Goal: Communication & Community: Answer question/provide support

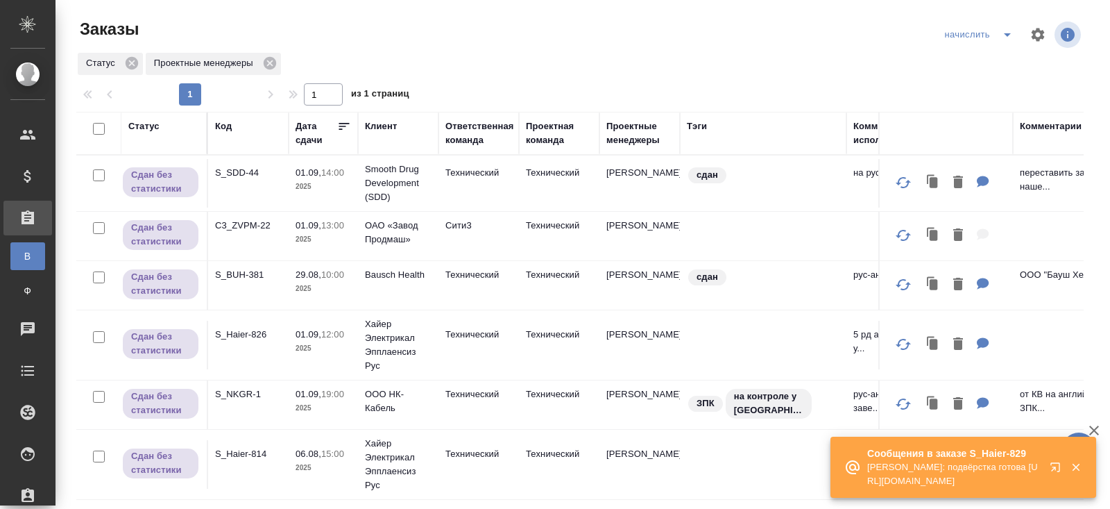
click at [1053, 463] on icon "button" at bounding box center [1055, 466] width 9 height 9
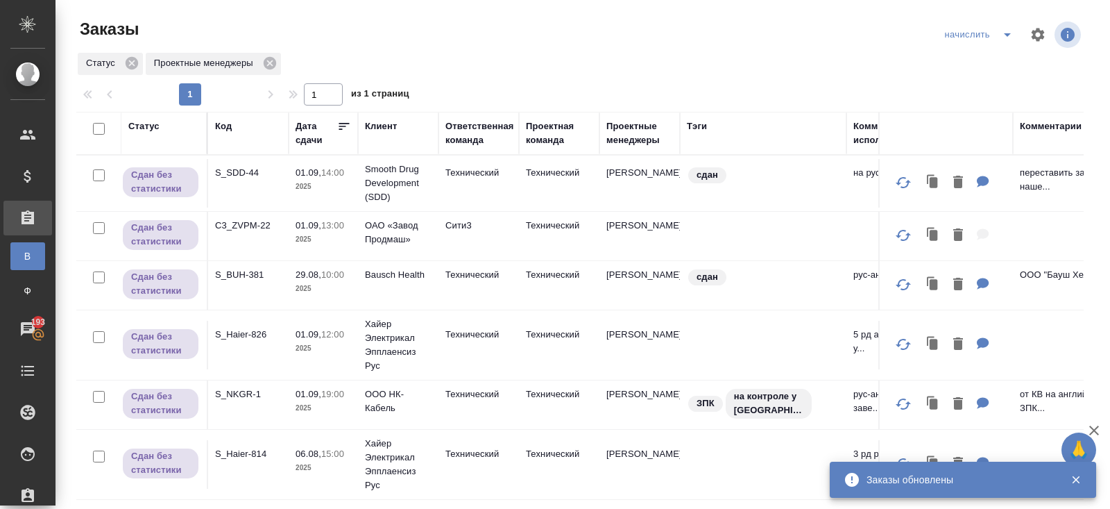
click at [1008, 35] on icon "split button" at bounding box center [1007, 34] width 7 height 3
click at [990, 63] on li "В работу!" at bounding box center [980, 62] width 81 height 22
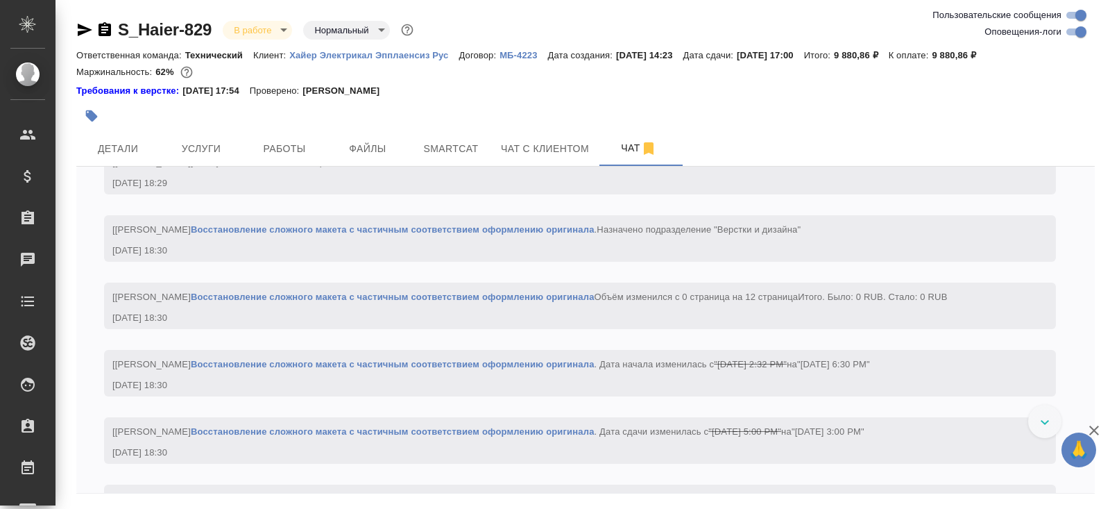
click at [1073, 30] on input "Оповещения-логи" at bounding box center [1081, 32] width 50 height 17
checkbox input "false"
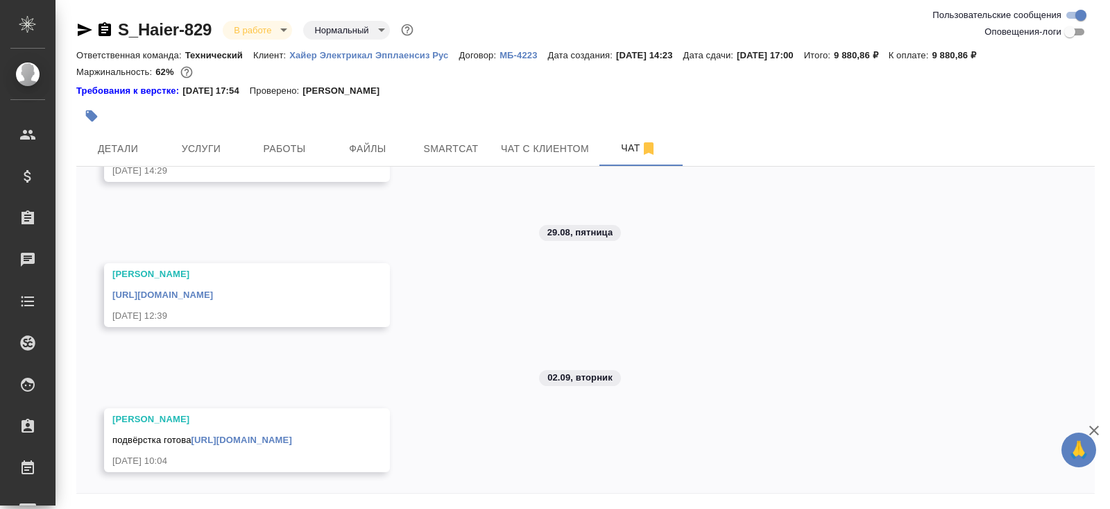
scroll to position [237, 0]
click at [289, 144] on span "Работы" at bounding box center [284, 148] width 67 height 17
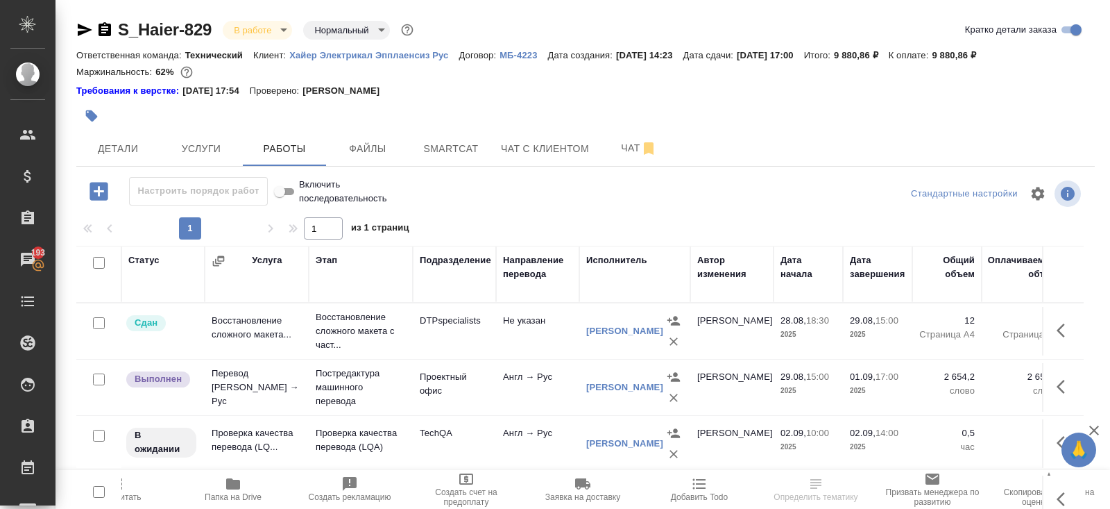
scroll to position [84, 0]
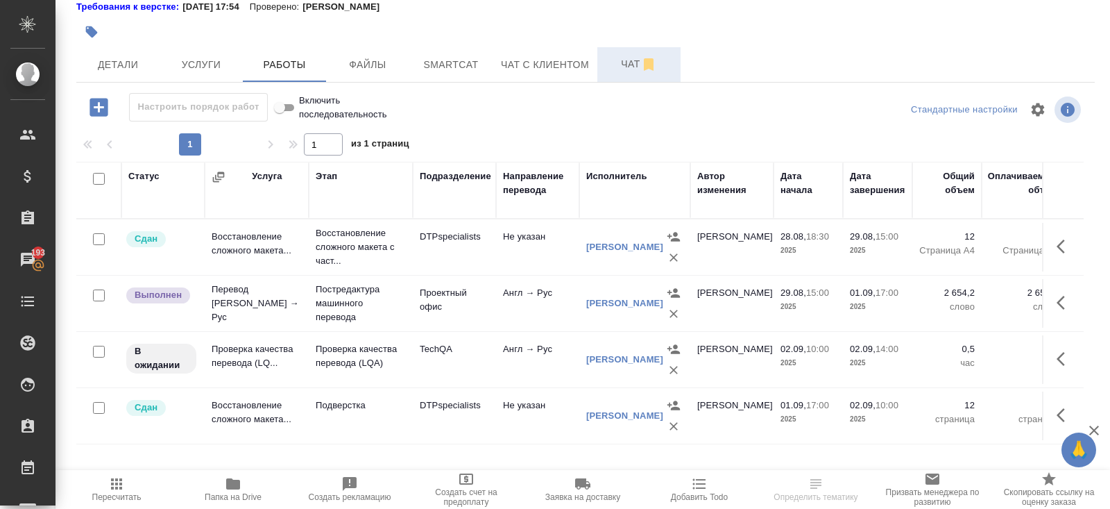
click at [631, 80] on button "Чат" at bounding box center [638, 64] width 83 height 35
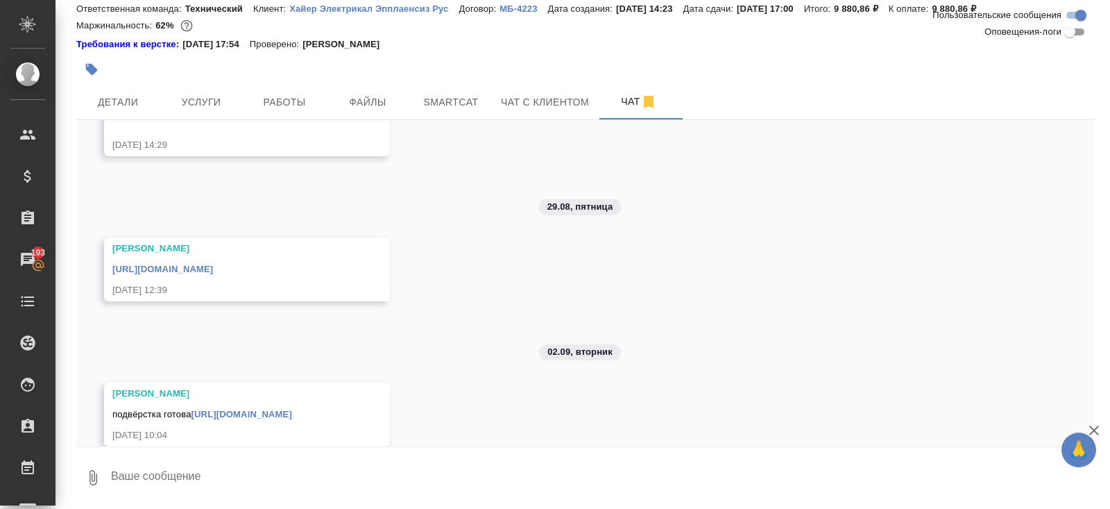
scroll to position [237, 0]
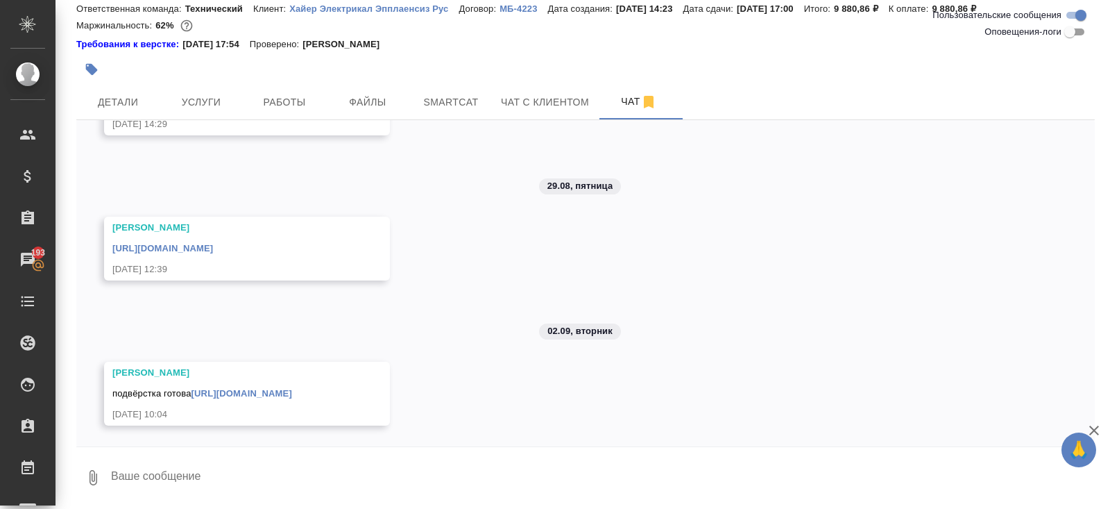
click at [223, 480] on textarea at bounding box center [602, 477] width 985 height 47
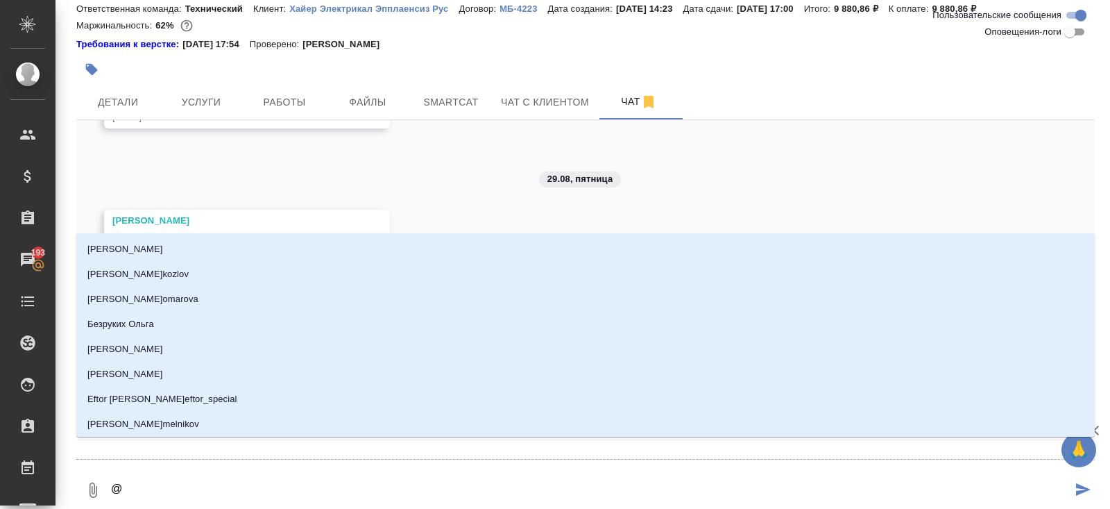
type textarea "@р"
type input "р"
type textarea "@ру"
type input "ру"
type textarea "@рум"
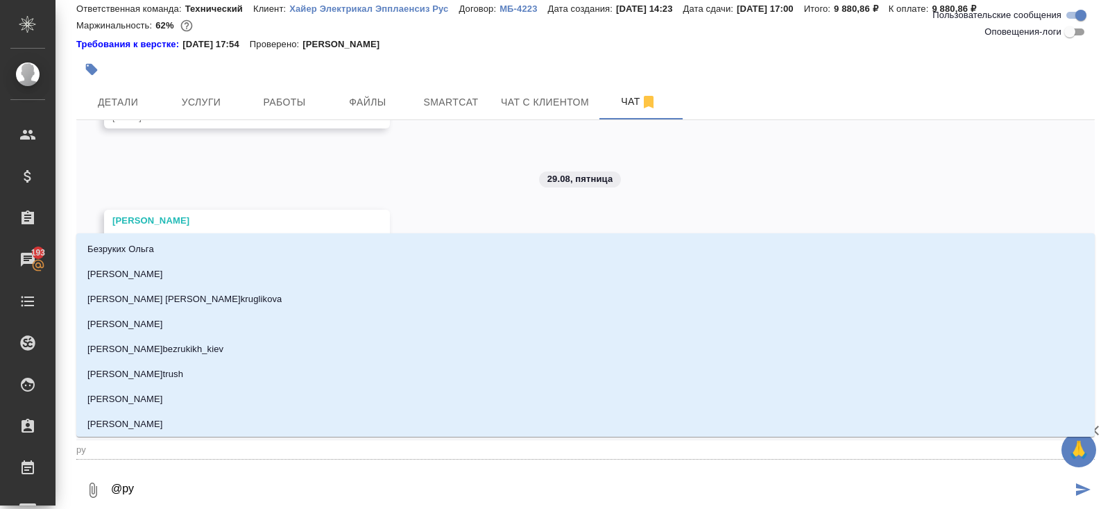
type input "рум"
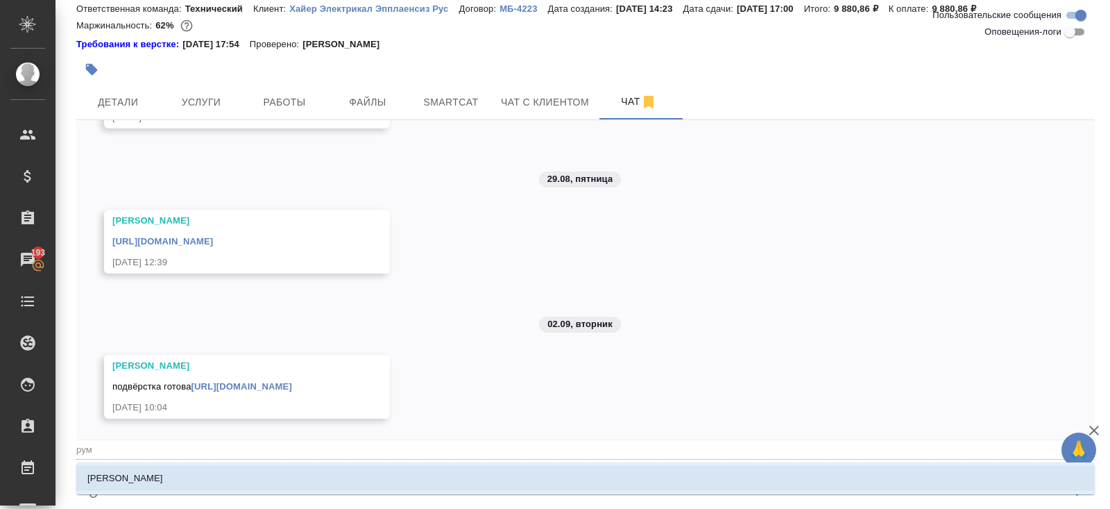
click at [141, 473] on p "[PERSON_NAME]" at bounding box center [125, 478] width 76 height 14
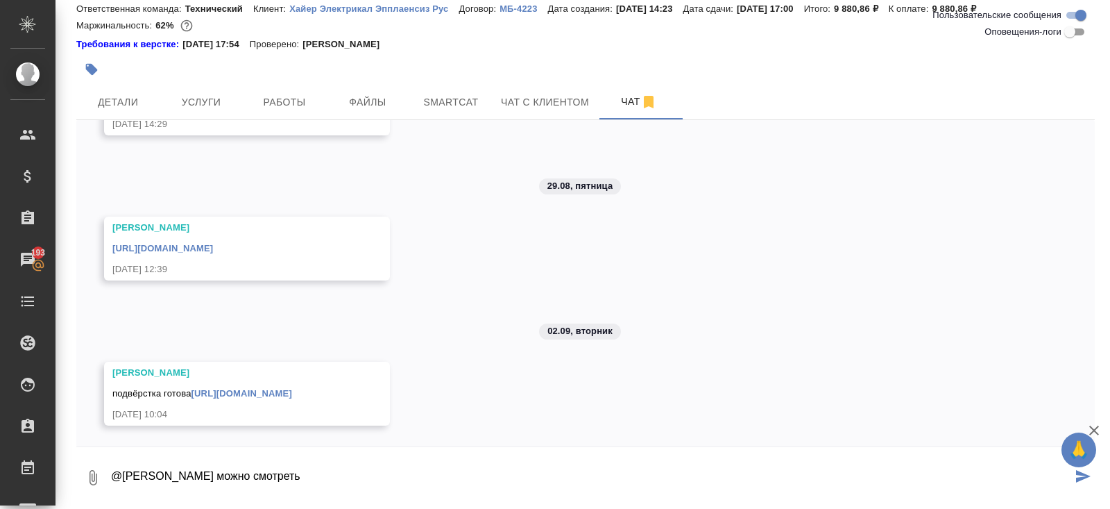
type textarea "@Румянцева Дарья можно смотреть"
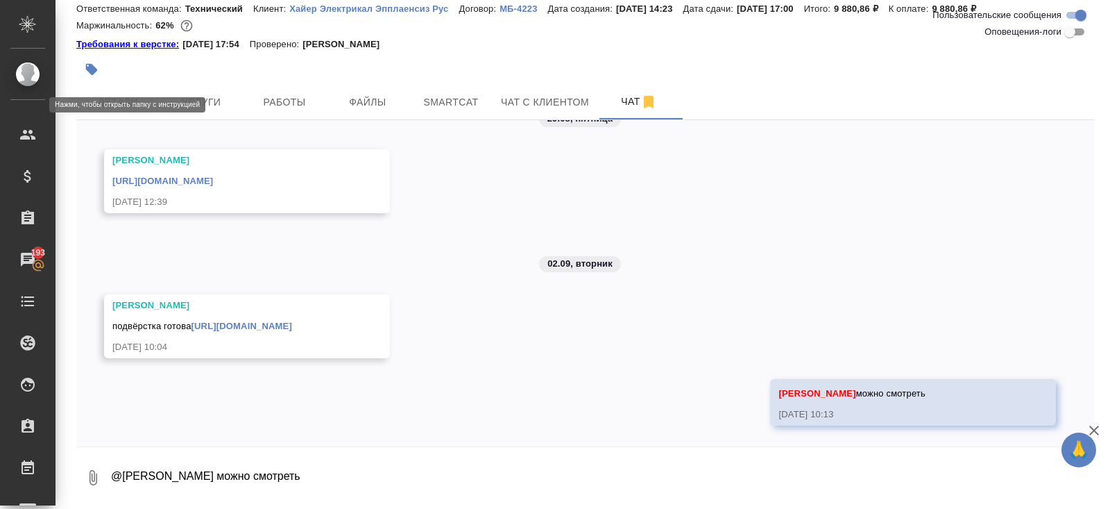
scroll to position [0, 0]
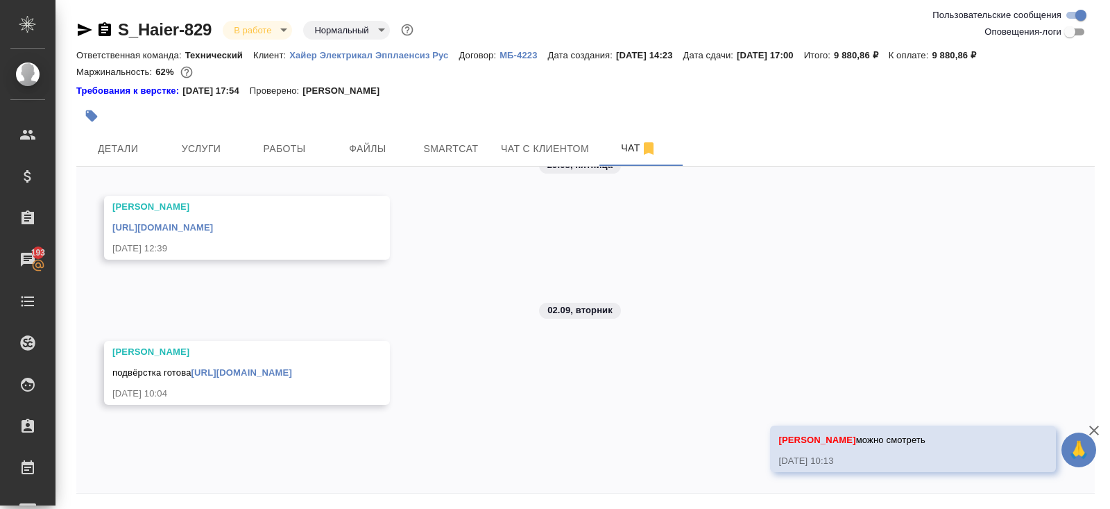
click at [83, 26] on icon "button" at bounding box center [85, 30] width 15 height 12
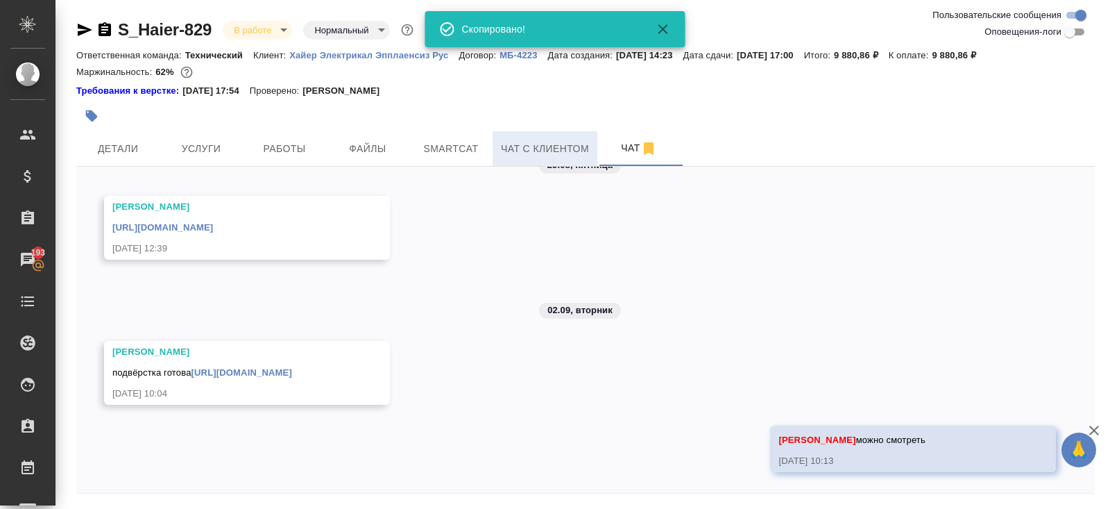
scroll to position [46, 0]
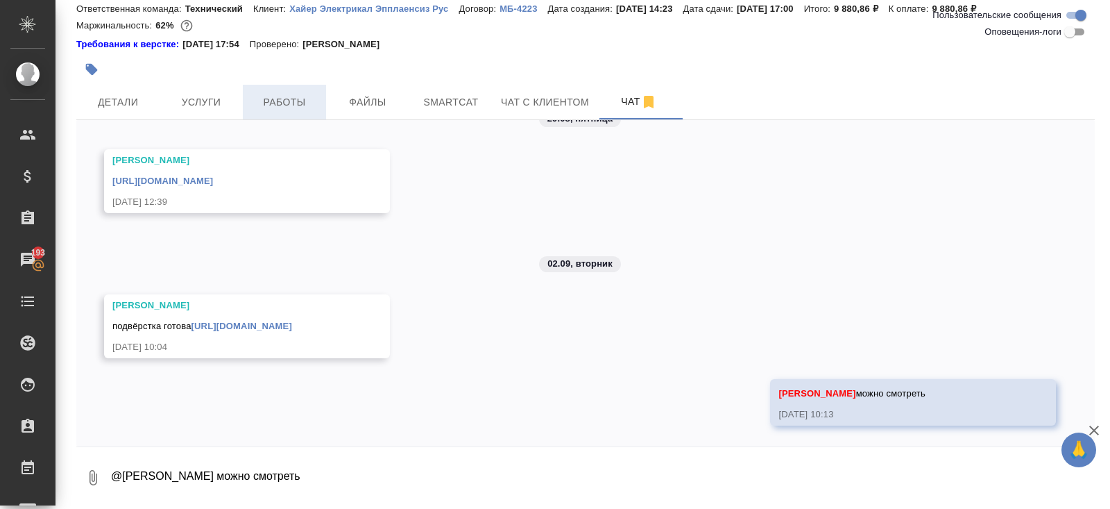
click at [295, 101] on span "Работы" at bounding box center [284, 102] width 67 height 17
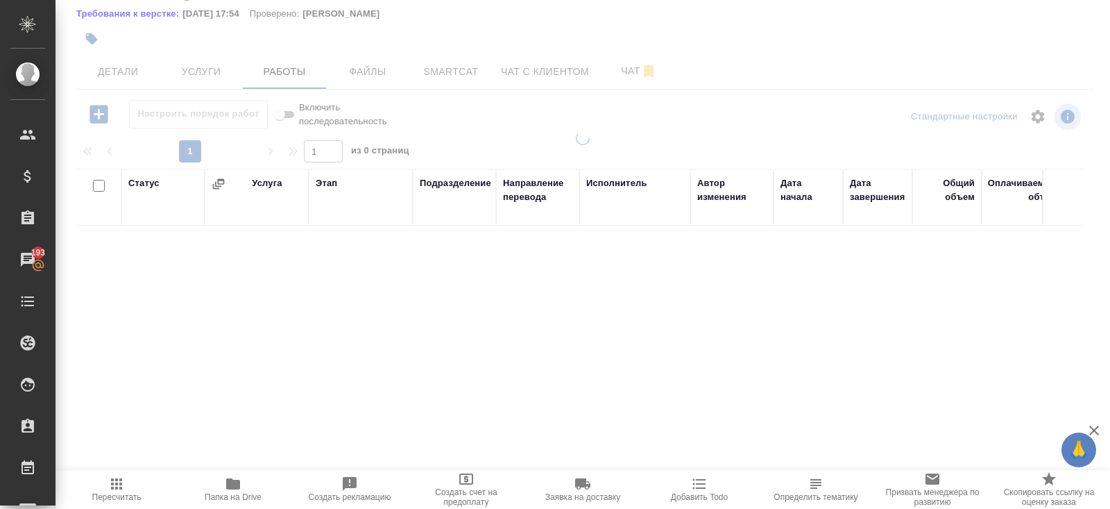
scroll to position [84, 0]
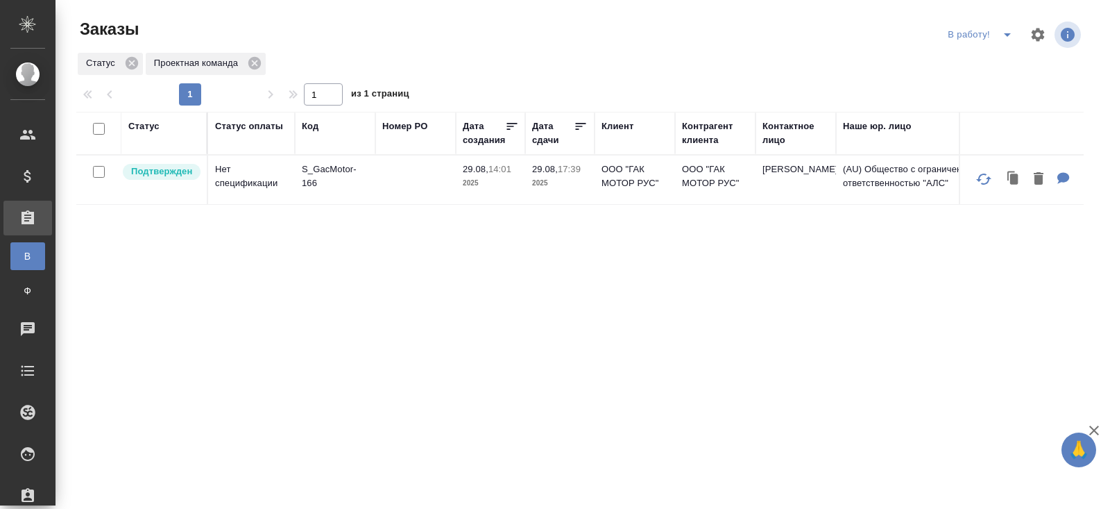
click at [1008, 35] on icon "split button" at bounding box center [1007, 34] width 7 height 3
click at [990, 69] on li "ПМ" at bounding box center [982, 62] width 77 height 22
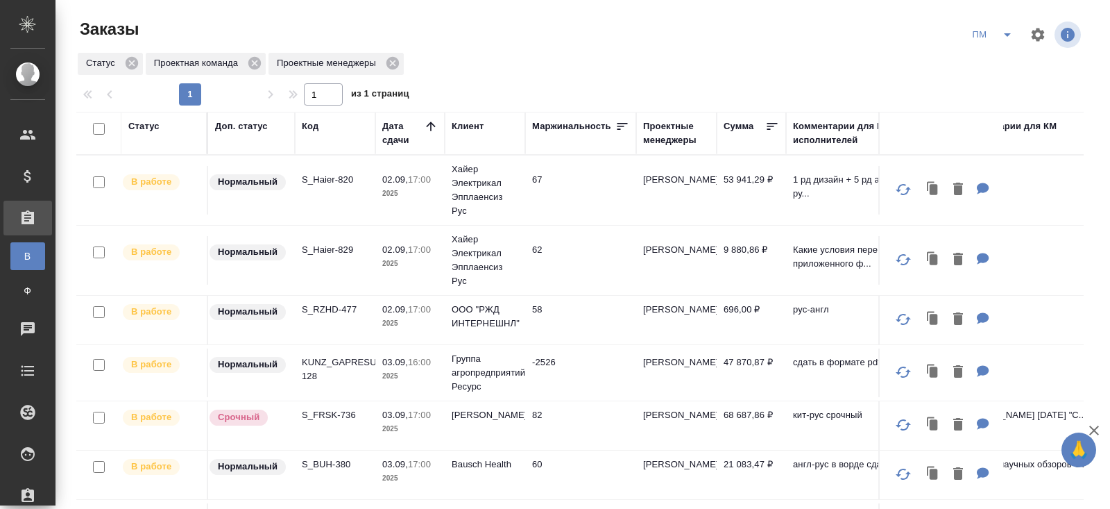
click at [320, 185] on p "S_Haier-820" at bounding box center [335, 180] width 67 height 14
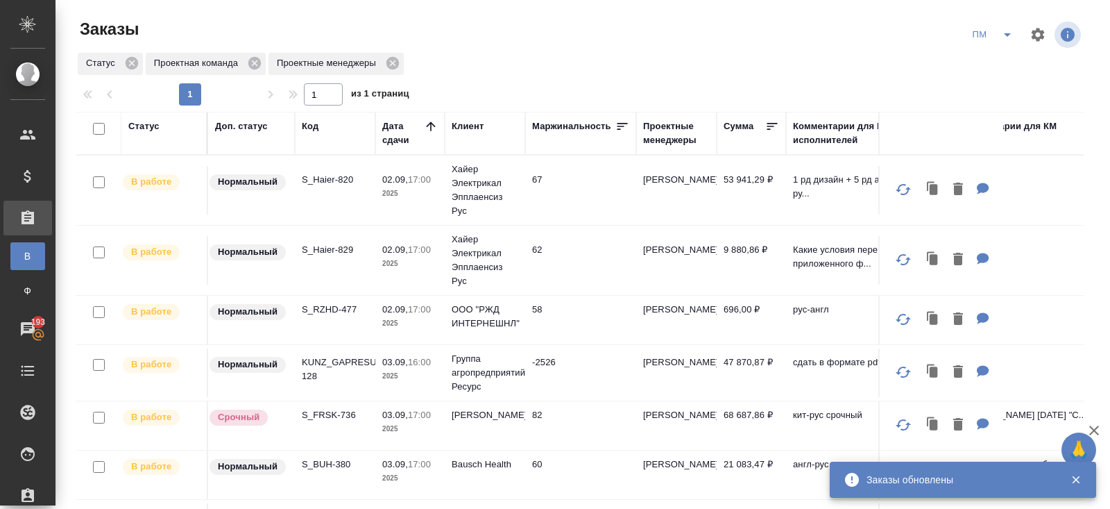
scroll to position [46, 0]
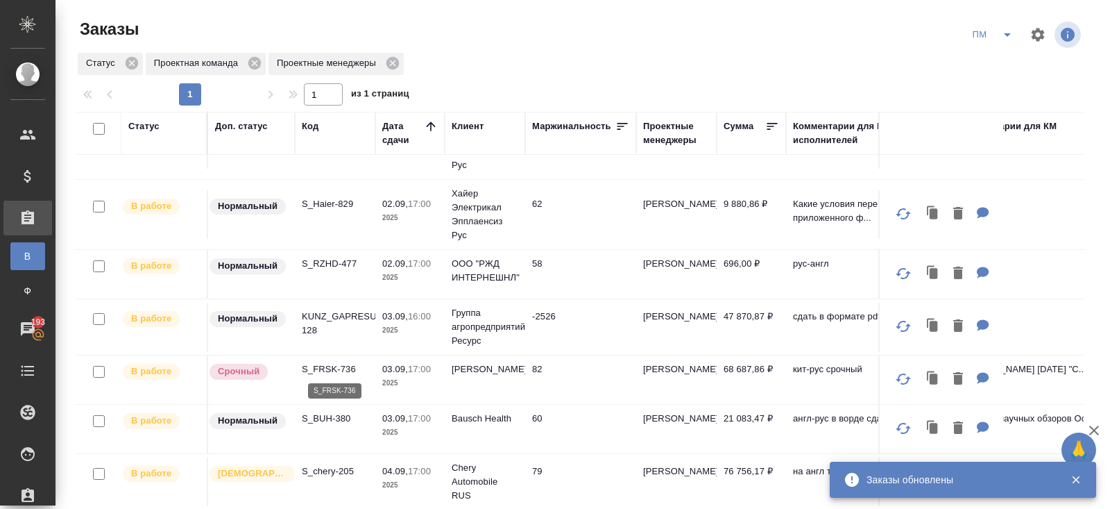
click at [322, 363] on p "S_FRSK-736" at bounding box center [335, 369] width 67 height 14
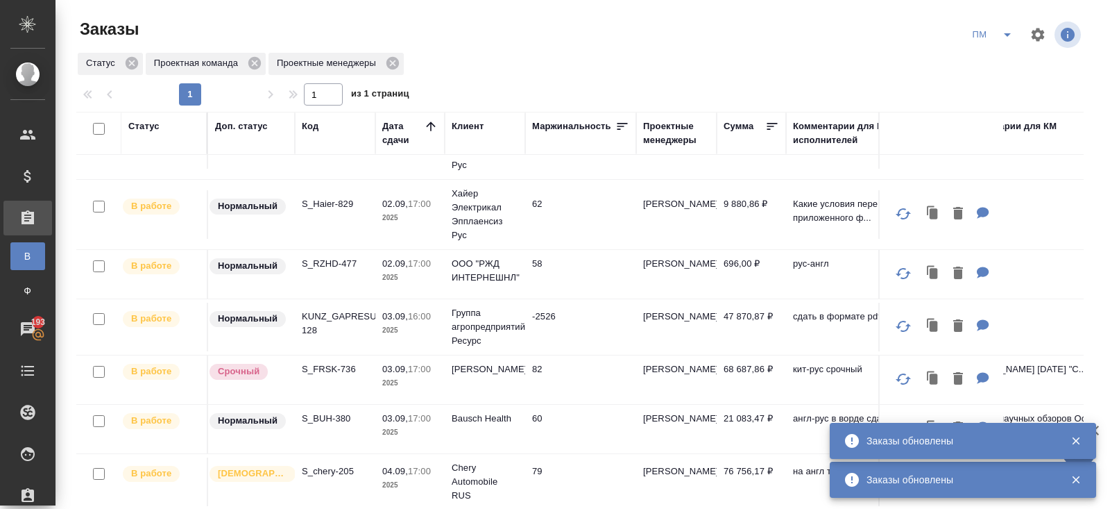
scroll to position [0, 0]
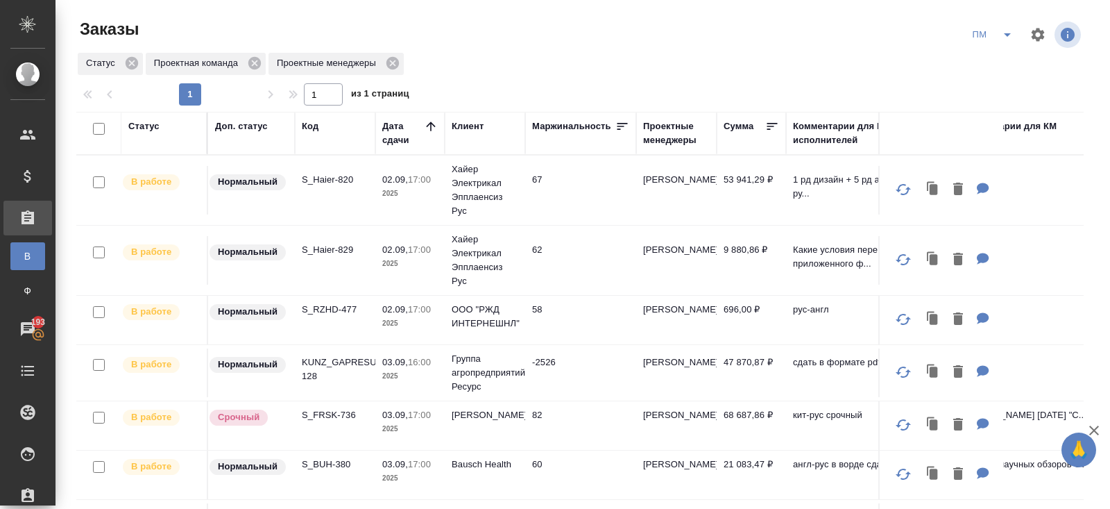
click at [320, 457] on p "S_BUH-380" at bounding box center [335, 464] width 67 height 14
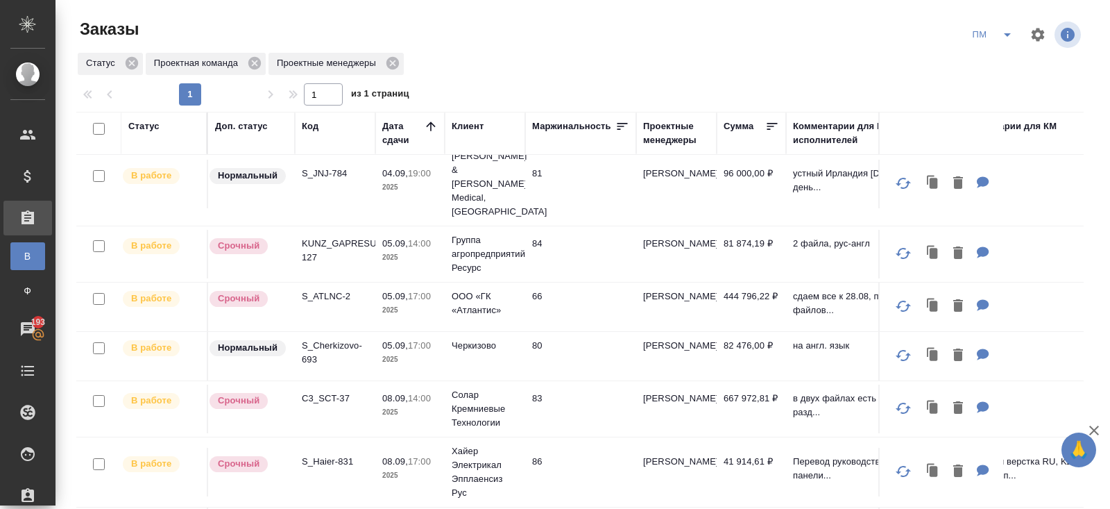
scroll to position [476, 0]
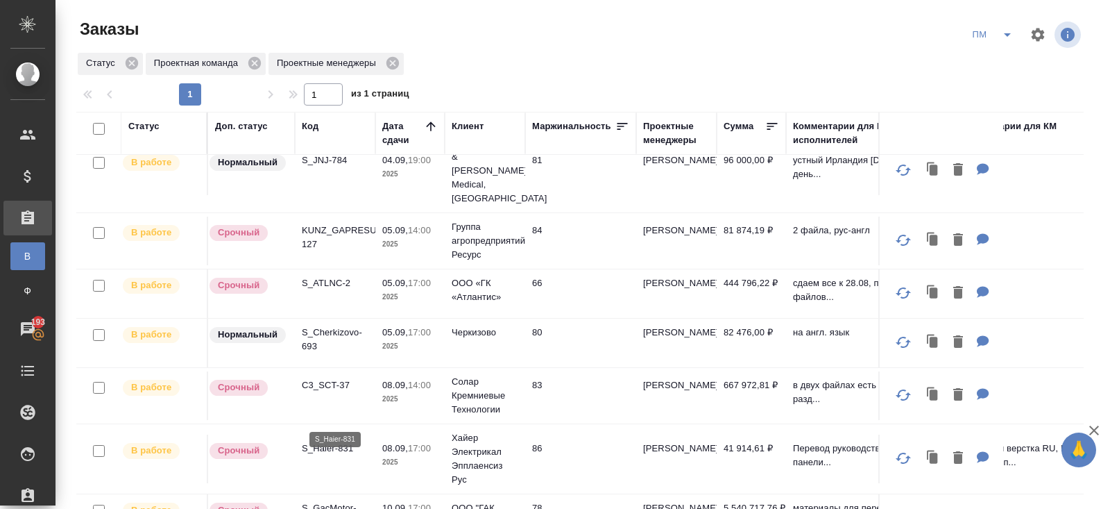
click at [325, 441] on p "S_Haier-831" at bounding box center [335, 448] width 67 height 14
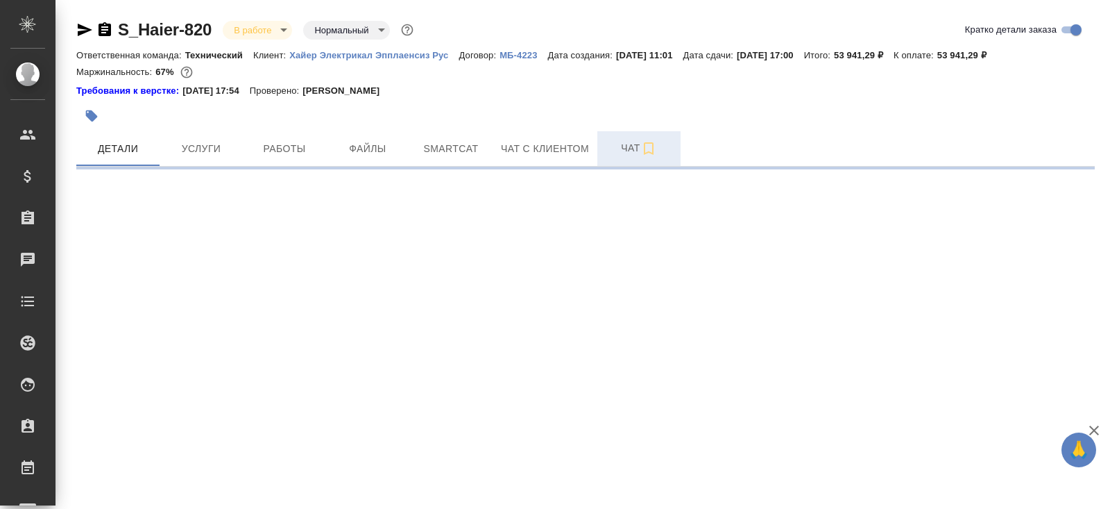
select select "RU"
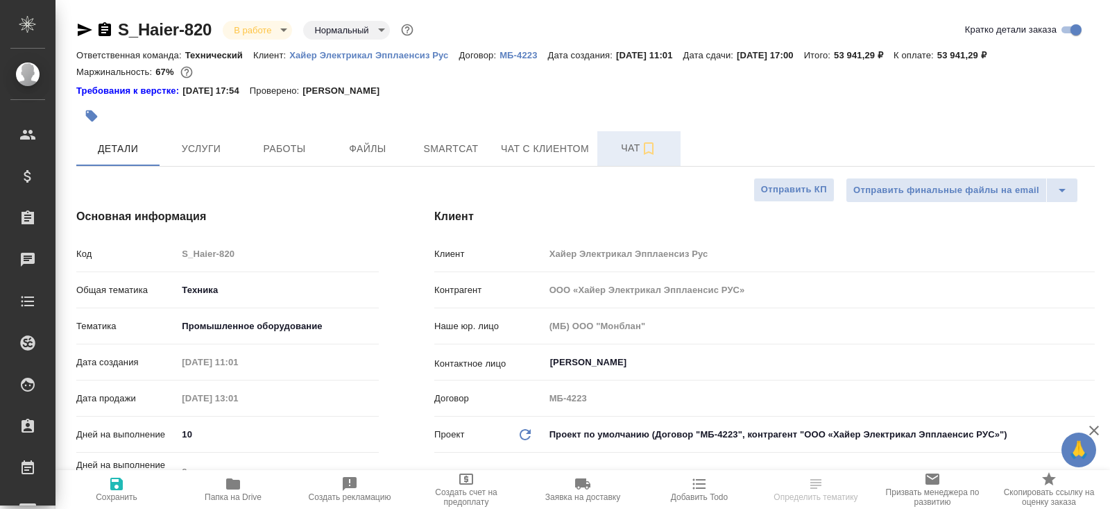
click at [637, 144] on span "Чат" at bounding box center [639, 147] width 67 height 17
type textarea "x"
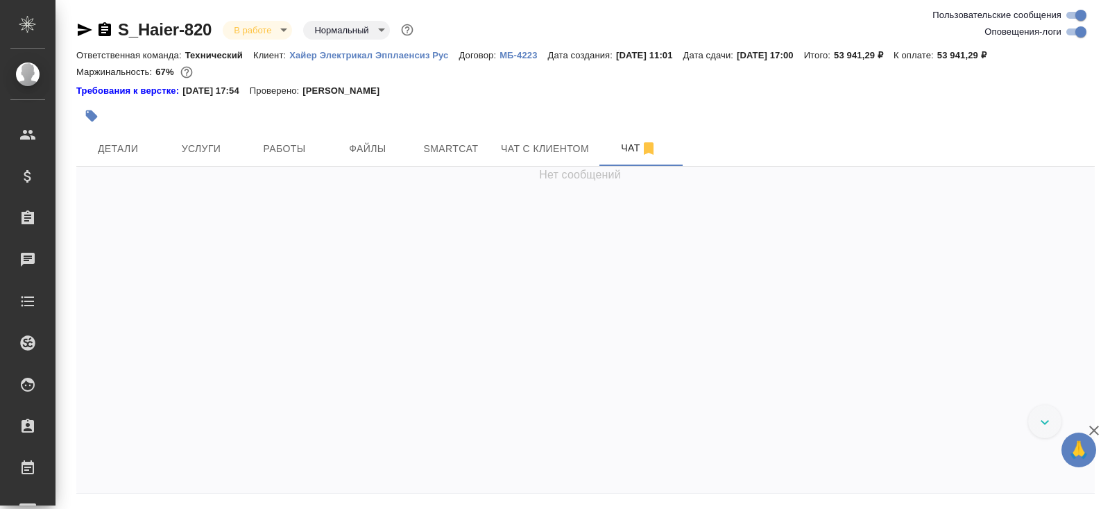
click at [1075, 36] on input "Оповещения-логи" at bounding box center [1081, 32] width 50 height 17
checkbox input "false"
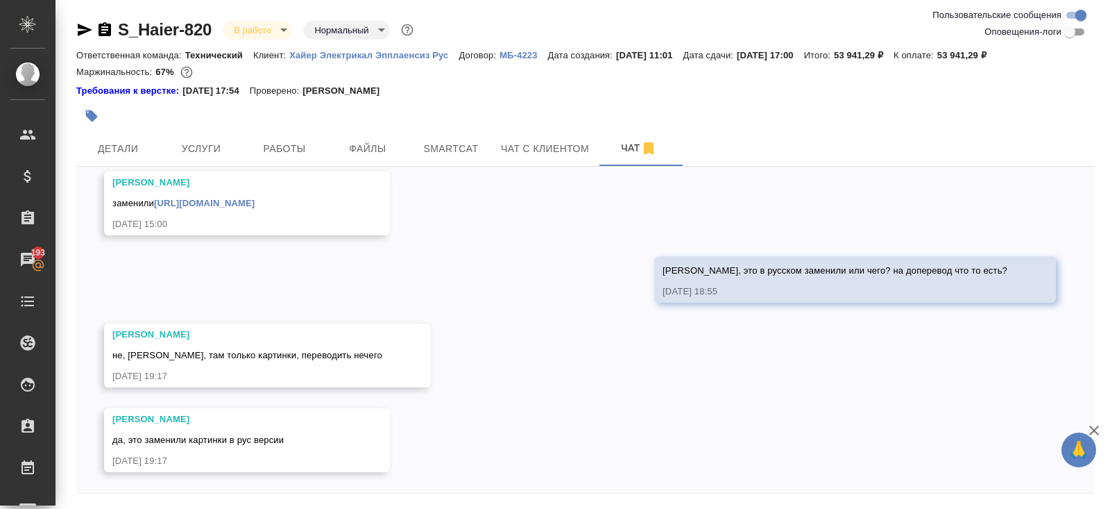
scroll to position [46, 0]
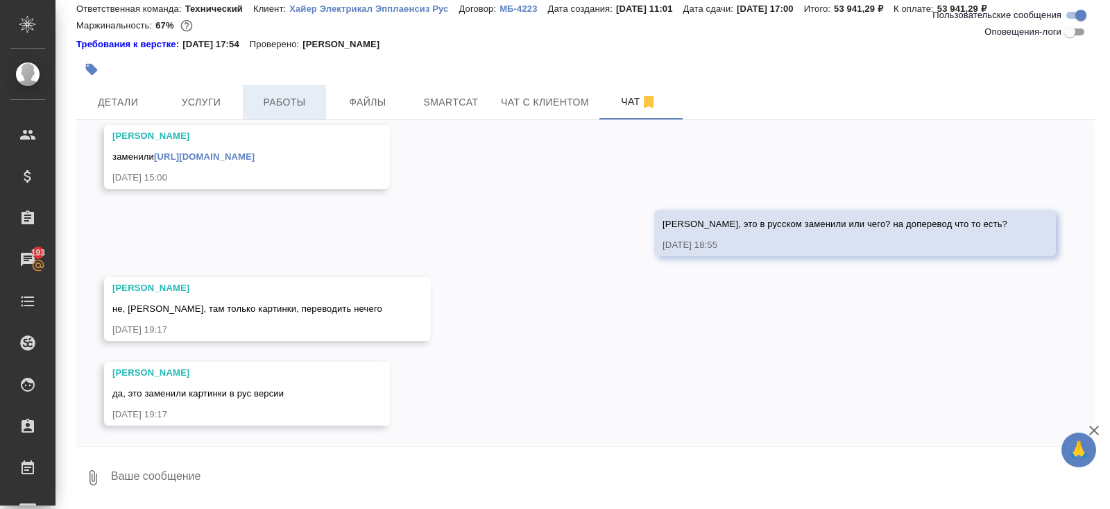
click at [293, 103] on span "Работы" at bounding box center [284, 102] width 67 height 17
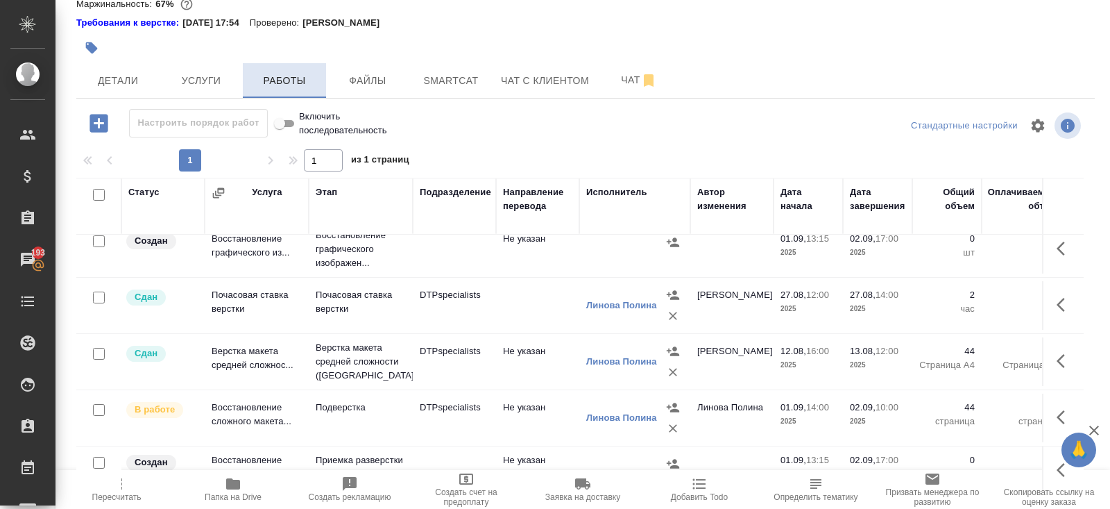
scroll to position [84, 0]
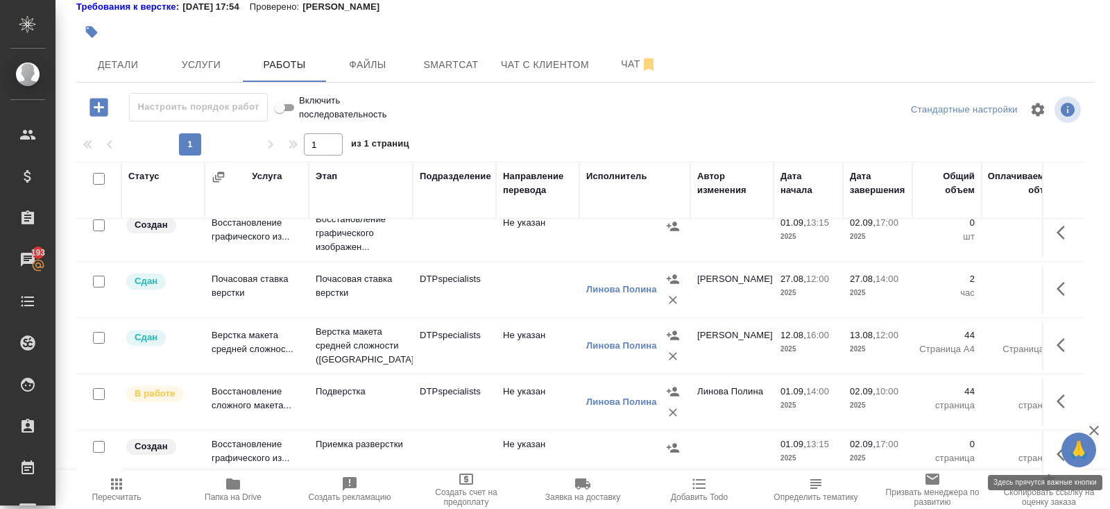
click at [1059, 446] on icon "button" at bounding box center [1065, 454] width 17 height 17
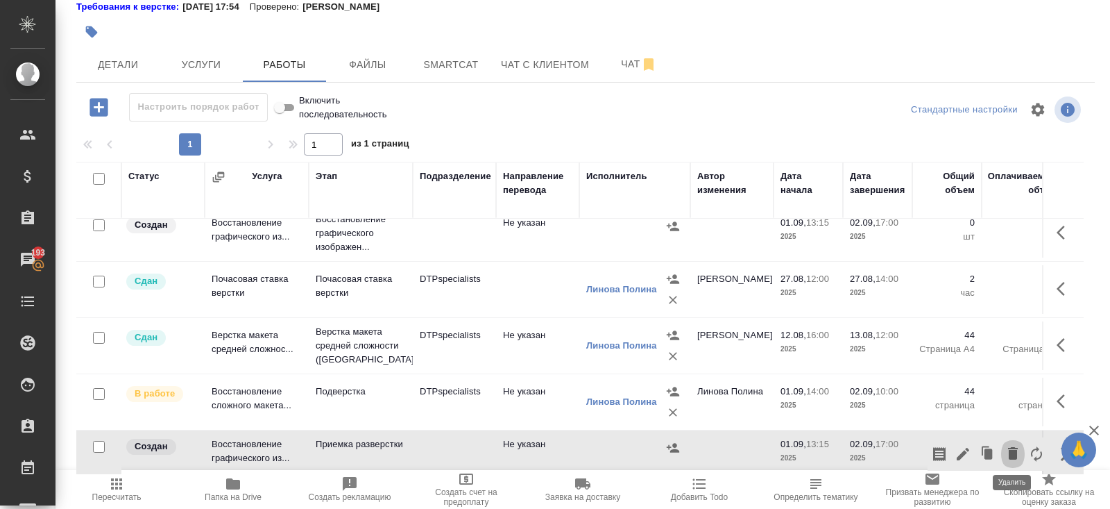
click at [1011, 448] on icon "button" at bounding box center [1013, 453] width 10 height 12
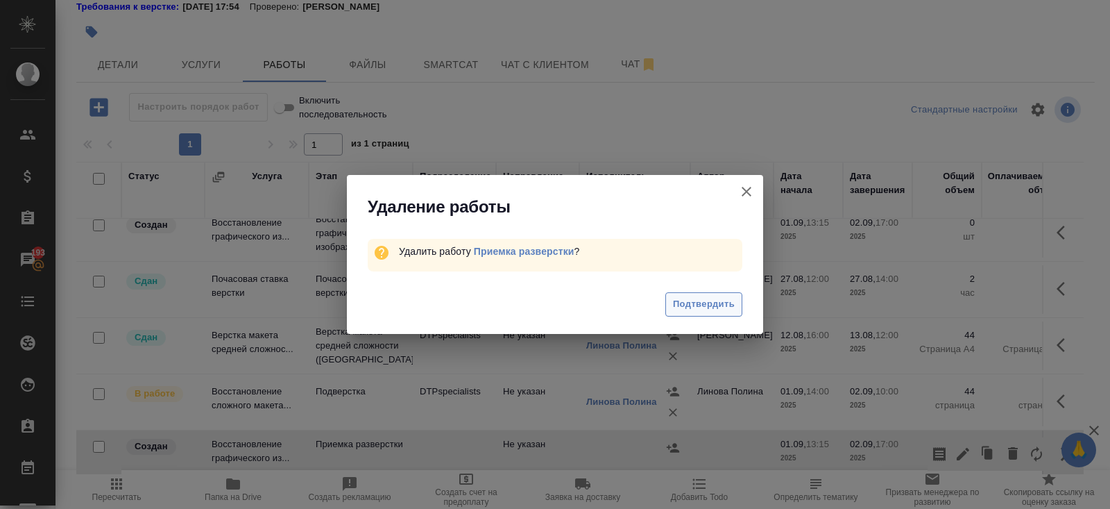
click at [702, 296] on button "Подтвердить" at bounding box center [704, 304] width 77 height 24
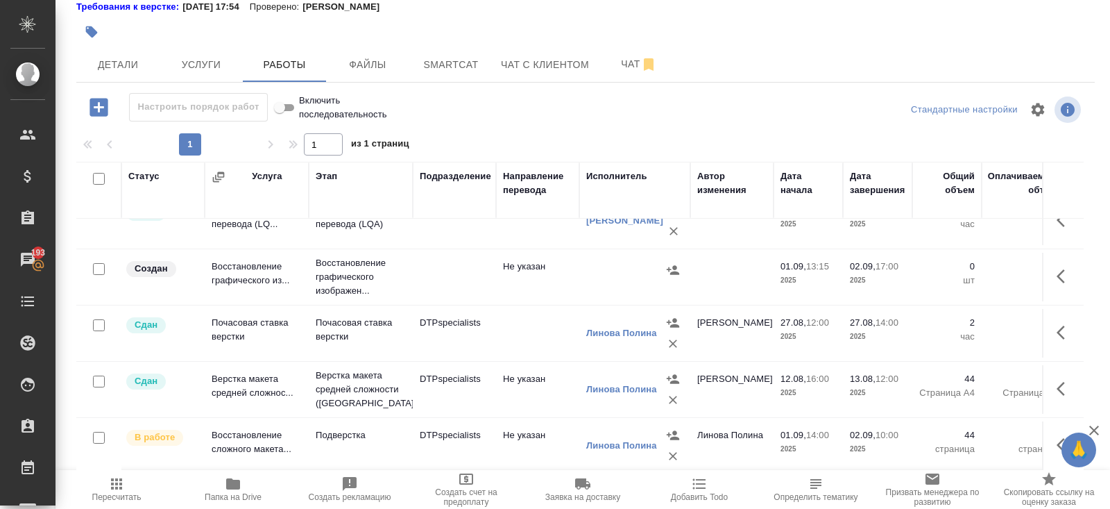
scroll to position [527, 0]
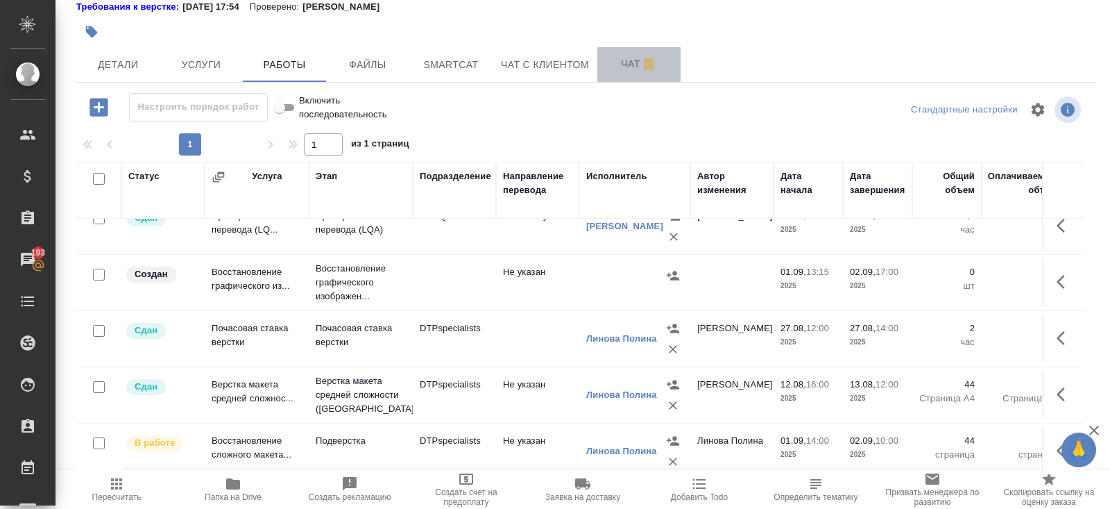
click at [627, 72] on button "Чат" at bounding box center [638, 64] width 83 height 35
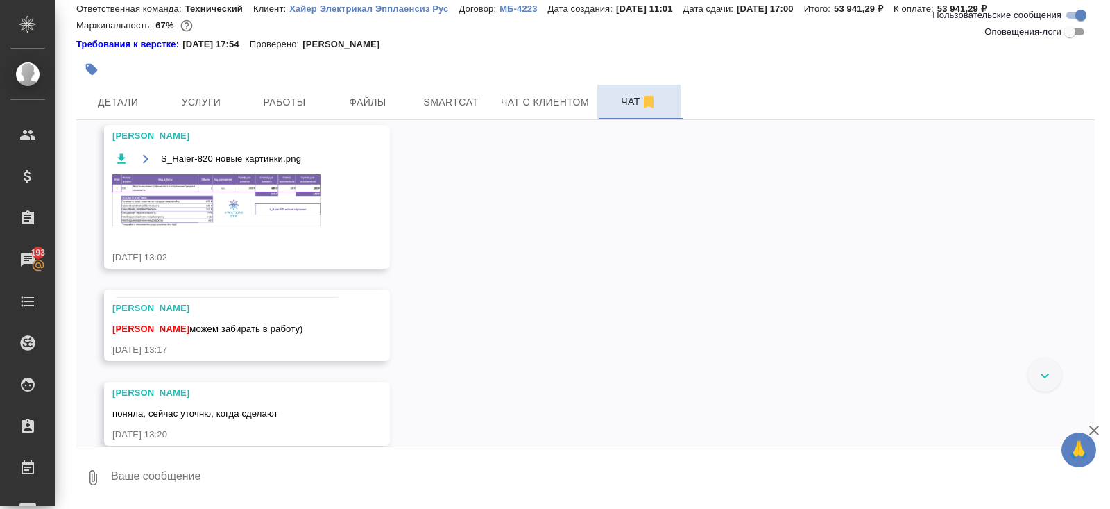
scroll to position [15555, 0]
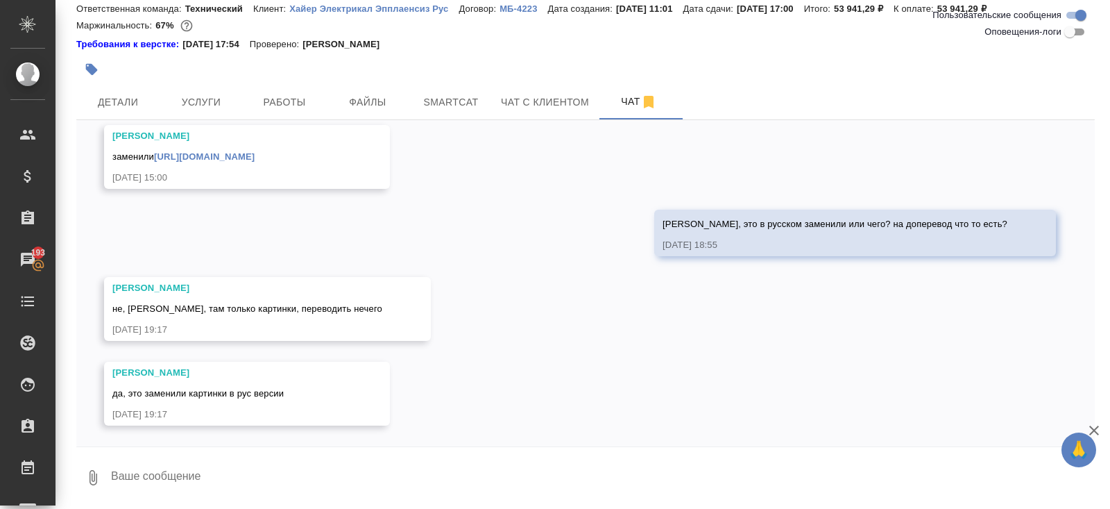
click at [187, 480] on textarea at bounding box center [602, 477] width 985 height 47
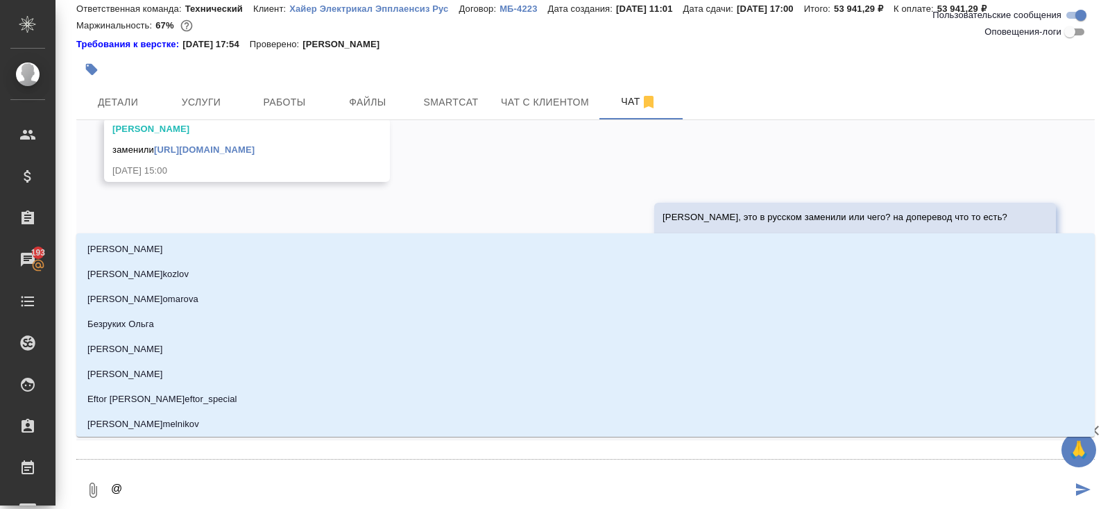
type textarea "@м"
type input "м"
type textarea "@ма"
type input "ма"
type textarea "@мал"
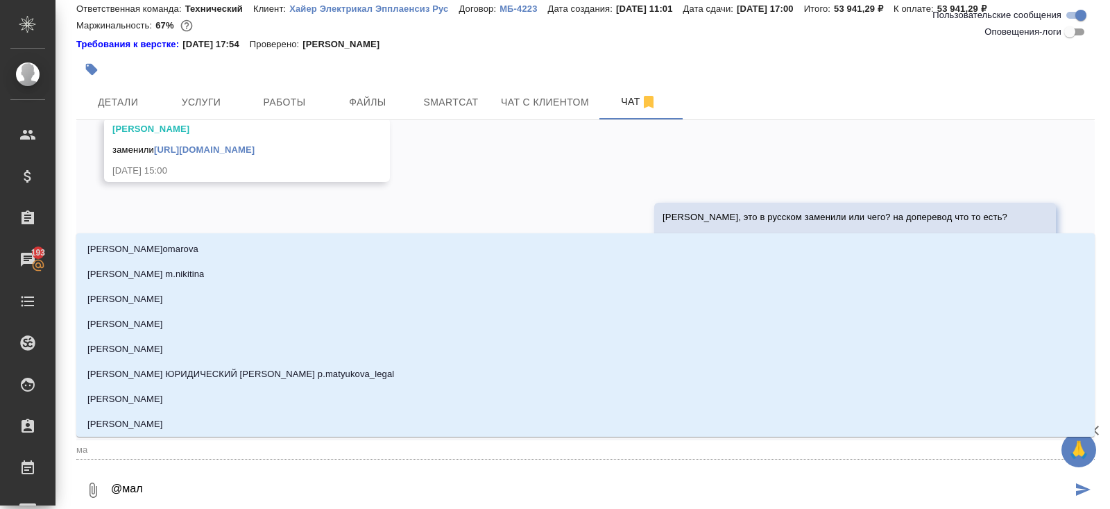
type input "мал"
type textarea "@мало"
type input "мало"
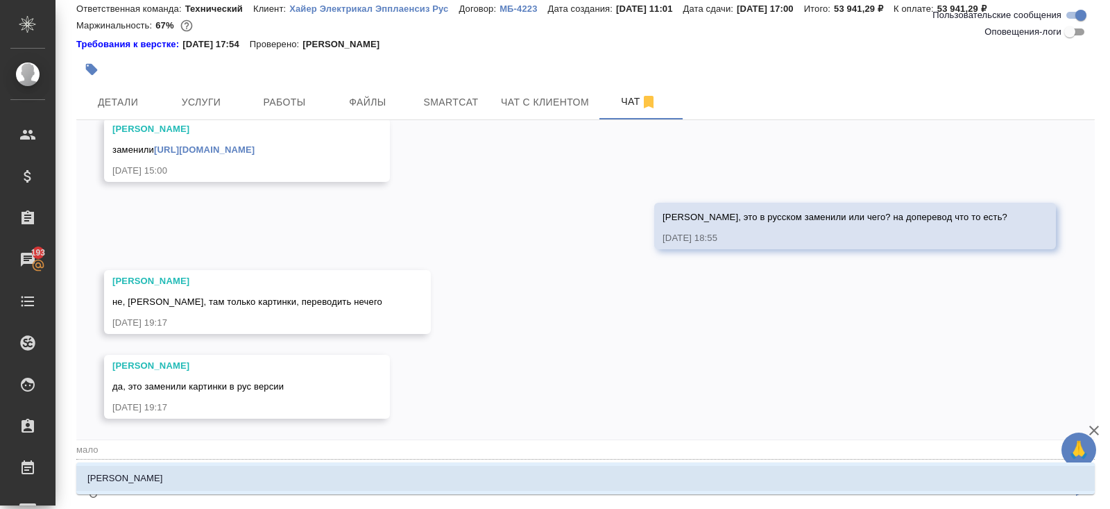
click at [163, 482] on p "[PERSON_NAME]" at bounding box center [125, 478] width 76 height 14
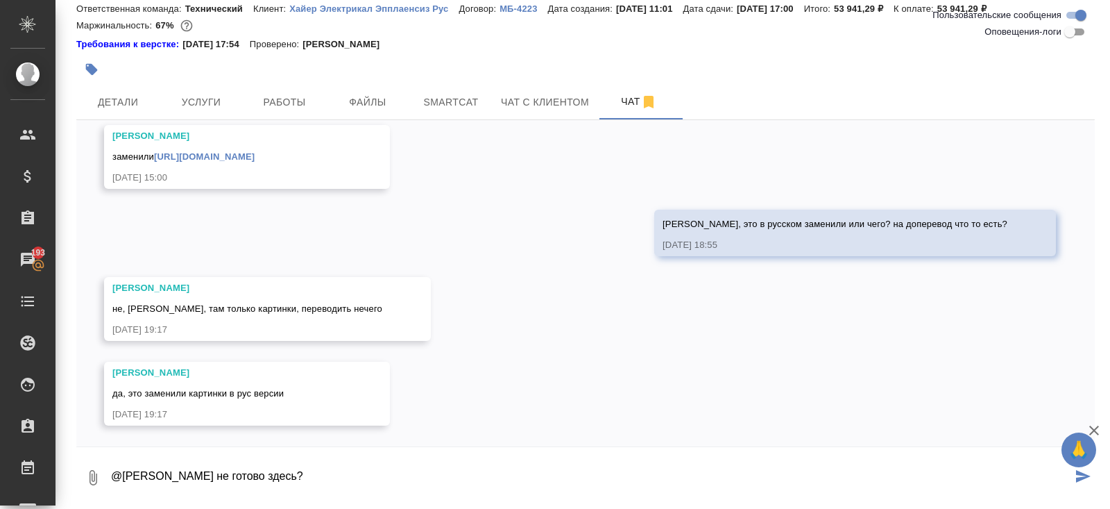
type textarea "@Малофеева Екатерина не готово здесь?"
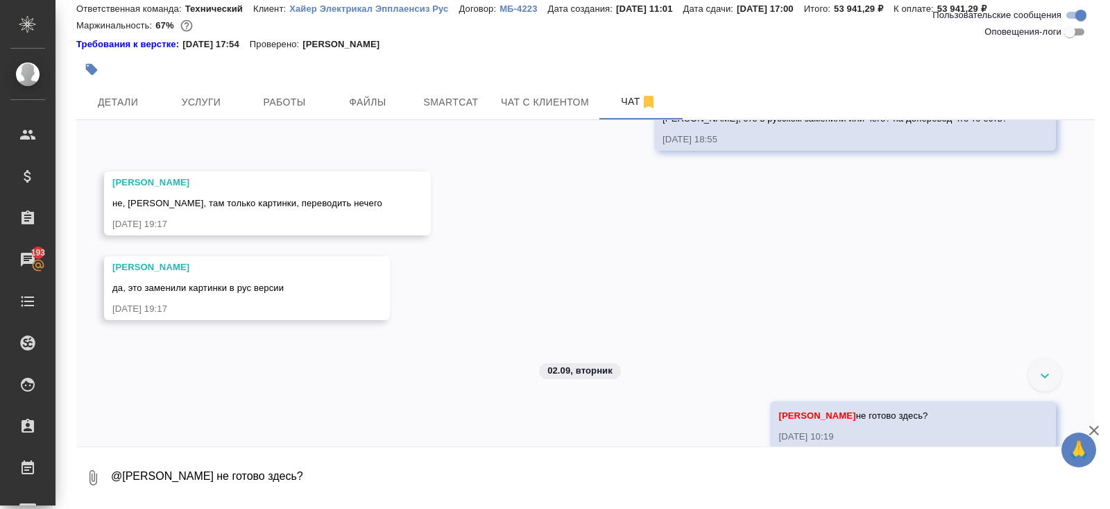
scroll to position [15198, 0]
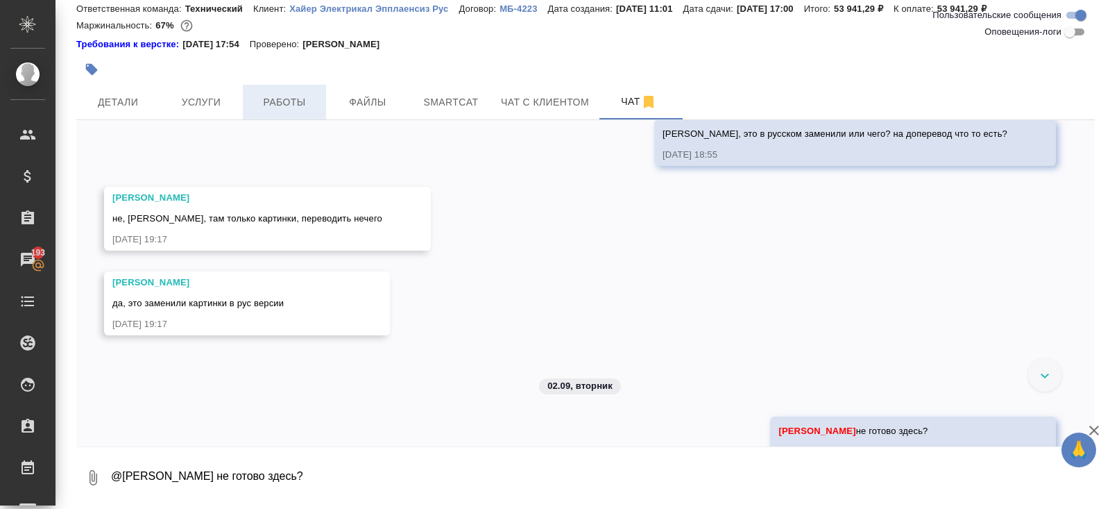
click at [301, 110] on span "Работы" at bounding box center [284, 102] width 67 height 17
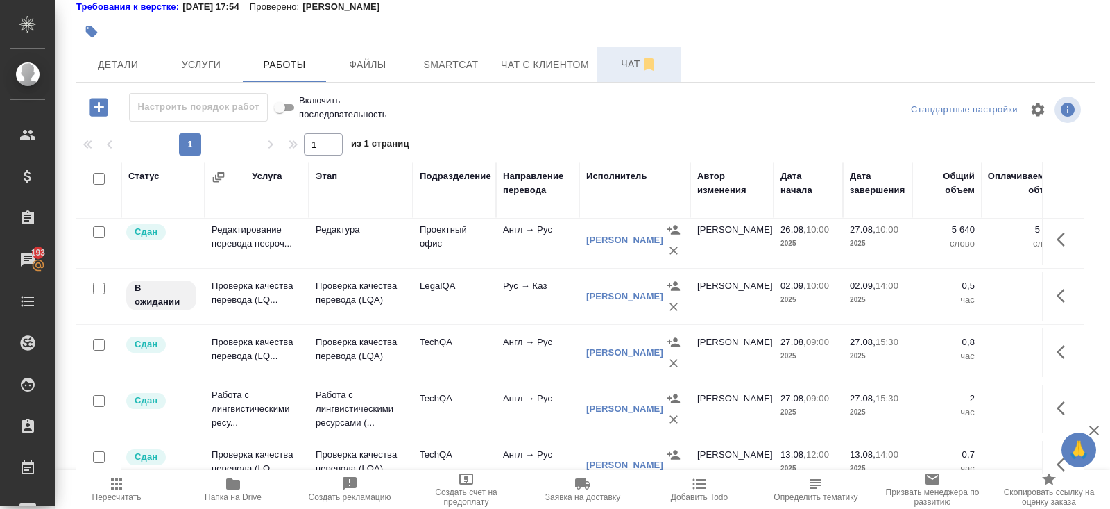
scroll to position [190, 0]
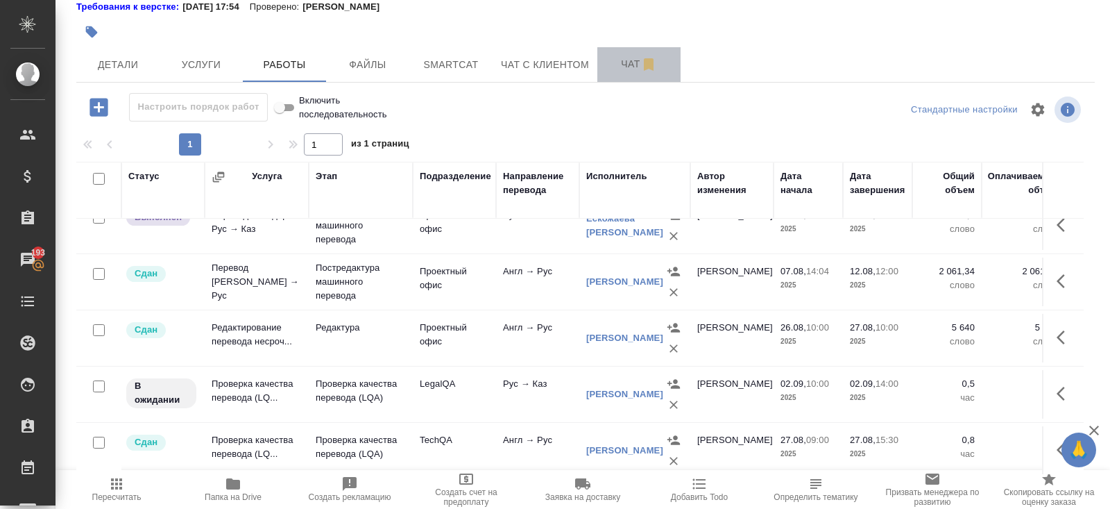
click at [627, 69] on span "Чат" at bounding box center [639, 64] width 67 height 17
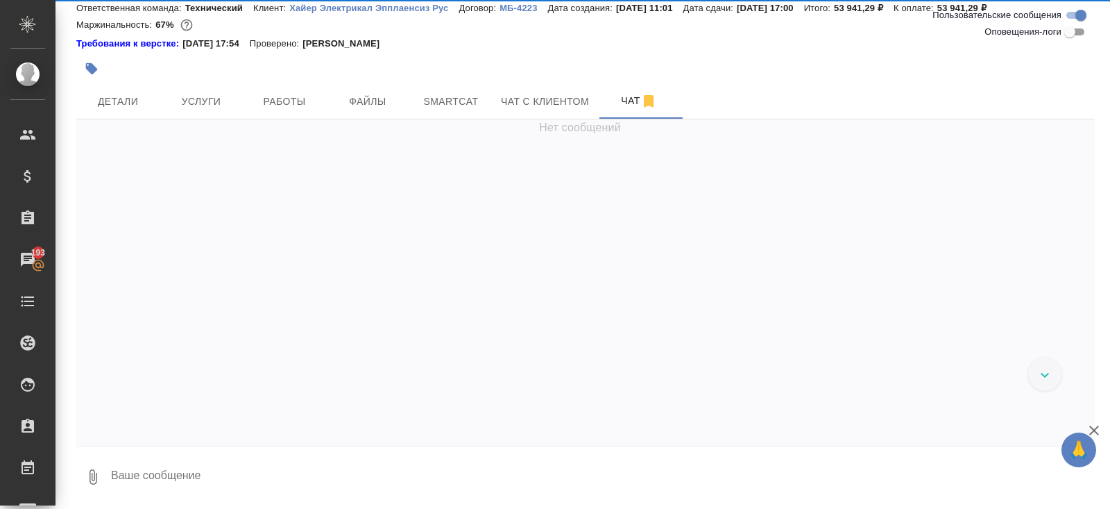
scroll to position [46, 0]
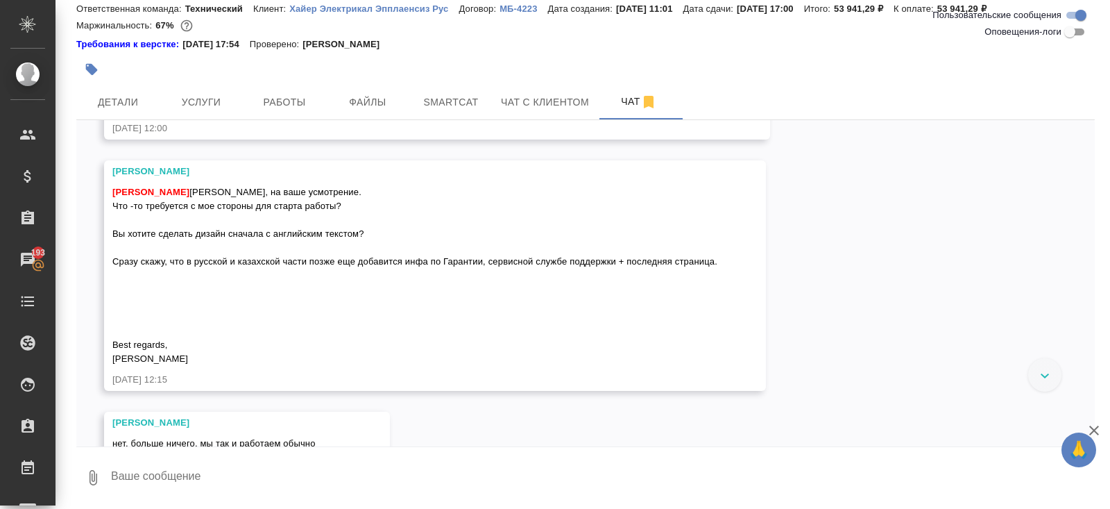
click at [217, 474] on textarea at bounding box center [602, 477] width 985 height 47
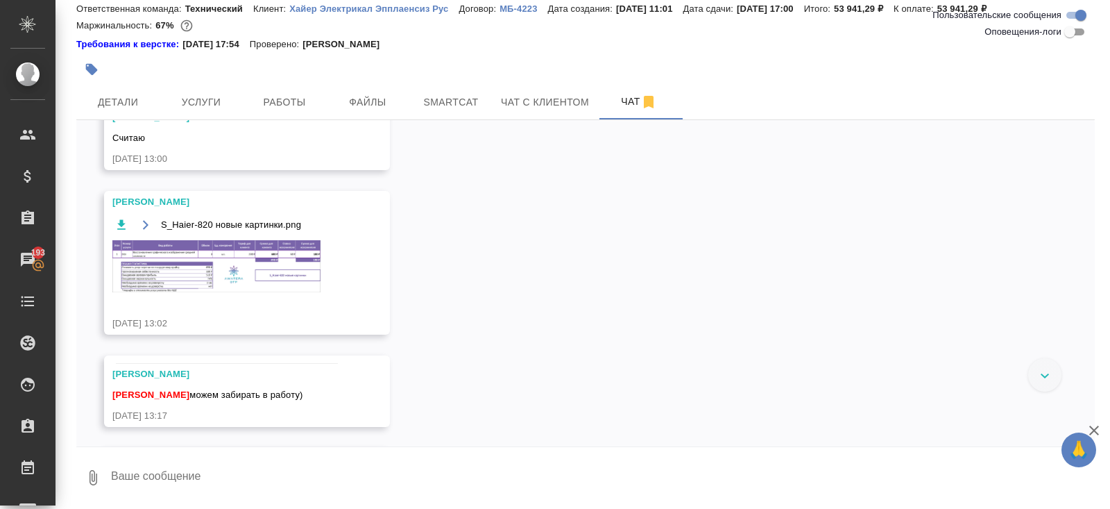
scroll to position [15781, 0]
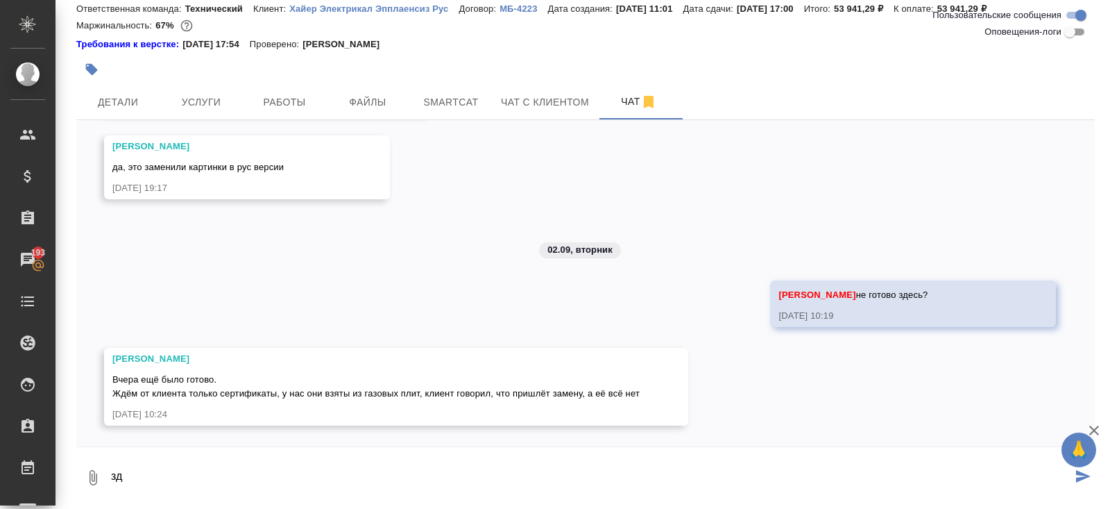
type textarea "з"
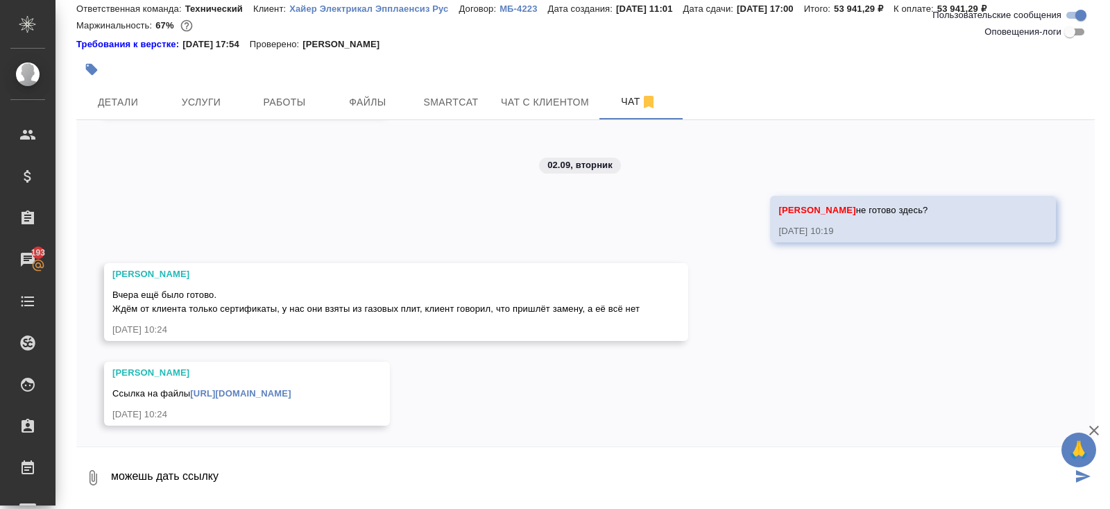
scroll to position [15866, 0]
type textarea "можешь дать ссылку? Лка пока проверят, спасибо"
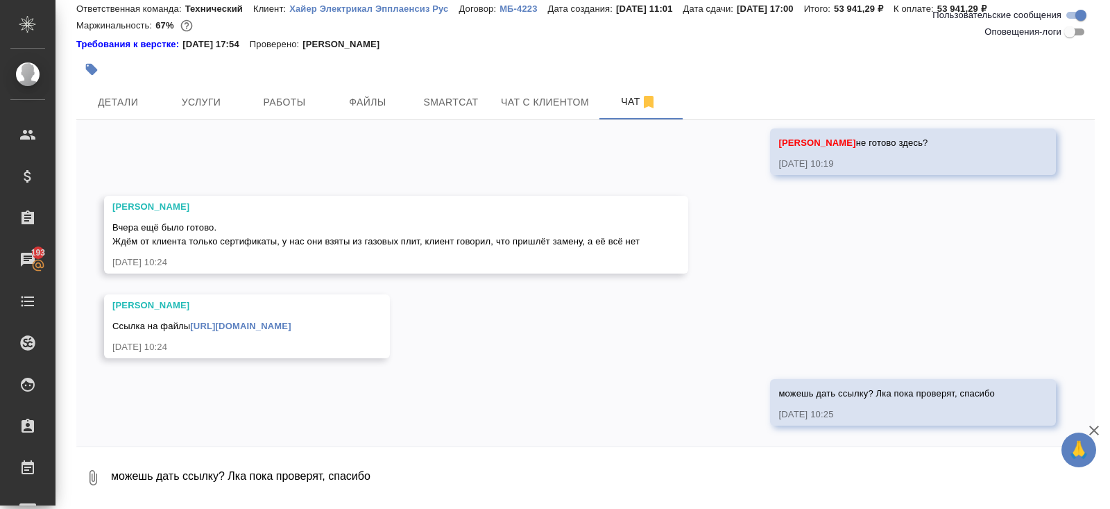
scroll to position [15933, 0]
click at [234, 325] on link "https://drive.awatera.com/f/10259858" at bounding box center [240, 326] width 101 height 10
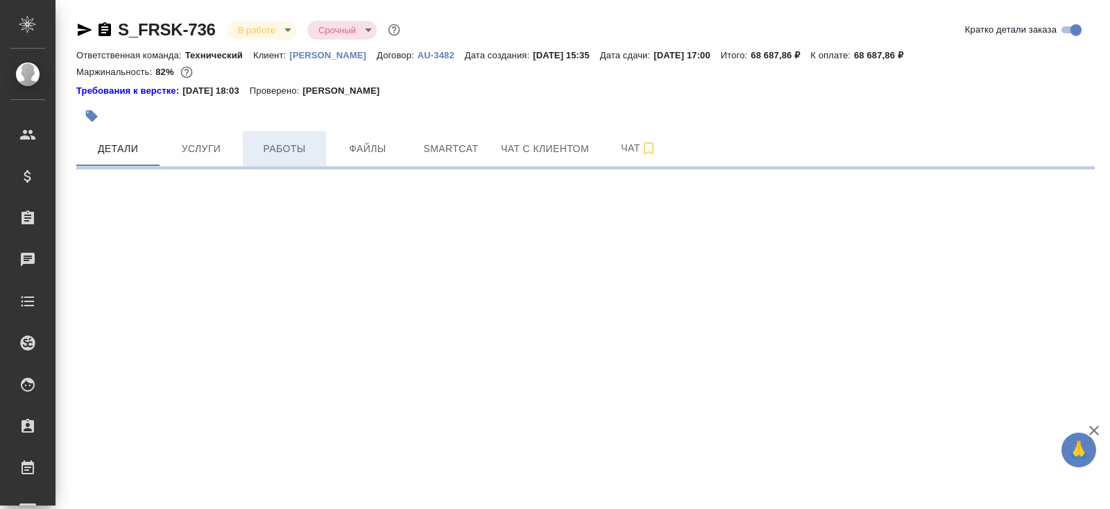
select select "RU"
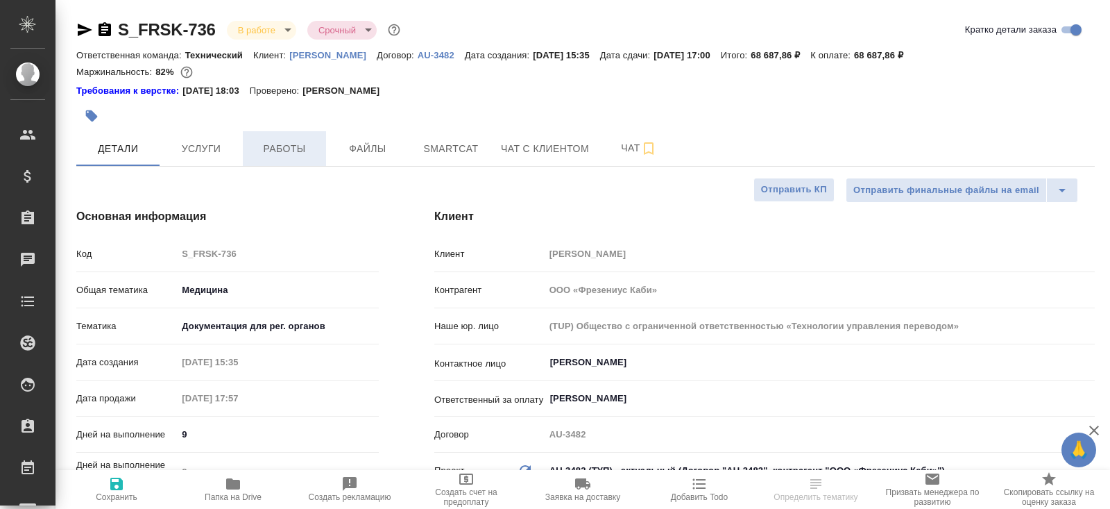
click at [294, 153] on span "Работы" at bounding box center [284, 148] width 67 height 17
type textarea "x"
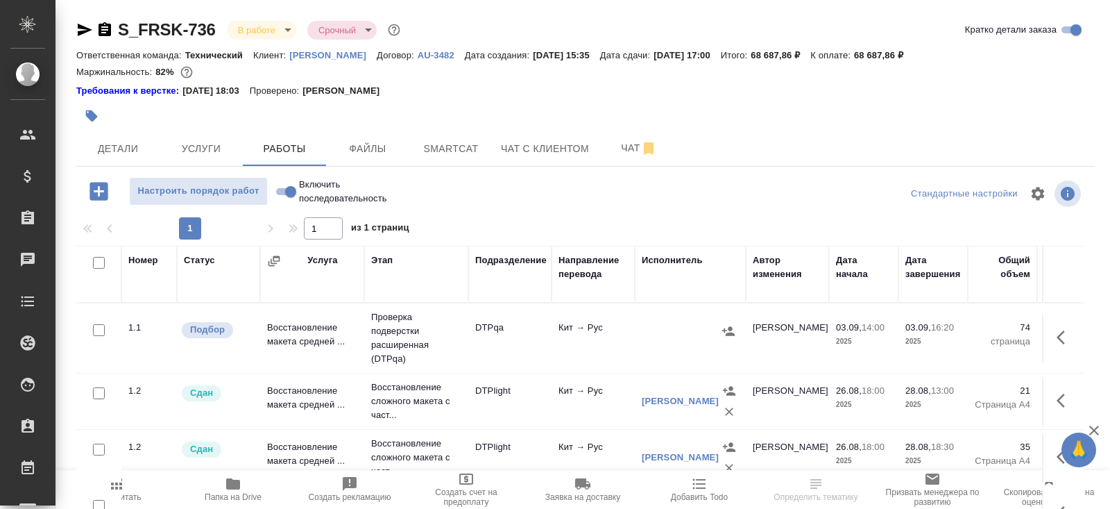
click at [464, 140] on span "Smartcat" at bounding box center [451, 148] width 67 height 17
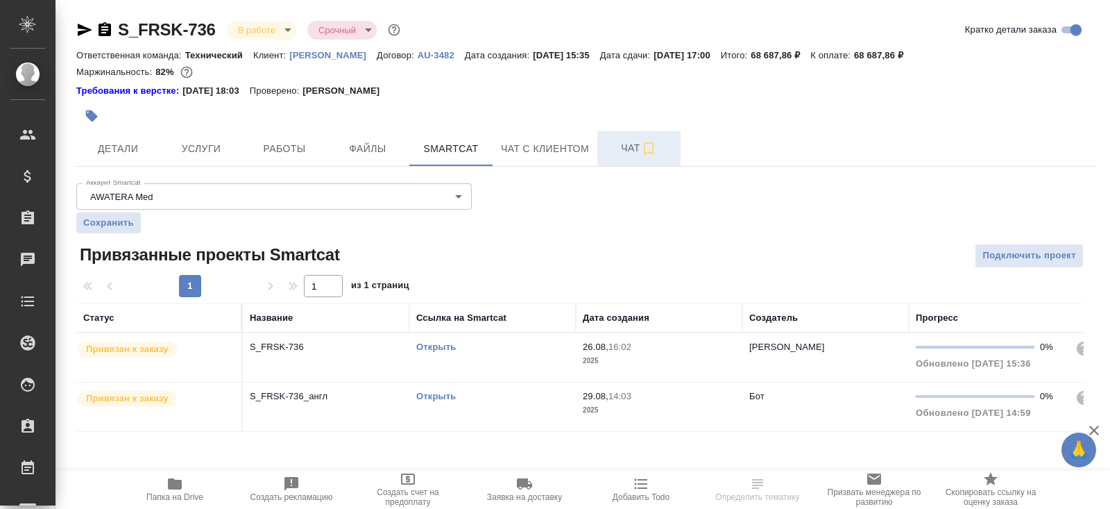
click at [641, 144] on span "Чат" at bounding box center [639, 147] width 67 height 17
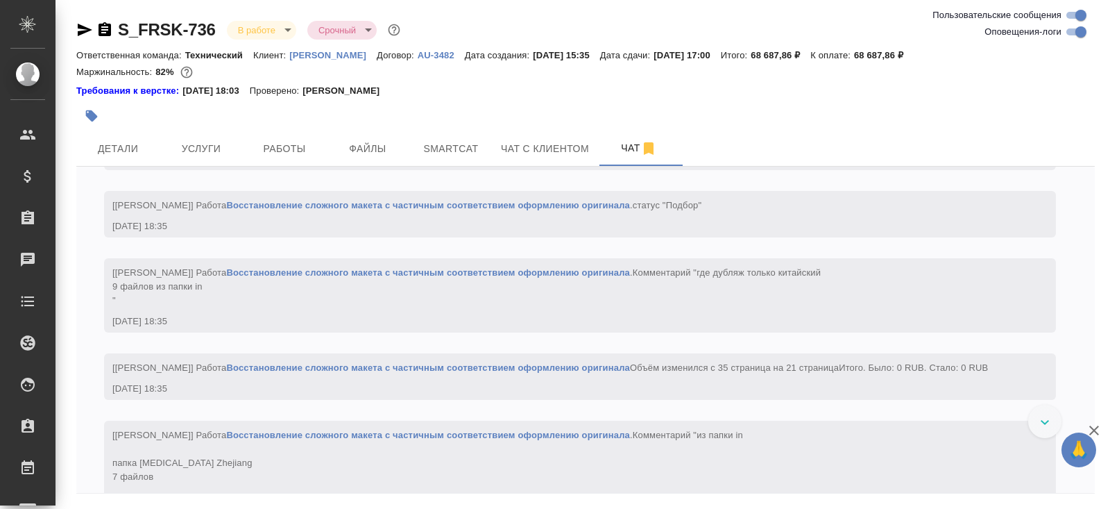
click at [1074, 31] on input "Оповещения-логи" at bounding box center [1081, 32] width 50 height 17
checkbox input "false"
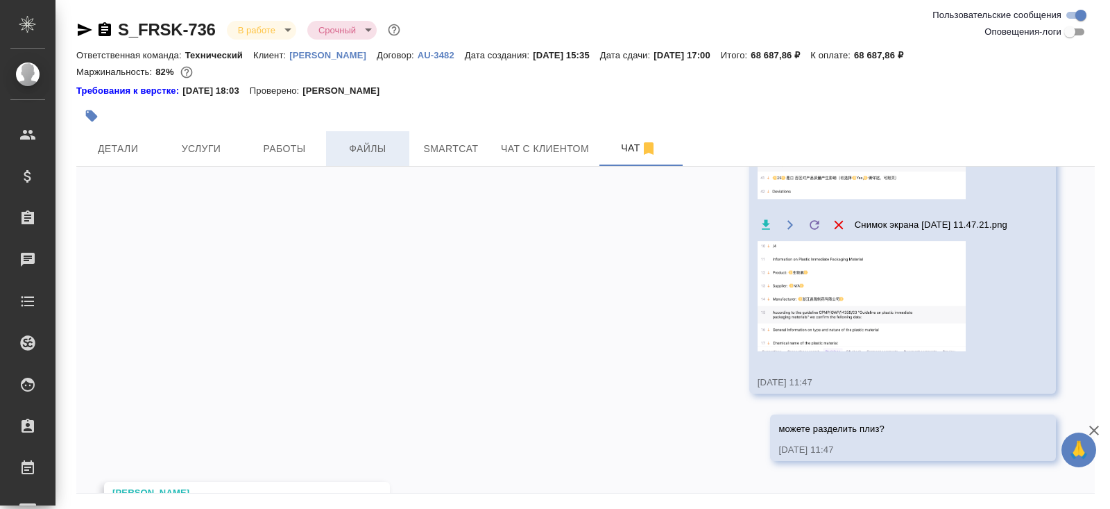
scroll to position [2223, 0]
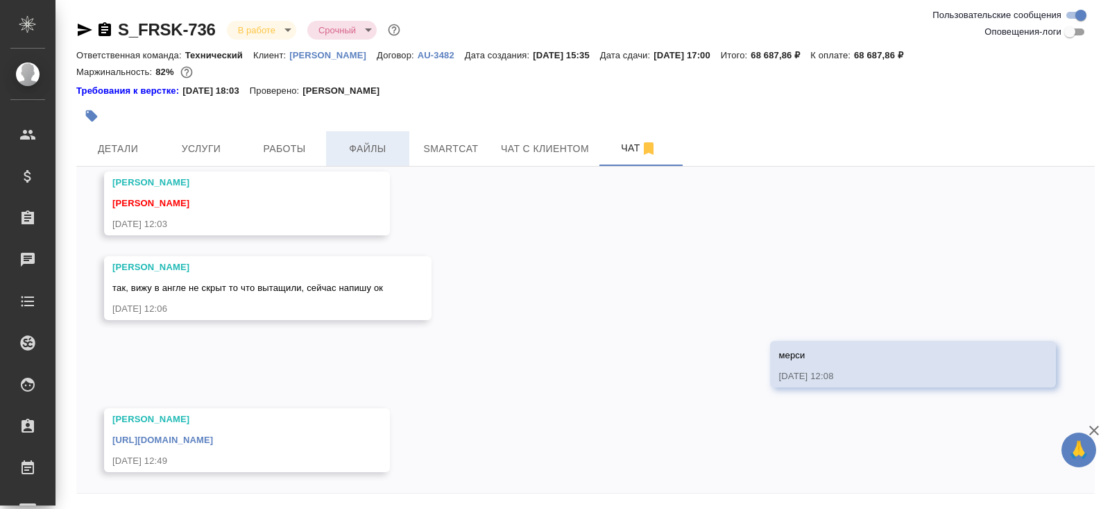
click at [380, 145] on span "Файлы" at bounding box center [367, 148] width 67 height 17
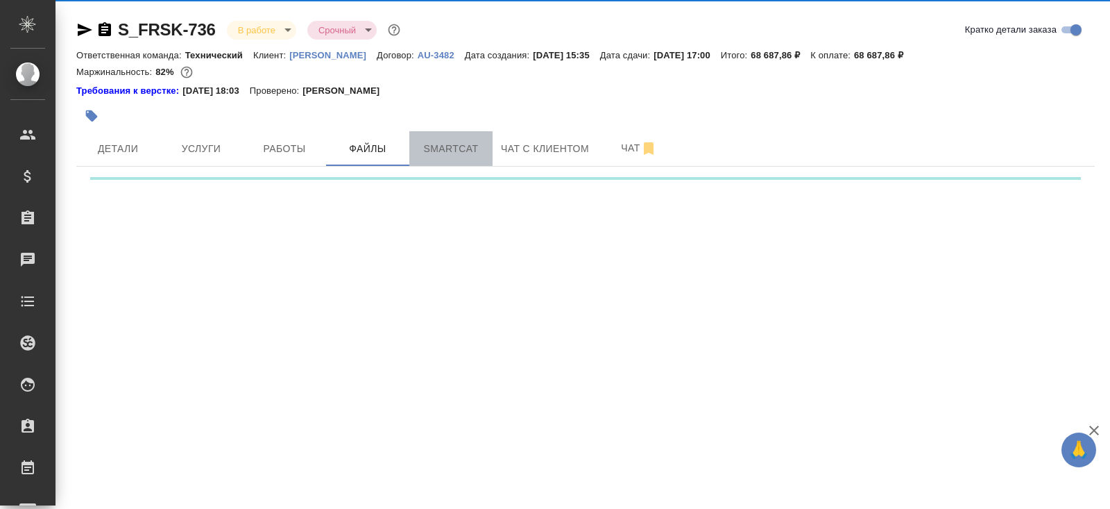
click at [452, 149] on span "Smartcat" at bounding box center [451, 148] width 67 height 17
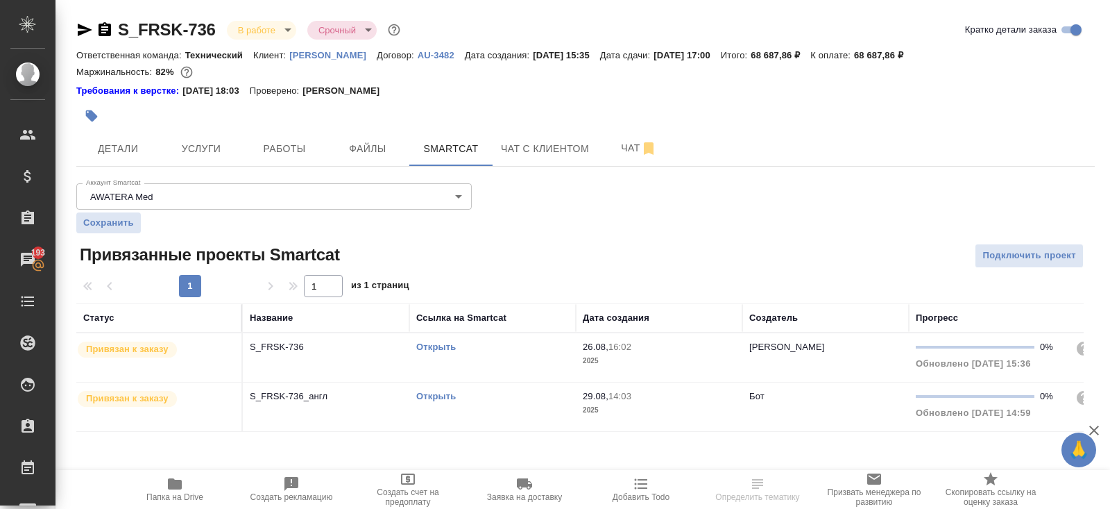
click at [440, 344] on link "Открыть" at bounding box center [436, 346] width 40 height 10
click at [294, 158] on button "Работы" at bounding box center [284, 148] width 83 height 35
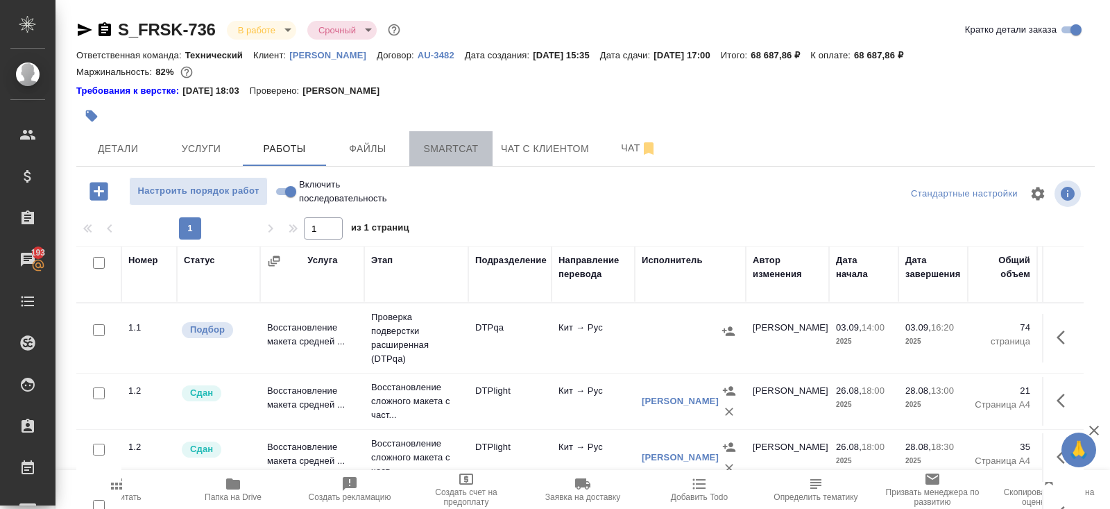
click at [461, 150] on span "Smartcat" at bounding box center [451, 148] width 67 height 17
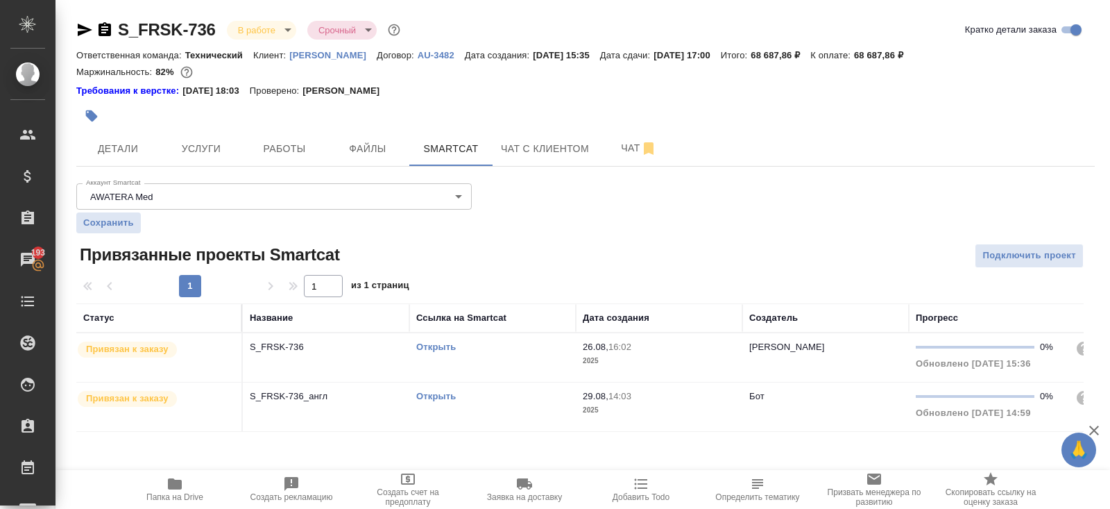
click at [432, 396] on link "Открыть" at bounding box center [436, 396] width 40 height 10
click at [295, 154] on span "Работы" at bounding box center [284, 148] width 67 height 17
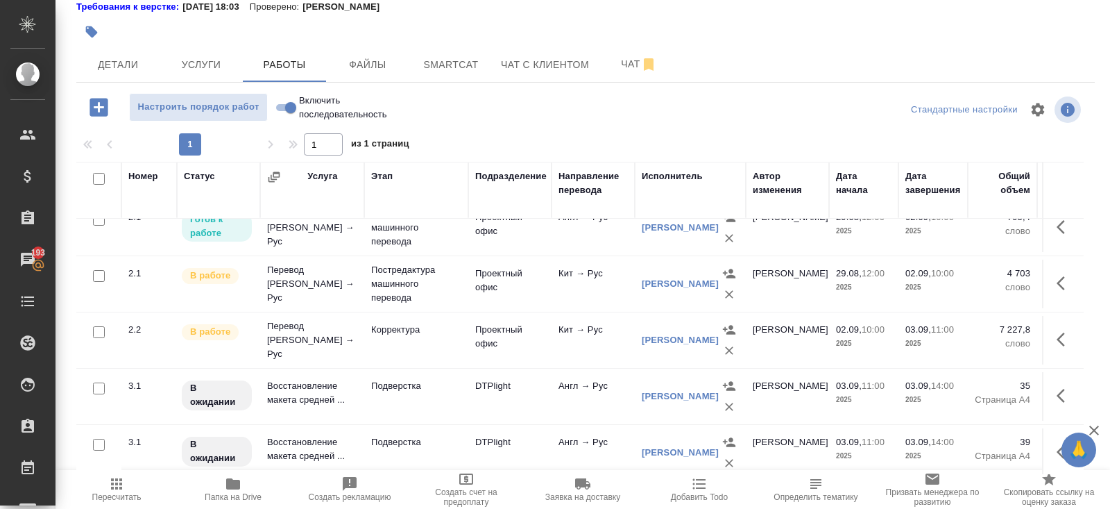
scroll to position [261, 0]
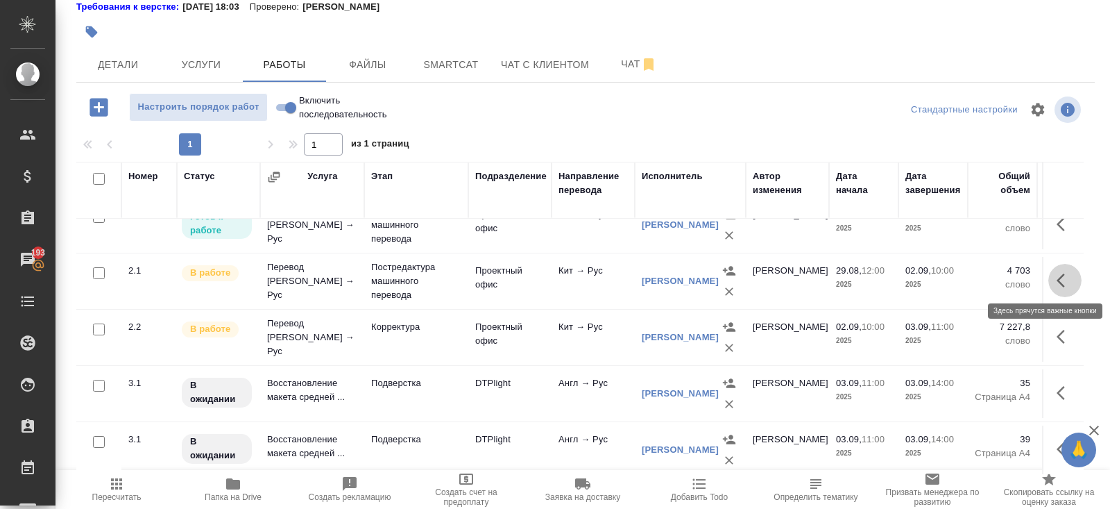
click at [1071, 278] on icon "button" at bounding box center [1065, 280] width 17 height 17
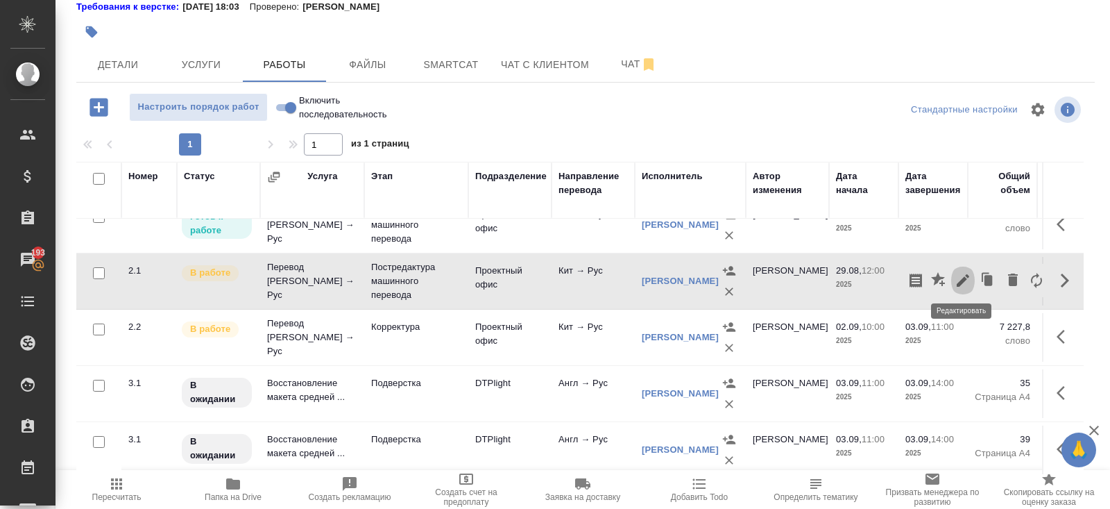
click at [965, 282] on icon "button" at bounding box center [963, 280] width 17 height 17
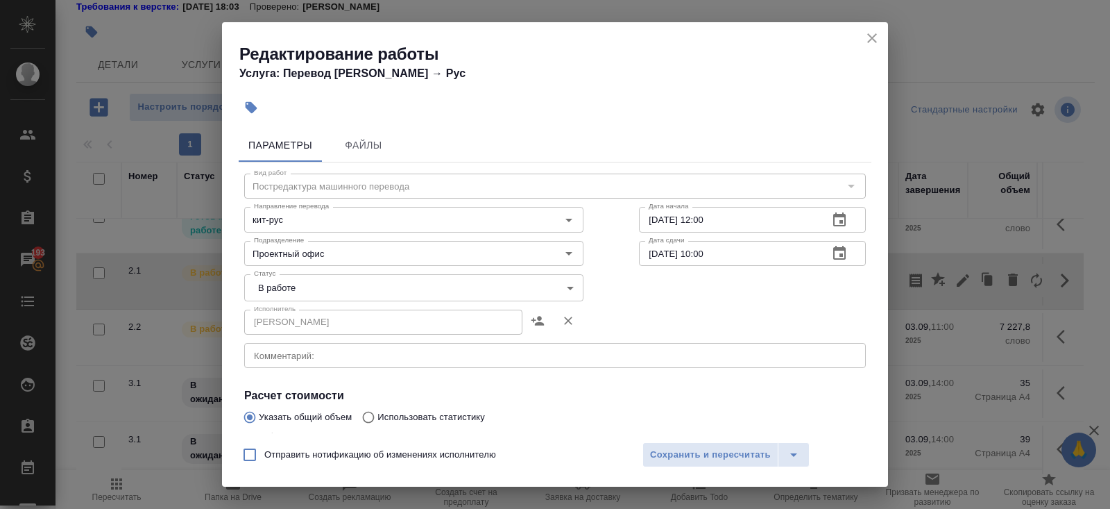
click at [304, 298] on body "🙏 .cls-1 fill:#fff; AWATERA Belyakova Yulia Клиенты Спецификации Заказы 193 Чат…" at bounding box center [555, 254] width 1110 height 509
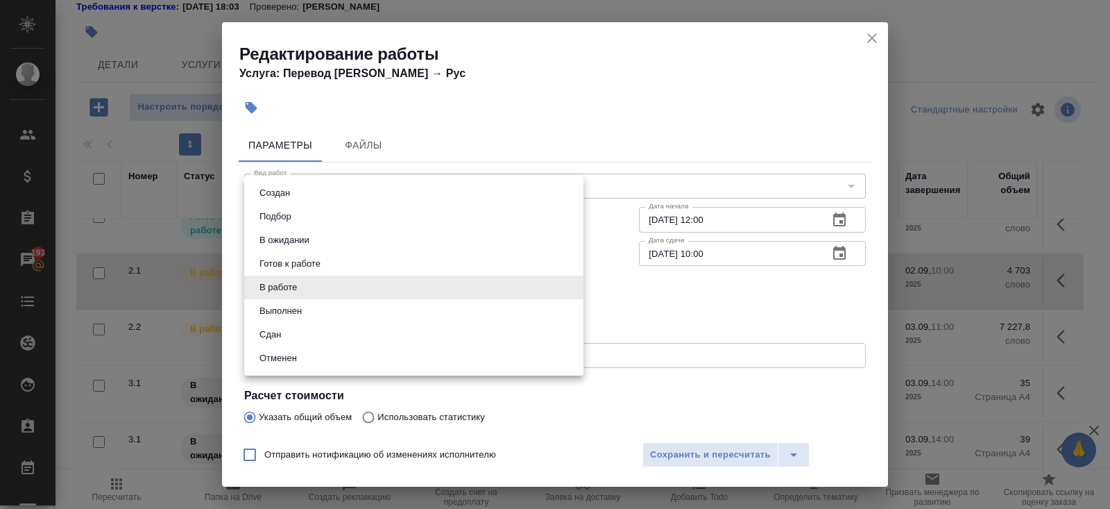
click at [304, 310] on button "Выполнен" at bounding box center [280, 310] width 51 height 15
type input "completed"
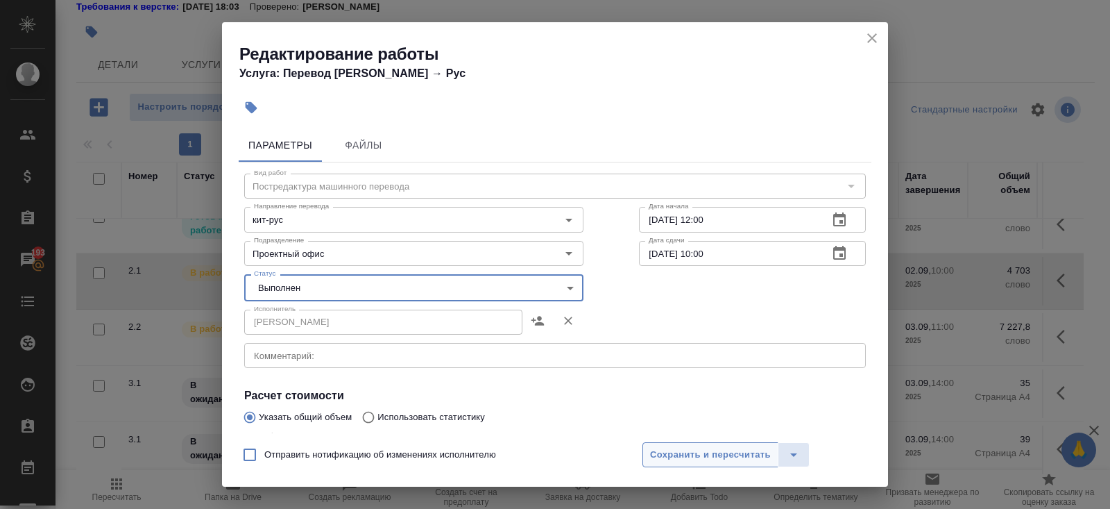
click at [679, 452] on span "Сохранить и пересчитать" at bounding box center [710, 455] width 121 height 16
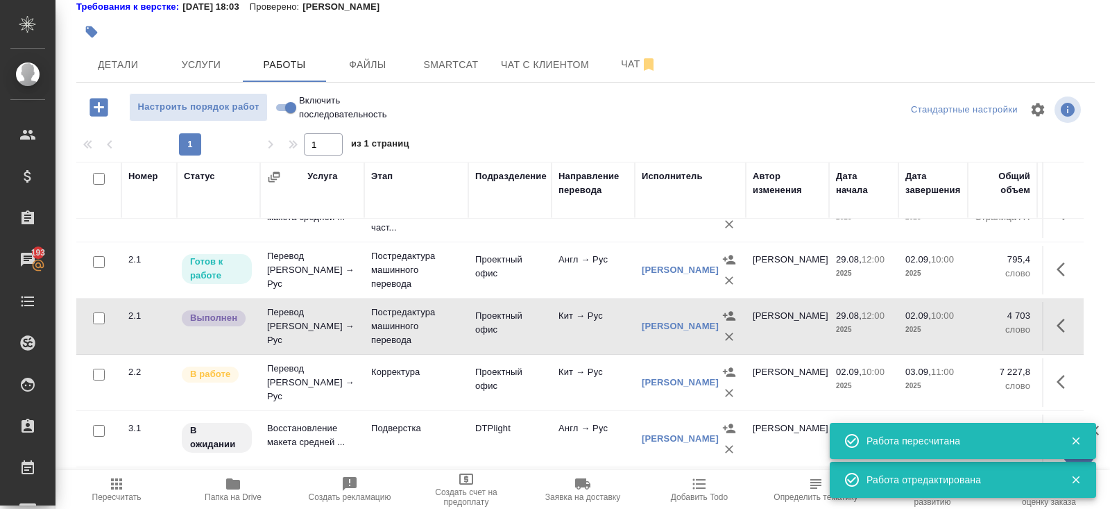
scroll to position [211, 0]
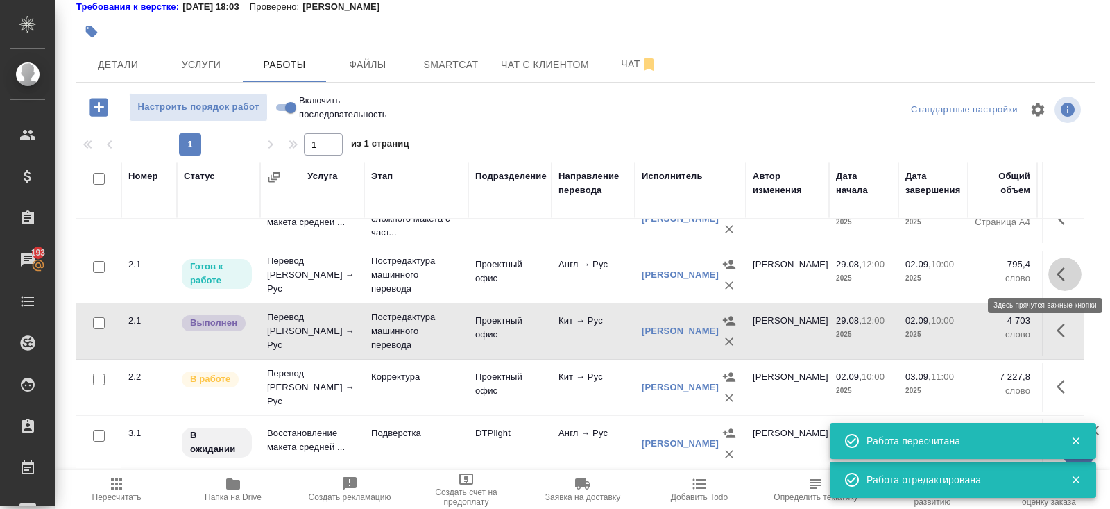
click at [1067, 266] on icon "button" at bounding box center [1065, 274] width 17 height 17
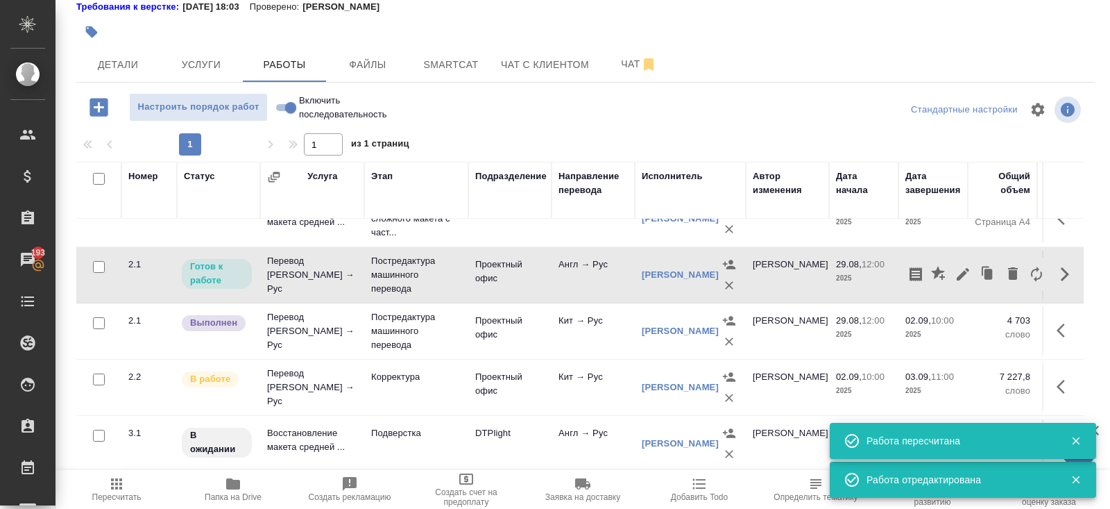
click at [957, 276] on icon "button" at bounding box center [963, 274] width 12 height 12
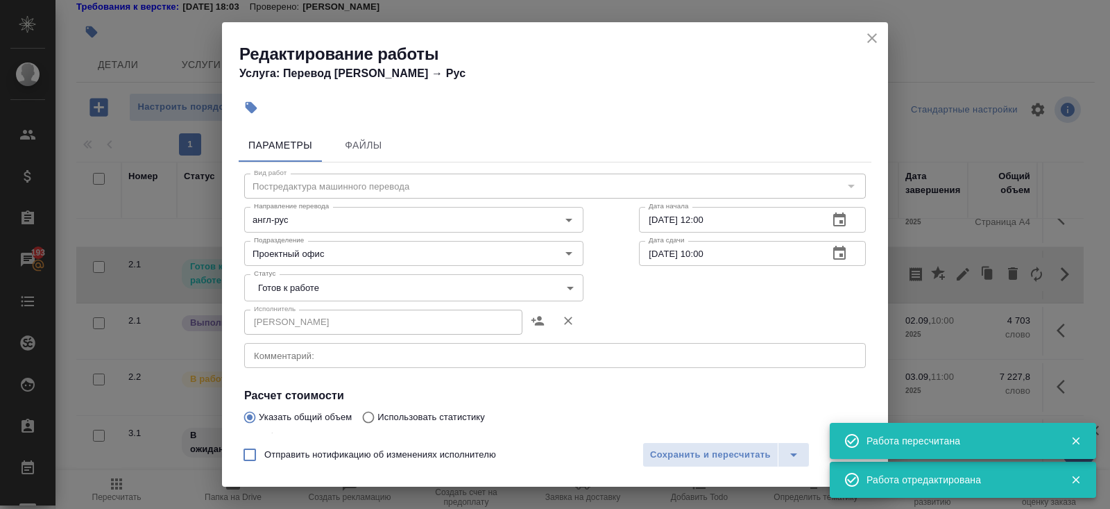
click at [298, 294] on body "🙏 .cls-1 fill:#fff; AWATERA Belyakova Yulia Клиенты Спецификации Заказы 193 Чат…" at bounding box center [555, 254] width 1110 height 509
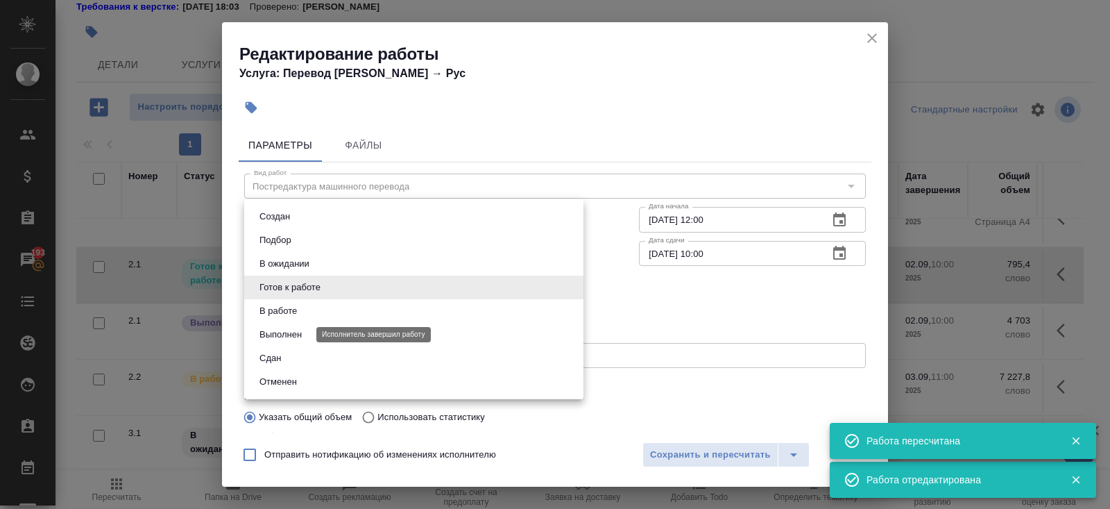
click at [297, 328] on button "Выполнен" at bounding box center [280, 334] width 51 height 15
type input "completed"
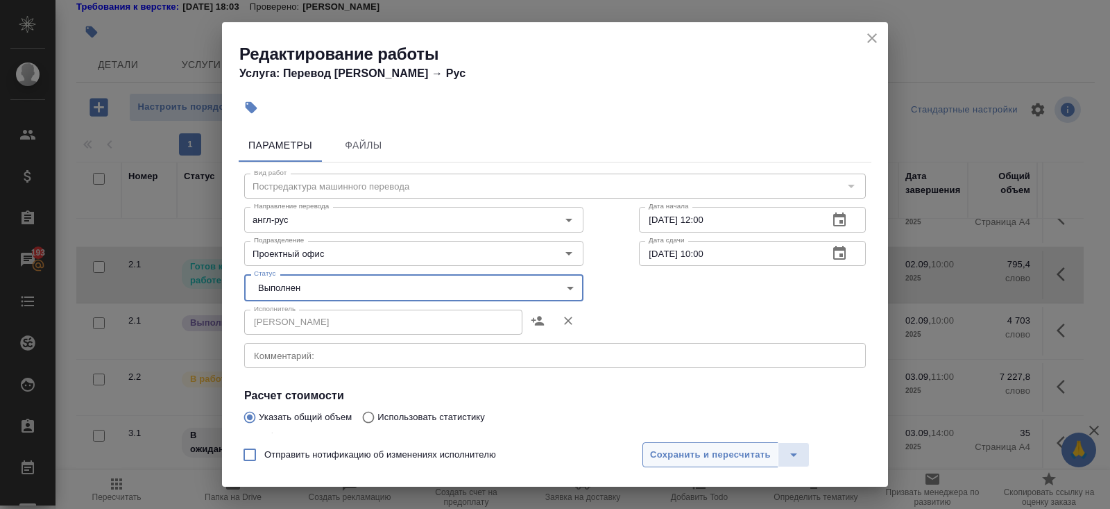
click at [665, 450] on span "Сохранить и пересчитать" at bounding box center [710, 455] width 121 height 16
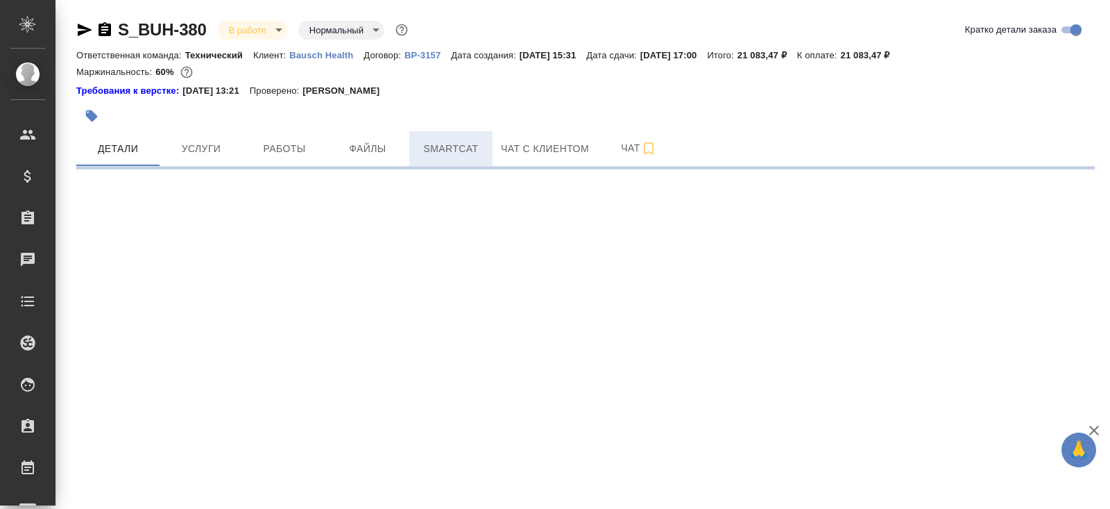
select select "RU"
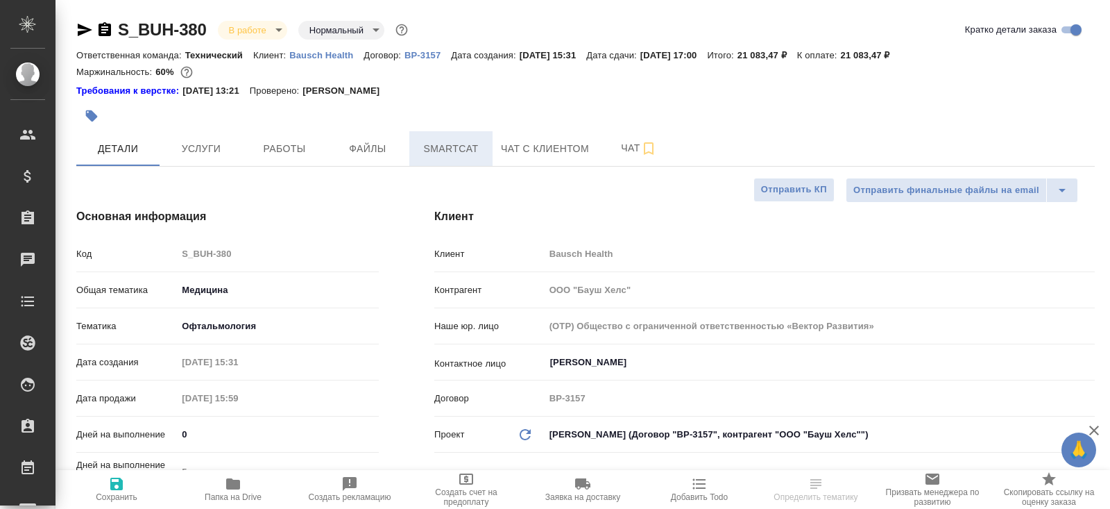
type textarea "x"
click at [435, 166] on button "Smartcat" at bounding box center [450, 148] width 83 height 35
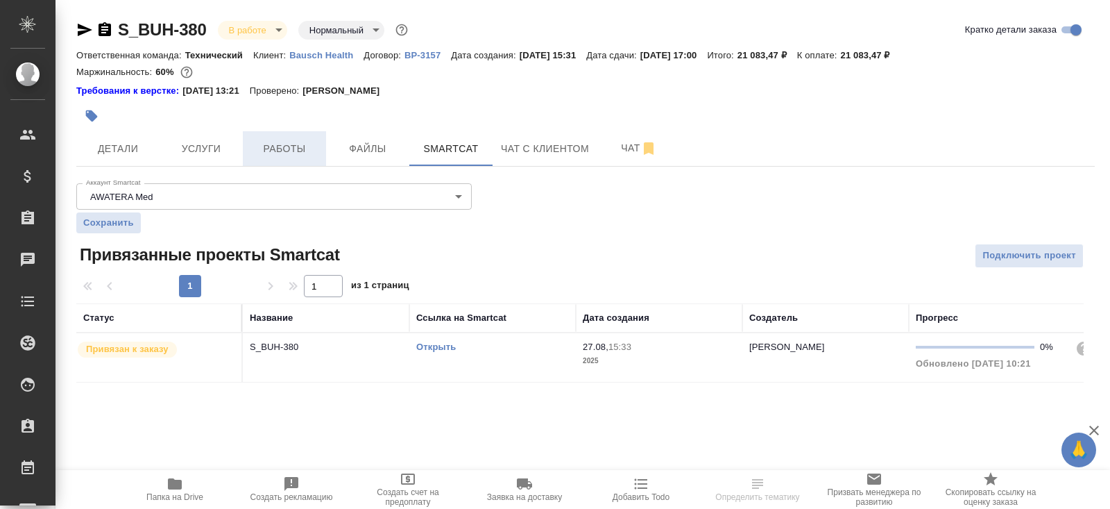
click at [289, 150] on span "Работы" at bounding box center [284, 148] width 67 height 17
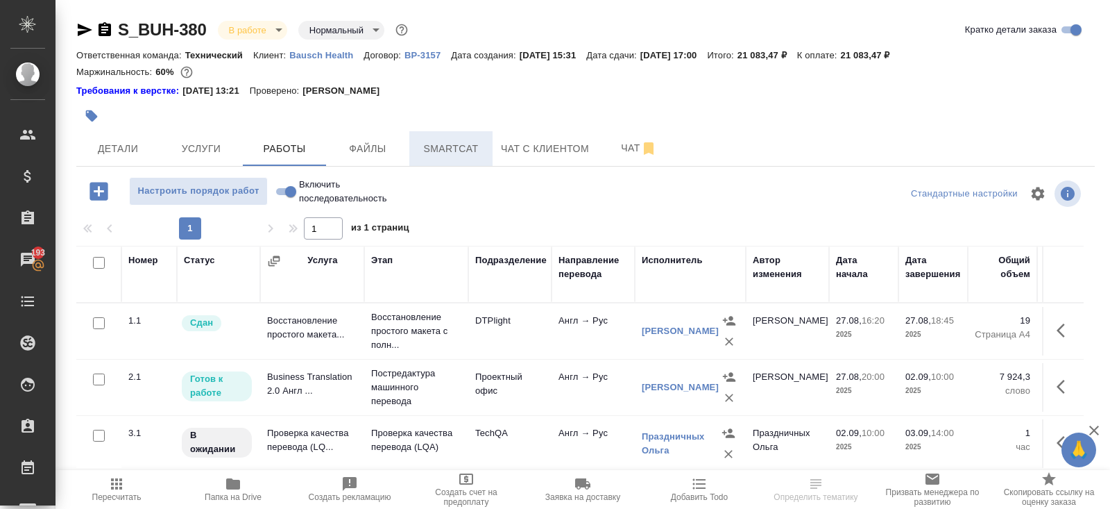
click at [427, 146] on span "Smartcat" at bounding box center [451, 148] width 67 height 17
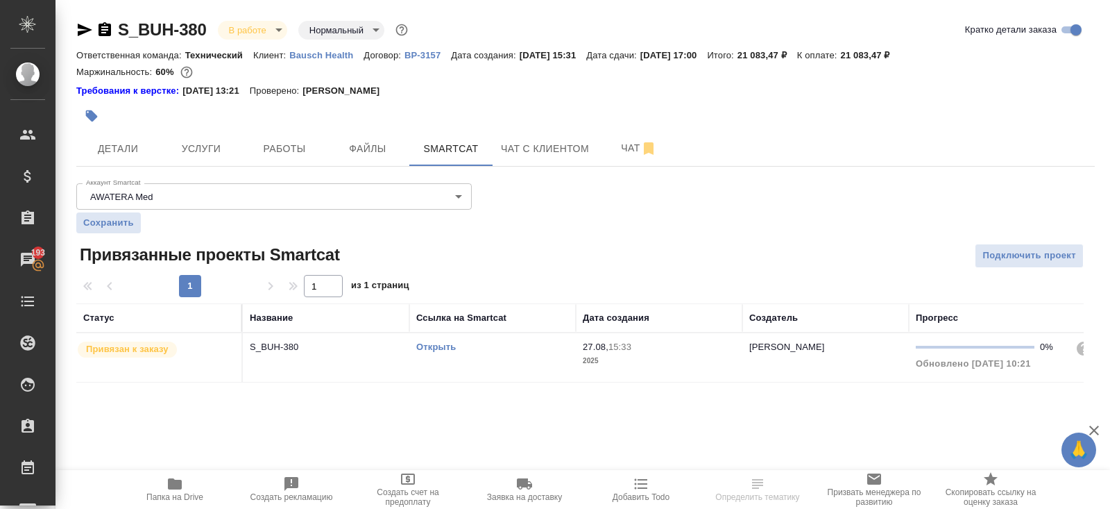
click at [431, 343] on link "Открыть" at bounding box center [436, 346] width 40 height 10
click at [636, 170] on div "S_BUH-380 В работе inProgress Нормальный normal Кратко детали заказа Ответствен…" at bounding box center [586, 209] width 1034 height 418
click at [634, 156] on span "Чат" at bounding box center [639, 147] width 67 height 17
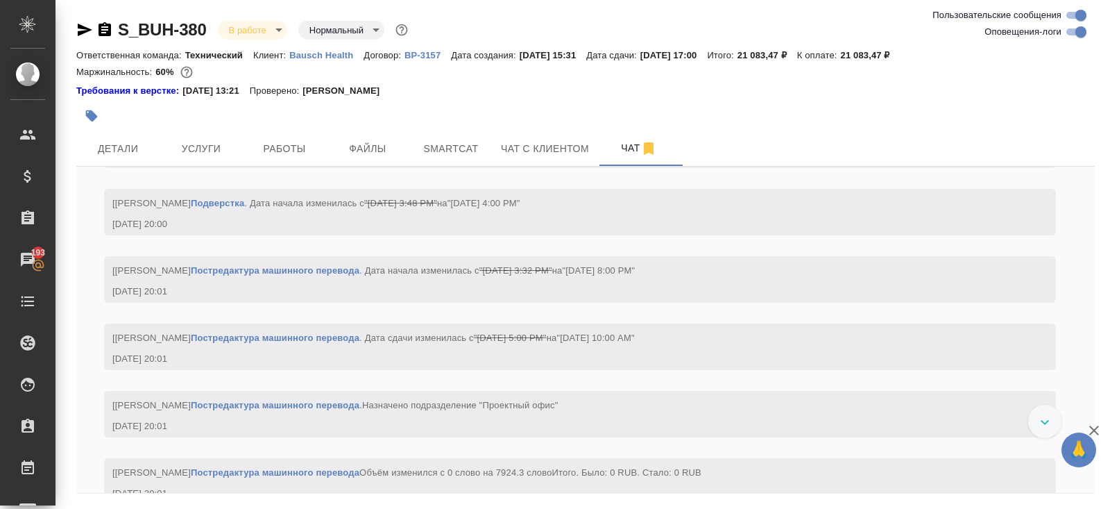
click at [1063, 44] on div "S_BUH-380 В работе inProgress Нормальный normal" at bounding box center [585, 33] width 1019 height 28
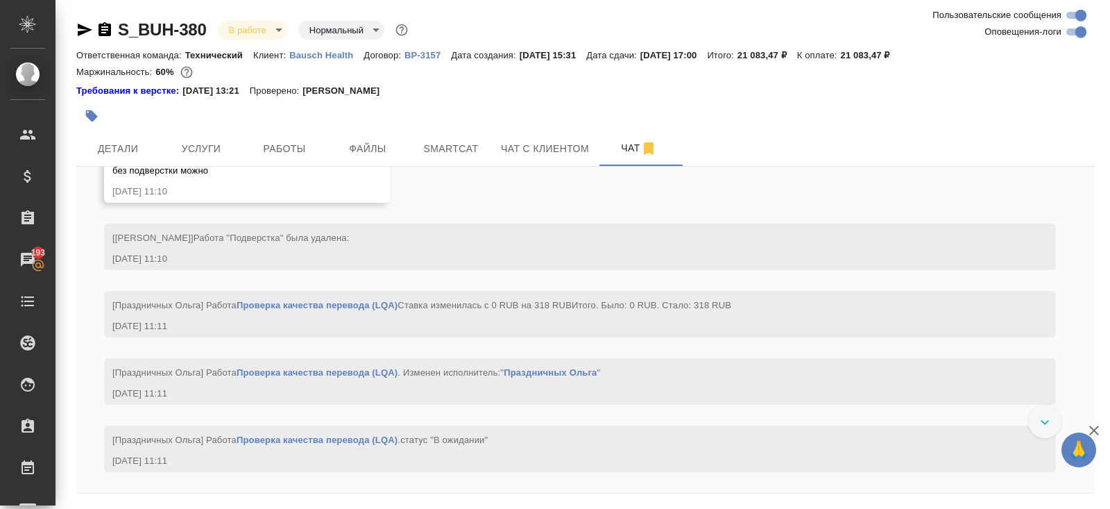
click at [1071, 38] on input "Оповещения-логи" at bounding box center [1081, 32] width 50 height 17
checkbox input "false"
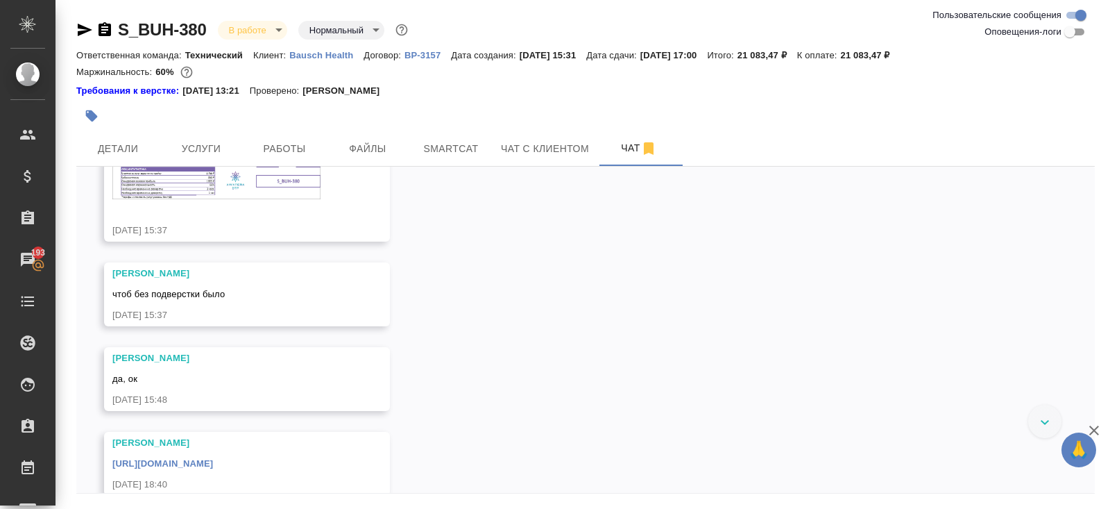
scroll to position [90, 0]
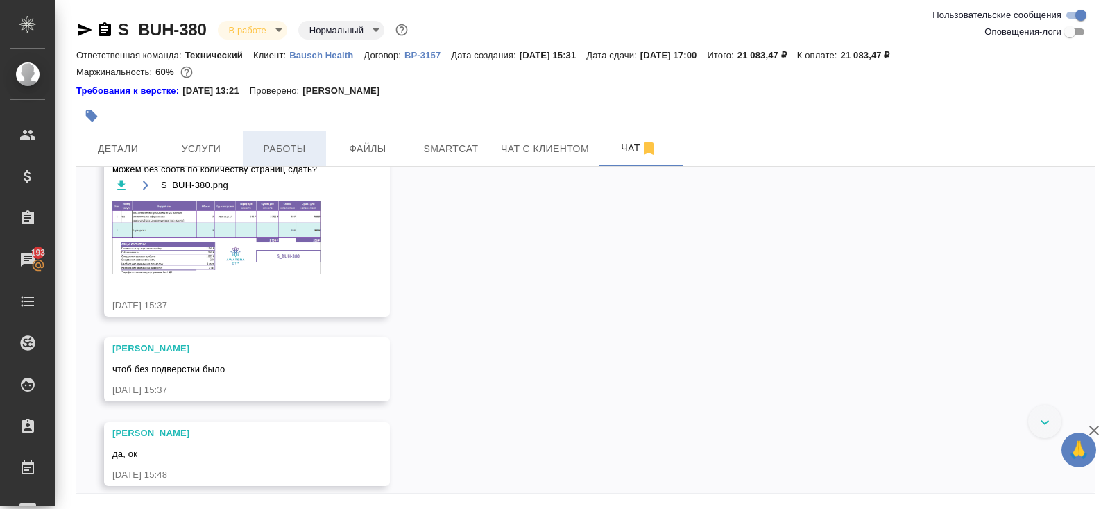
click at [303, 140] on span "Работы" at bounding box center [284, 148] width 67 height 17
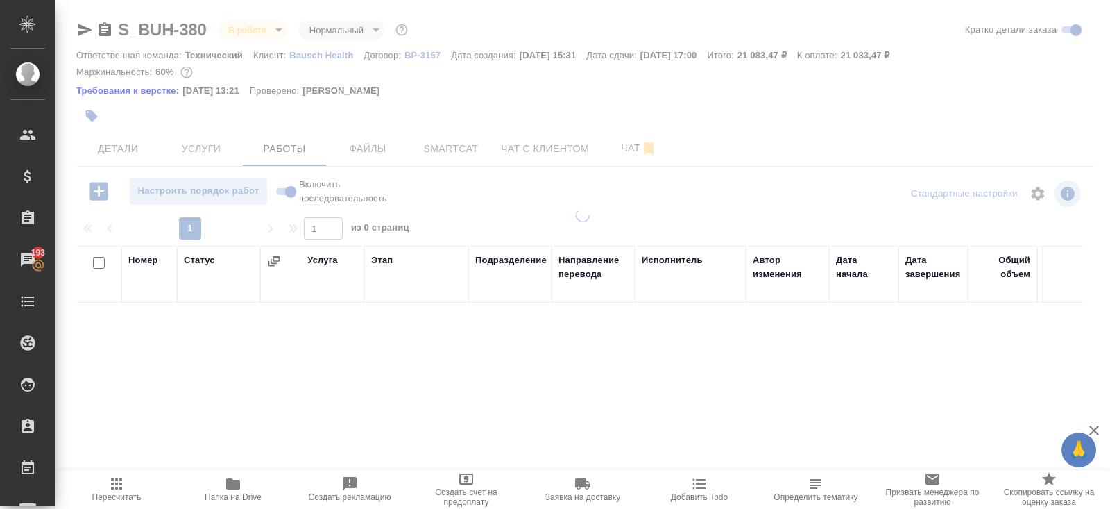
scroll to position [84, 0]
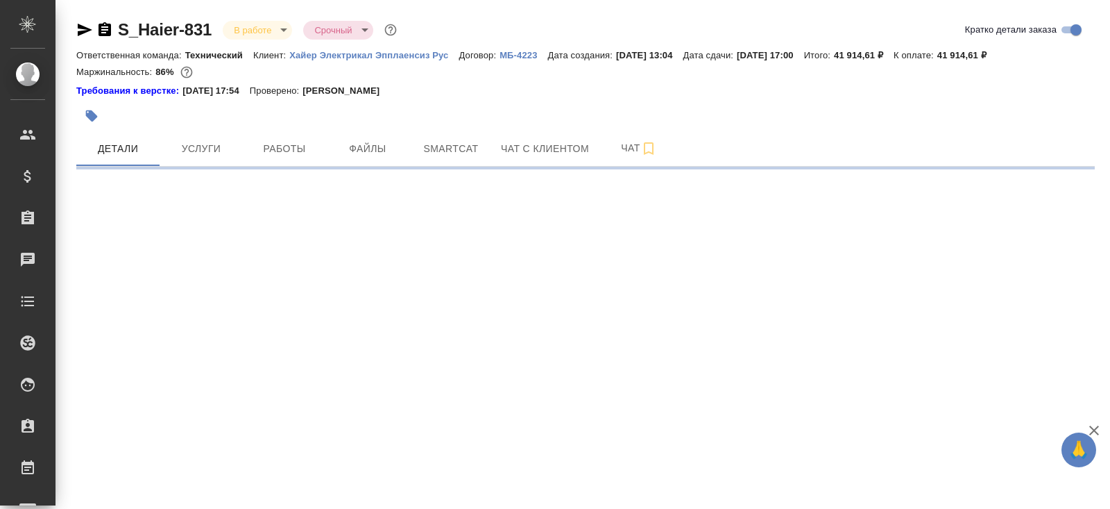
select select "RU"
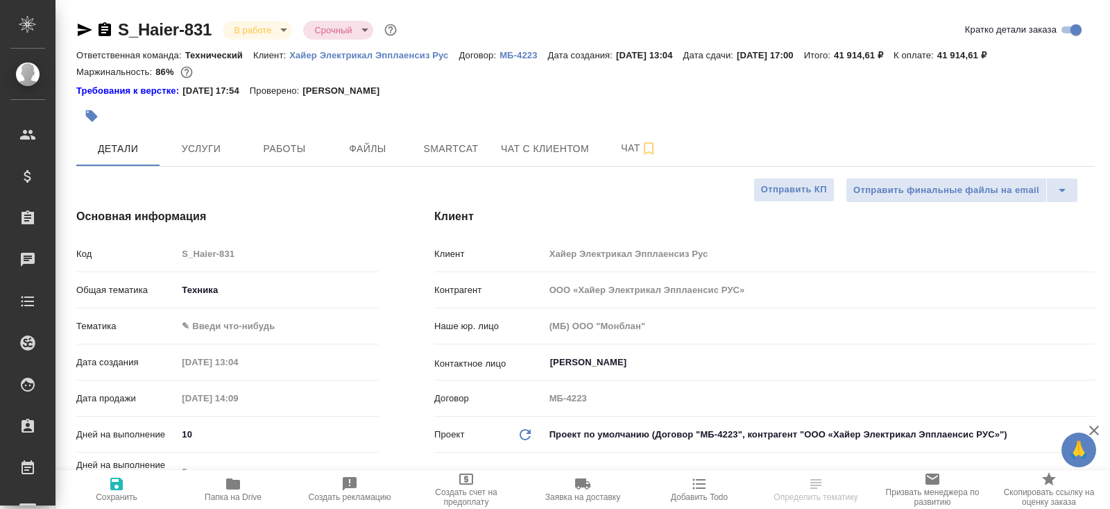
type textarea "x"
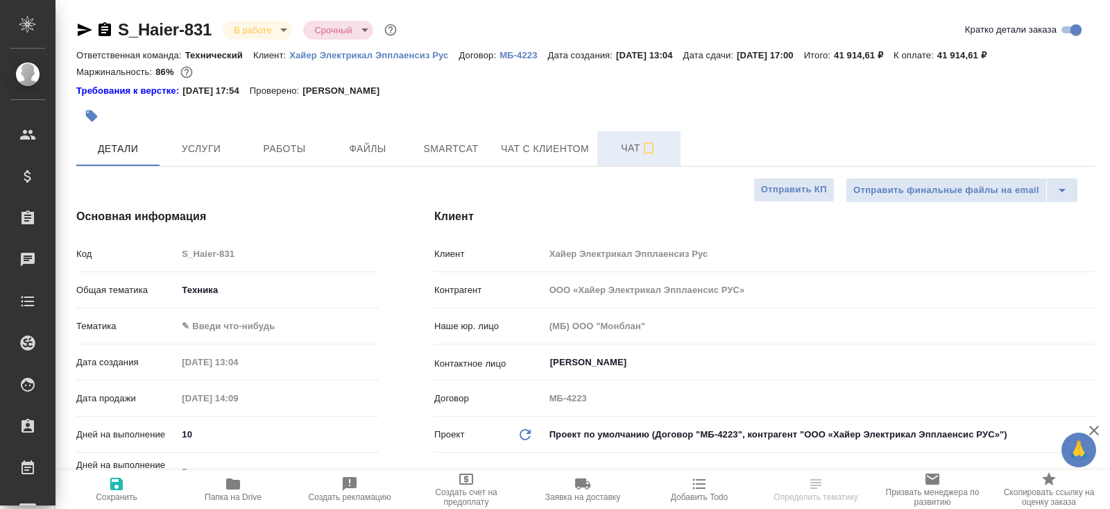
type textarea "x"
click at [628, 144] on span "Чат" at bounding box center [639, 147] width 67 height 17
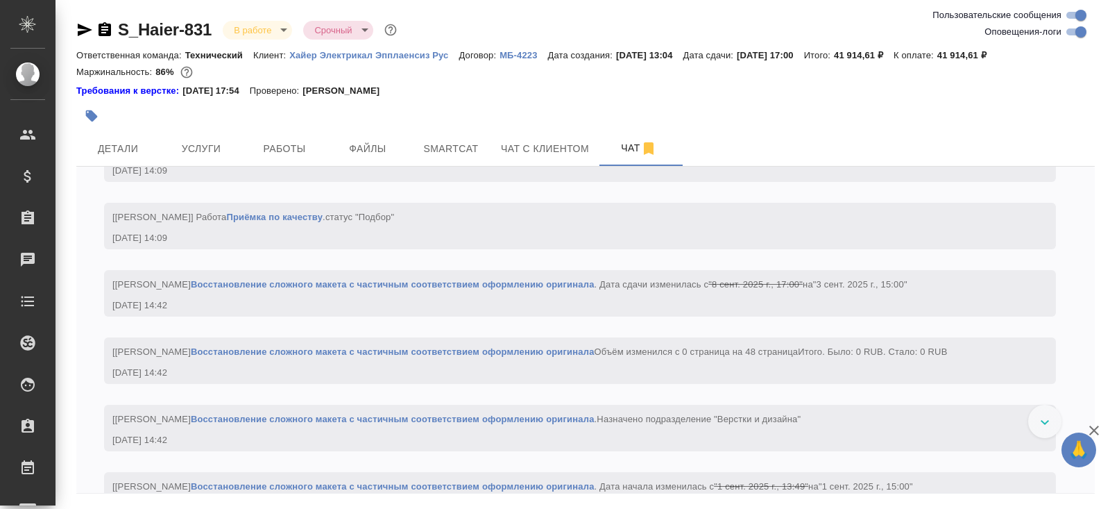
click at [1069, 37] on input "Оповещения-логи" at bounding box center [1081, 32] width 50 height 17
checkbox input "false"
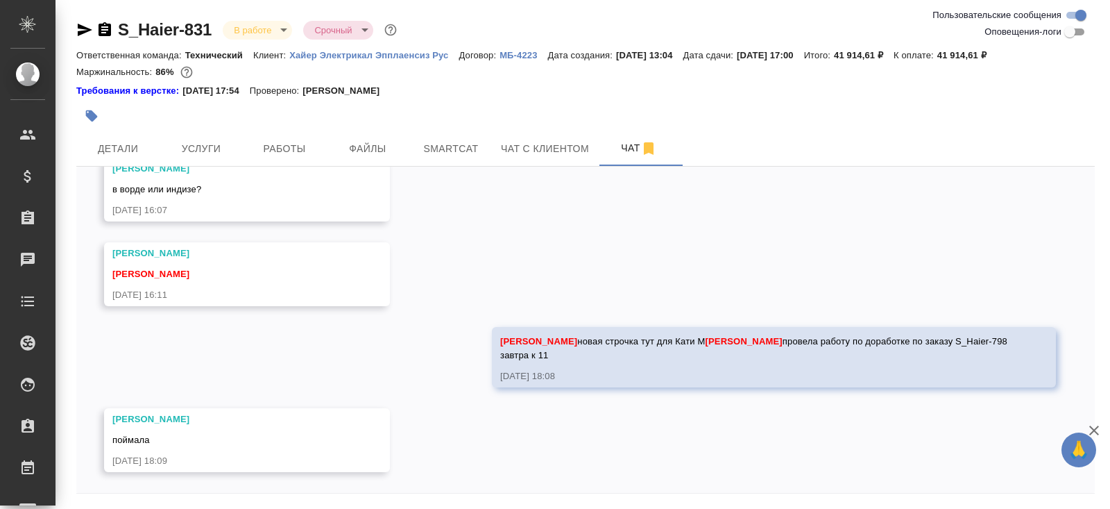
scroll to position [46, 0]
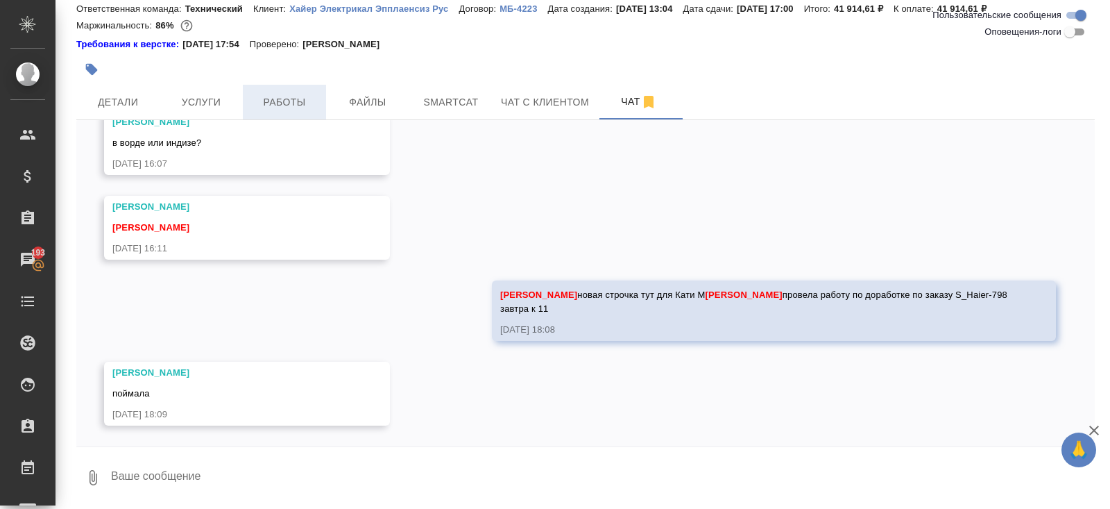
click at [276, 98] on span "Работы" at bounding box center [284, 102] width 67 height 17
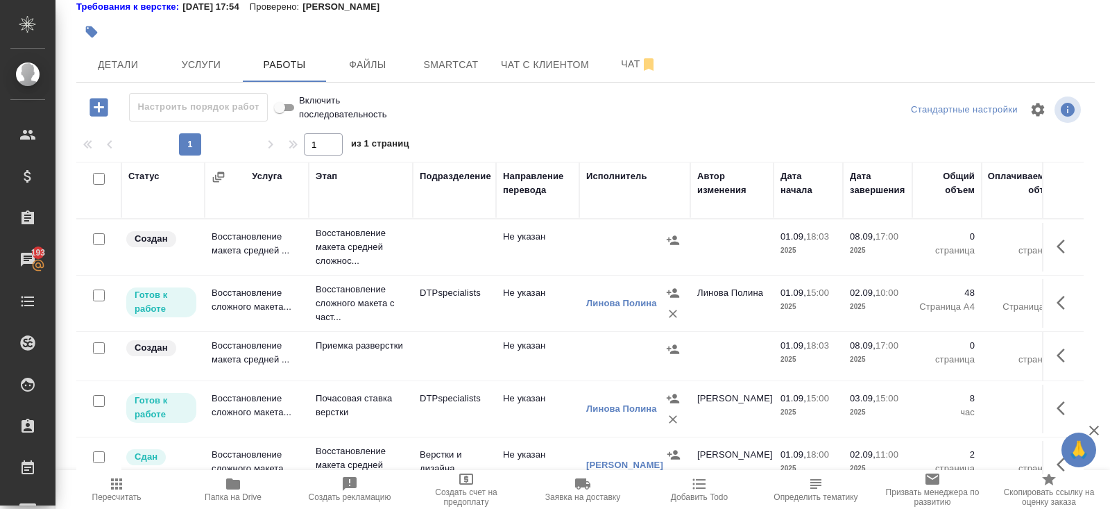
drag, startPoint x: 100, startPoint y: 176, endPoint x: 100, endPoint y: 223, distance: 46.5
click at [100, 177] on input "checkbox" at bounding box center [99, 179] width 12 height 12
checkbox input "true"
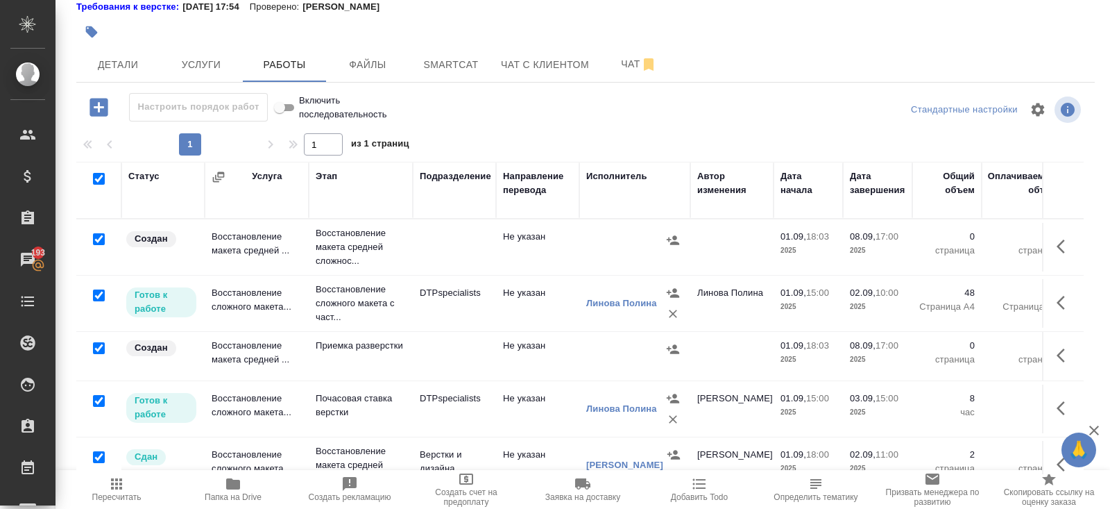
checkbox input "true"
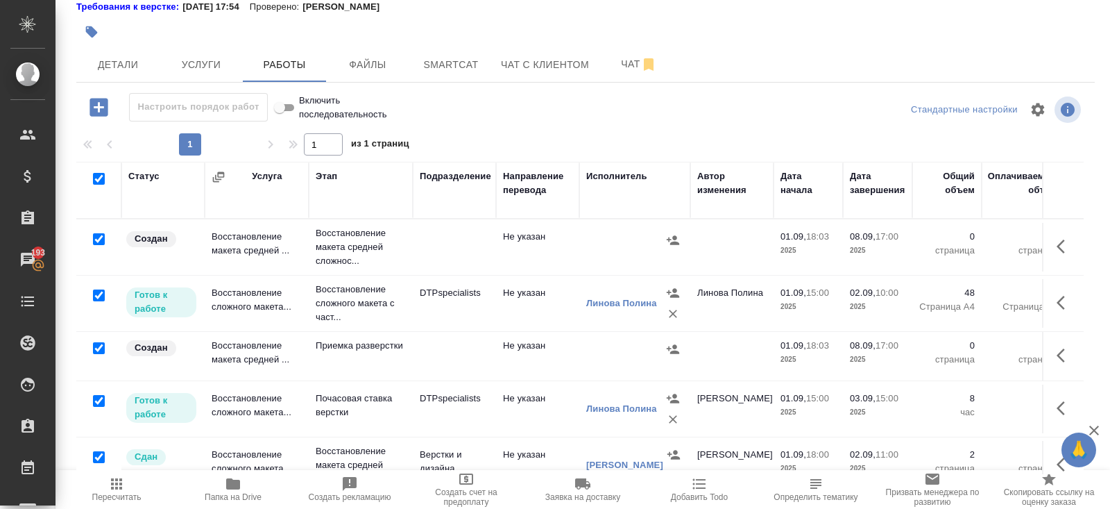
checkbox input "true"
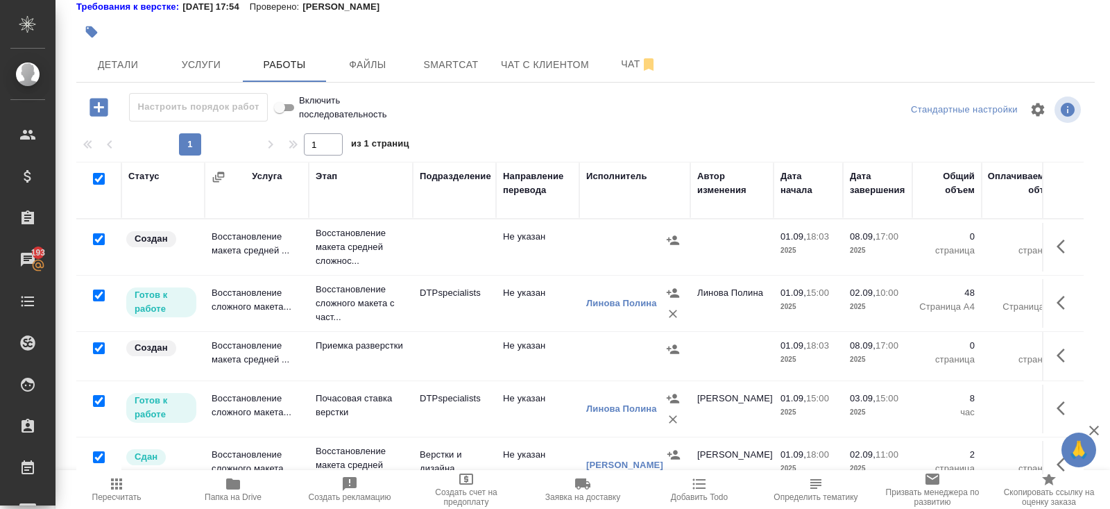
checkbox input "true"
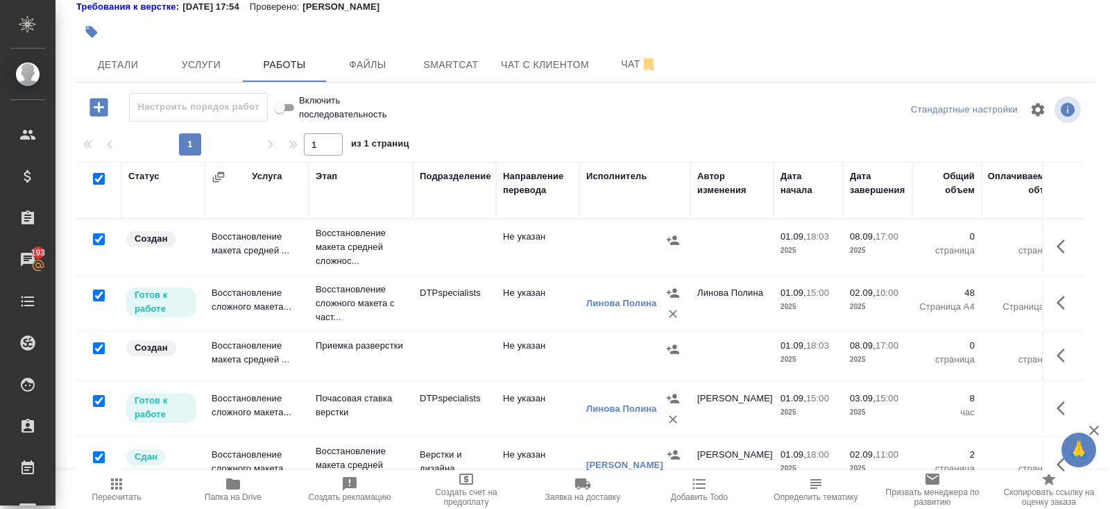
checkbox input "true"
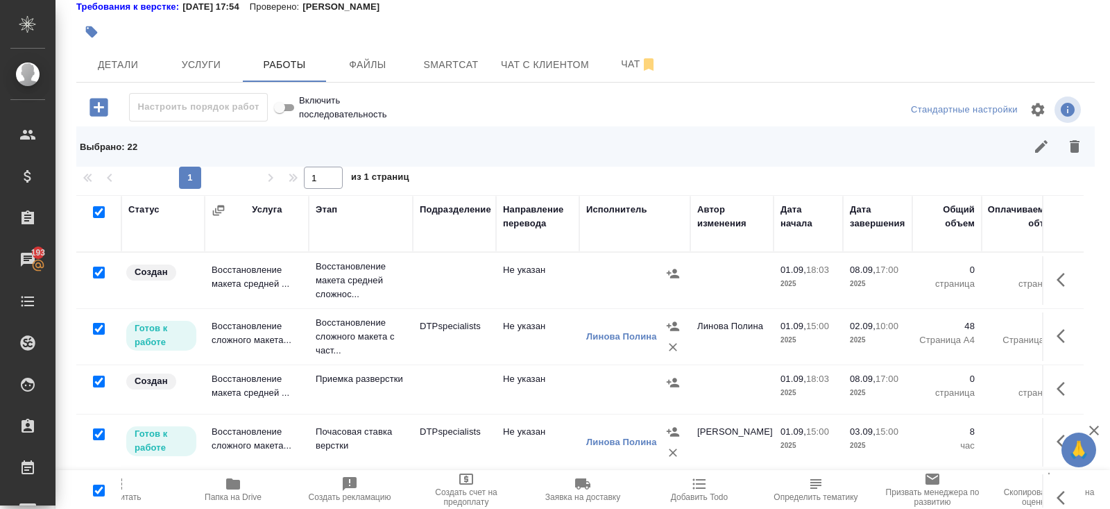
click at [100, 328] on input "checkbox" at bounding box center [99, 329] width 12 height 12
checkbox input "false"
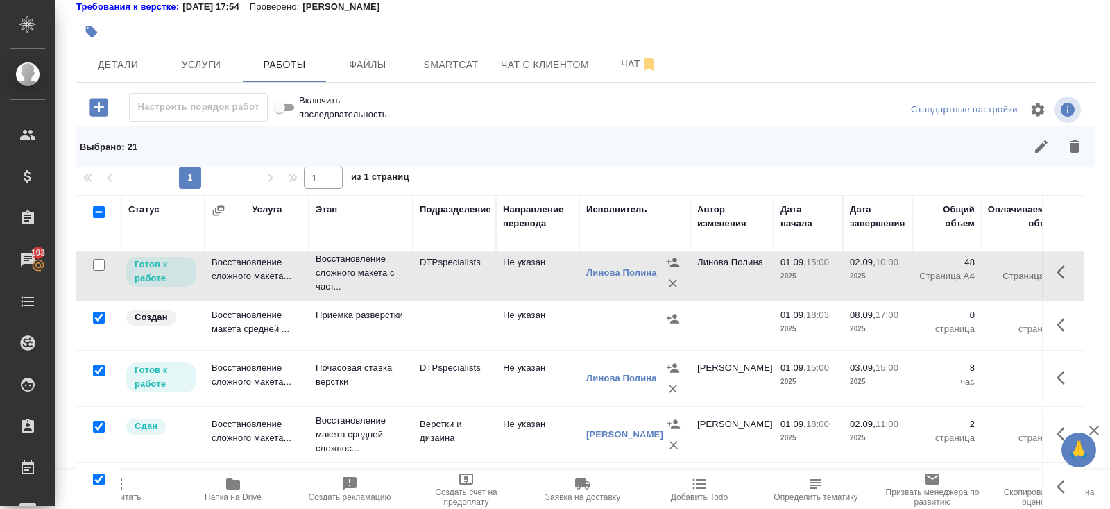
scroll to position [63, 0]
click at [99, 365] on input "checkbox" at bounding box center [99, 371] width 12 height 12
checkbox input "false"
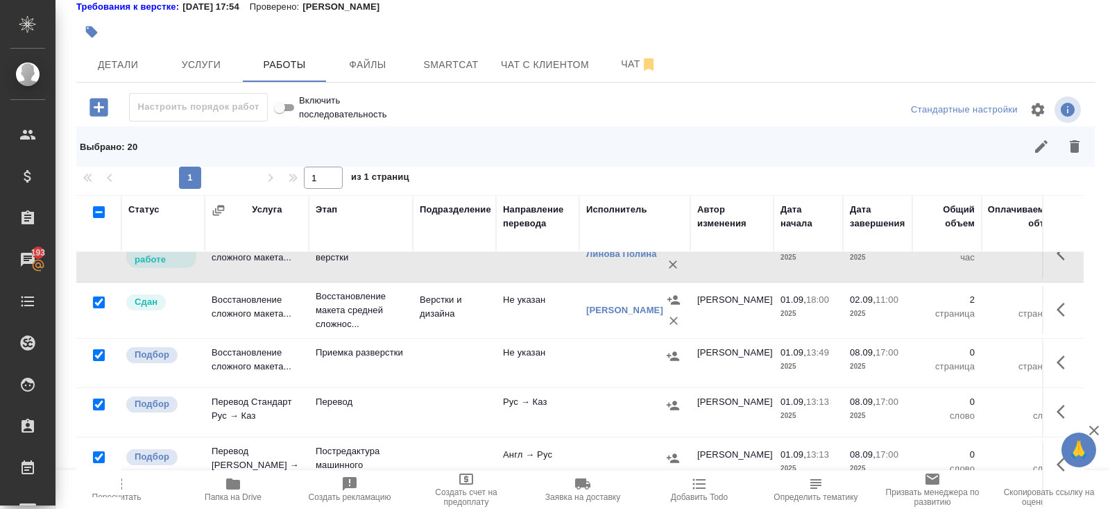
scroll to position [190, 0]
click at [100, 296] on input "checkbox" at bounding box center [99, 300] width 12 height 12
checkbox input "false"
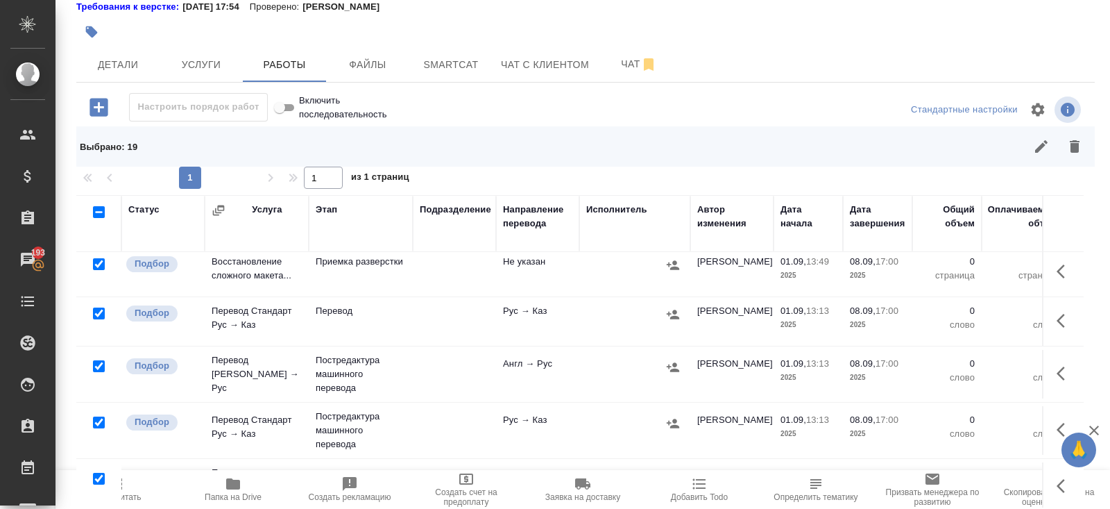
scroll to position [283, 0]
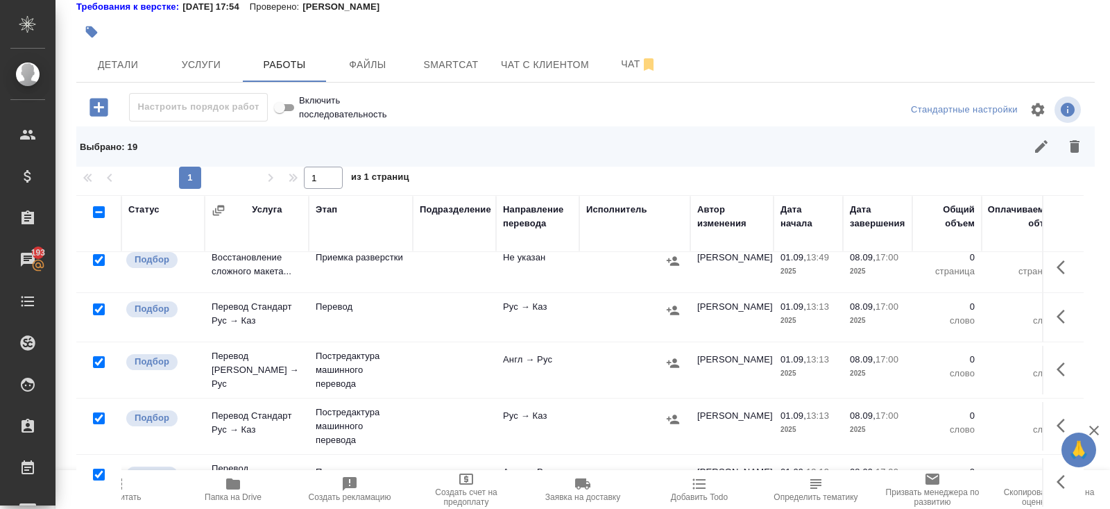
click at [97, 362] on input "checkbox" at bounding box center [99, 362] width 12 height 12
checkbox input "false"
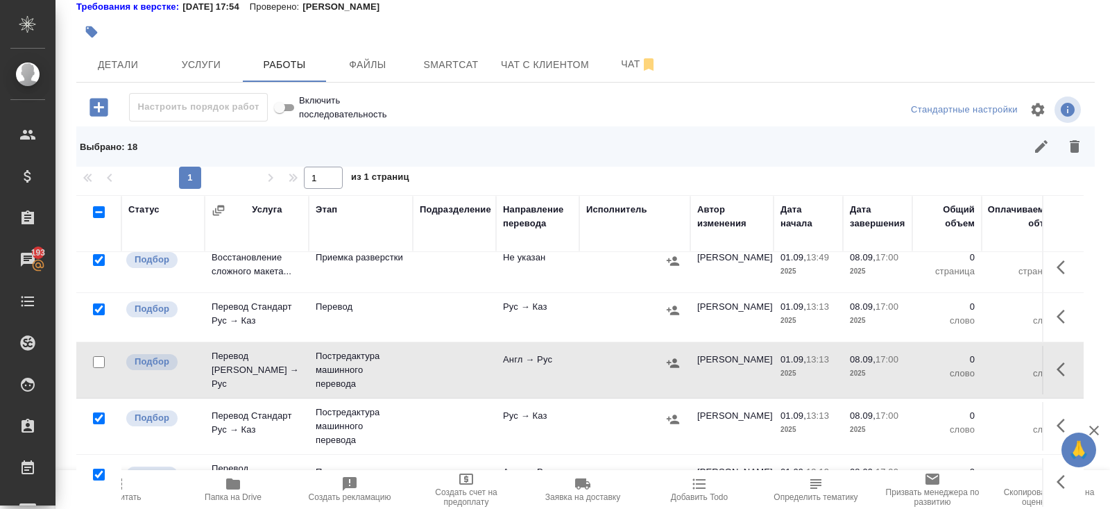
click at [97, 414] on input "checkbox" at bounding box center [99, 418] width 12 height 12
checkbox input "false"
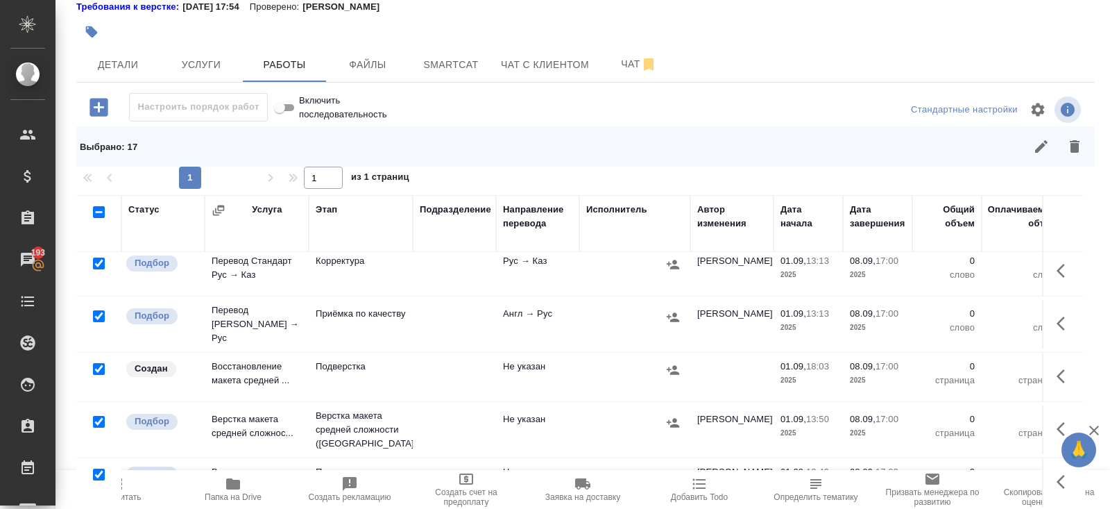
scroll to position [802, 0]
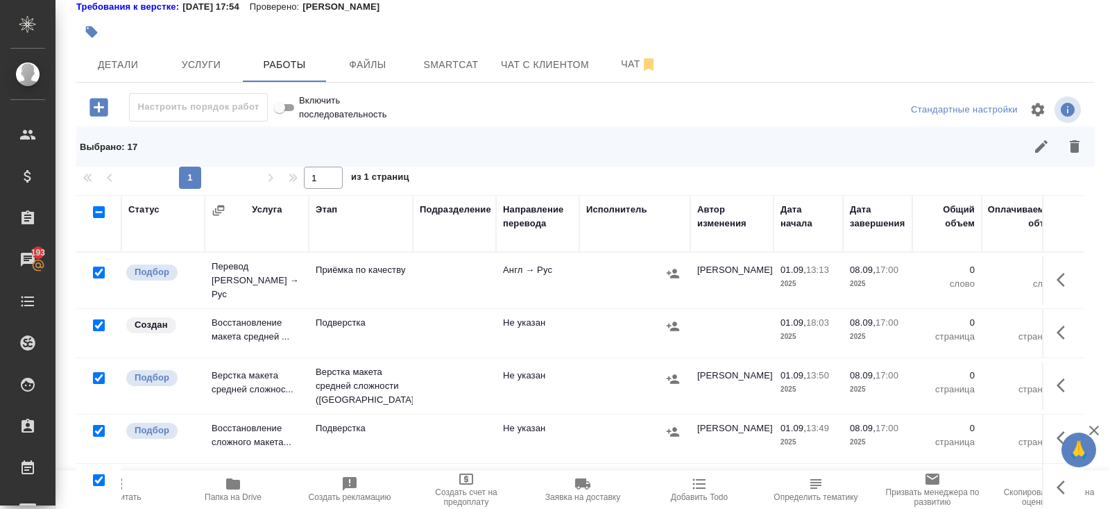
click at [99, 319] on input "checkbox" at bounding box center [99, 325] width 12 height 12
checkbox input "false"
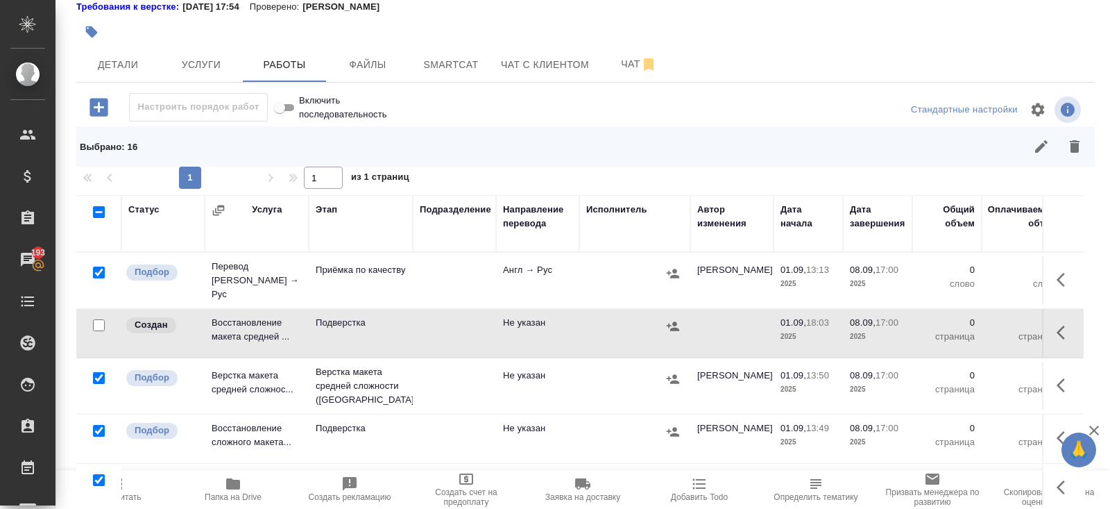
click at [99, 372] on input "checkbox" at bounding box center [99, 378] width 12 height 12
checkbox input "false"
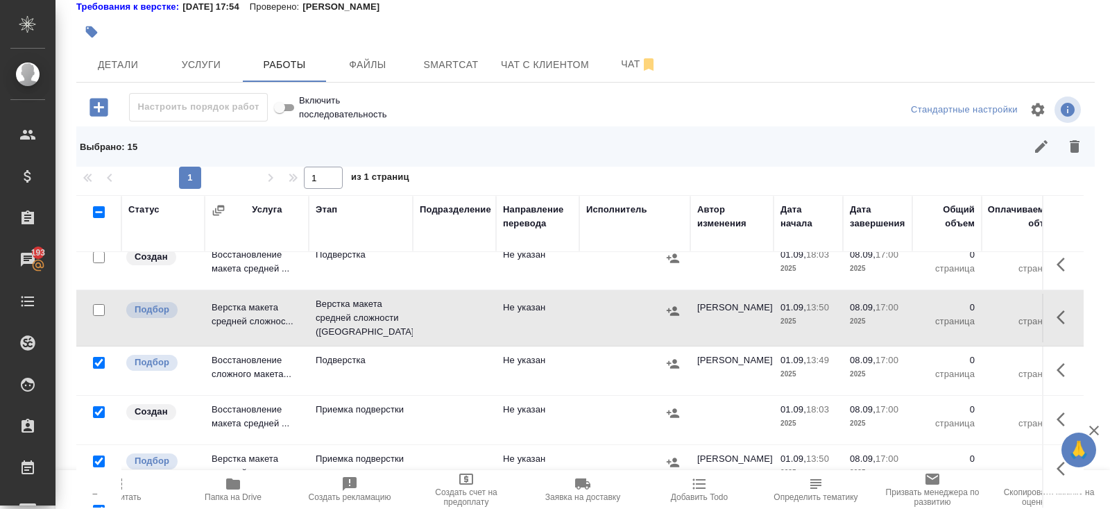
scroll to position [117, 0]
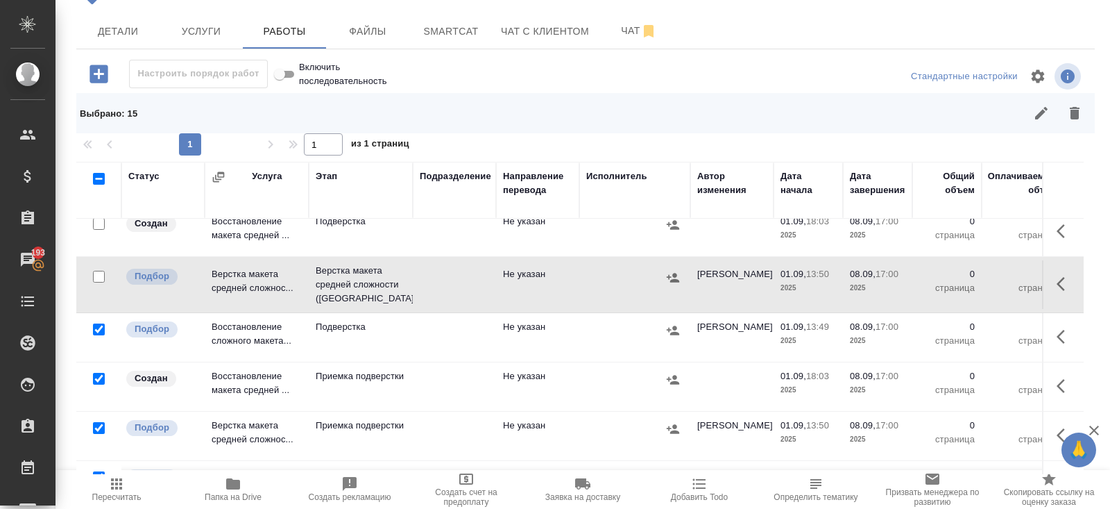
click at [1078, 121] on button "button" at bounding box center [1074, 112] width 33 height 33
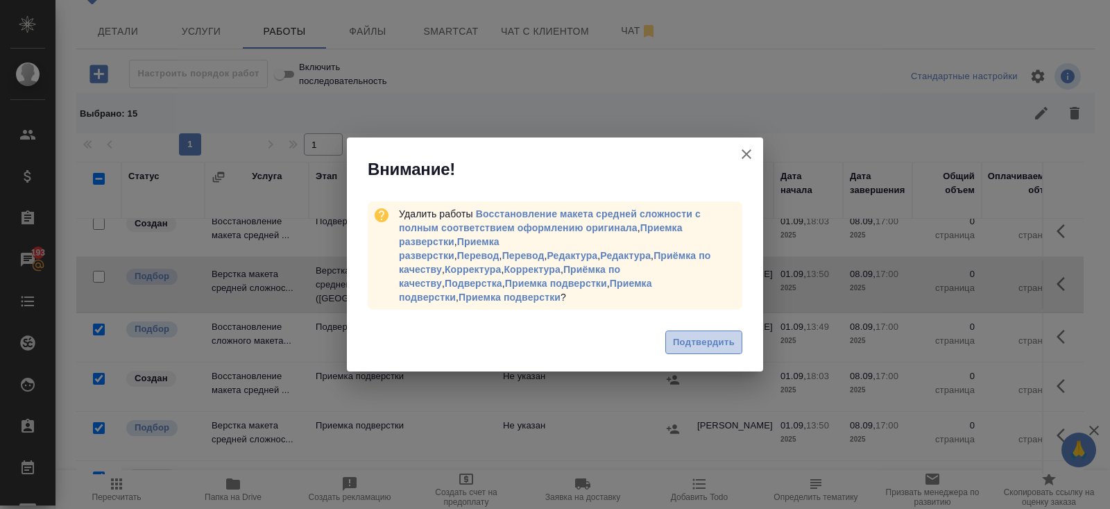
click at [709, 330] on button "Подтвердить" at bounding box center [704, 342] width 77 height 24
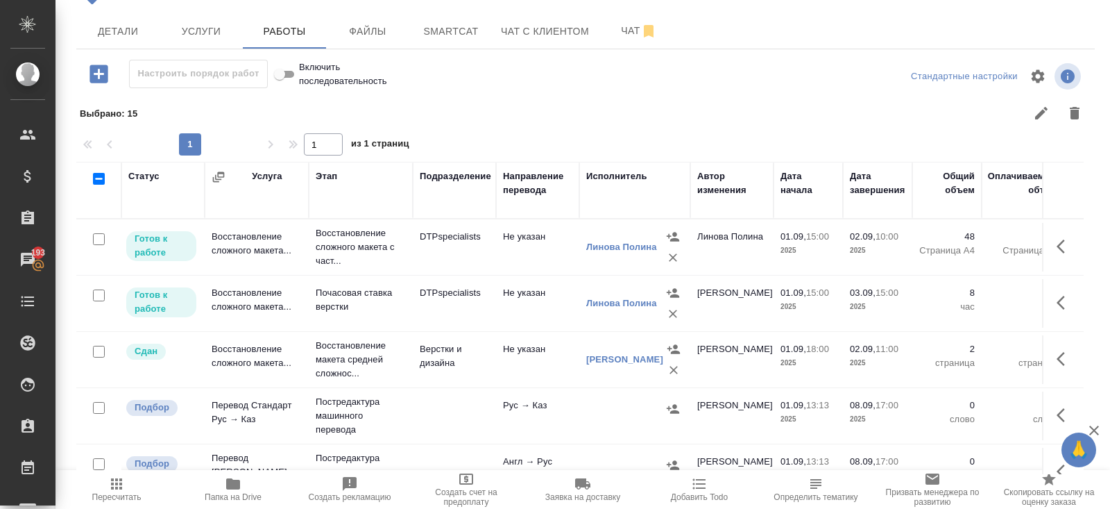
scroll to position [0, 0]
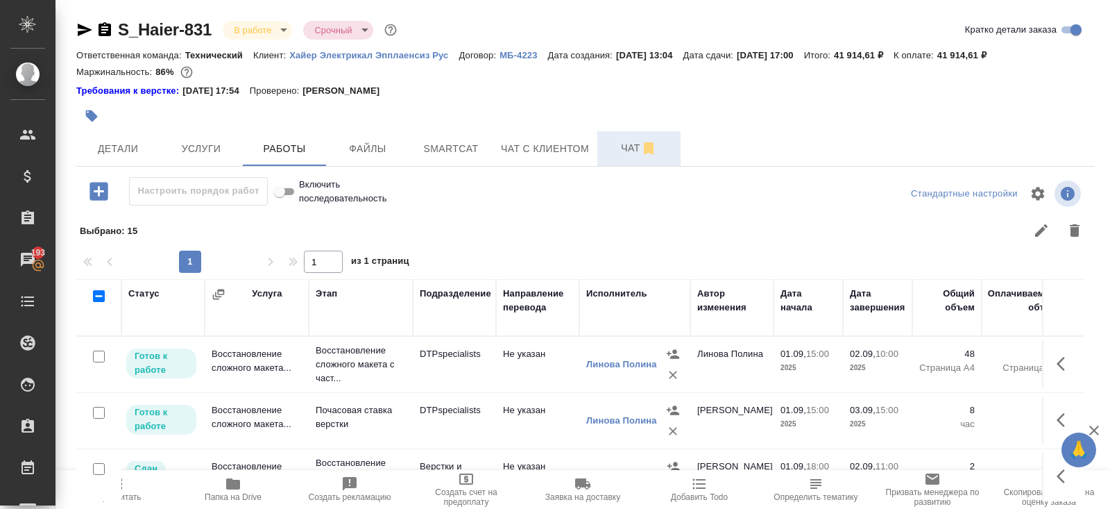
click at [624, 147] on span "Чат" at bounding box center [639, 147] width 67 height 17
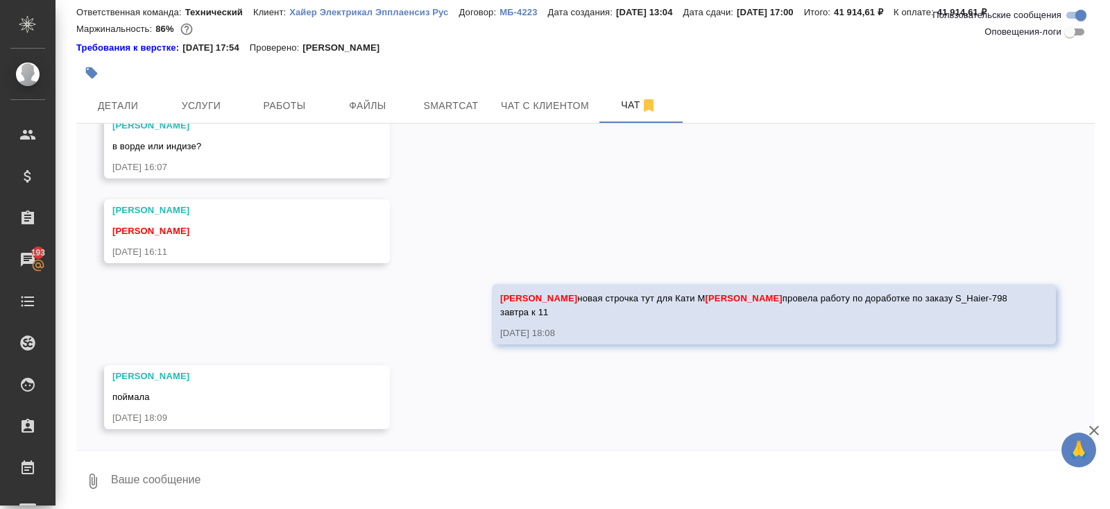
scroll to position [46, 0]
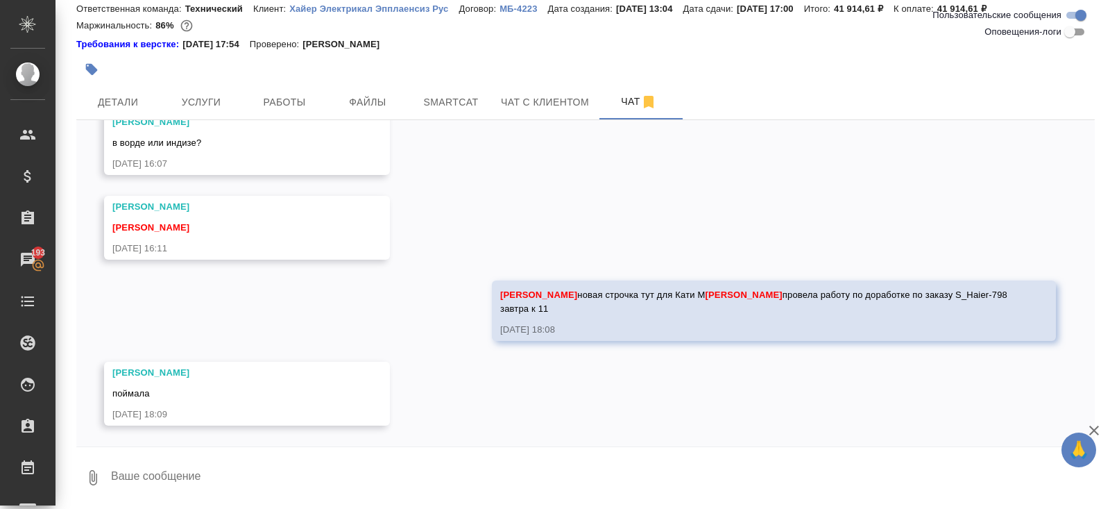
click at [205, 475] on textarea at bounding box center [602, 477] width 985 height 47
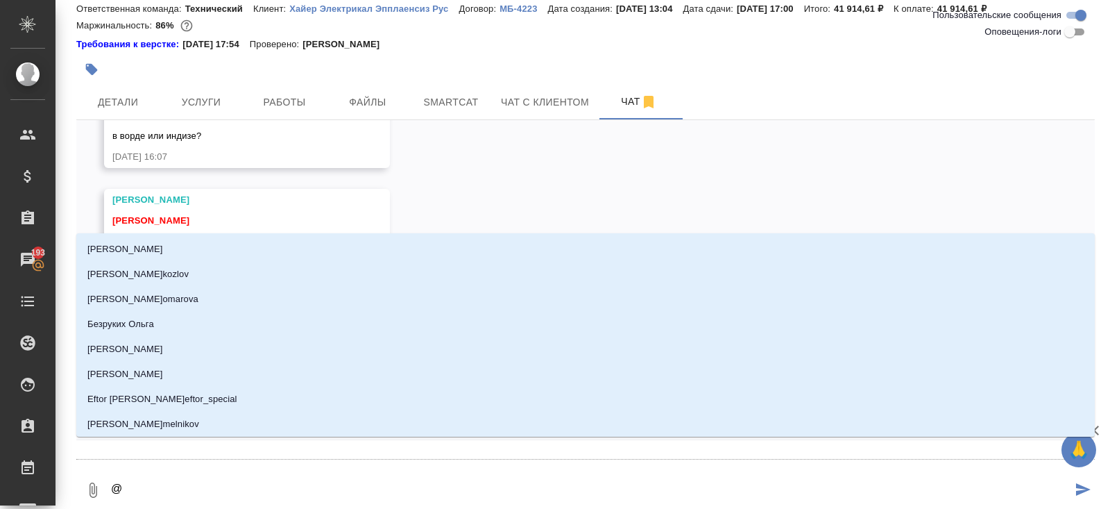
type textarea "@а"
type input "а"
type textarea "@ас"
type input "ас"
type textarea "@аср"
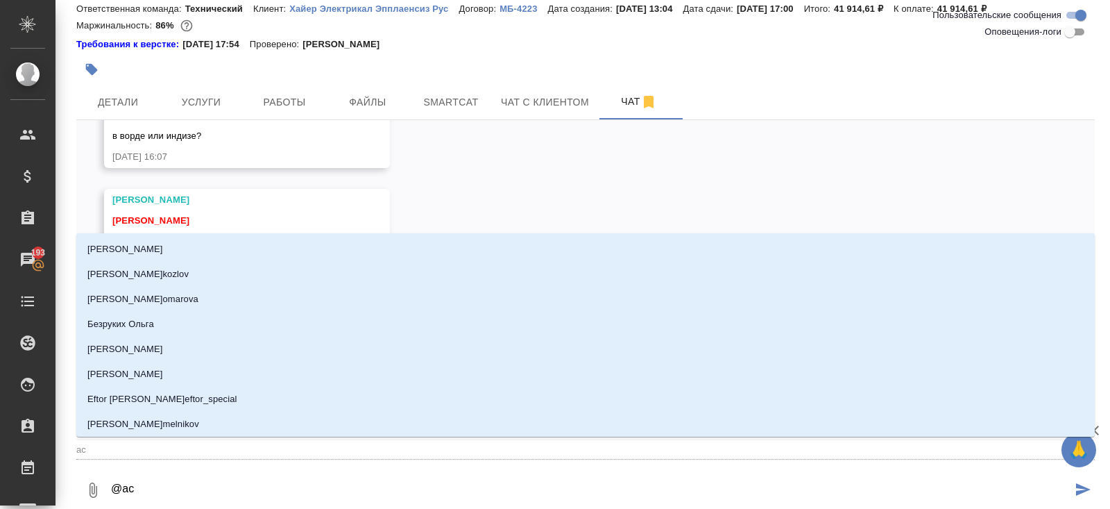
type input "аср"
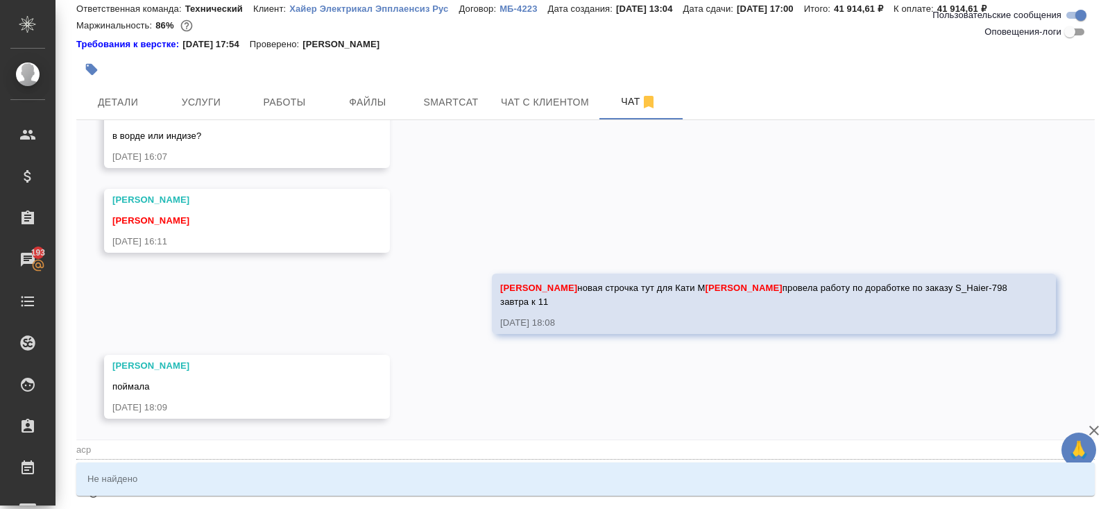
type textarea "@ас"
type input "ас"
type textarea "@а"
type input "а"
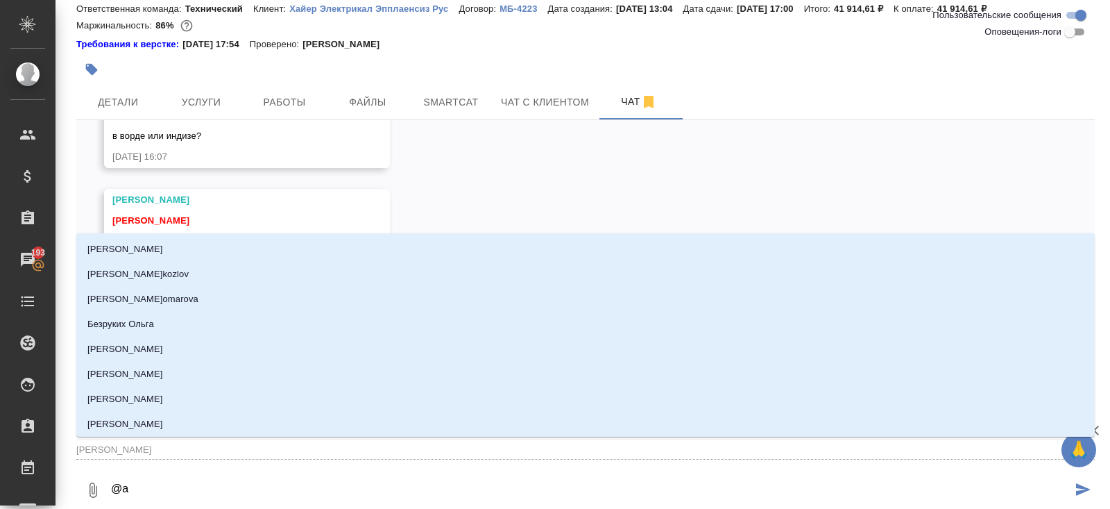
type textarea "@ас"
type input "ас"
type textarea "@а"
type input "а"
type textarea "@ар"
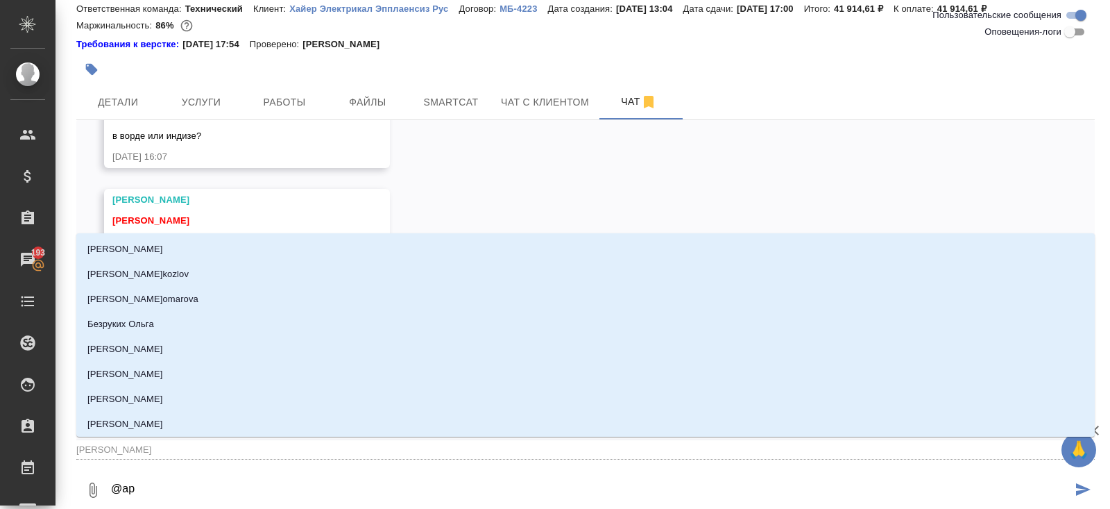
type input "ар"
type textarea "@арс"
type input "арс"
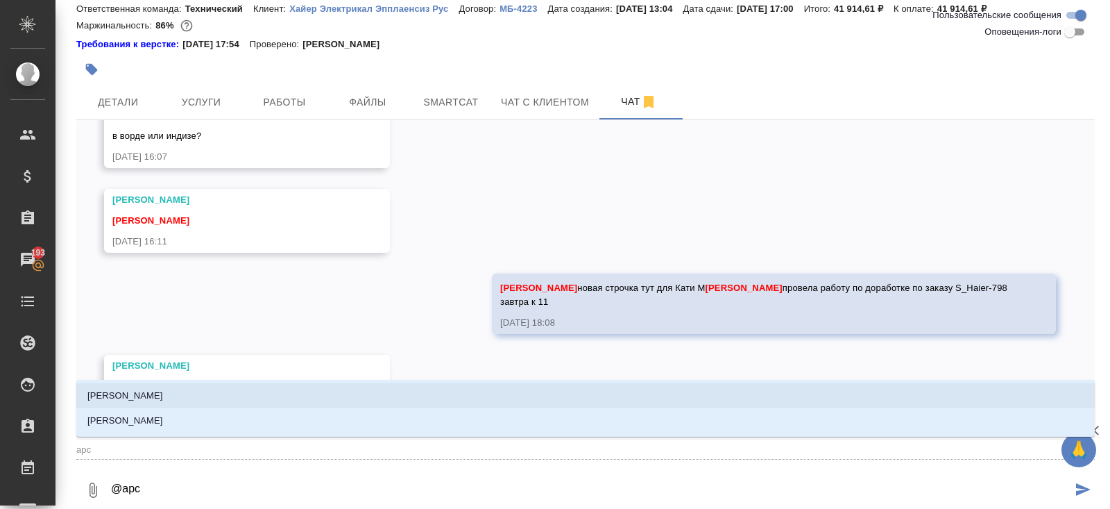
click at [139, 397] on p "Арсеньева Вера" at bounding box center [125, 396] width 76 height 14
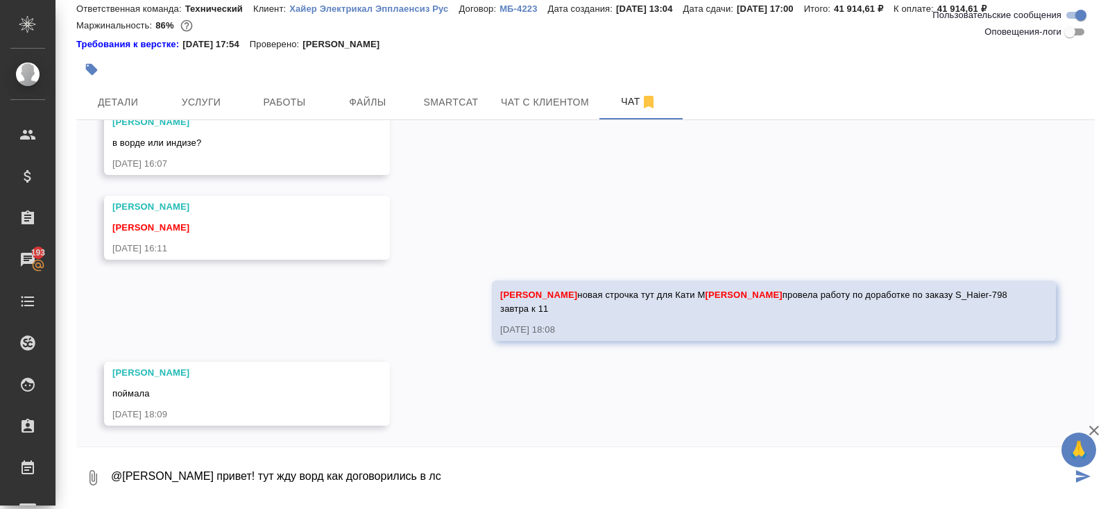
type textarea "@Арсеньева Вера привет! тут жду ворд как договорились в лс"
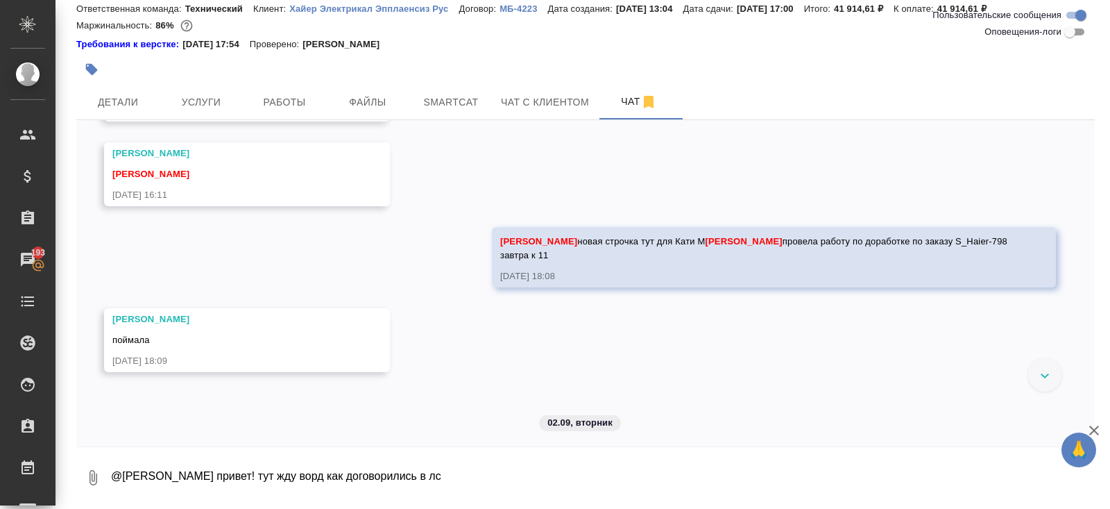
scroll to position [924, 0]
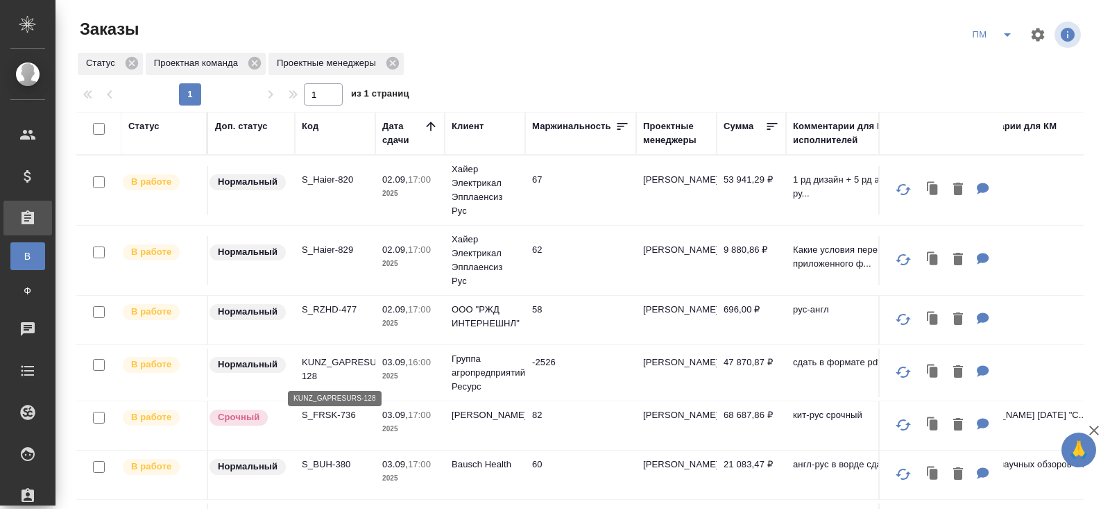
click at [323, 378] on p "KUNZ_GAPRESURS-128" at bounding box center [335, 369] width 67 height 28
click at [337, 307] on p "S_RZHD-477" at bounding box center [335, 310] width 67 height 14
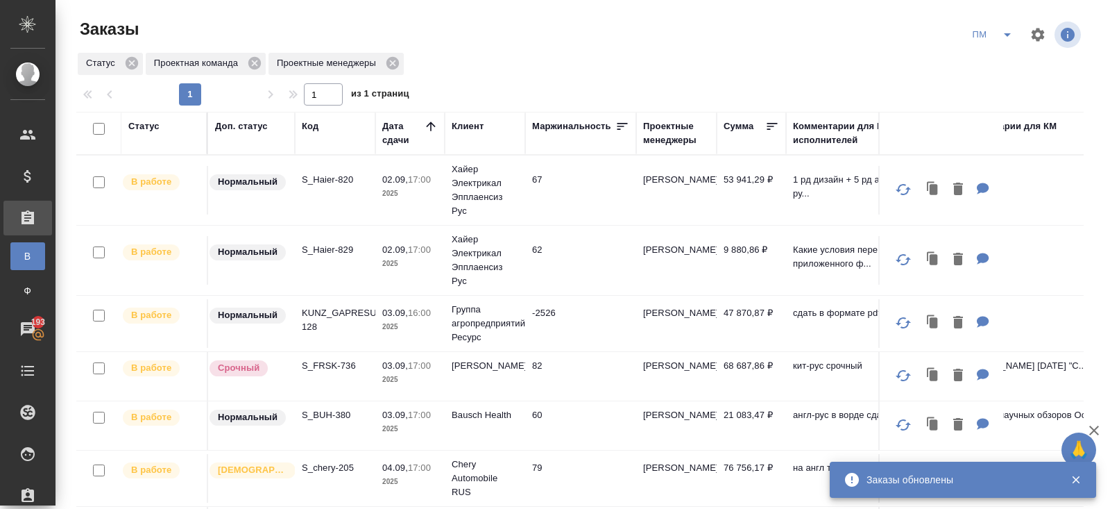
click at [1012, 35] on icon "split button" at bounding box center [1007, 34] width 17 height 17
click at [984, 80] on li "начислить" at bounding box center [993, 85] width 70 height 22
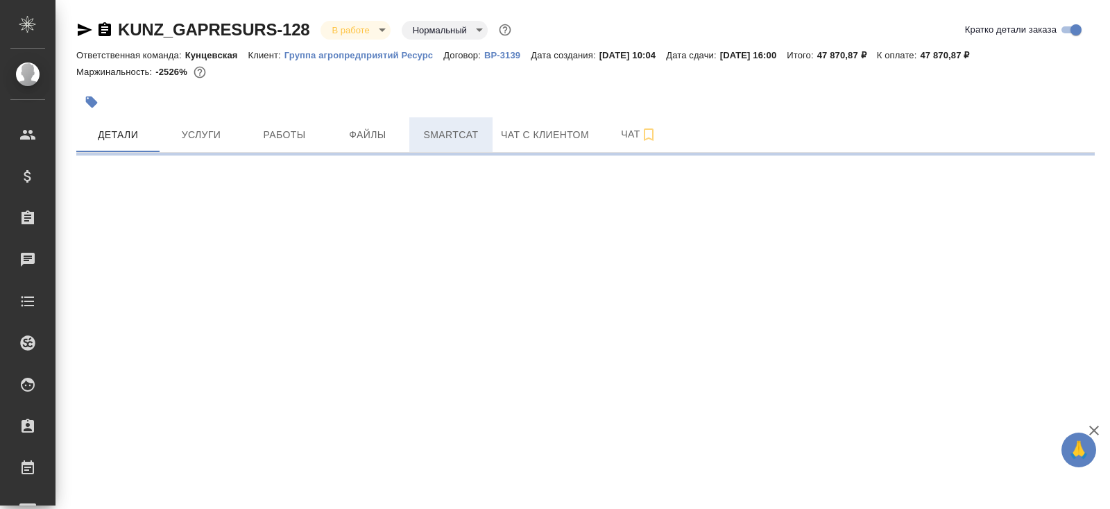
select select "RU"
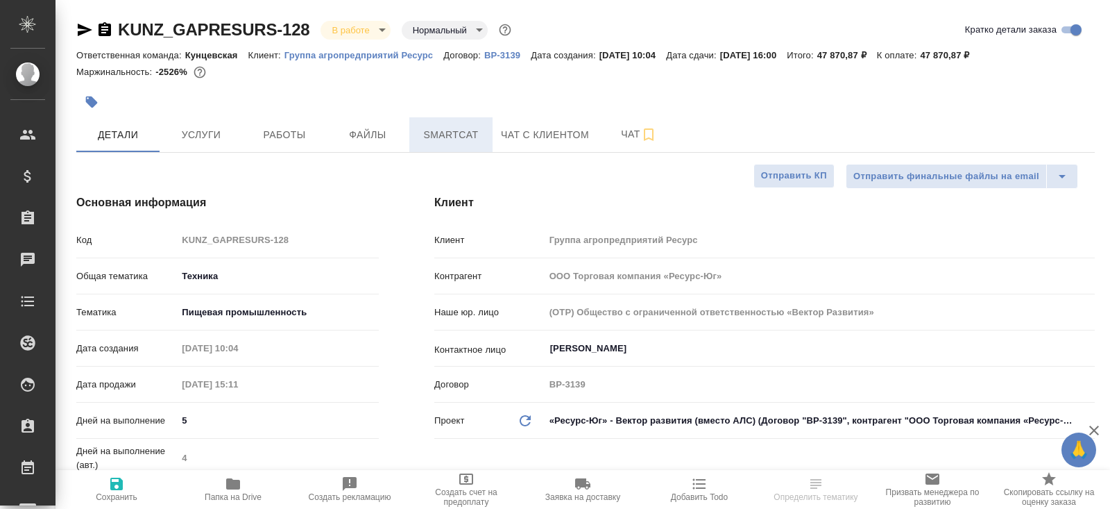
type textarea "x"
click at [473, 139] on span "Smartcat" at bounding box center [451, 134] width 67 height 17
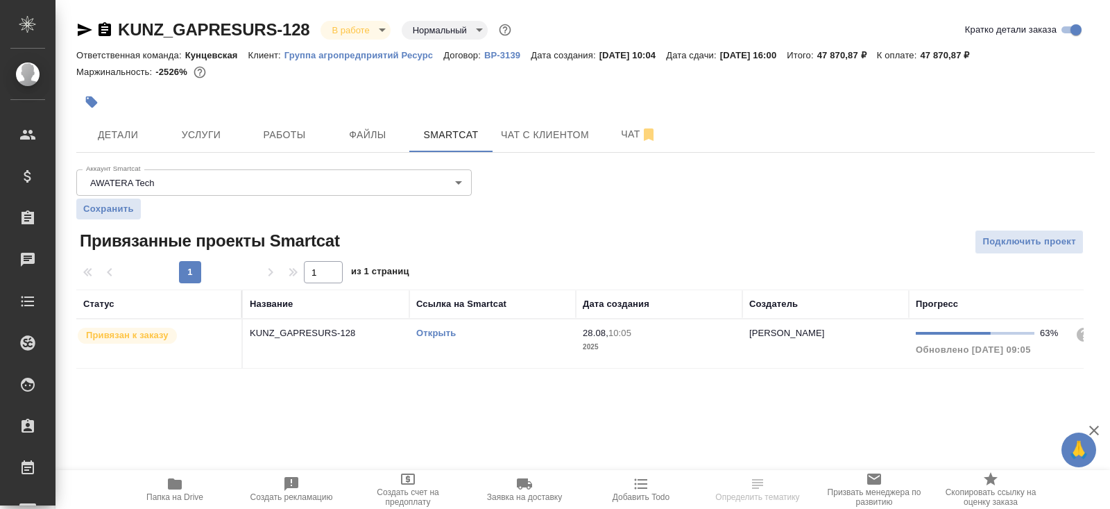
click at [439, 334] on link "Открыть" at bounding box center [436, 333] width 40 height 10
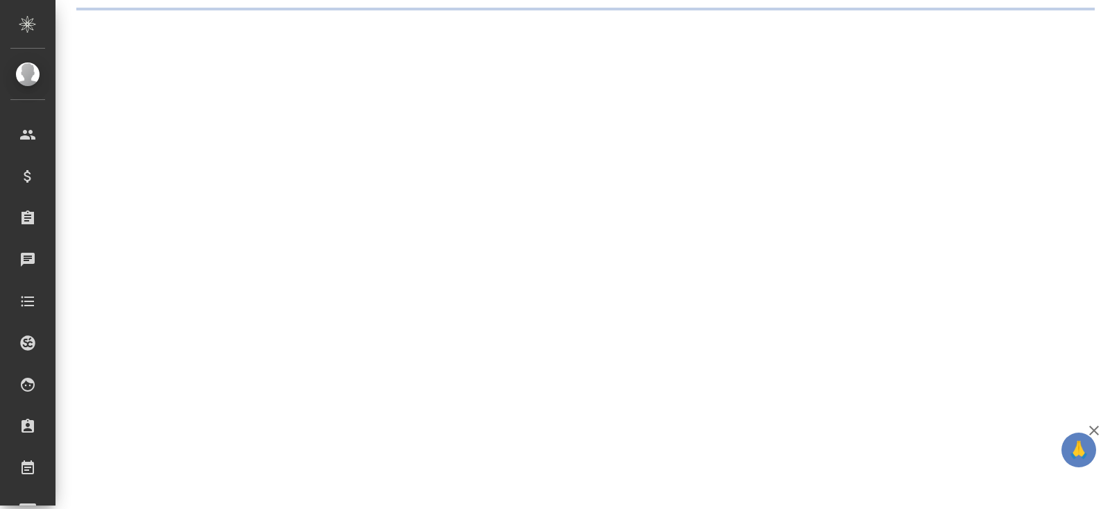
select select "RU"
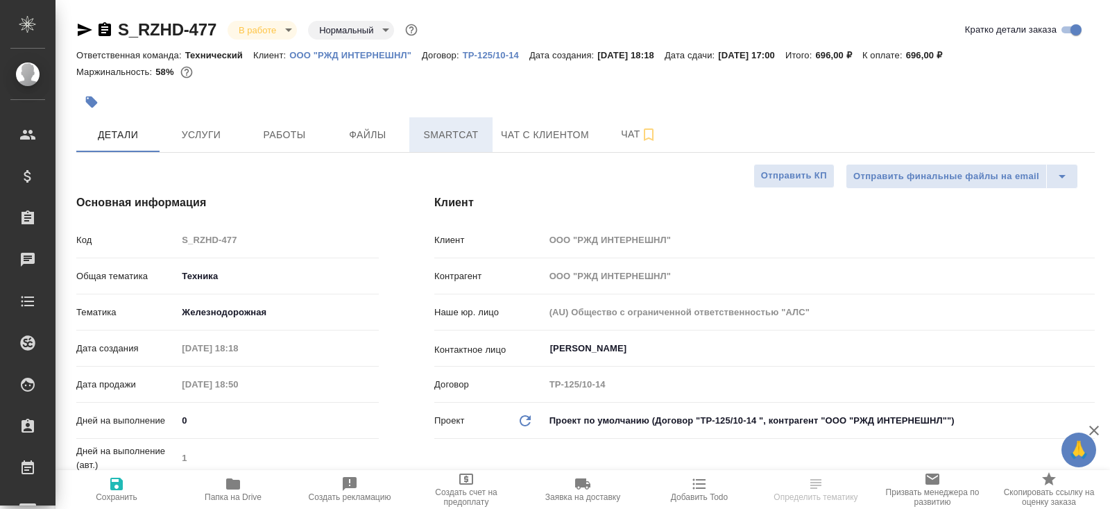
type textarea "x"
click at [448, 149] on button "Smartcat" at bounding box center [450, 134] width 83 height 35
type textarea "x"
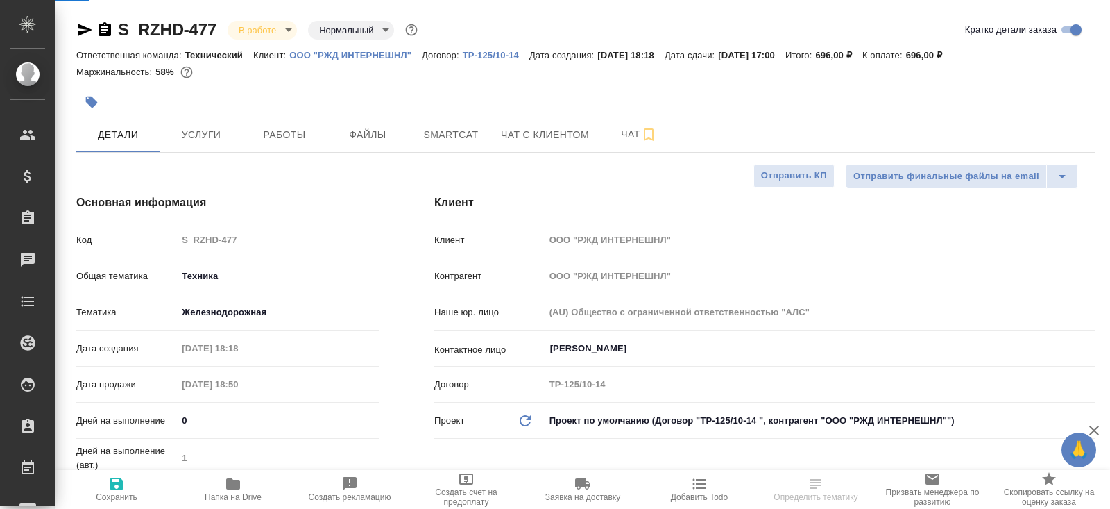
type textarea "x"
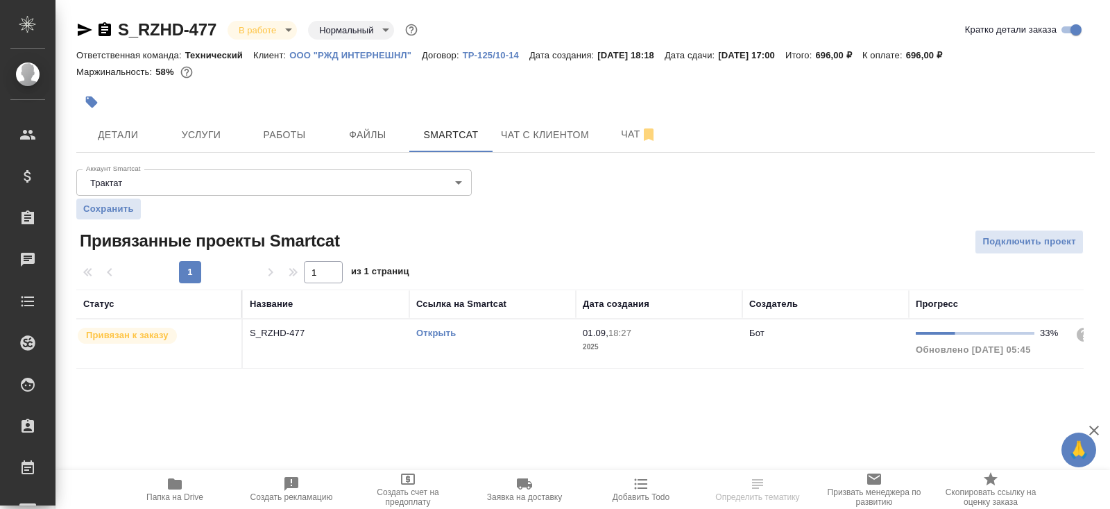
click at [435, 330] on link "Открыть" at bounding box center [436, 333] width 40 height 10
click at [175, 488] on icon "button" at bounding box center [175, 483] width 14 height 11
click at [150, 137] on span "Детали" at bounding box center [118, 134] width 67 height 17
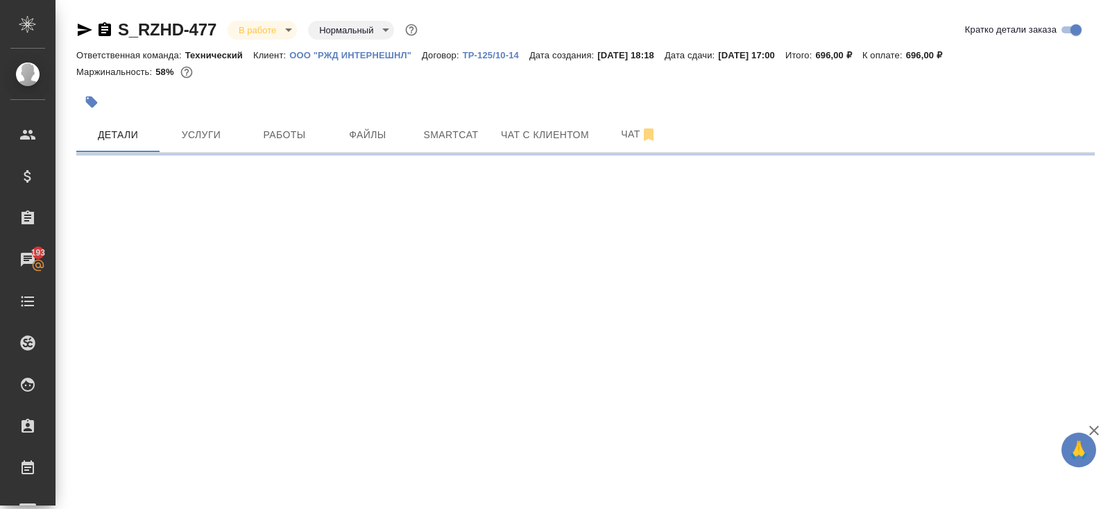
select select "RU"
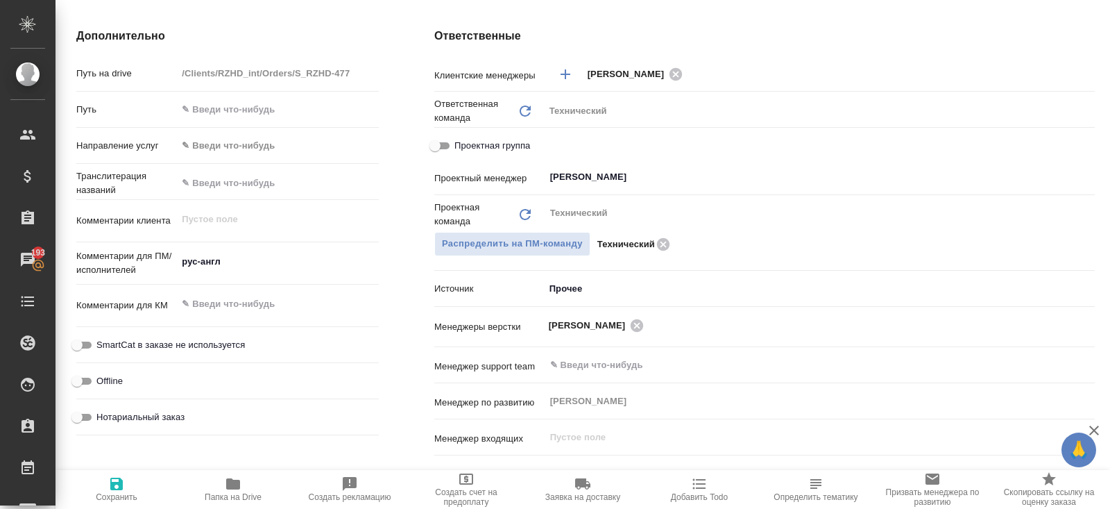
scroll to position [591, 0]
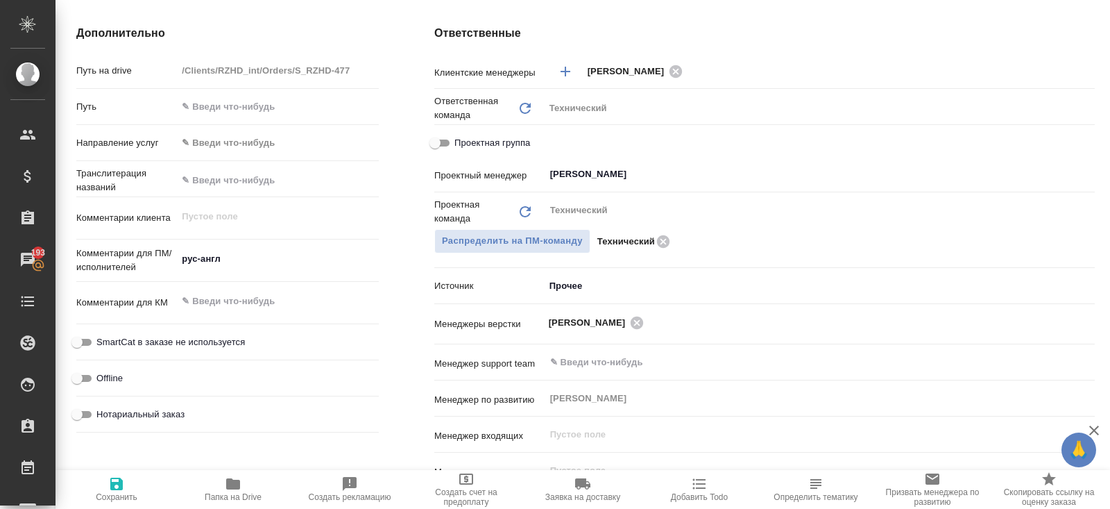
type textarea "x"
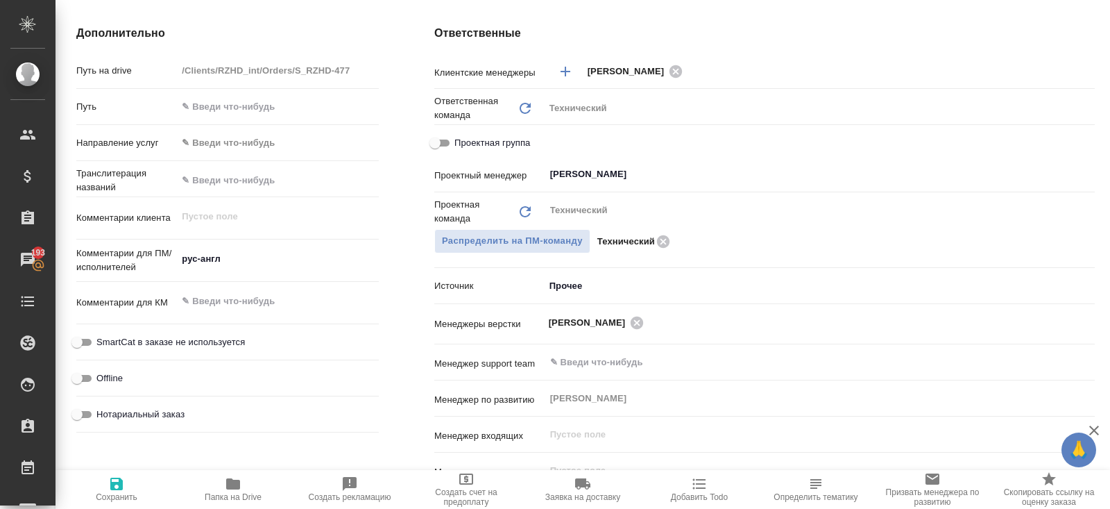
type textarea "x"
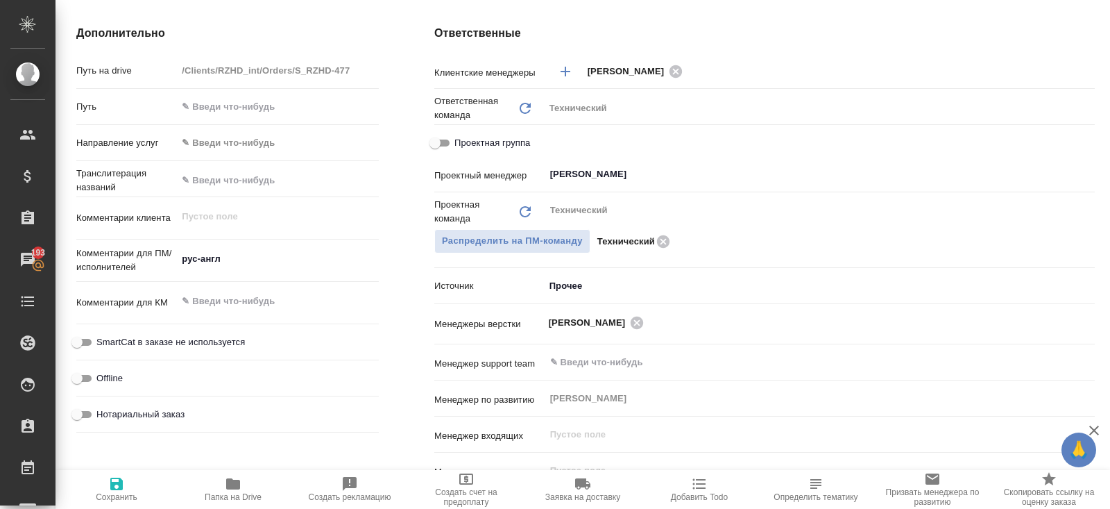
type textarea "x"
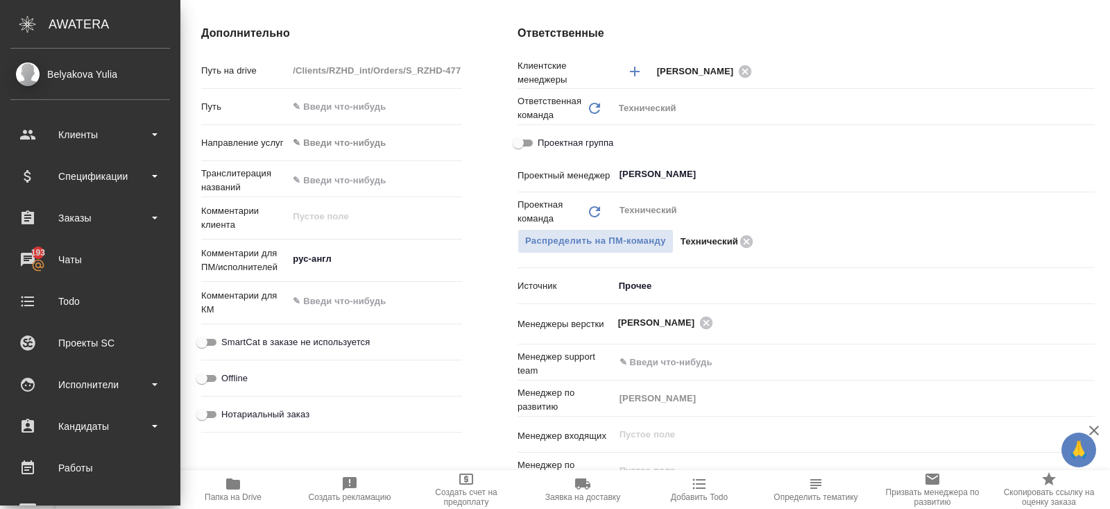
type textarea "x"
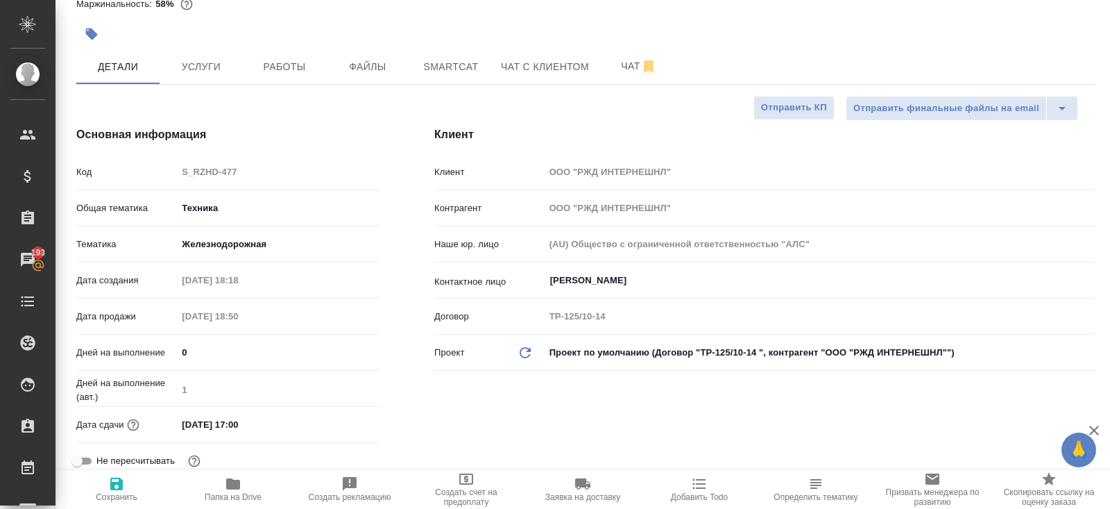
scroll to position [0, 0]
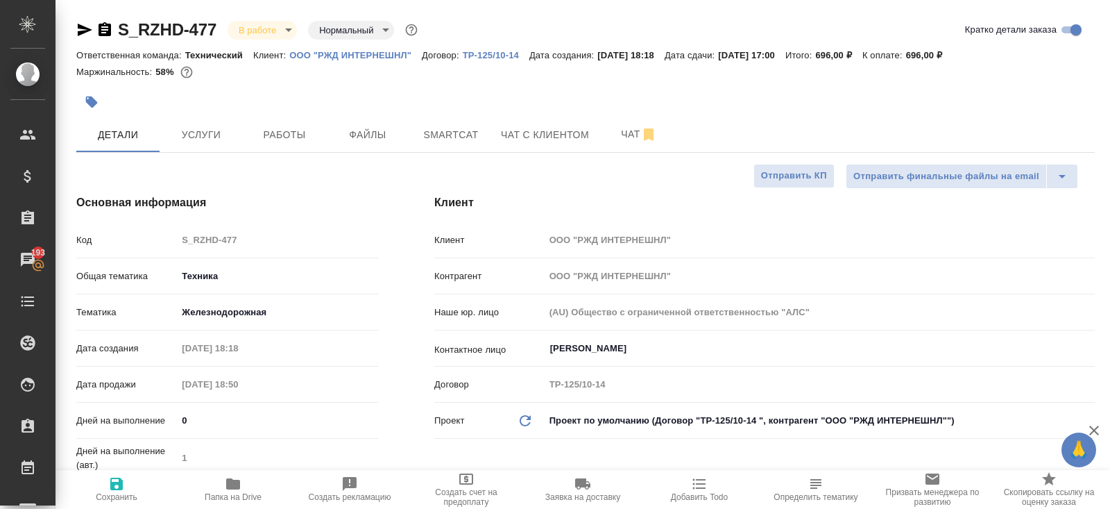
drag, startPoint x: 88, startPoint y: 26, endPoint x: 95, endPoint y: 9, distance: 18.7
click at [88, 26] on icon "button" at bounding box center [84, 30] width 17 height 17
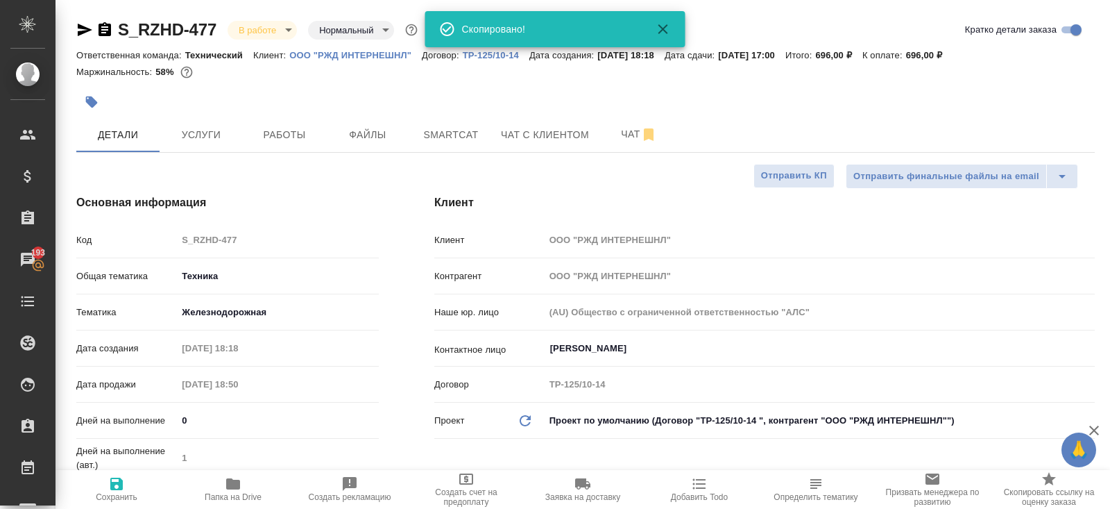
type textarea "x"
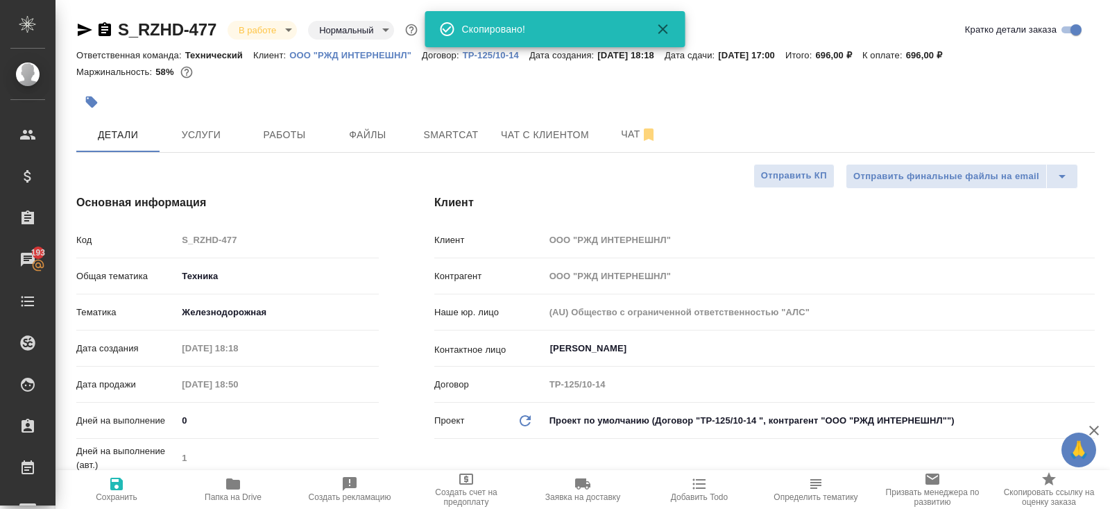
type textarea "x"
click at [262, 32] on body "🙏 .cls-1 fill:#fff; AWATERA Belyakova Yulia Клиенты Спецификации Заказы 193 Чат…" at bounding box center [555, 254] width 1110 height 509
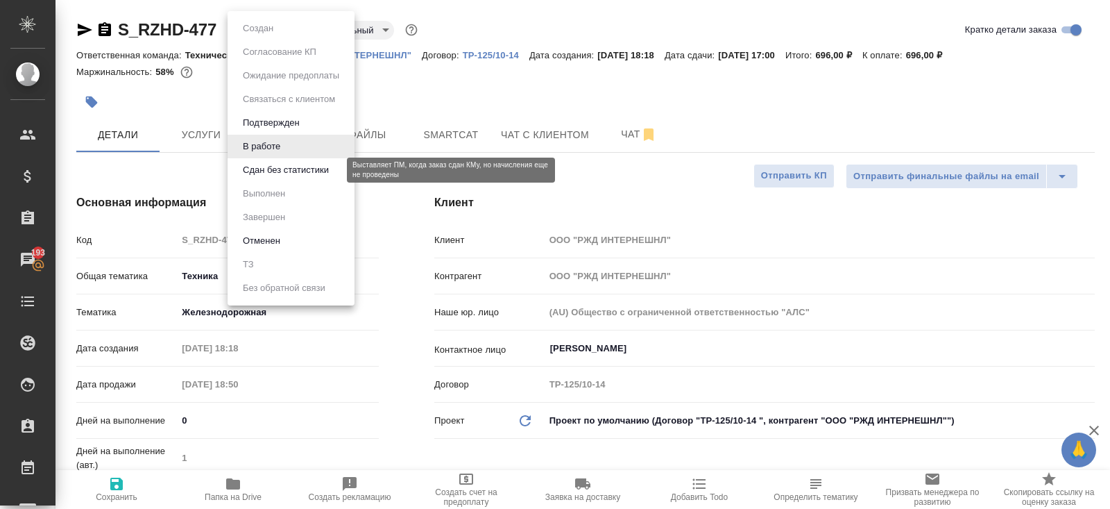
click at [284, 176] on button "Сдан без статистики" at bounding box center [286, 169] width 94 height 15
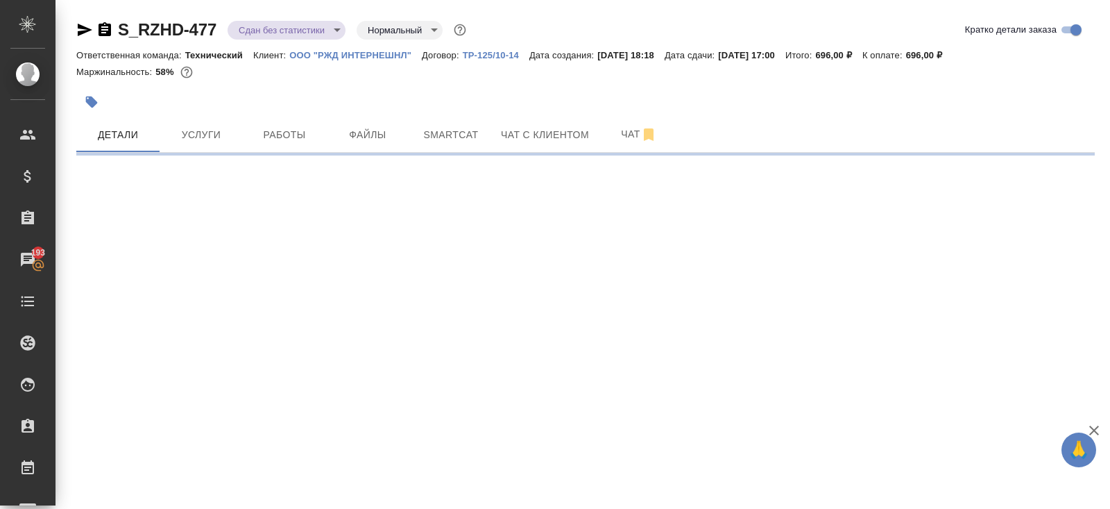
select select "RU"
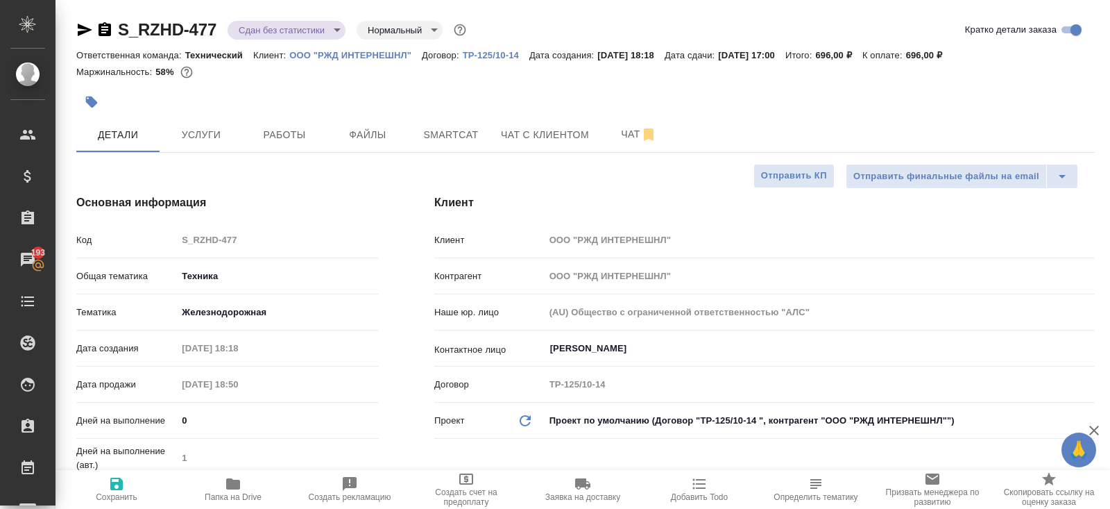
type textarea "x"
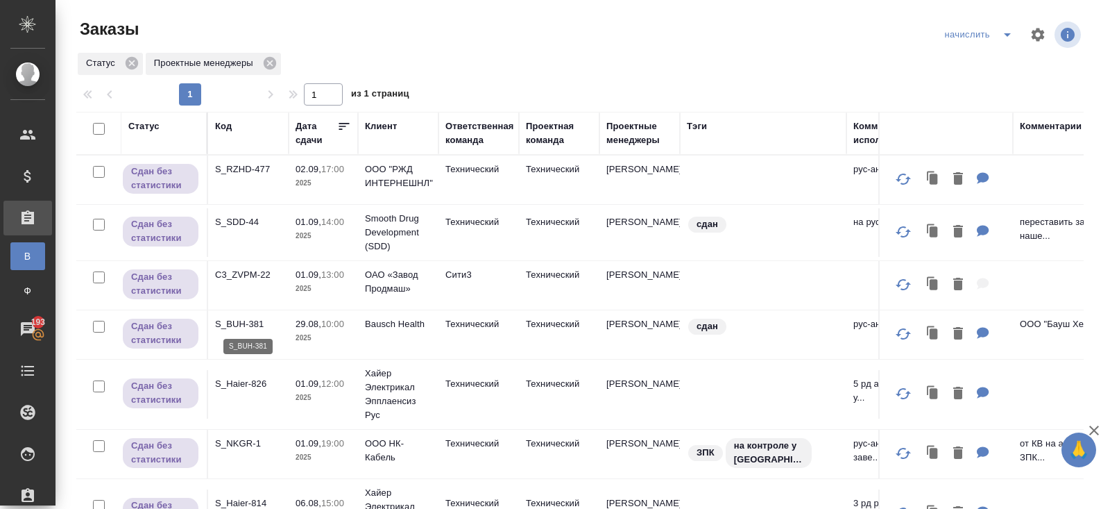
click at [236, 325] on p "S_BUH-381" at bounding box center [248, 324] width 67 height 14
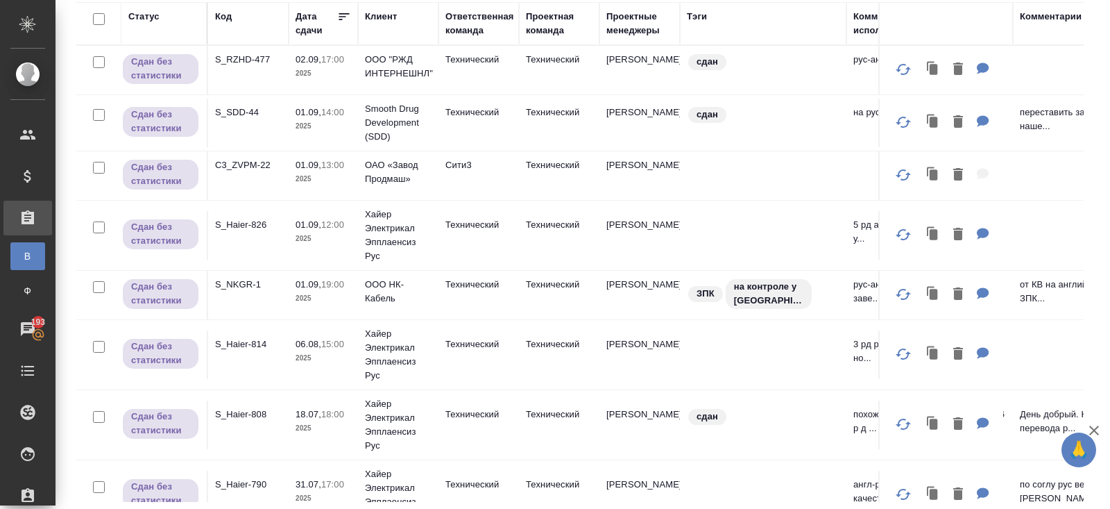
click at [234, 161] on p "C3_ZVPM-22" at bounding box center [248, 165] width 67 height 14
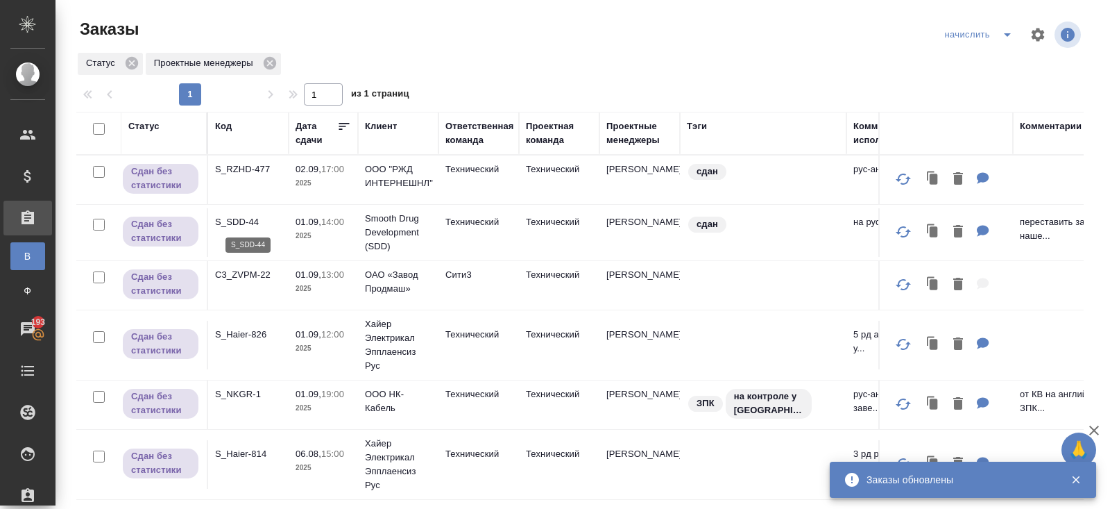
click at [244, 223] on p "S_SDD-44" at bounding box center [248, 222] width 67 height 14
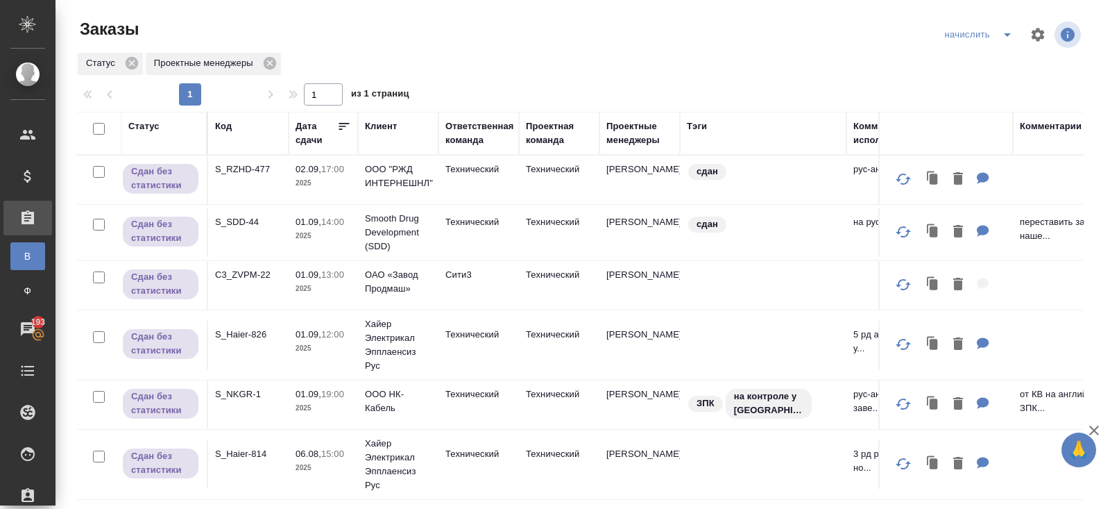
click at [241, 171] on p "S_RZHD-477" at bounding box center [248, 169] width 67 height 14
click at [1012, 35] on icon "split button" at bounding box center [1007, 34] width 17 height 17
click at [994, 65] on li "В работу!" at bounding box center [980, 62] width 81 height 22
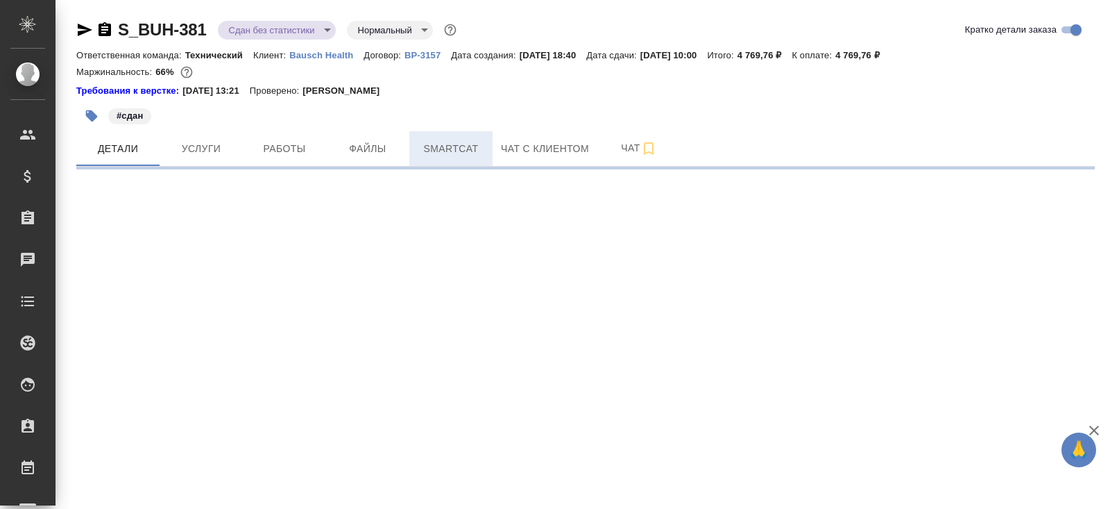
select select "RU"
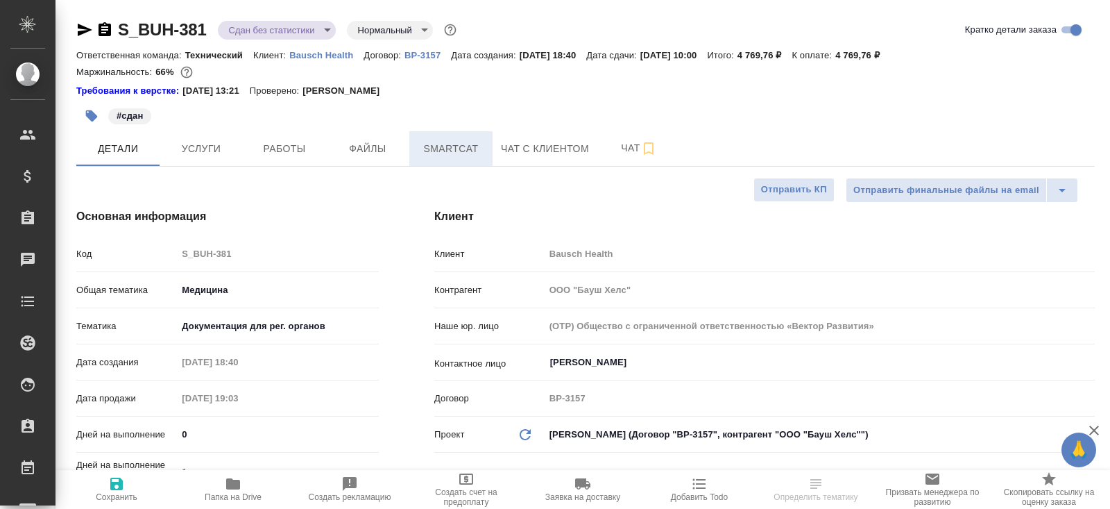
type textarea "x"
click at [446, 150] on span "Smartcat" at bounding box center [451, 148] width 67 height 17
type textarea "x"
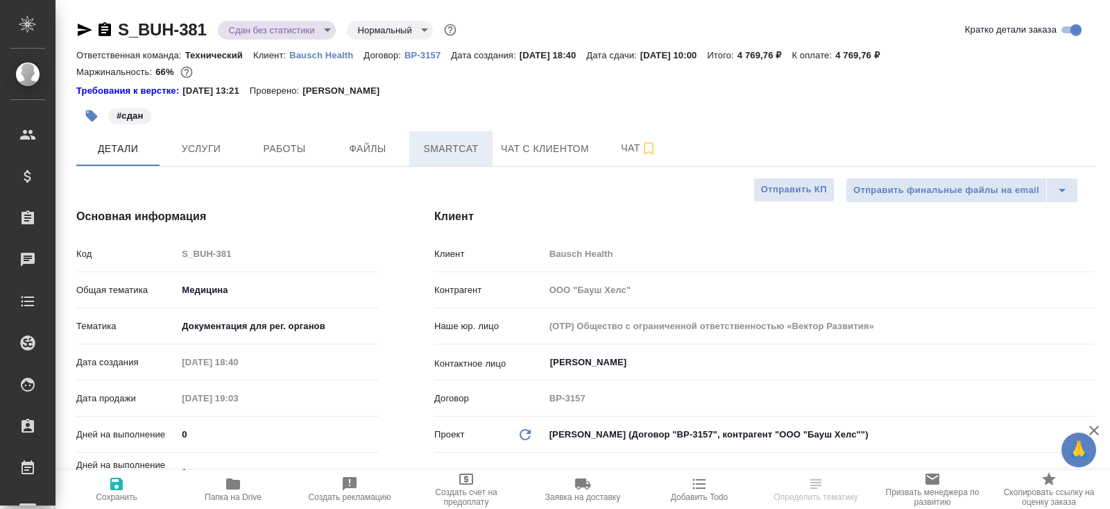
type textarea "x"
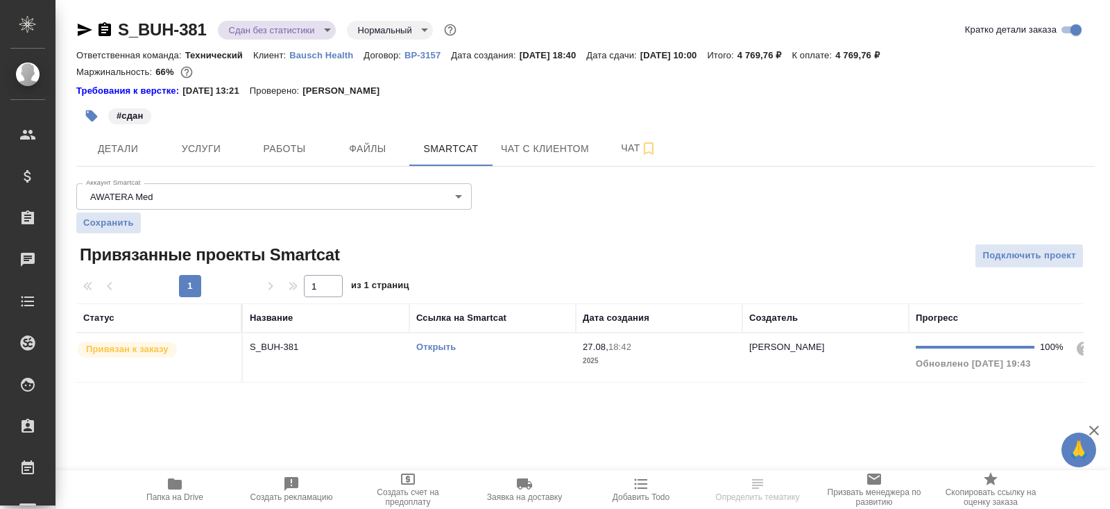
click at [491, 346] on div "Открыть" at bounding box center [492, 347] width 153 height 14
click at [307, 137] on button "Работы" at bounding box center [284, 148] width 83 height 35
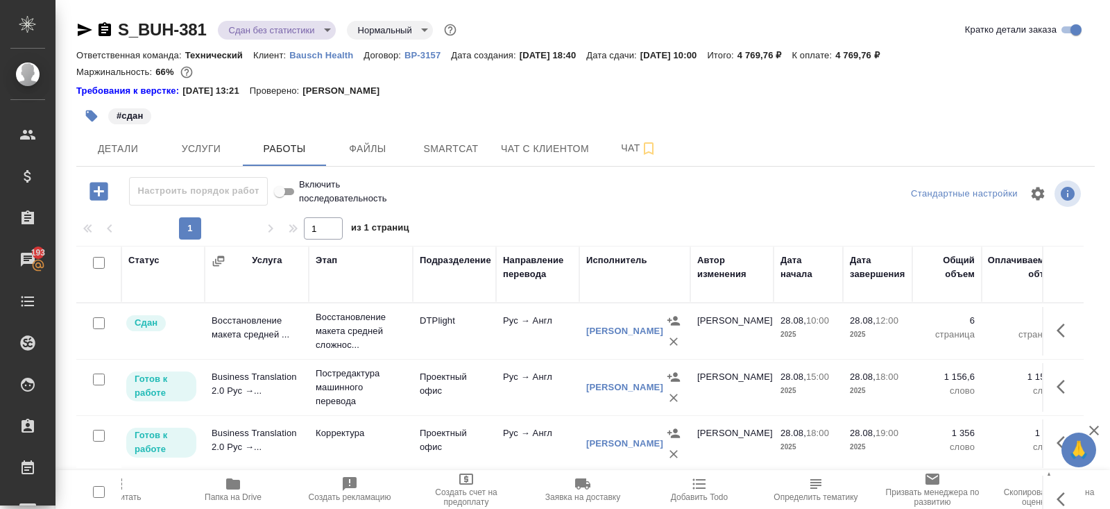
click at [119, 497] on td at bounding box center [98, 499] width 45 height 49
click at [126, 489] on span "Пересчитать" at bounding box center [117, 488] width 100 height 26
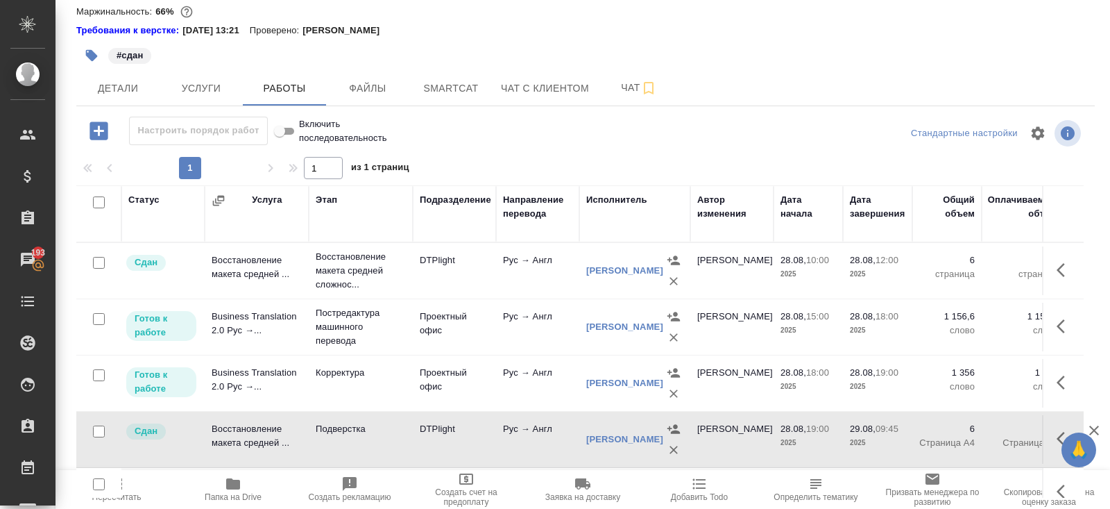
scroll to position [84, 0]
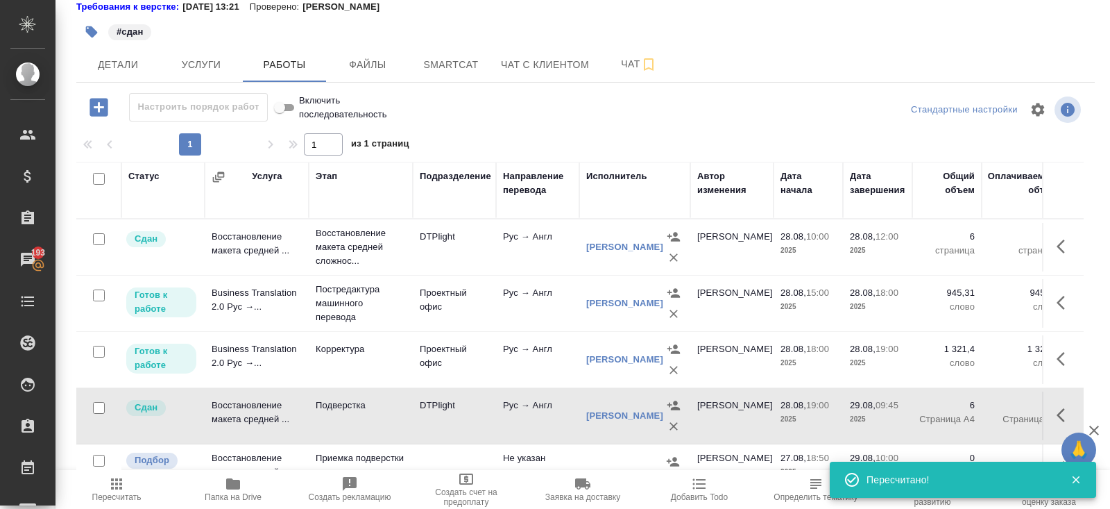
click at [1071, 311] on icon "button" at bounding box center [1065, 302] width 17 height 17
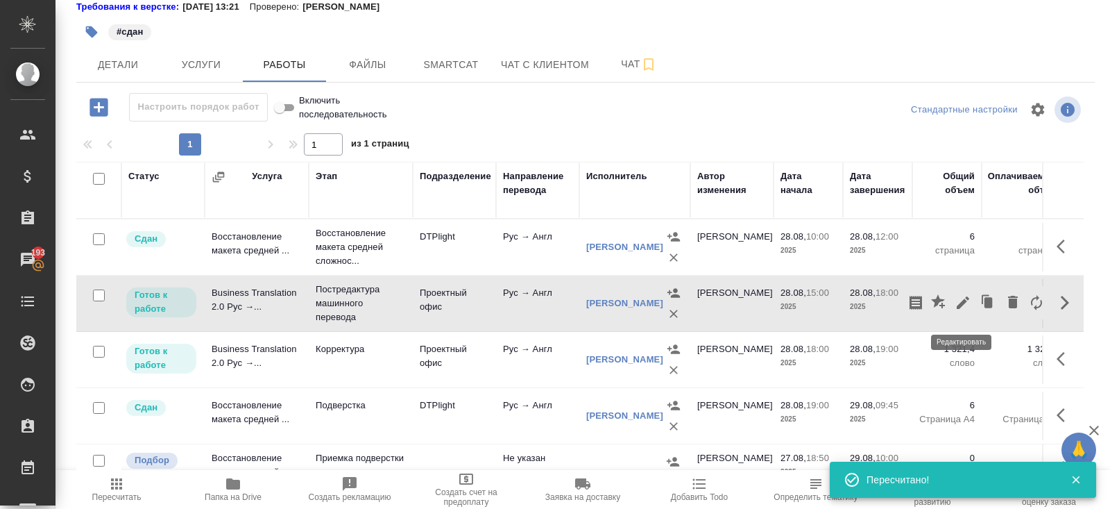
click at [957, 311] on icon "button" at bounding box center [963, 302] width 17 height 17
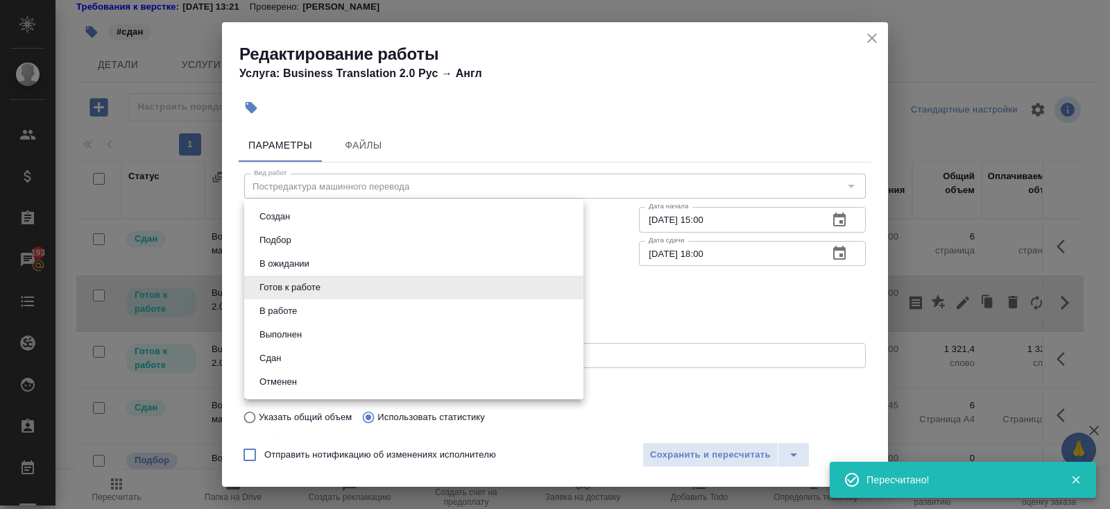
click at [325, 289] on body "🙏 .cls-1 fill:#fff; AWATERA Belyakova Yulia Клиенты Спецификации Заказы 193 Чат…" at bounding box center [555, 254] width 1110 height 509
click at [292, 354] on li "Сдан" at bounding box center [413, 358] width 339 height 24
type input "closed"
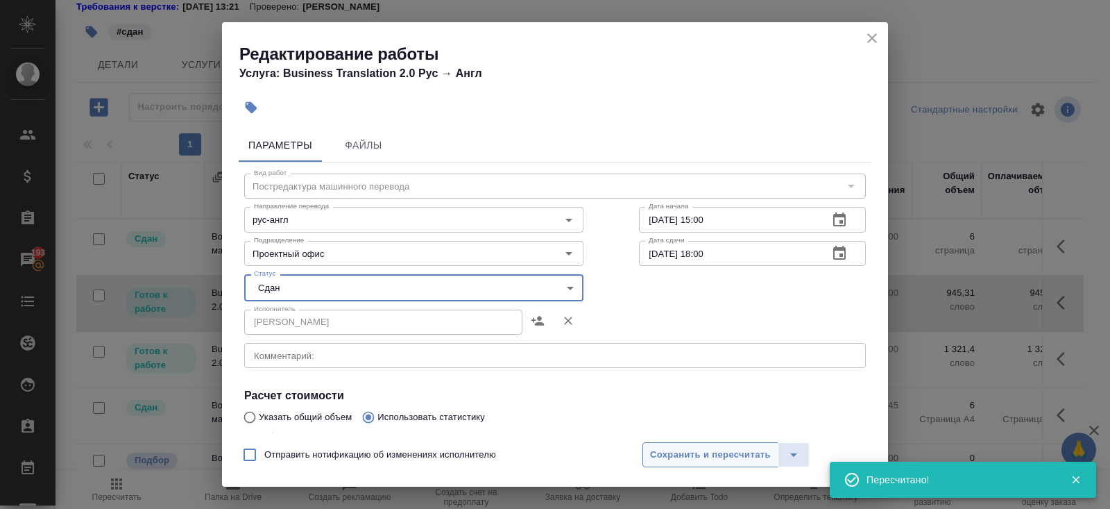
click at [650, 450] on span "Сохранить и пересчитать" at bounding box center [710, 455] width 121 height 16
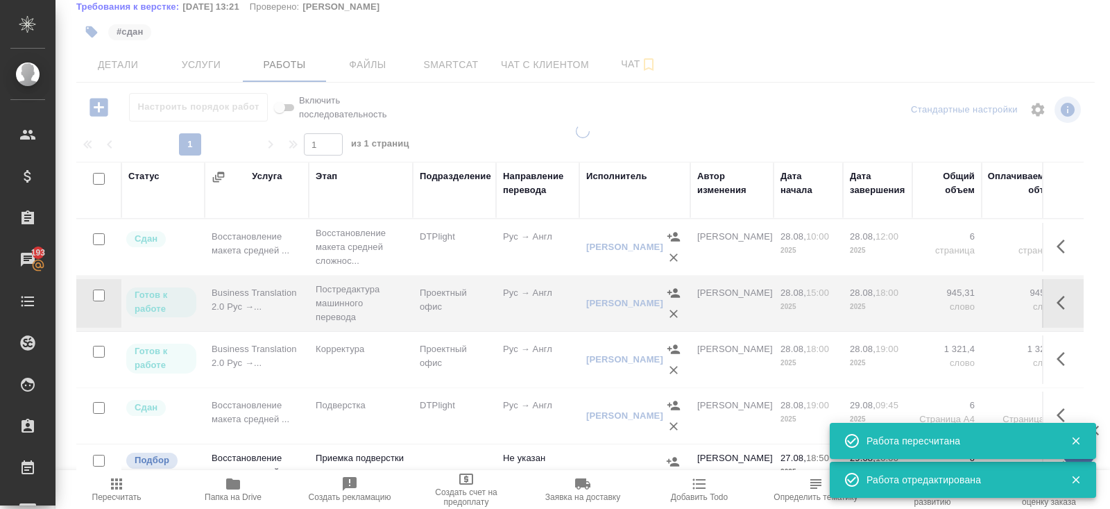
click at [1060, 367] on icon "button" at bounding box center [1065, 358] width 17 height 17
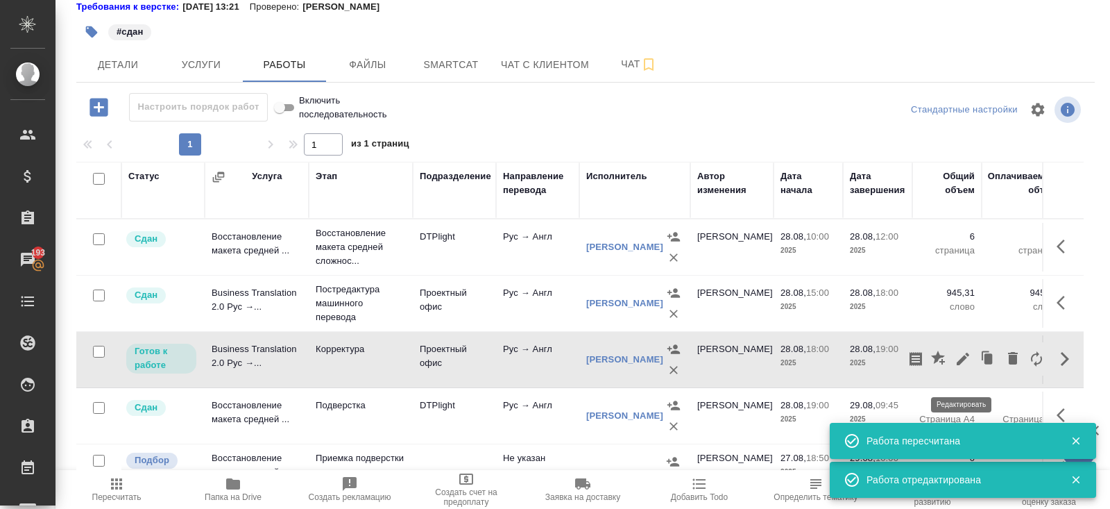
click at [965, 367] on icon "button" at bounding box center [963, 358] width 17 height 17
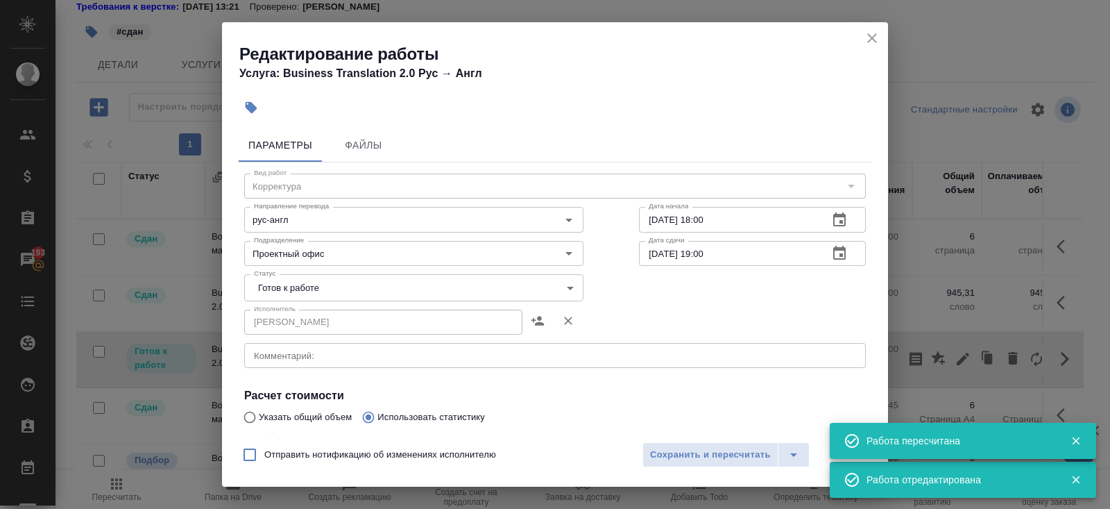
click at [300, 295] on body "🙏 .cls-1 fill:#fff; AWATERA Belyakova Yulia Клиенты Спецификации Заказы 193 Чат…" at bounding box center [555, 254] width 1110 height 509
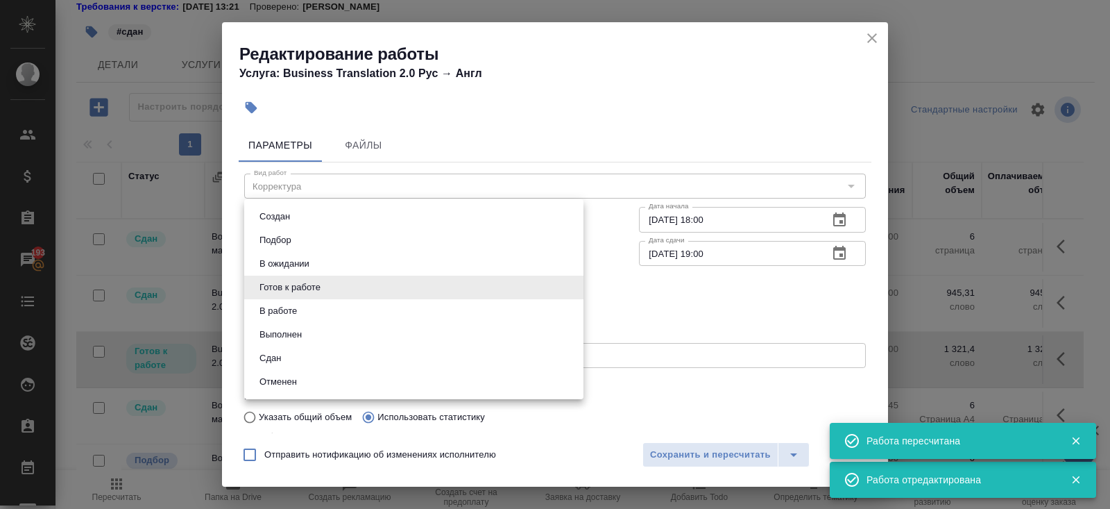
click at [289, 350] on li "Сдан" at bounding box center [413, 358] width 339 height 24
type input "closed"
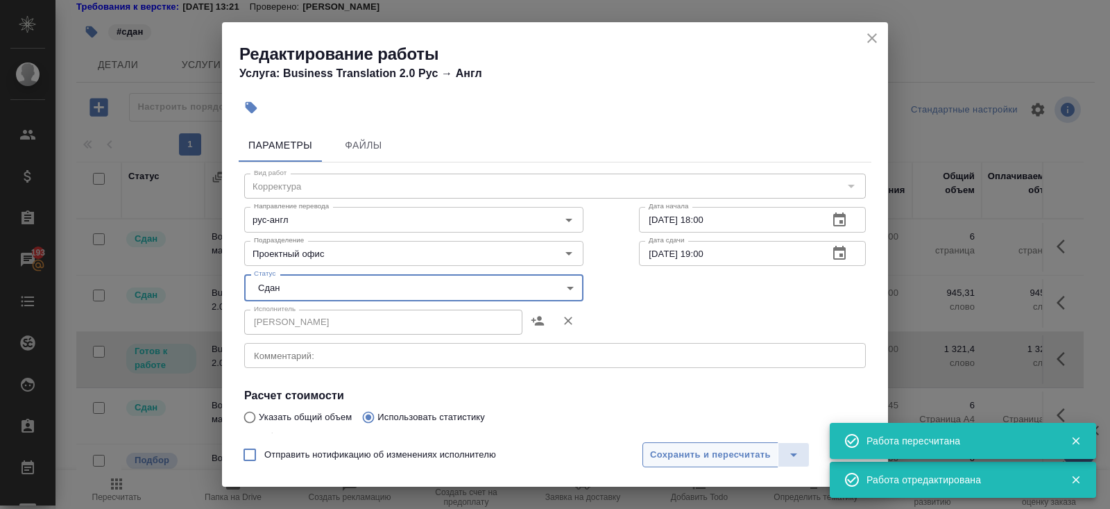
click at [665, 458] on span "Сохранить и пересчитать" at bounding box center [710, 455] width 121 height 16
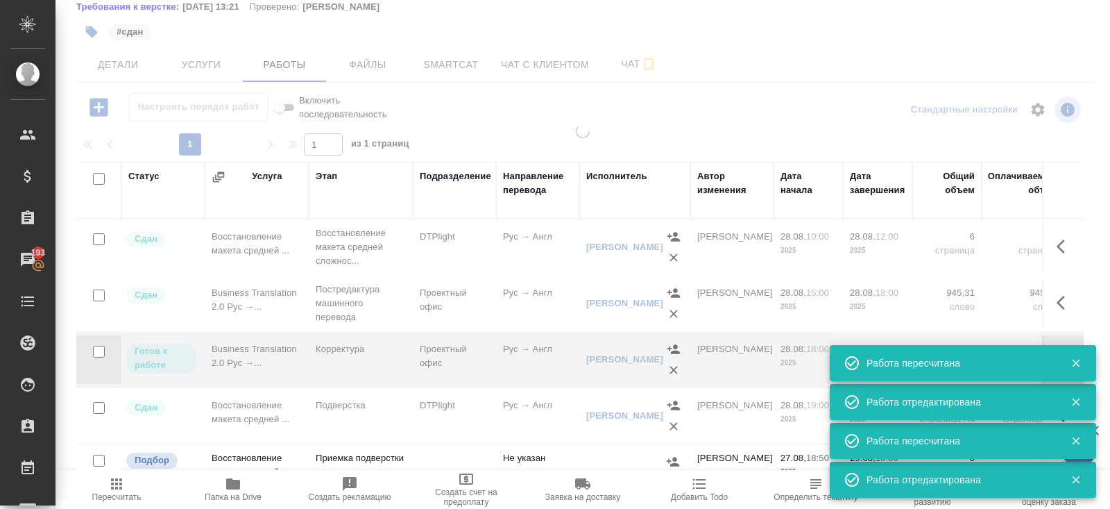
scroll to position [31, 0]
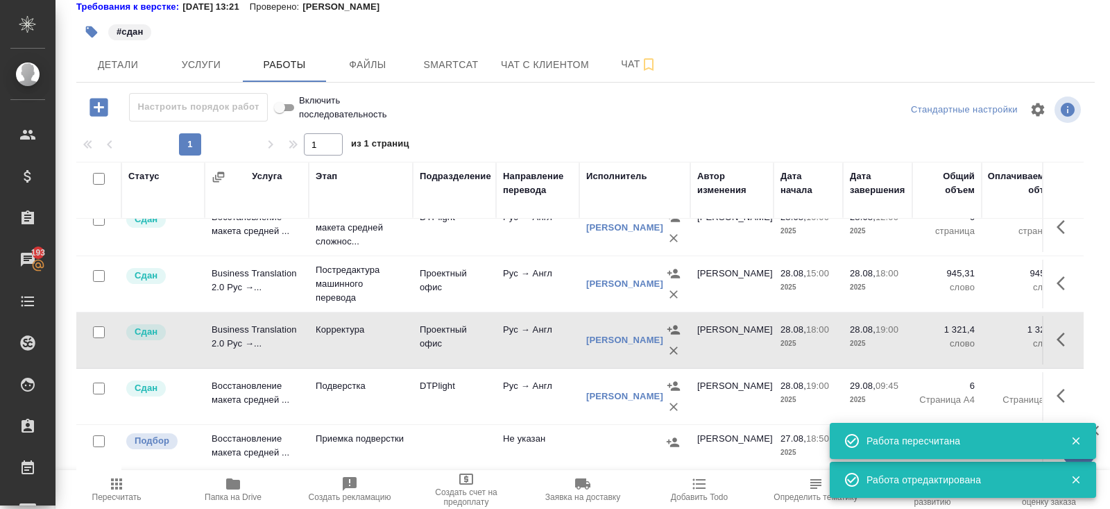
click at [1072, 439] on icon "button" at bounding box center [1076, 440] width 12 height 12
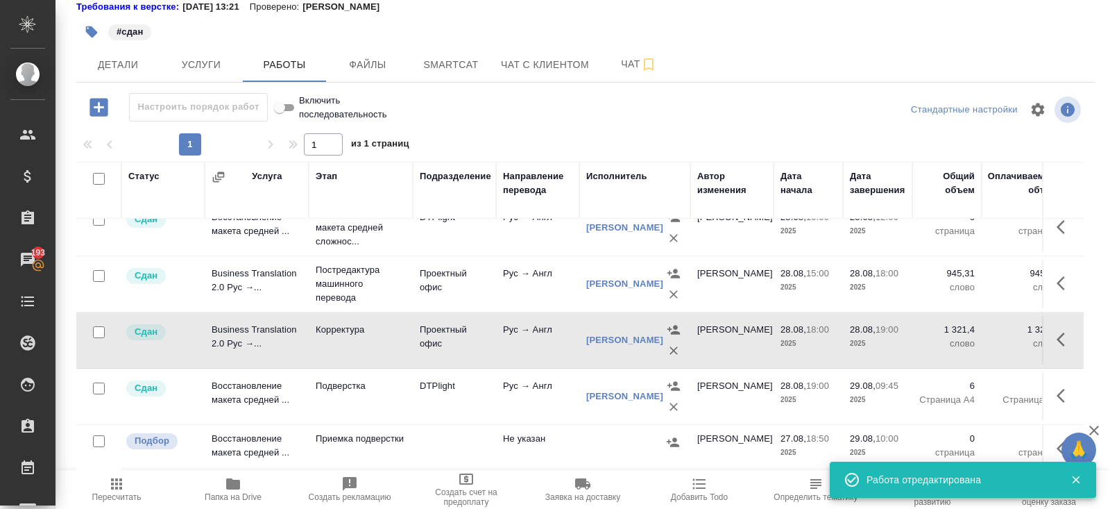
click at [1058, 444] on icon "button" at bounding box center [1065, 448] width 17 height 17
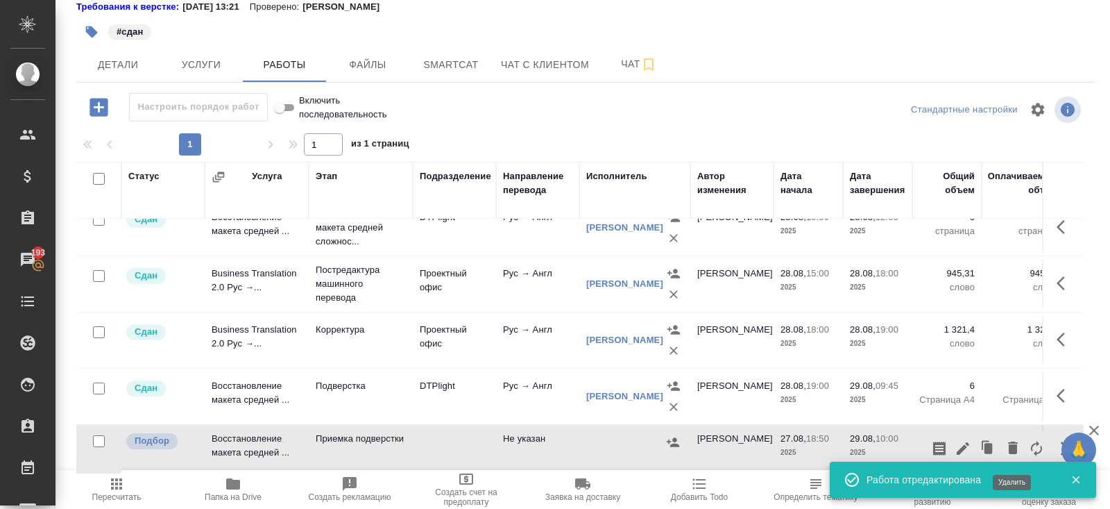
click at [1009, 448] on icon "button" at bounding box center [1013, 447] width 10 height 12
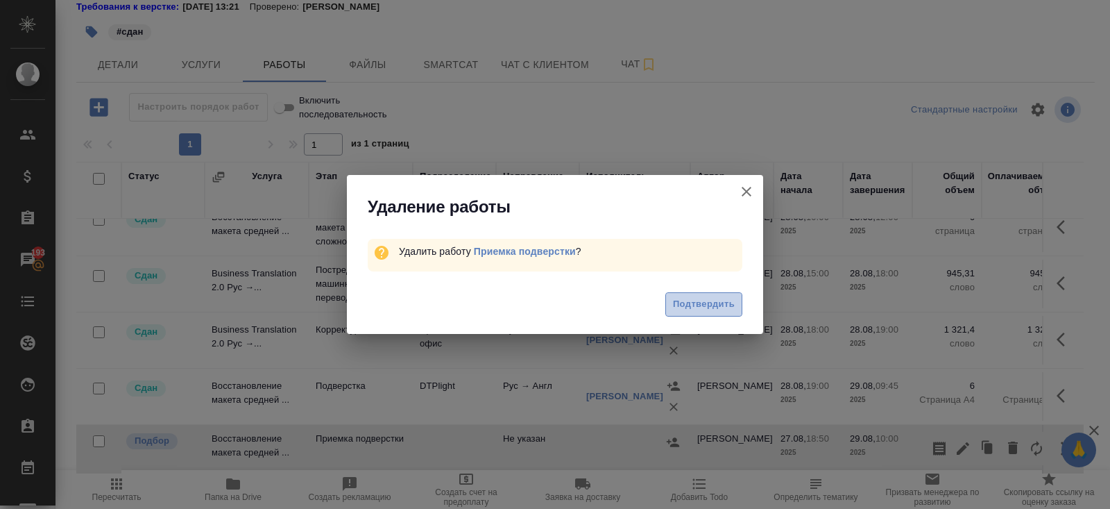
click at [705, 308] on span "Подтвердить" at bounding box center [704, 304] width 62 height 16
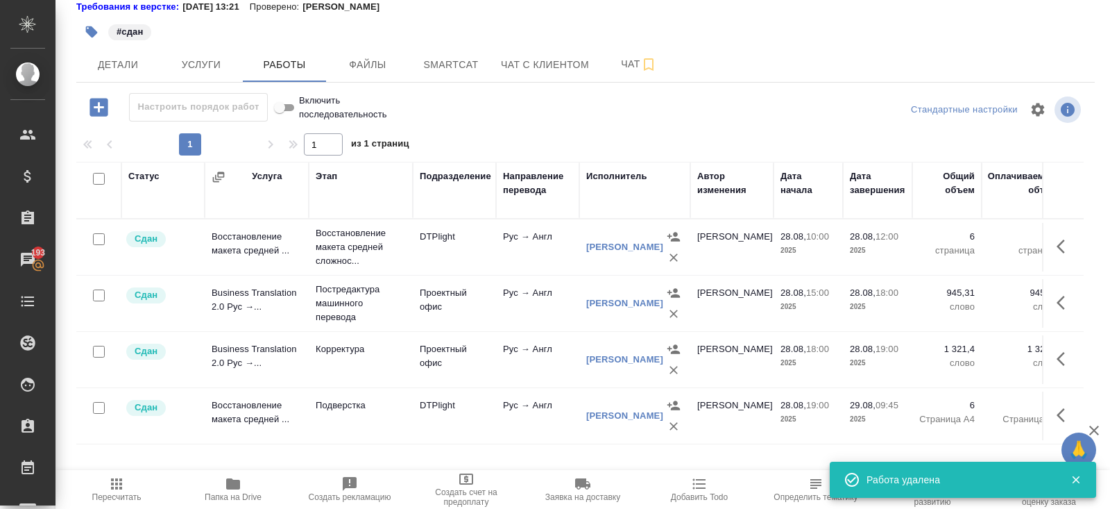
scroll to position [0, 0]
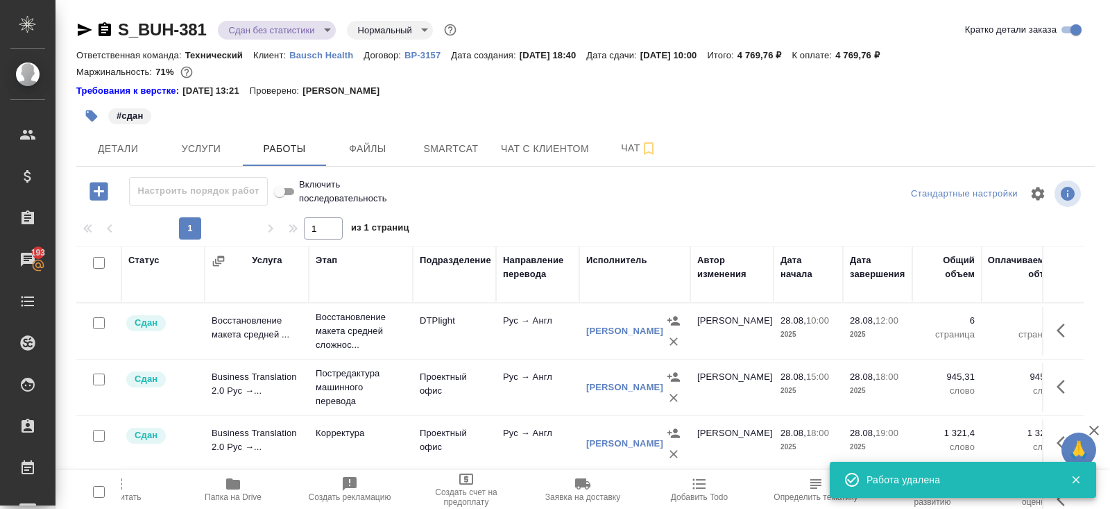
click at [261, 32] on body "🙏 .cls-1 fill:#fff; AWATERA Belyakova Yulia Клиенты Спецификации Заказы 193 Чат…" at bounding box center [555, 254] width 1110 height 509
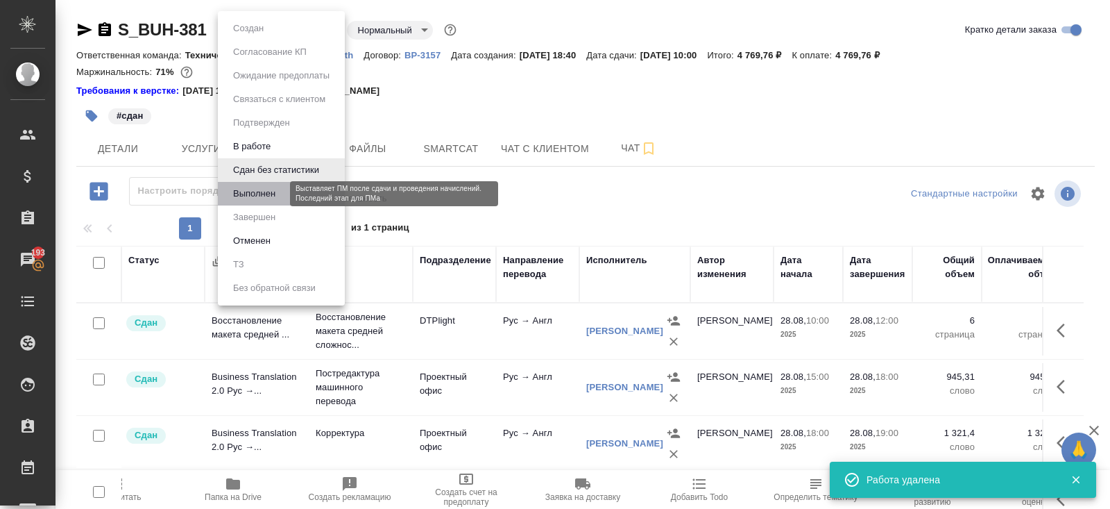
click at [260, 192] on button "Выполнен" at bounding box center [254, 193] width 51 height 15
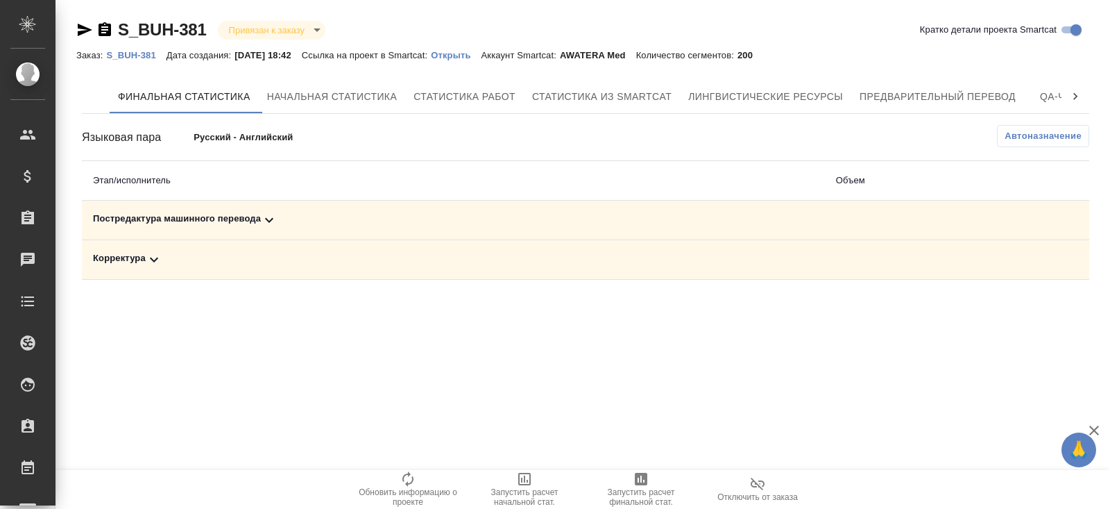
click at [266, 225] on icon at bounding box center [269, 220] width 17 height 17
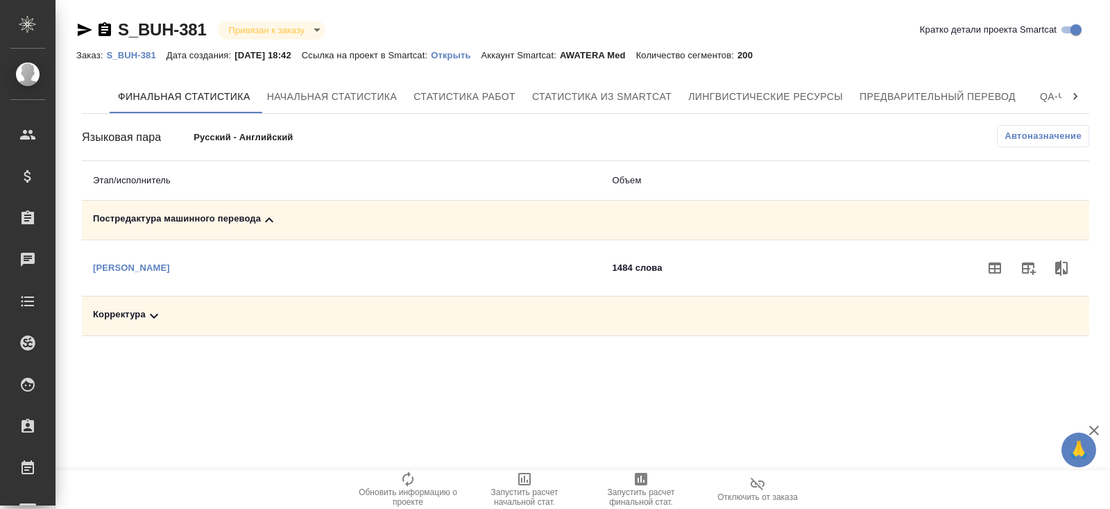
click at [153, 316] on icon at bounding box center [154, 315] width 17 height 17
click at [1033, 266] on icon "button" at bounding box center [1029, 268] width 14 height 12
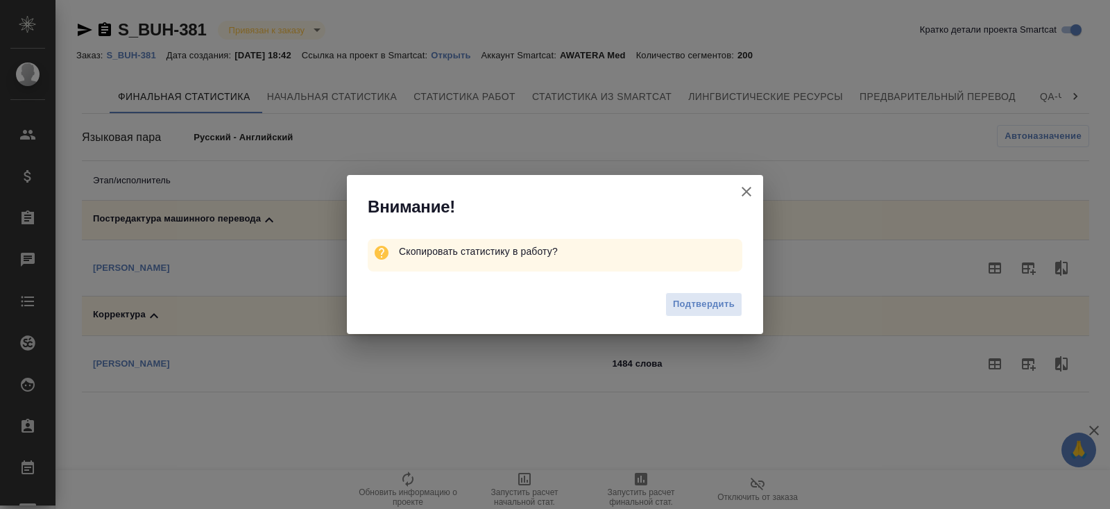
click at [707, 319] on div "Подтвердить" at bounding box center [555, 306] width 416 height 56
click at [704, 298] on span "Подтвердить" at bounding box center [704, 304] width 62 height 16
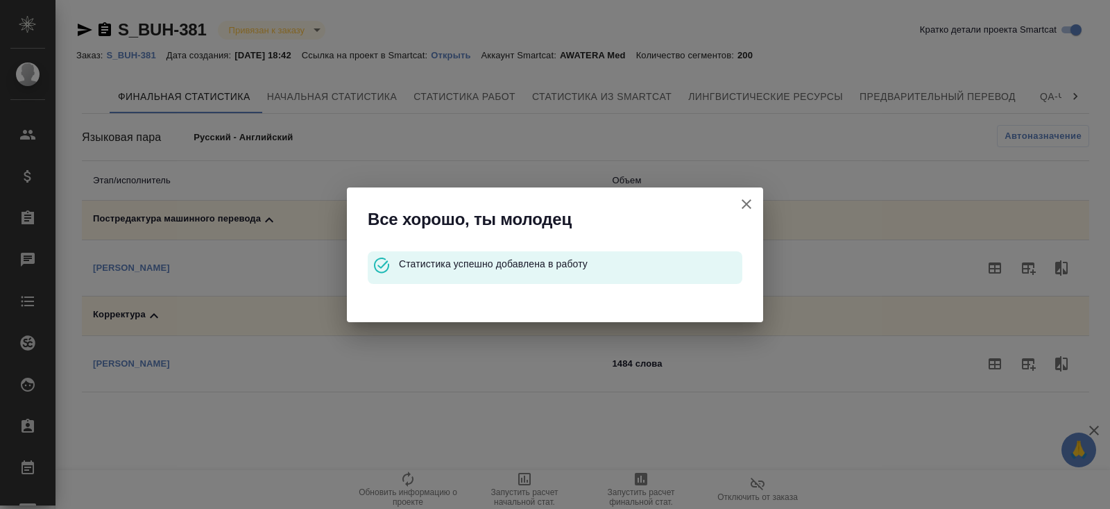
click at [748, 205] on icon "button" at bounding box center [747, 204] width 10 height 10
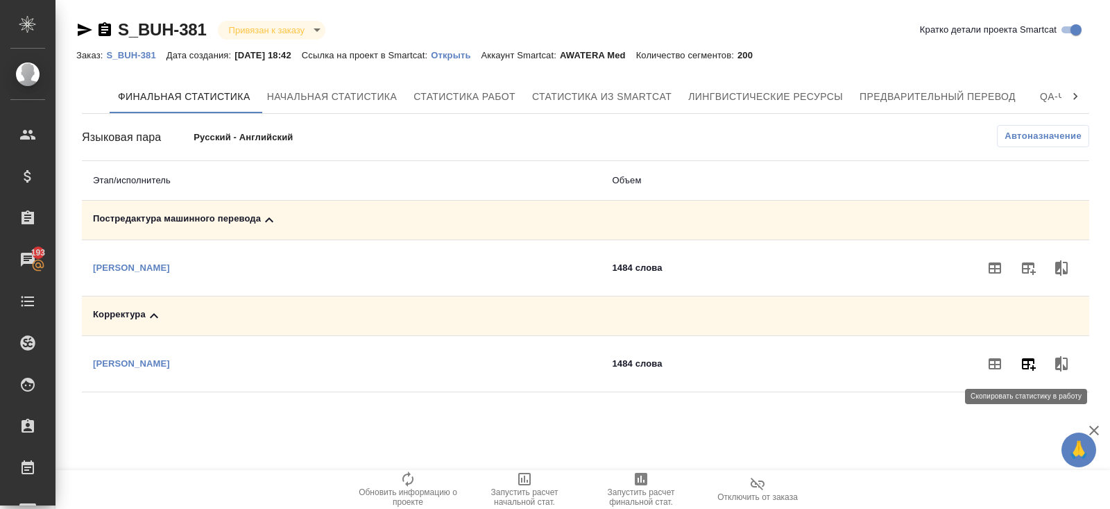
click at [1037, 364] on button "button" at bounding box center [1028, 363] width 33 height 33
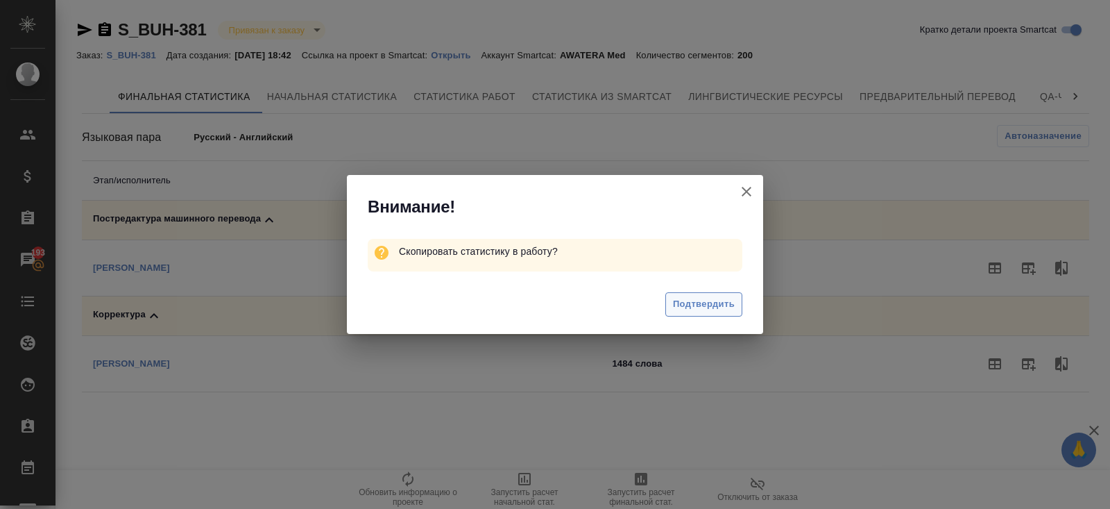
click at [708, 307] on span "Подтвердить" at bounding box center [704, 304] width 62 height 16
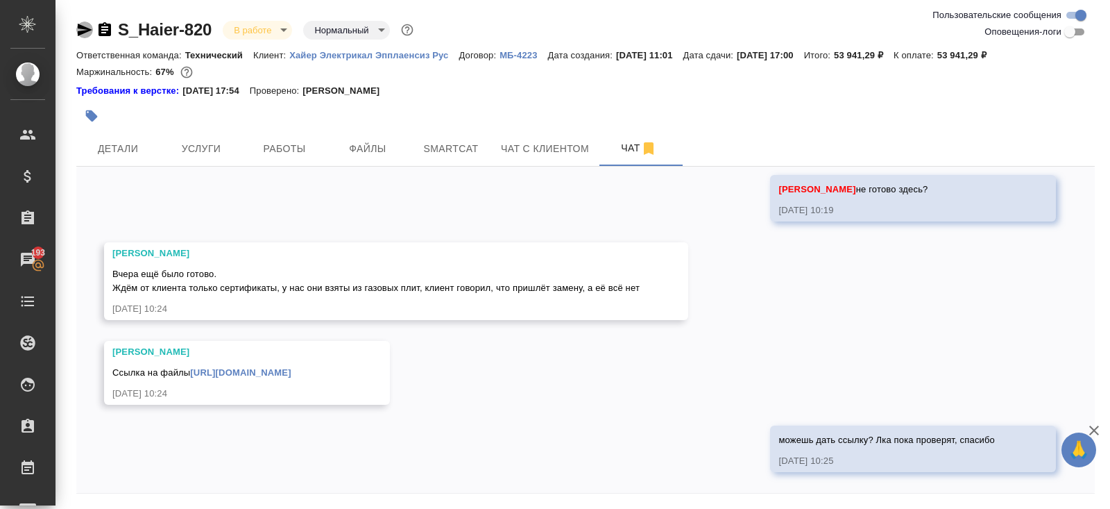
click at [80, 32] on icon "button" at bounding box center [85, 30] width 15 height 12
click at [83, 31] on icon "button" at bounding box center [85, 30] width 15 height 12
click at [278, 137] on button "Работы" at bounding box center [284, 148] width 83 height 35
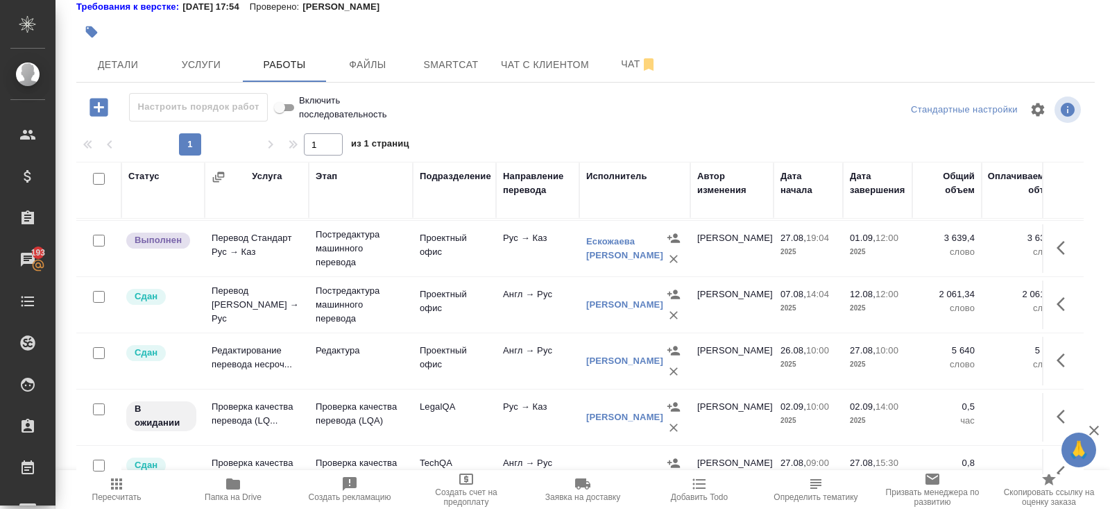
scroll to position [237, 0]
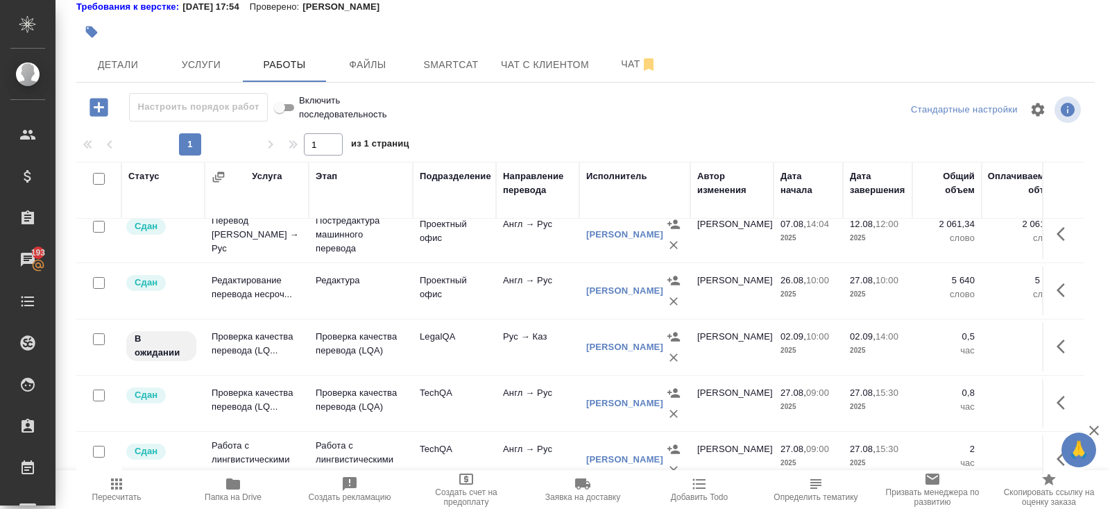
click at [236, 474] on button "Папка на Drive" at bounding box center [233, 489] width 117 height 39
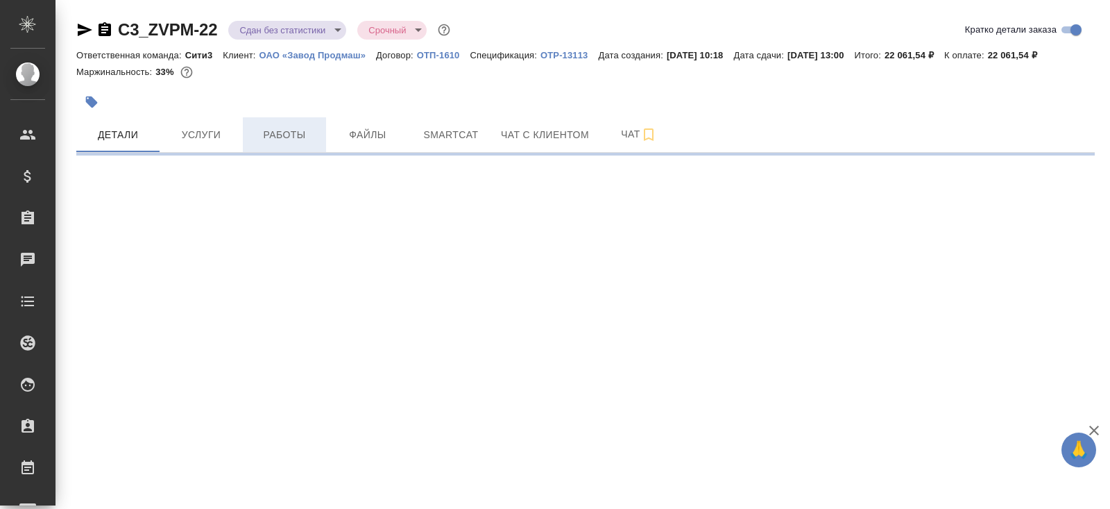
click at [288, 144] on span "Работы" at bounding box center [284, 134] width 67 height 17
select select "RU"
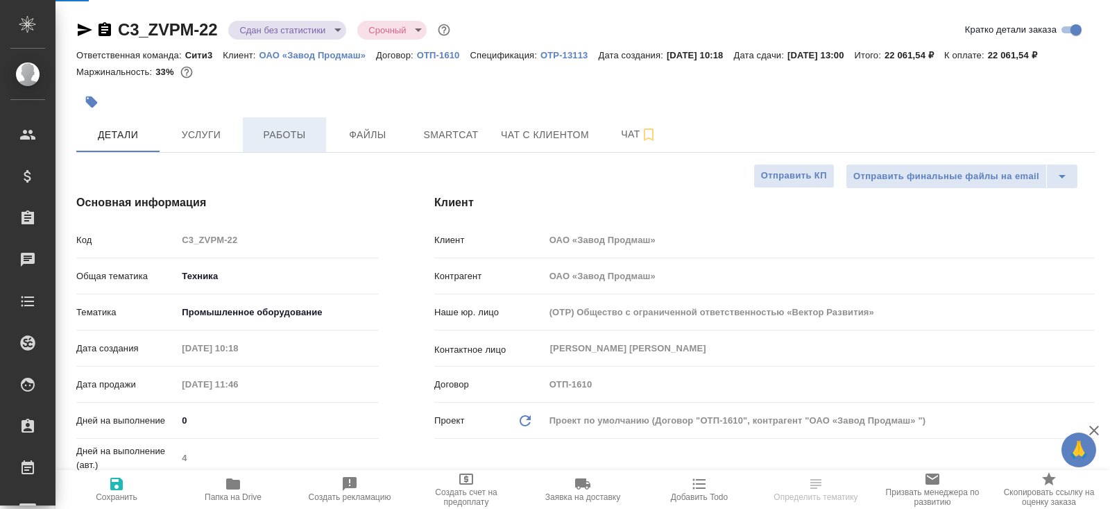
type textarea "x"
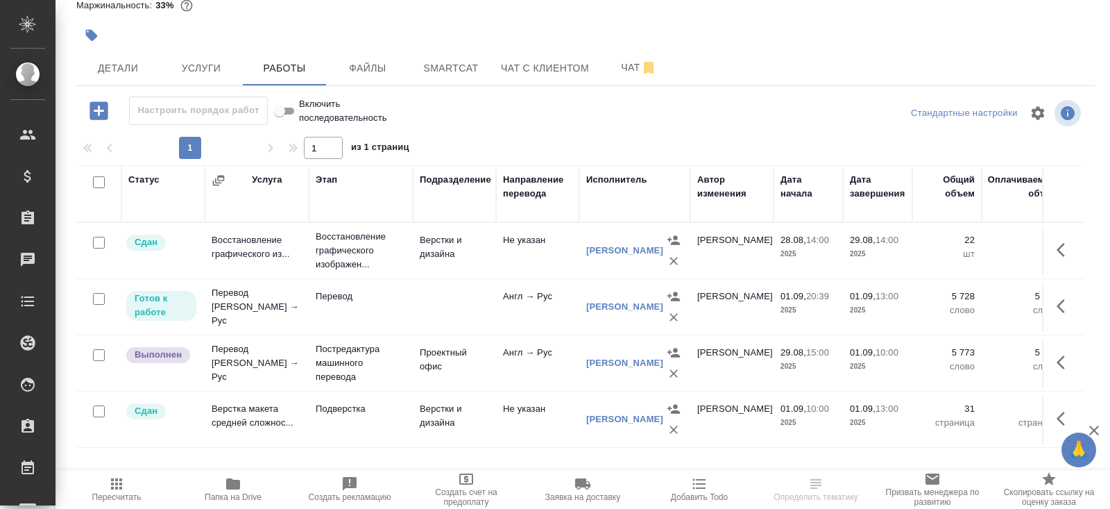
scroll to position [87, 0]
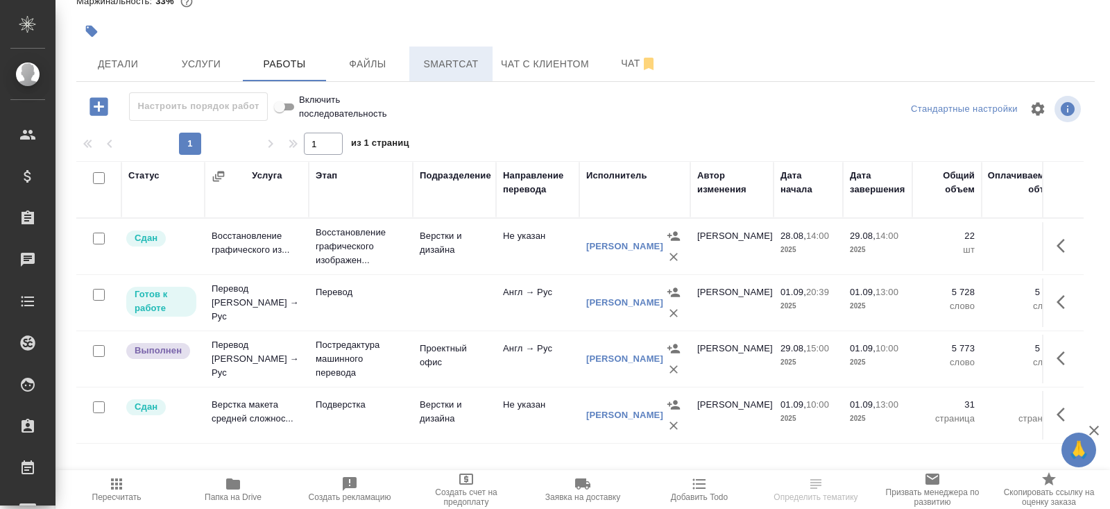
click at [443, 72] on span "Smartcat" at bounding box center [451, 64] width 67 height 17
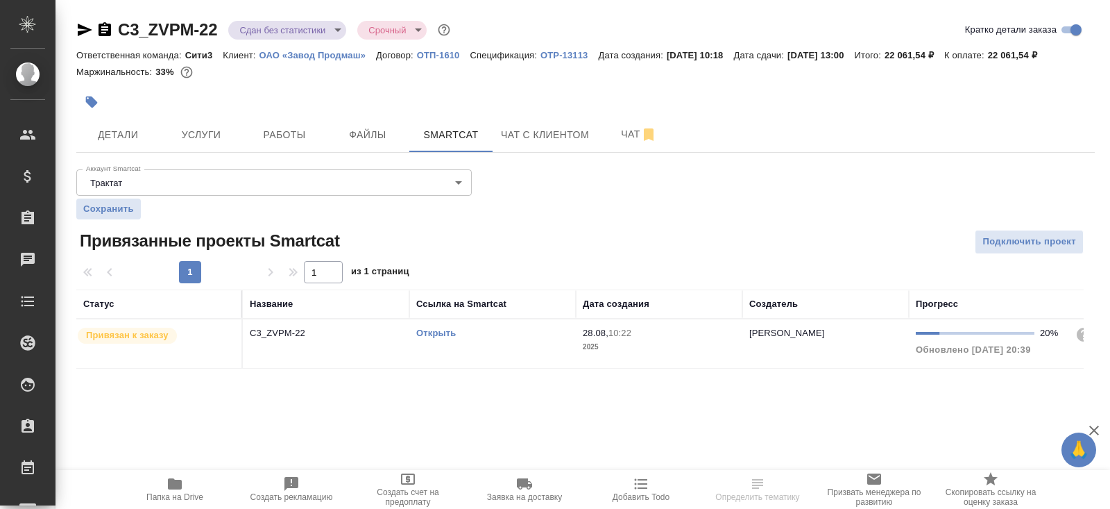
click at [514, 355] on td "Открыть" at bounding box center [492, 343] width 167 height 49
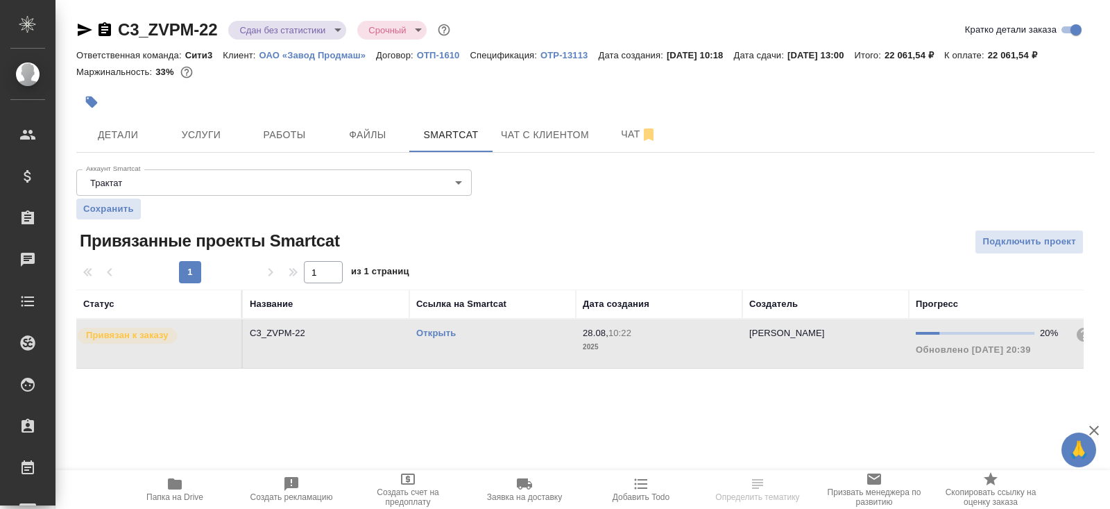
click at [514, 355] on td "Открыть" at bounding box center [492, 343] width 167 height 49
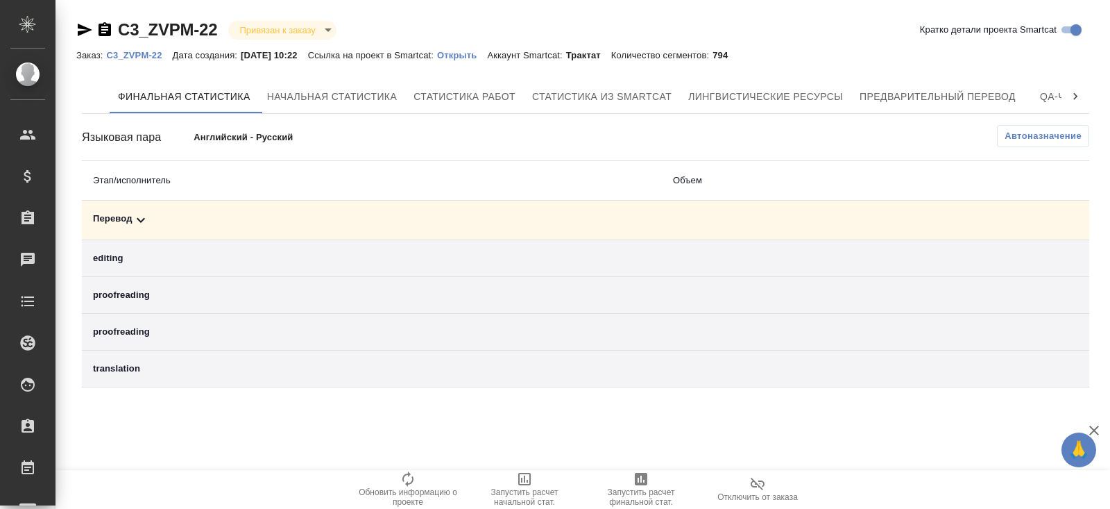
click at [142, 225] on icon at bounding box center [141, 220] width 17 height 17
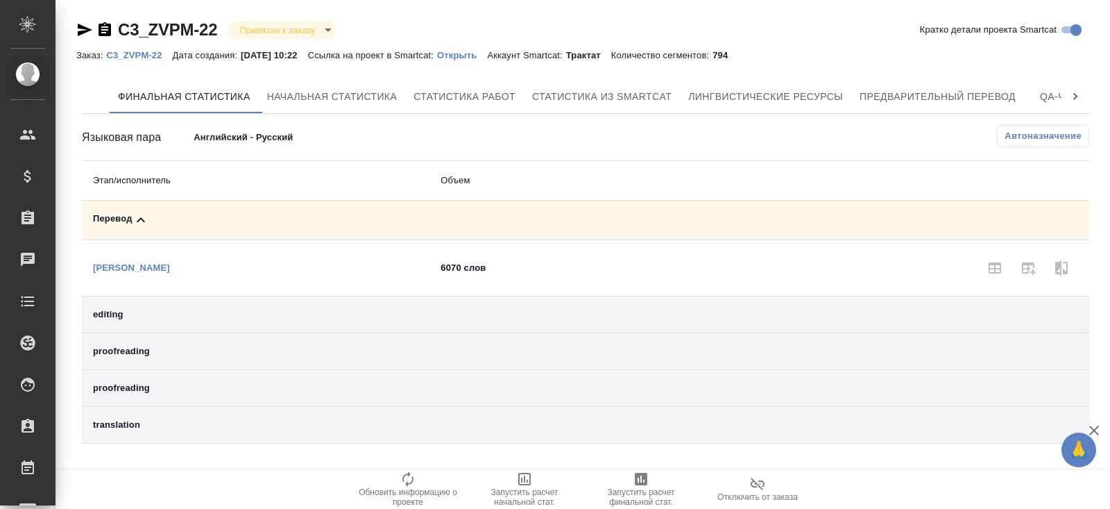
click at [1018, 147] on div "Автоназначение" at bounding box center [754, 137] width 672 height 24
click at [1014, 136] on span "Автоназначение" at bounding box center [1043, 136] width 77 height 14
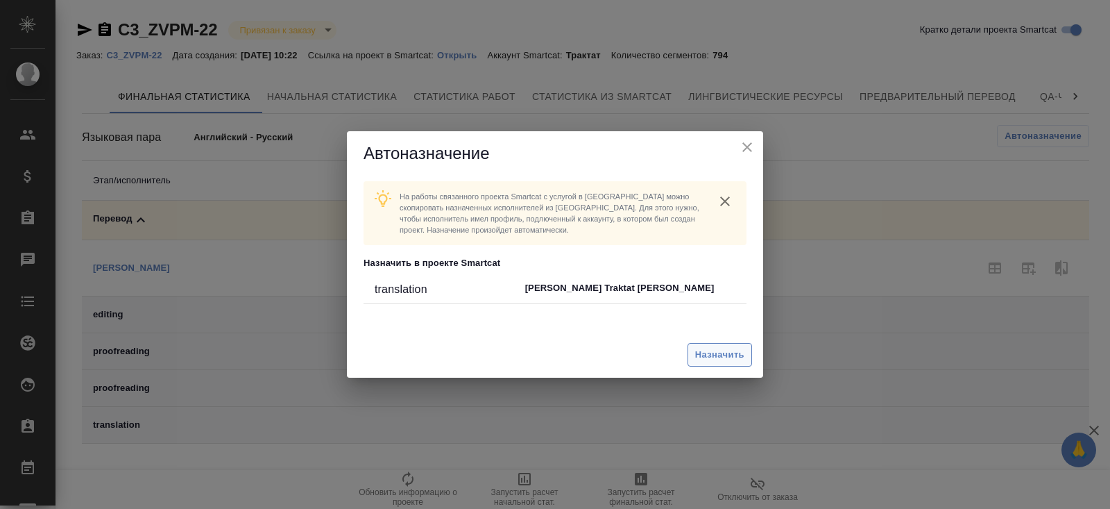
click at [704, 353] on span "Назначить" at bounding box center [719, 355] width 49 height 16
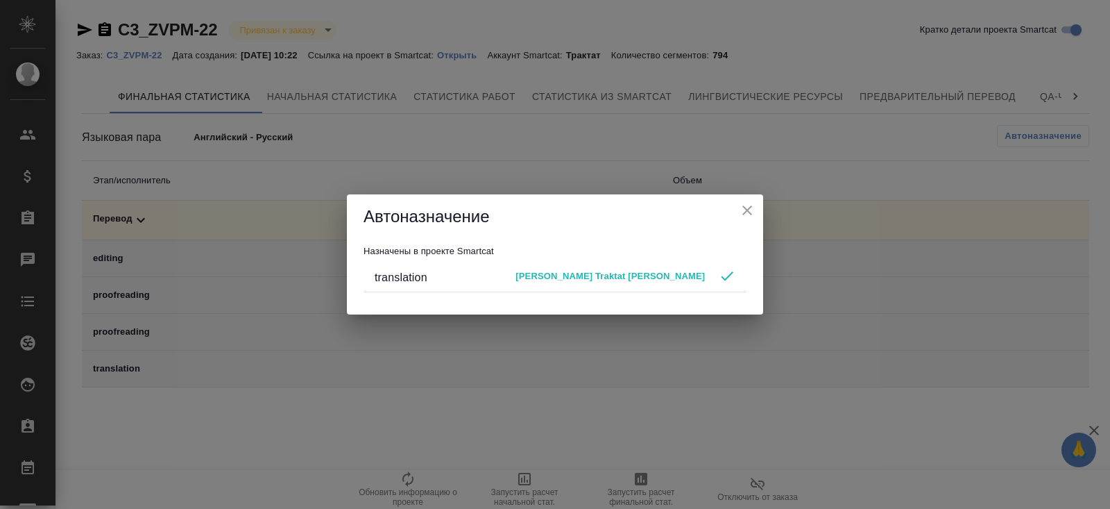
click at [621, 426] on div "Автоназначение Назначены в проекте Smartcat translation Майоров Traktat Антон" at bounding box center [555, 254] width 1110 height 509
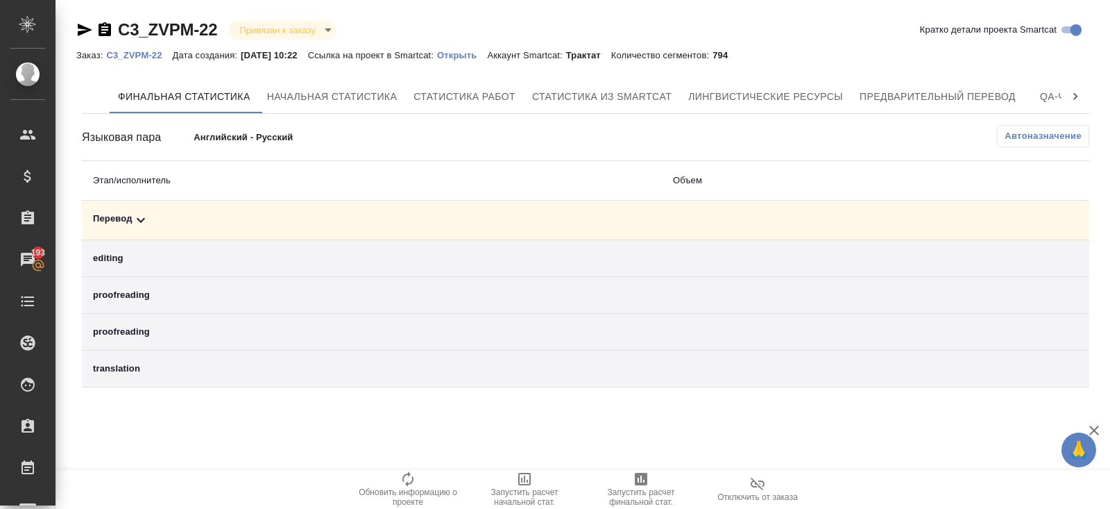
click at [636, 489] on span "Запустить расчет финальной стат." at bounding box center [641, 496] width 100 height 19
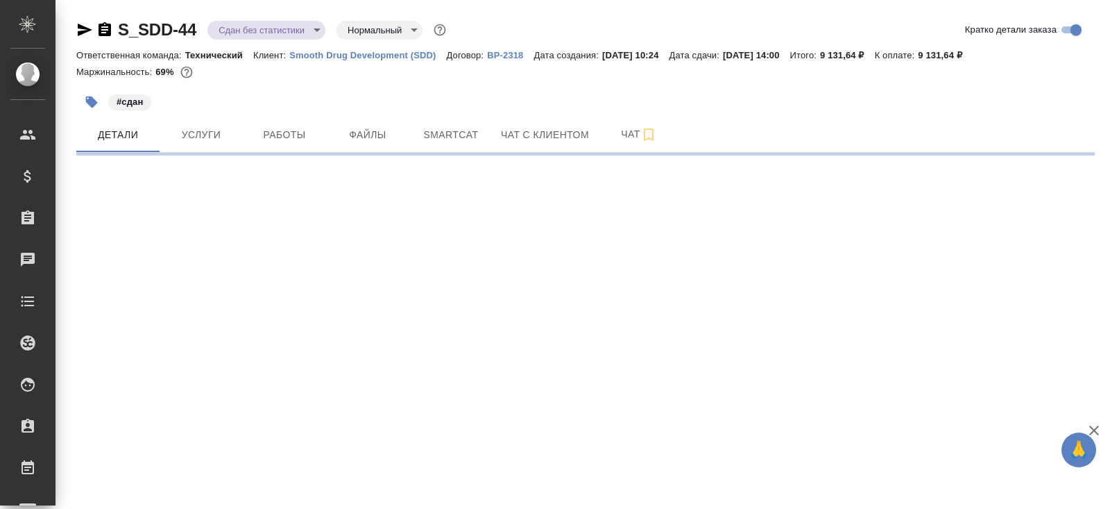
select select "RU"
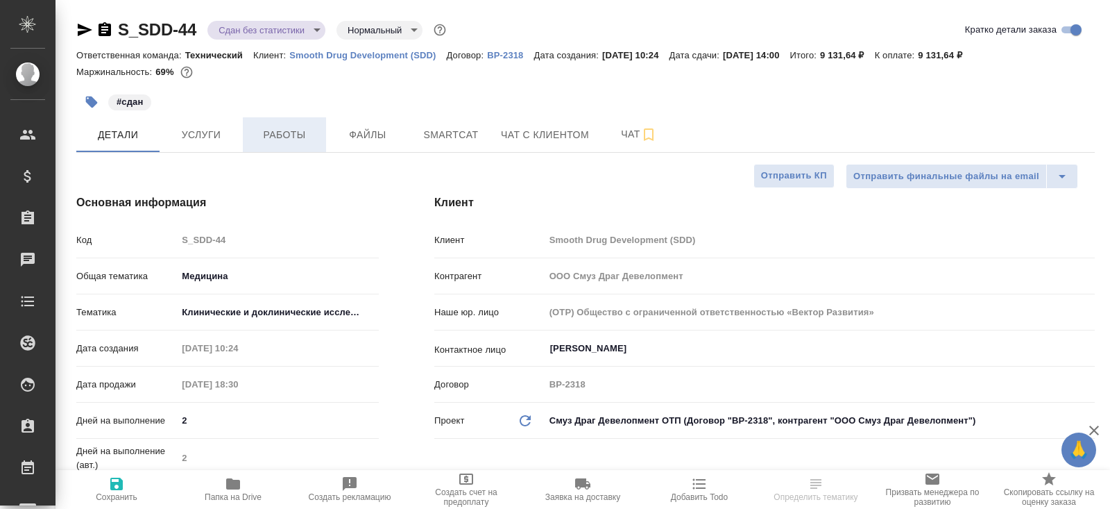
type textarea "x"
click at [282, 142] on span "Работы" at bounding box center [284, 134] width 67 height 17
type textarea "x"
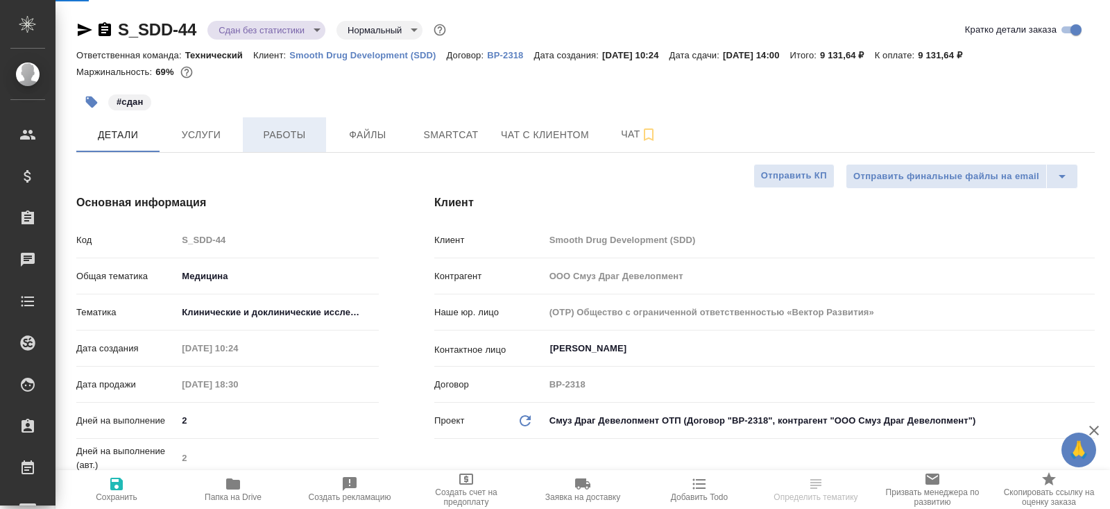
type textarea "x"
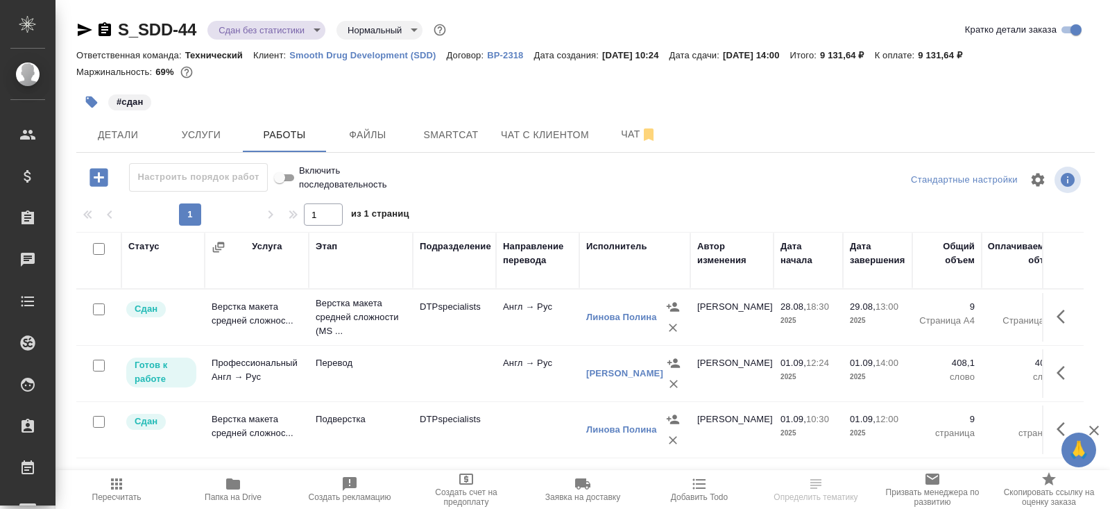
click at [442, 133] on span "Smartcat" at bounding box center [451, 134] width 67 height 17
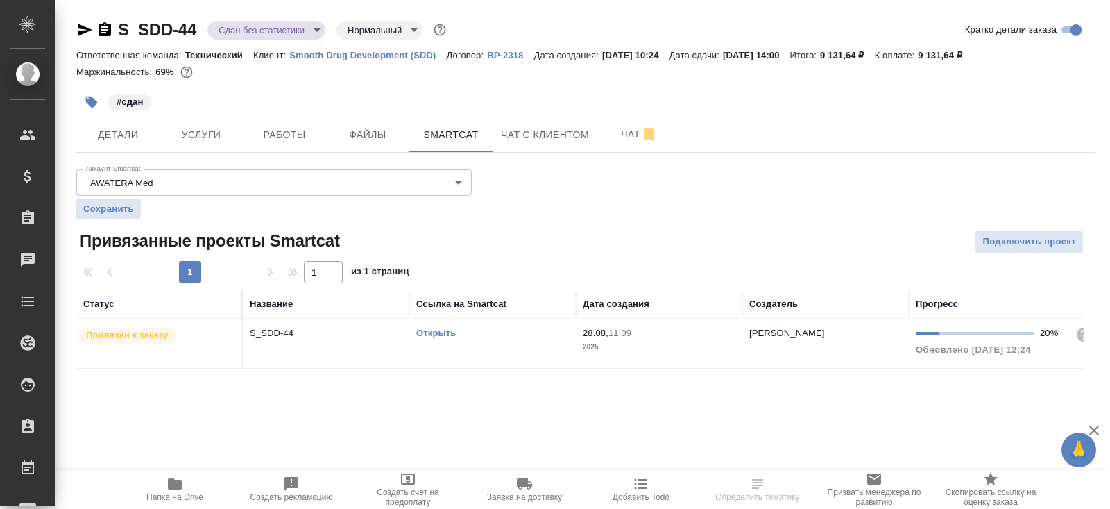
click at [473, 331] on div "Открыть" at bounding box center [492, 333] width 153 height 14
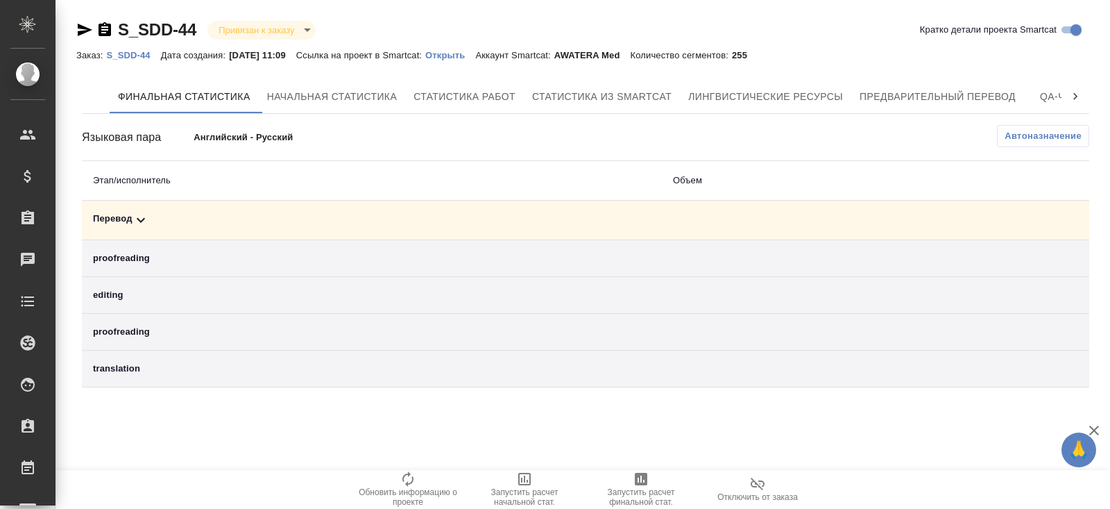
click at [194, 218] on div "Перевод" at bounding box center [372, 220] width 558 height 17
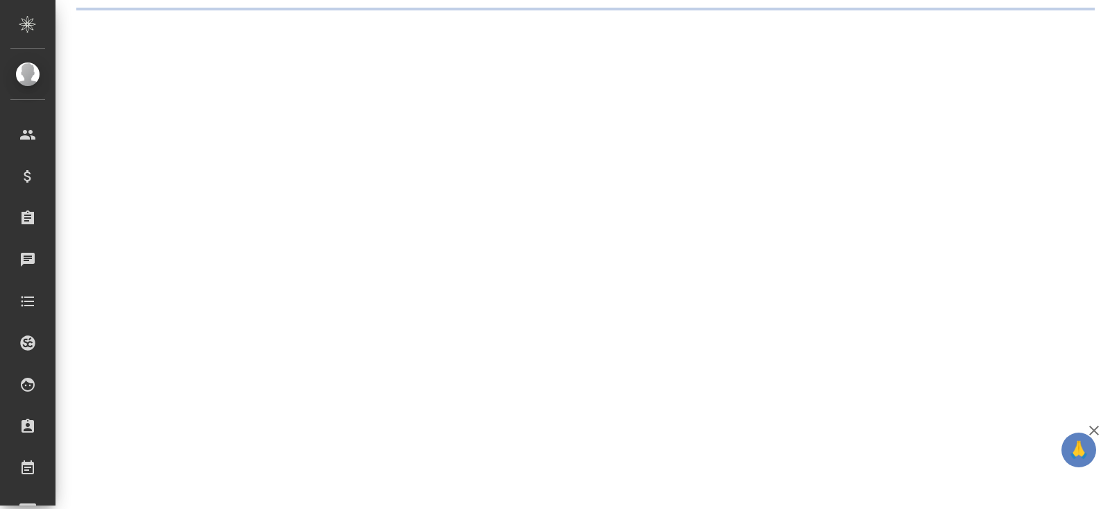
select select "RU"
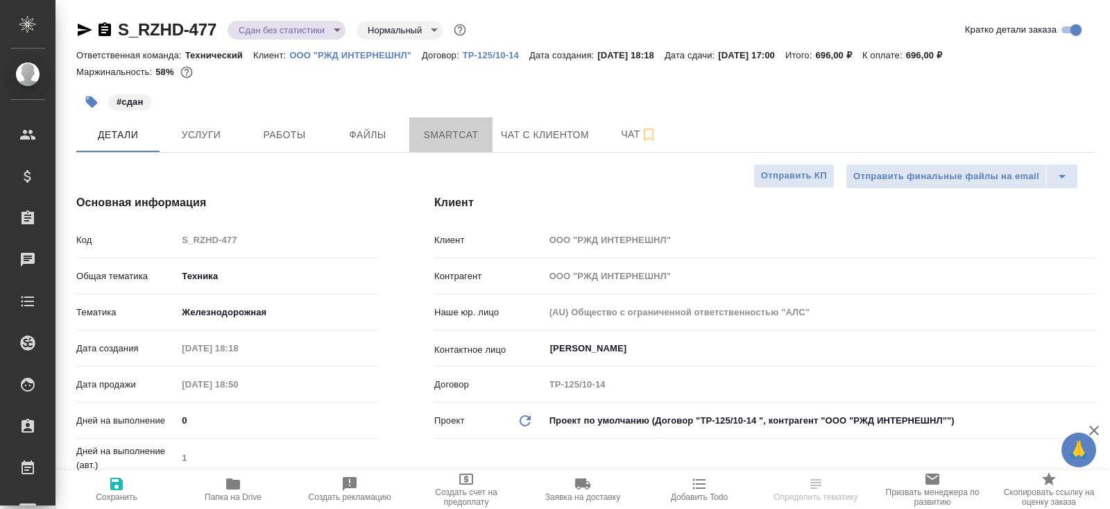
click at [427, 135] on span "Smartcat" at bounding box center [451, 134] width 67 height 17
type textarea "x"
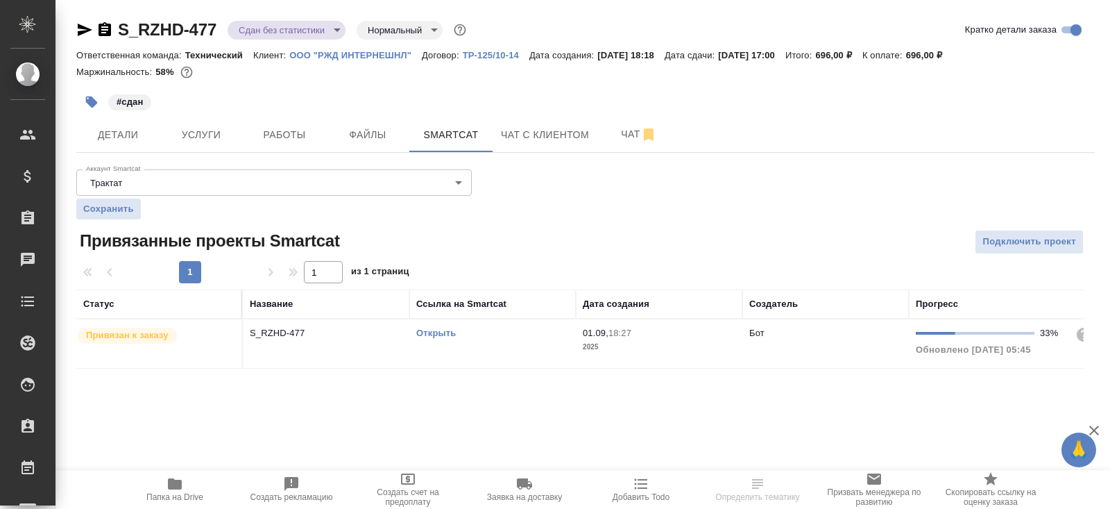
click at [522, 314] on th "Ссылка на Smartcat" at bounding box center [492, 303] width 167 height 29
click at [525, 332] on div "Открыть" at bounding box center [492, 333] width 153 height 14
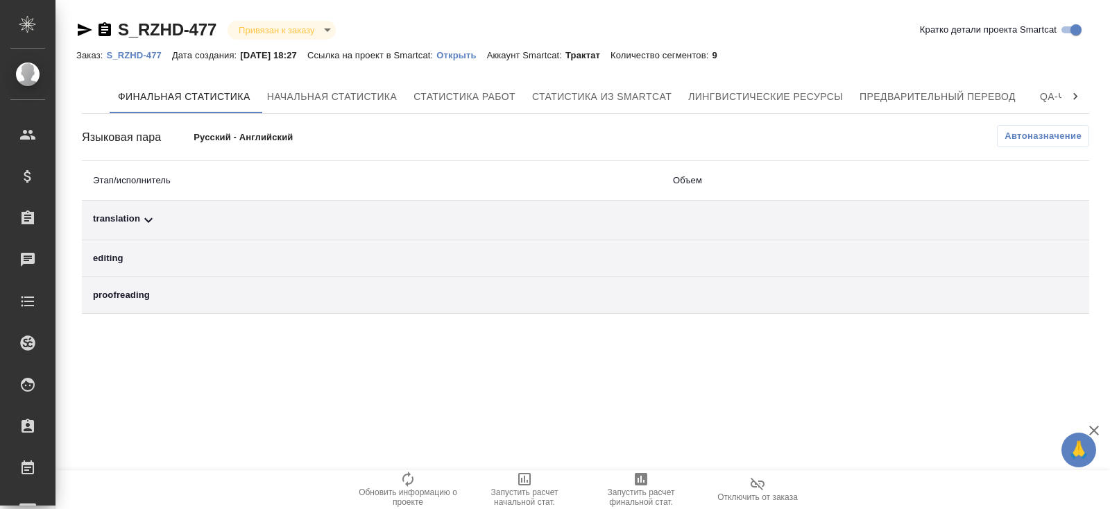
click at [176, 209] on td "translation" at bounding box center [372, 221] width 580 height 40
click at [150, 214] on icon at bounding box center [148, 220] width 17 height 17
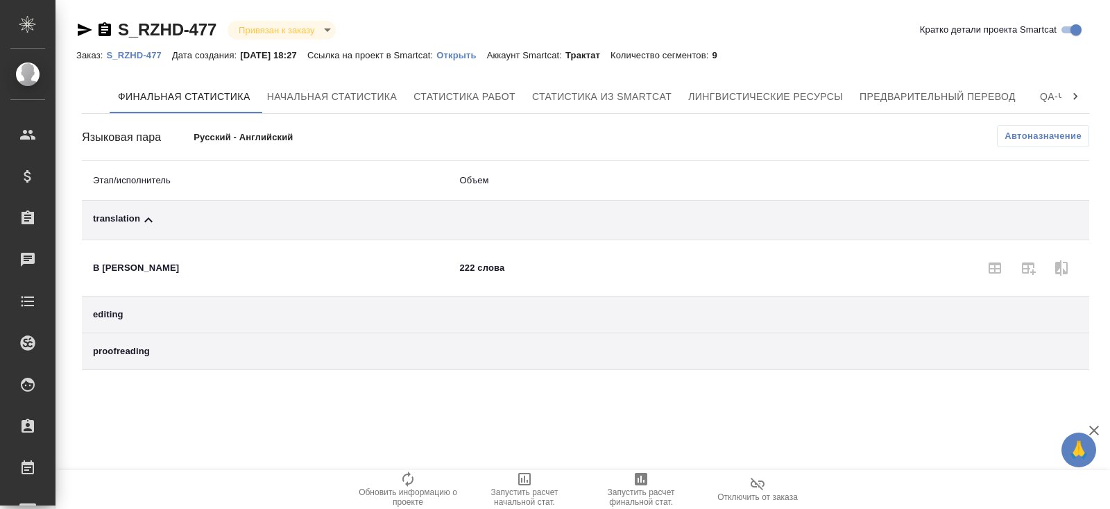
click at [1051, 126] on button "Автоназначение" at bounding box center [1043, 136] width 92 height 22
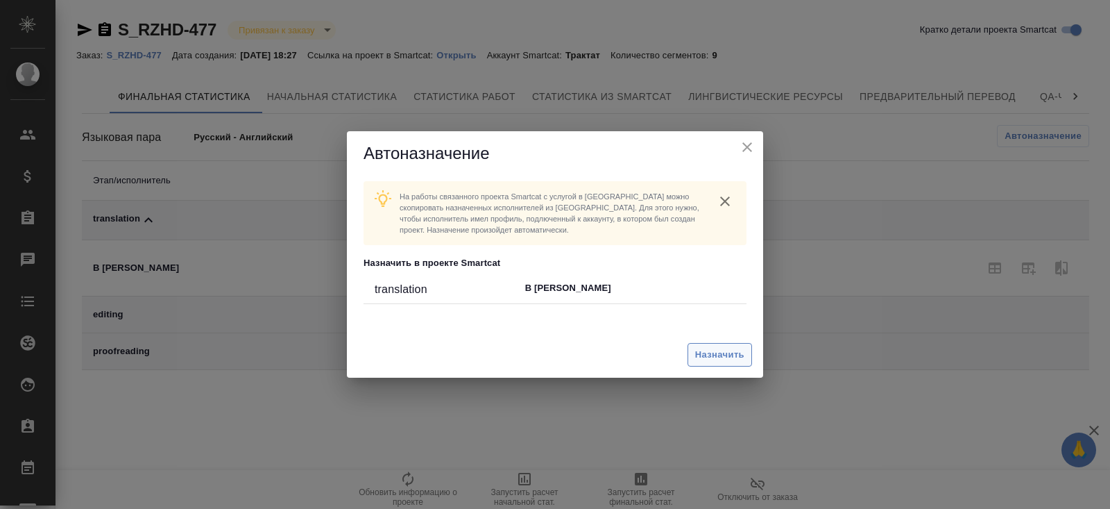
click at [715, 357] on span "Назначить" at bounding box center [719, 355] width 49 height 16
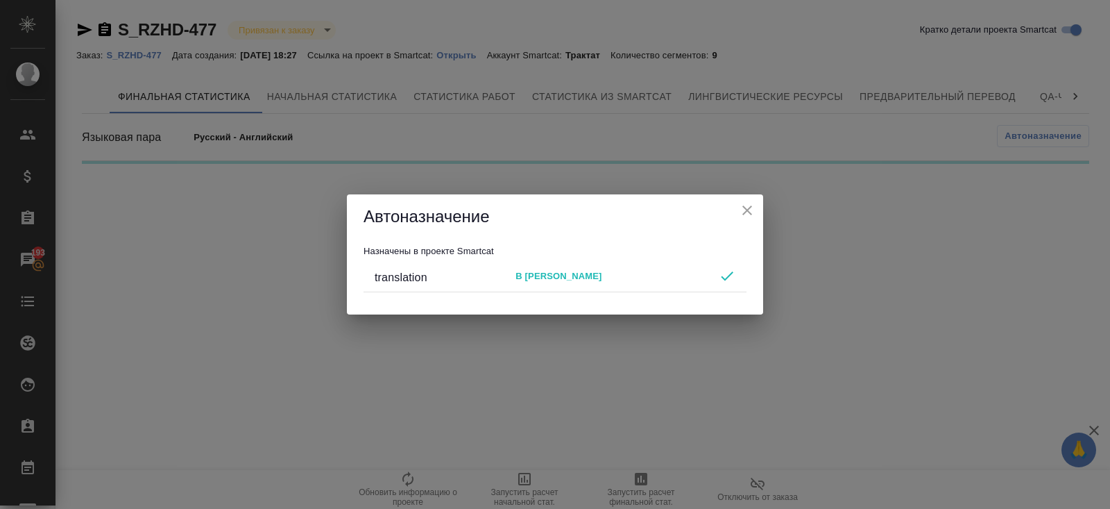
click at [637, 414] on div "Автоназначение Назначены в проекте Smartcat translation B [PERSON_NAME]" at bounding box center [555, 254] width 1110 height 509
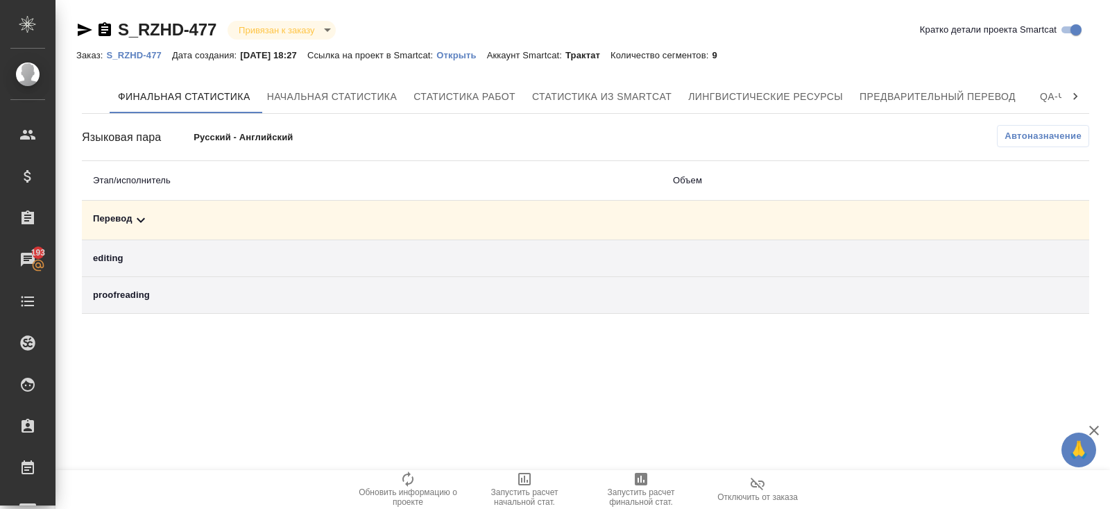
click at [646, 486] on icon "button" at bounding box center [641, 479] width 17 height 17
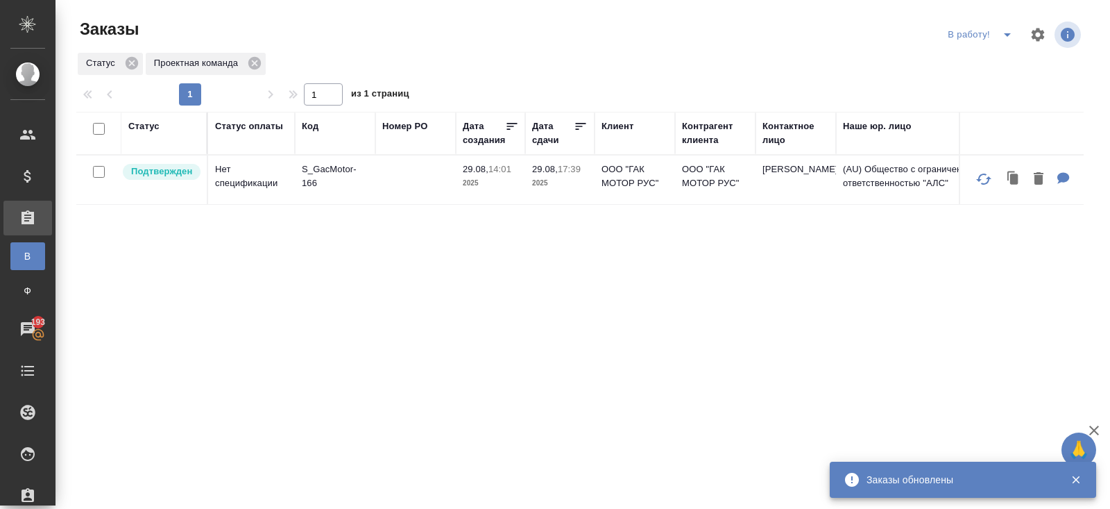
click at [1001, 40] on icon "split button" at bounding box center [1007, 34] width 17 height 17
click at [1000, 62] on li "ПМ" at bounding box center [982, 62] width 77 height 22
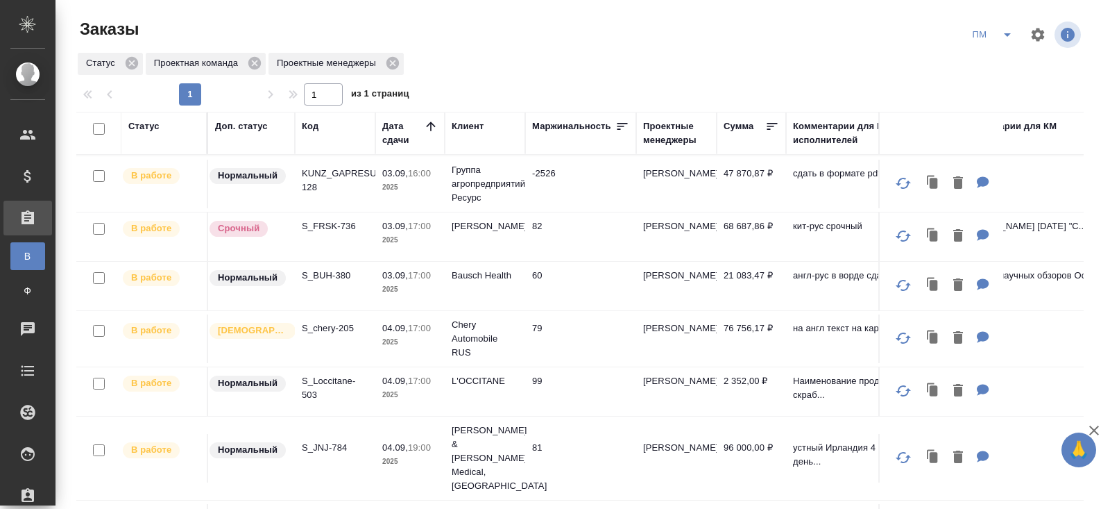
scroll to position [141, 0]
click at [333, 321] on p "S_chery-205" at bounding box center [335, 327] width 67 height 14
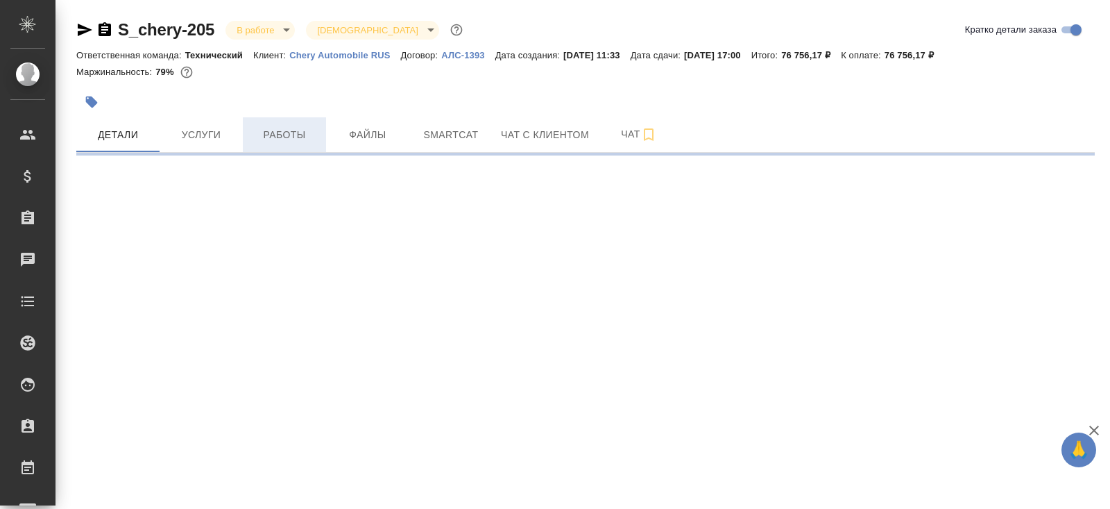
select select "RU"
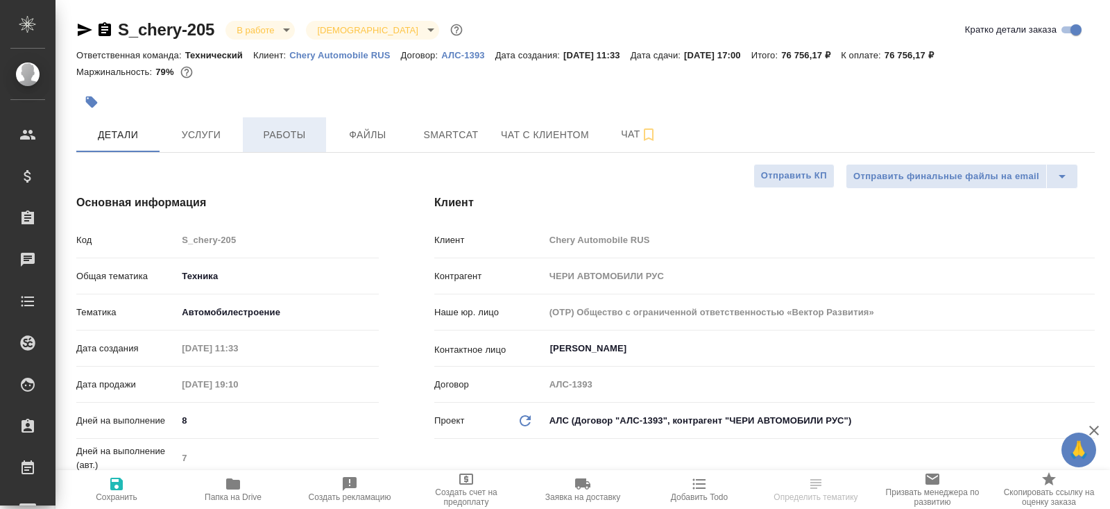
click at [294, 126] on span "Работы" at bounding box center [284, 134] width 67 height 17
type textarea "x"
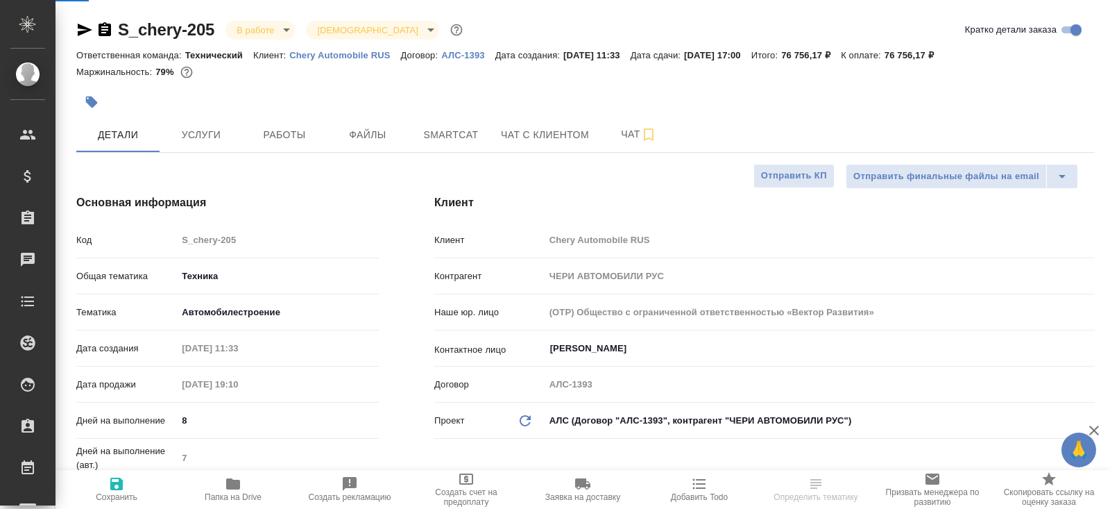
type textarea "x"
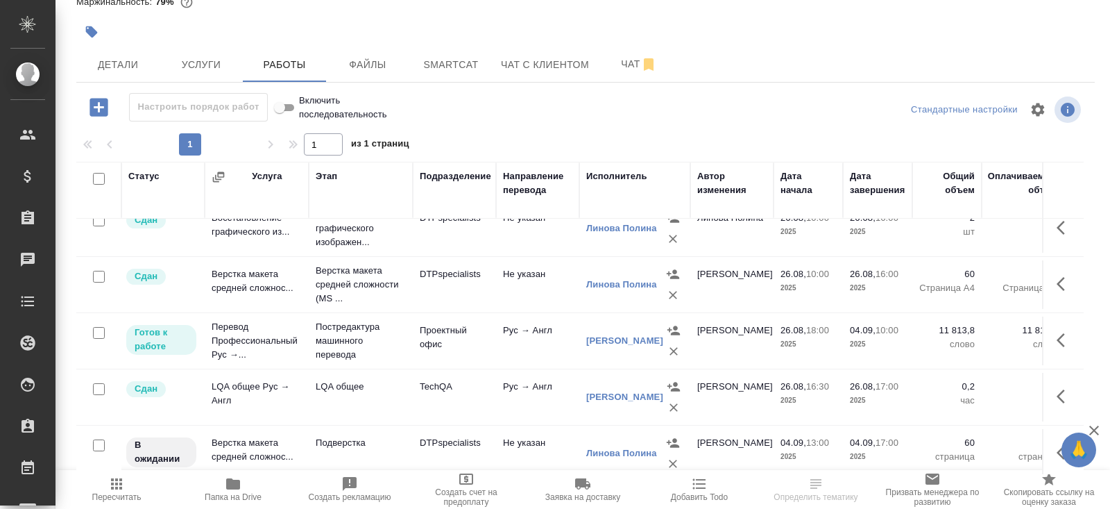
scroll to position [80, 0]
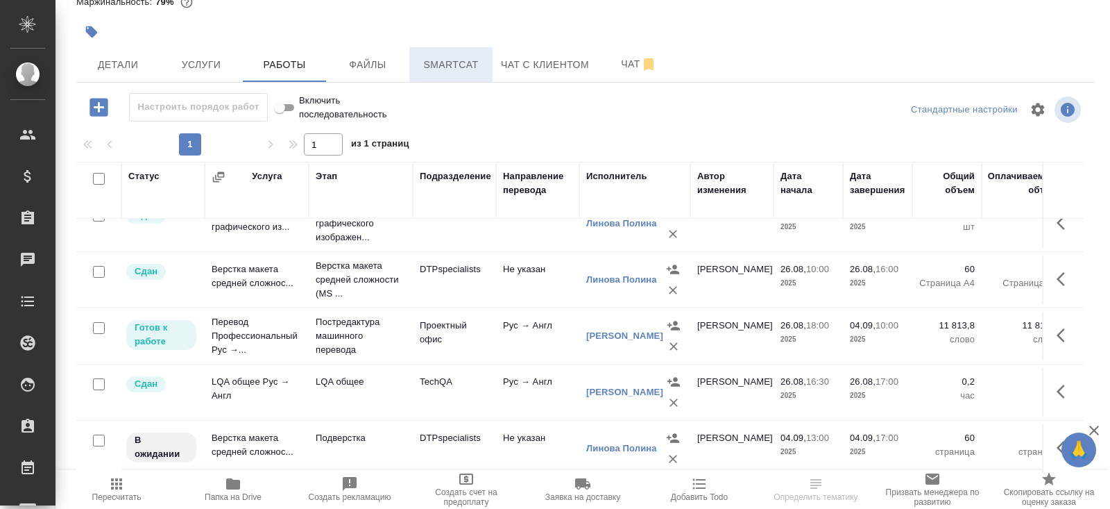
click at [434, 70] on span "Smartcat" at bounding box center [451, 64] width 67 height 17
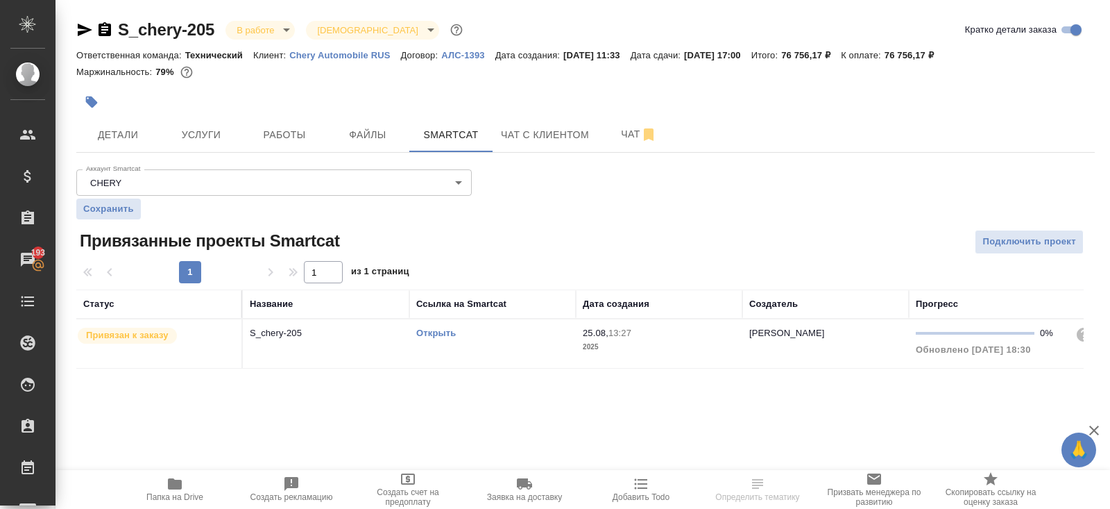
click at [431, 330] on link "Открыть" at bounding box center [436, 333] width 40 height 10
click at [270, 142] on span "Работы" at bounding box center [284, 134] width 67 height 17
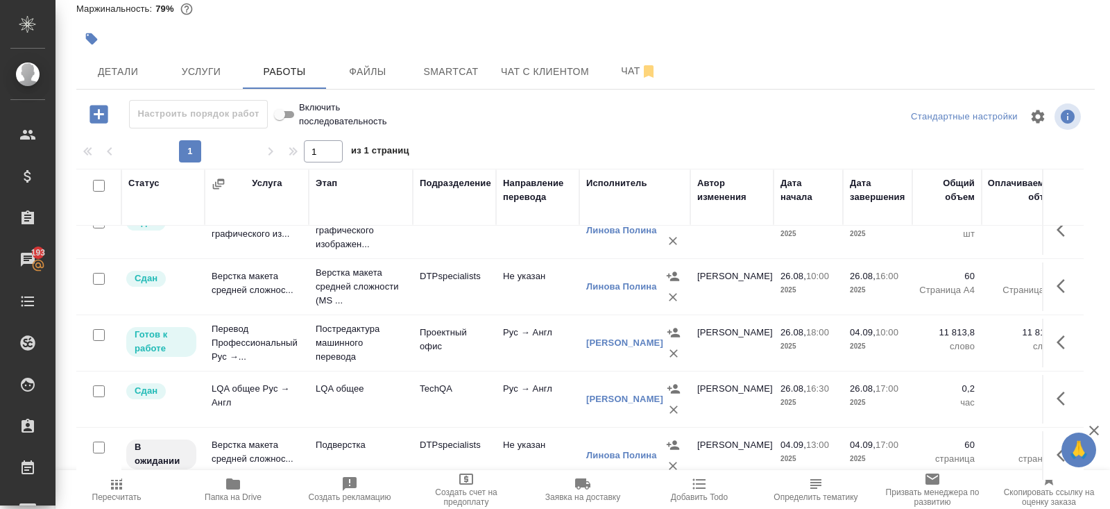
scroll to position [70, 0]
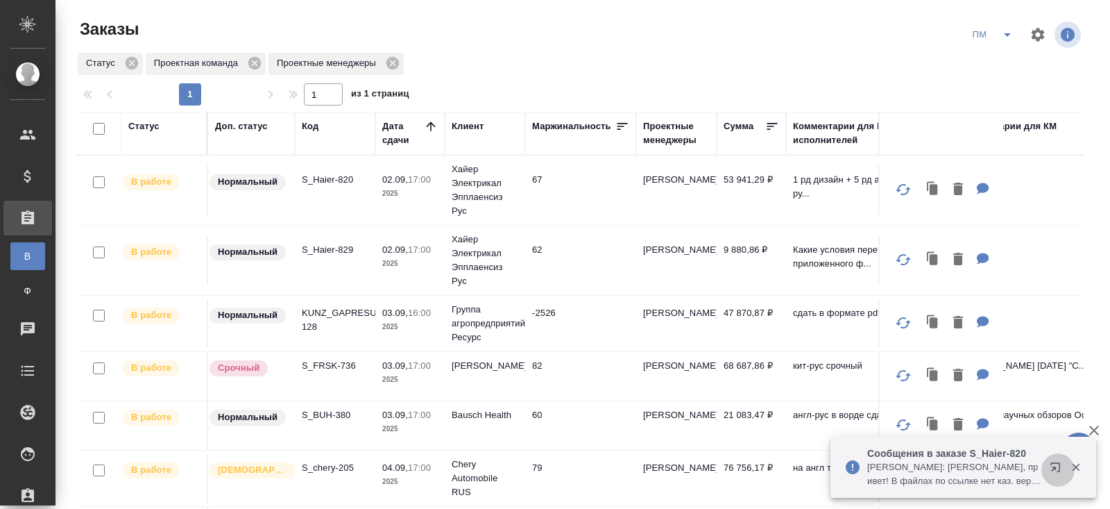
click at [1056, 467] on icon "button" at bounding box center [1058, 469] width 17 height 17
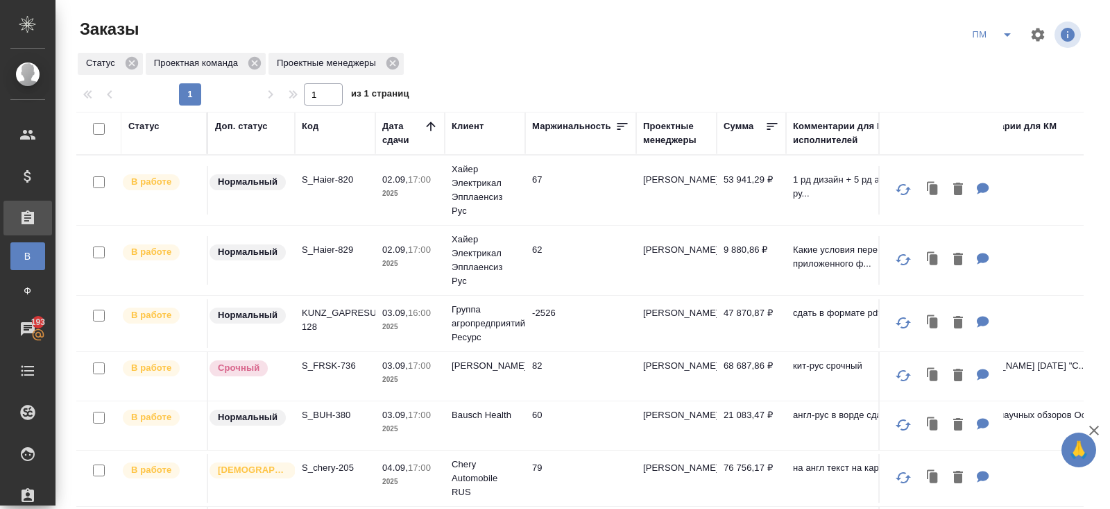
click at [1011, 36] on icon "split button" at bounding box center [1007, 34] width 17 height 17
click at [1006, 53] on li "В работу!" at bounding box center [993, 62] width 70 height 22
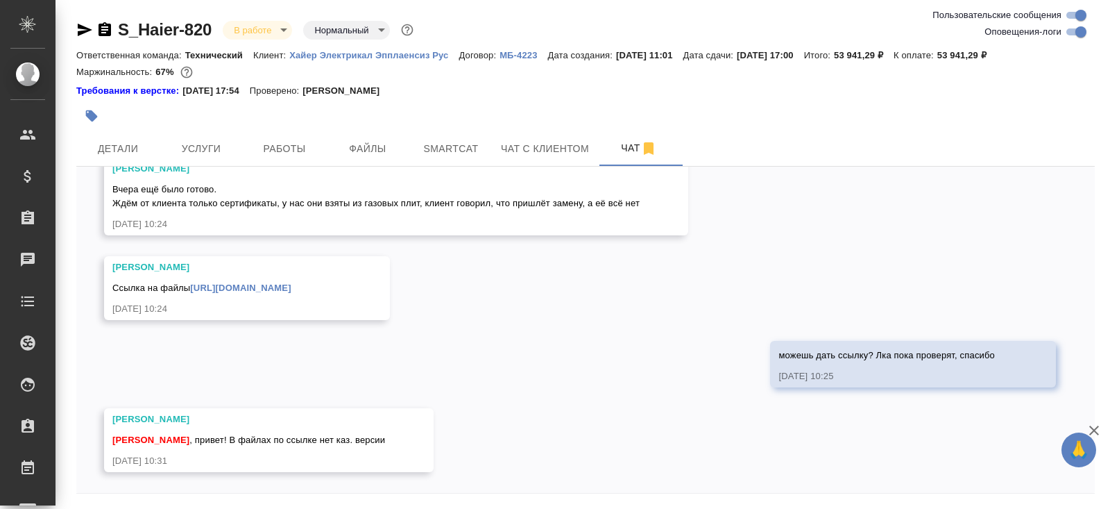
scroll to position [32145, 0]
click at [291, 140] on span "Работы" at bounding box center [284, 148] width 67 height 17
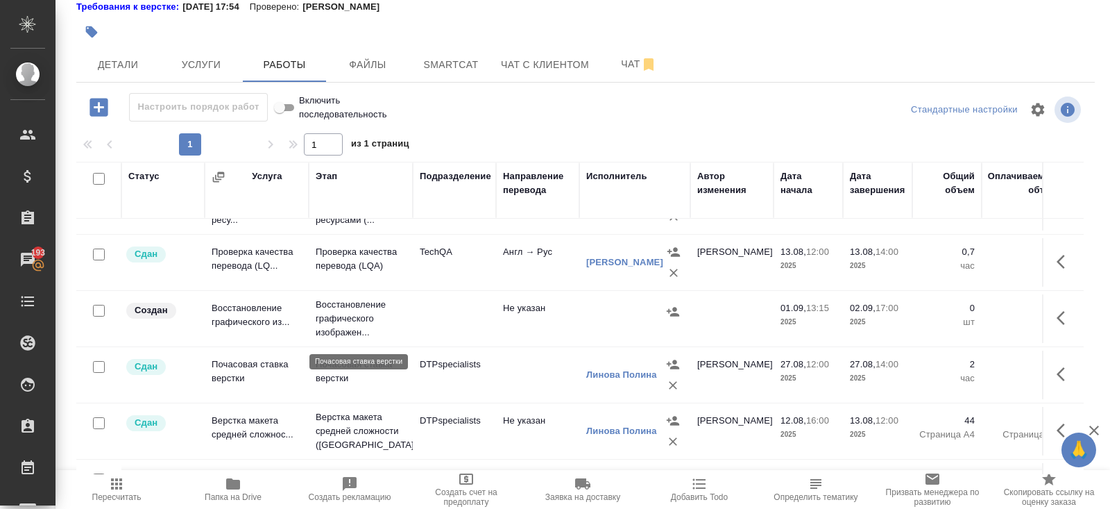
scroll to position [527, 0]
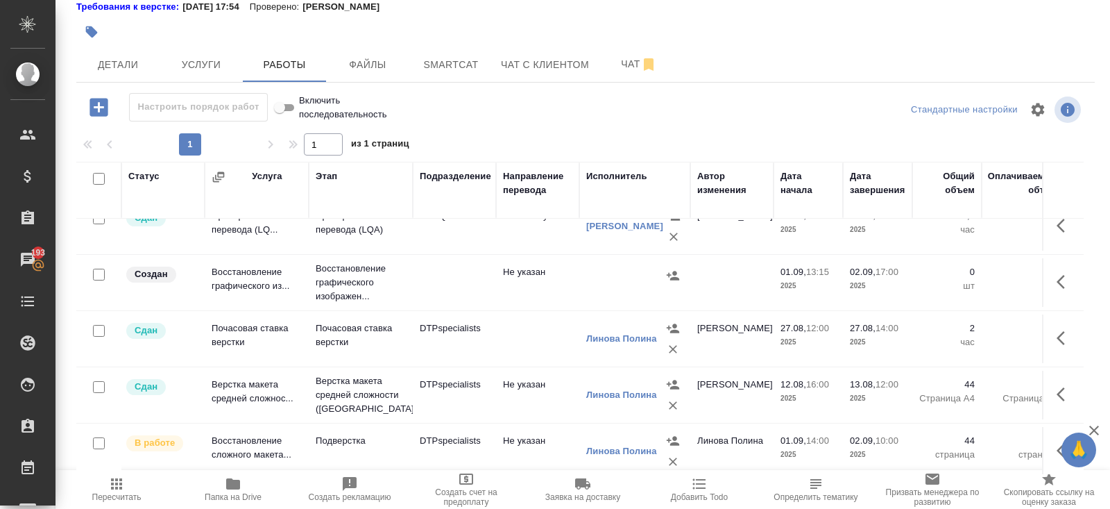
click at [333, 446] on td "Подверстка" at bounding box center [361, 451] width 104 height 49
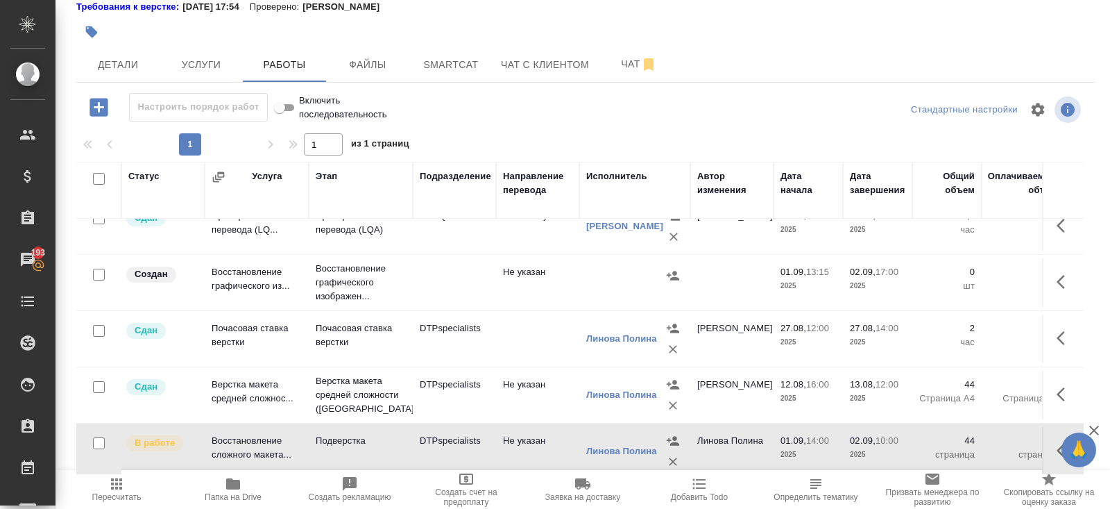
click at [333, 446] on td "Подверстка" at bounding box center [361, 451] width 104 height 49
click at [660, 76] on button "Чат" at bounding box center [638, 64] width 83 height 35
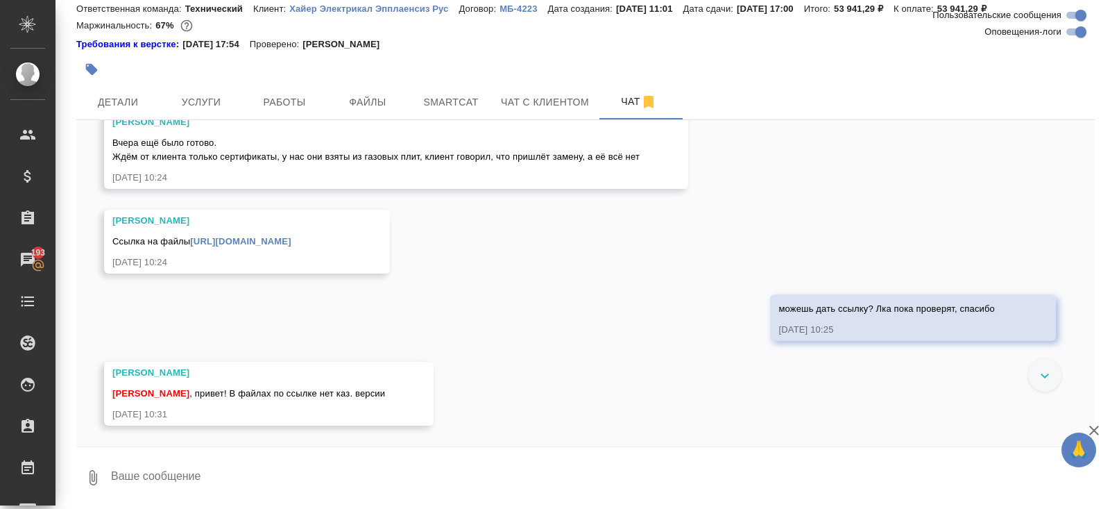
scroll to position [32145, 0]
click at [1073, 33] on input "Оповещения-логи" at bounding box center [1081, 32] width 50 height 17
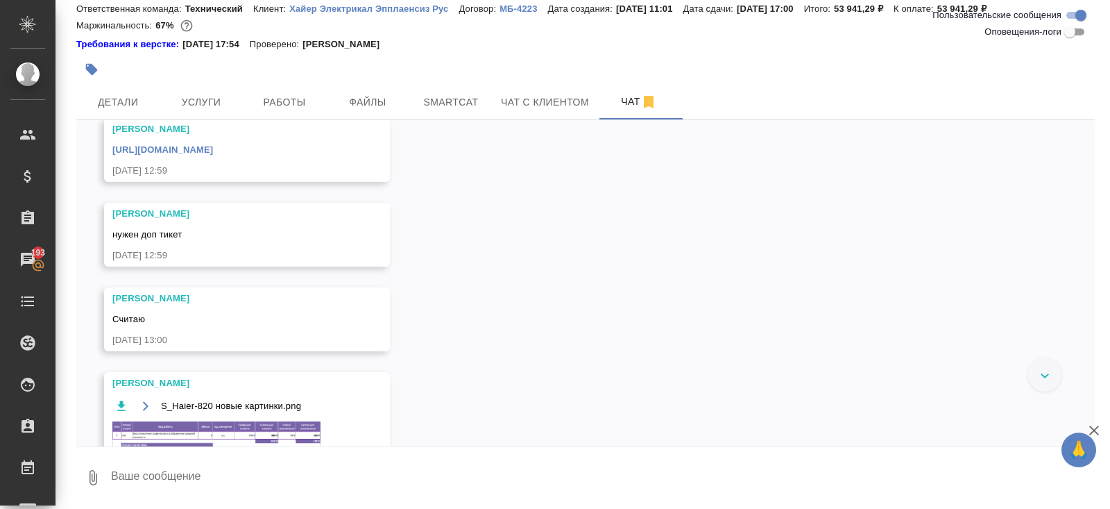
scroll to position [14436, 0]
click at [1071, 34] on input "Оповещения-логи" at bounding box center [1070, 32] width 50 height 17
checkbox input "true"
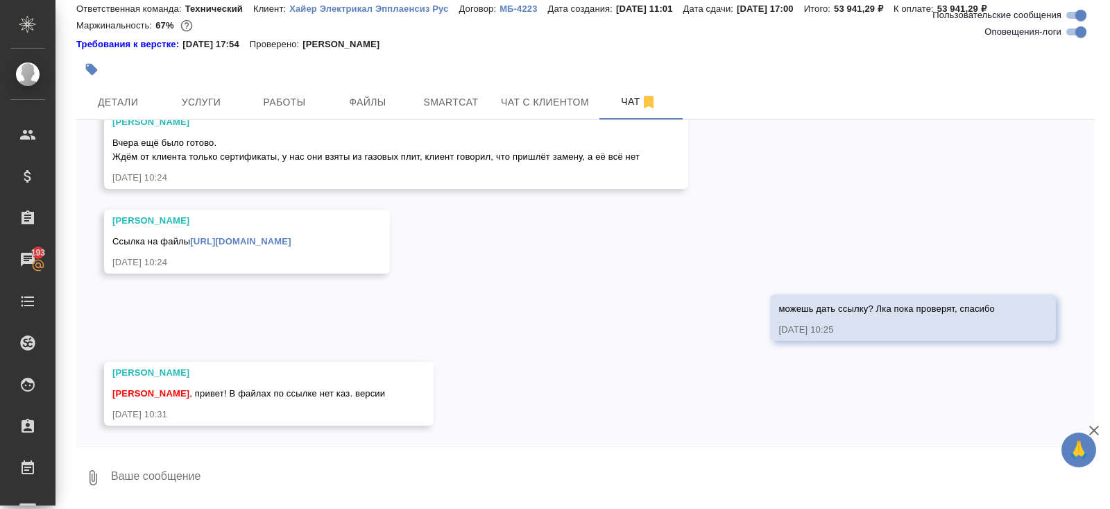
scroll to position [32145, 0]
click at [291, 76] on div at bounding box center [415, 69] width 679 height 31
click at [291, 90] on button "Работы" at bounding box center [284, 102] width 83 height 35
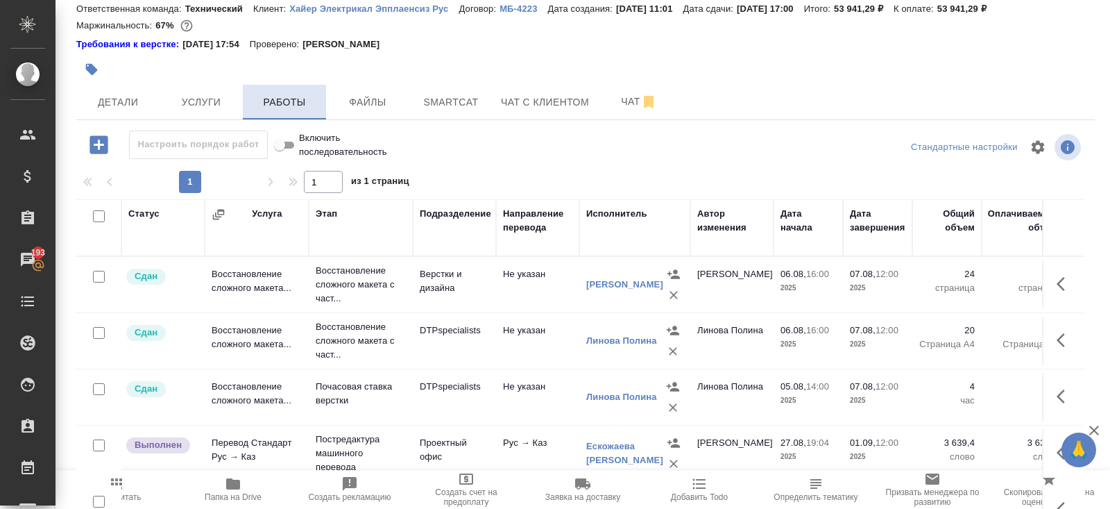
scroll to position [84, 0]
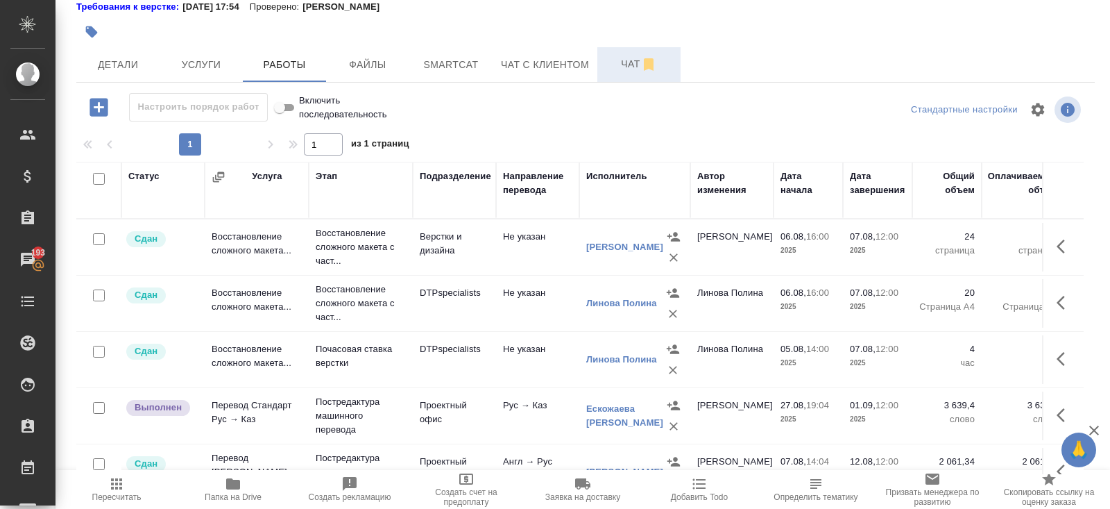
click at [636, 69] on span "Чат" at bounding box center [639, 64] width 67 height 17
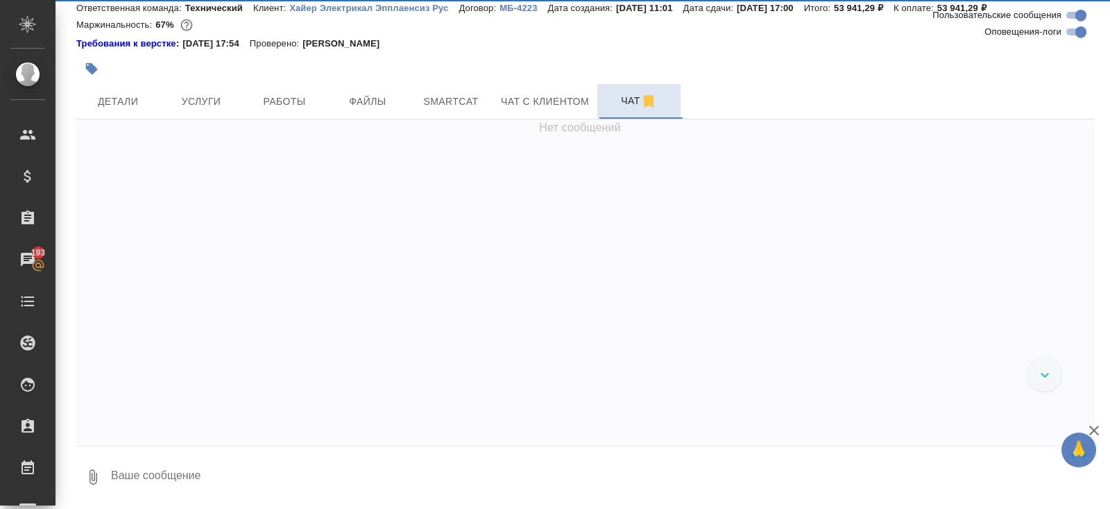
scroll to position [46, 0]
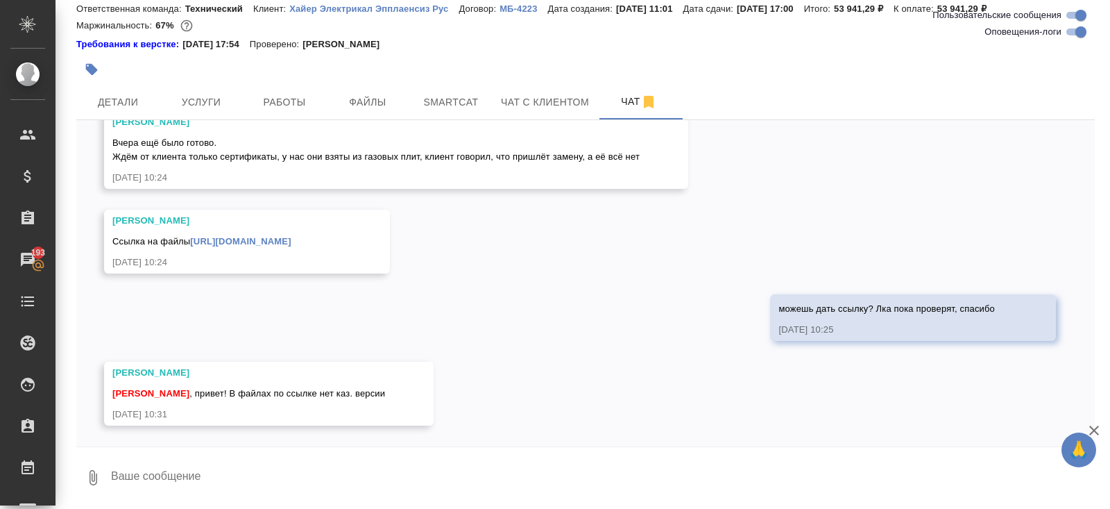
click at [1067, 35] on input "Оповещения-логи" at bounding box center [1081, 32] width 50 height 17
click at [1068, 33] on input "Оповещения-логи" at bounding box center [1070, 32] width 50 height 17
checkbox input "true"
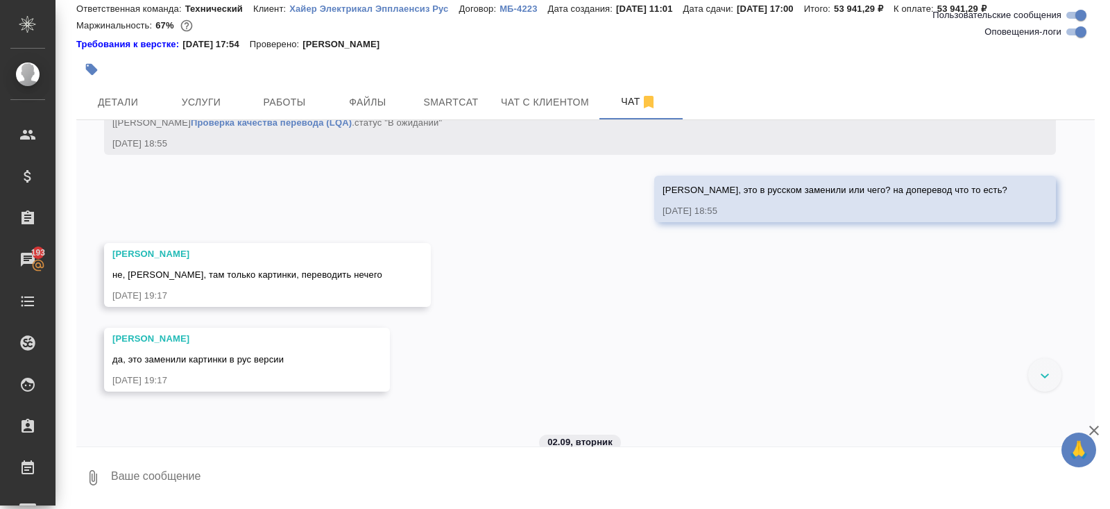
scroll to position [30490, 0]
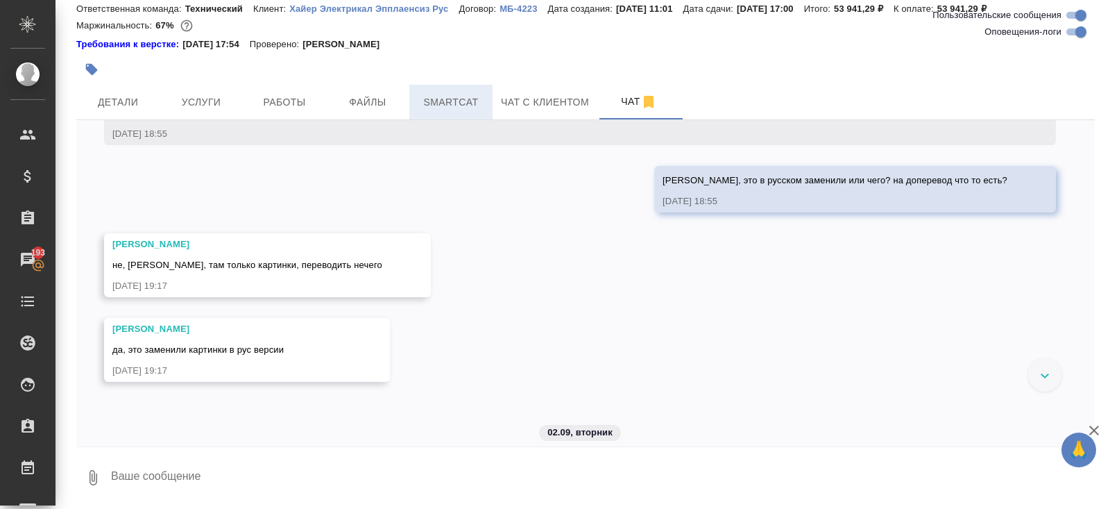
click at [443, 103] on span "Smartcat" at bounding box center [451, 102] width 67 height 17
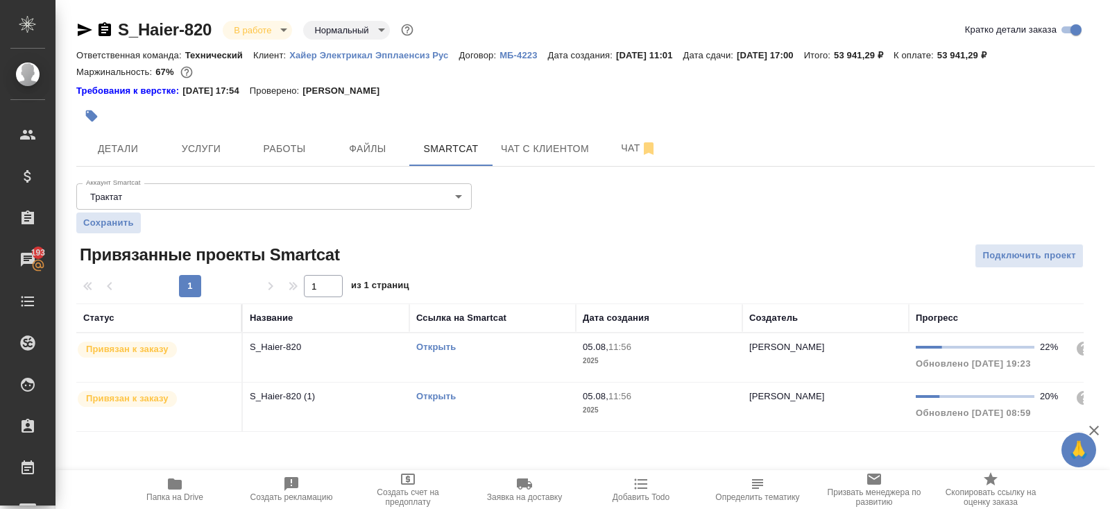
click at [432, 395] on link "Открыть" at bounding box center [436, 396] width 40 height 10
click at [275, 144] on span "Работы" at bounding box center [284, 148] width 67 height 17
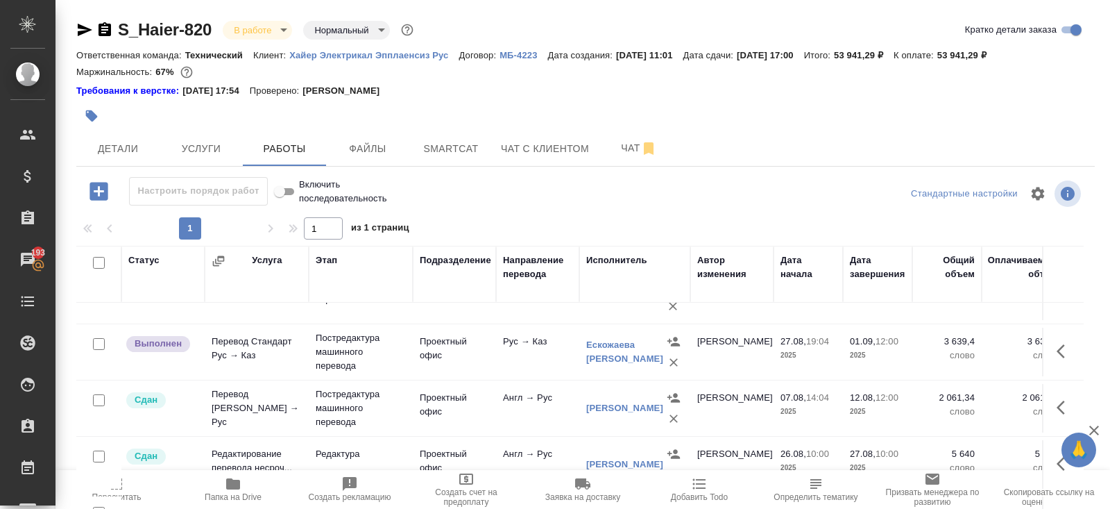
scroll to position [169, 0]
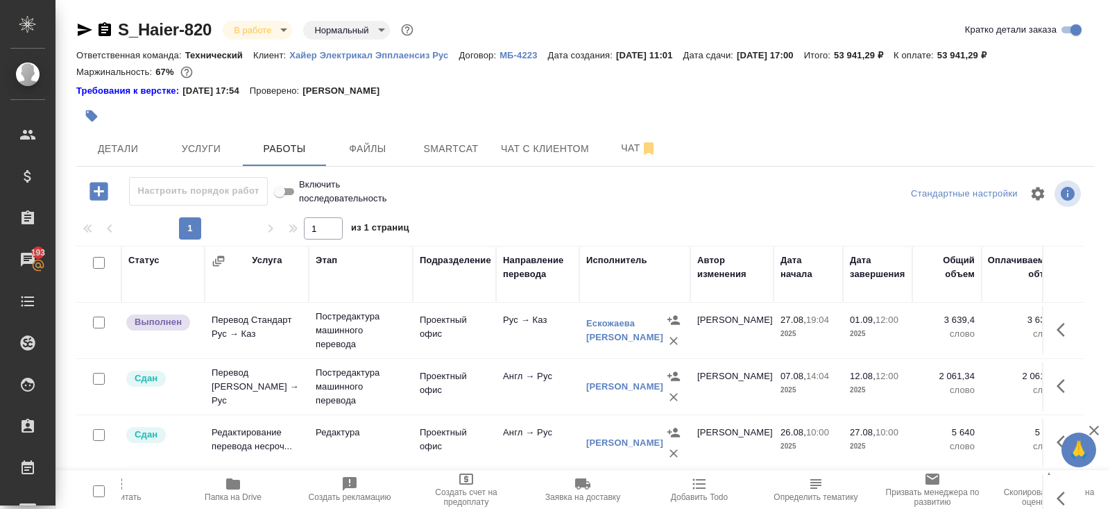
click at [476, 329] on td "Проектный офис" at bounding box center [454, 330] width 83 height 49
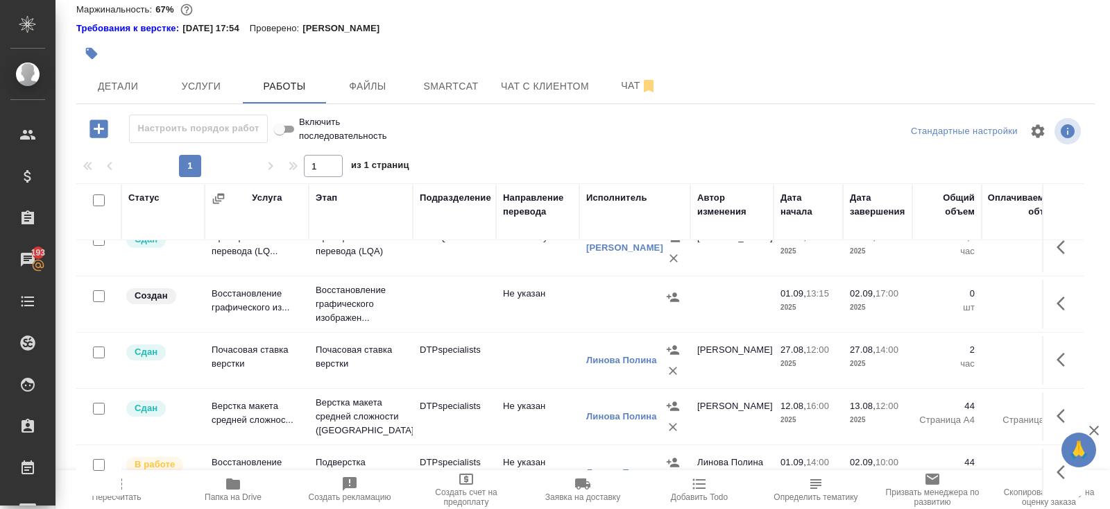
scroll to position [84, 0]
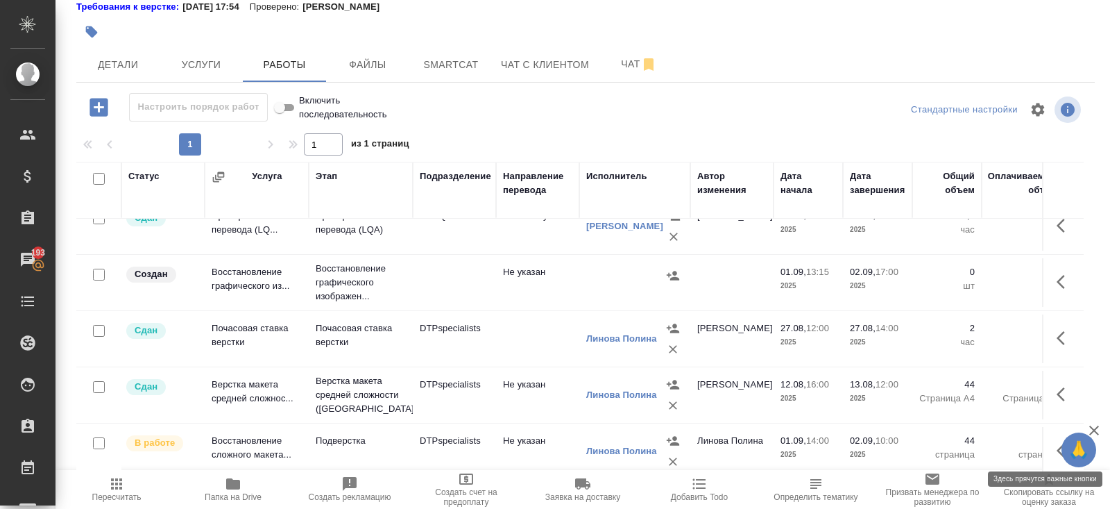
click at [1055, 446] on button "button" at bounding box center [1065, 450] width 33 height 33
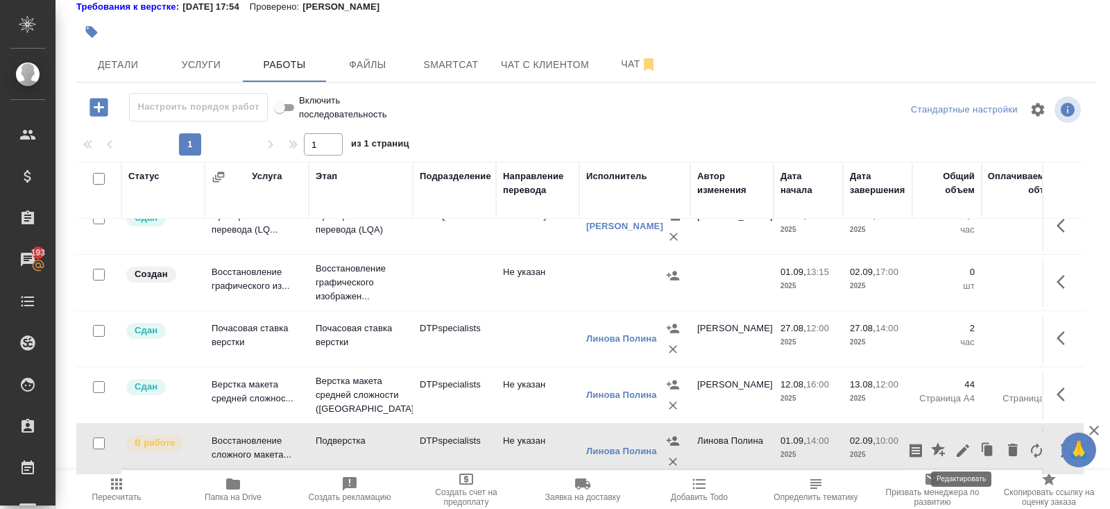
click at [960, 448] on icon "button" at bounding box center [963, 450] width 12 height 12
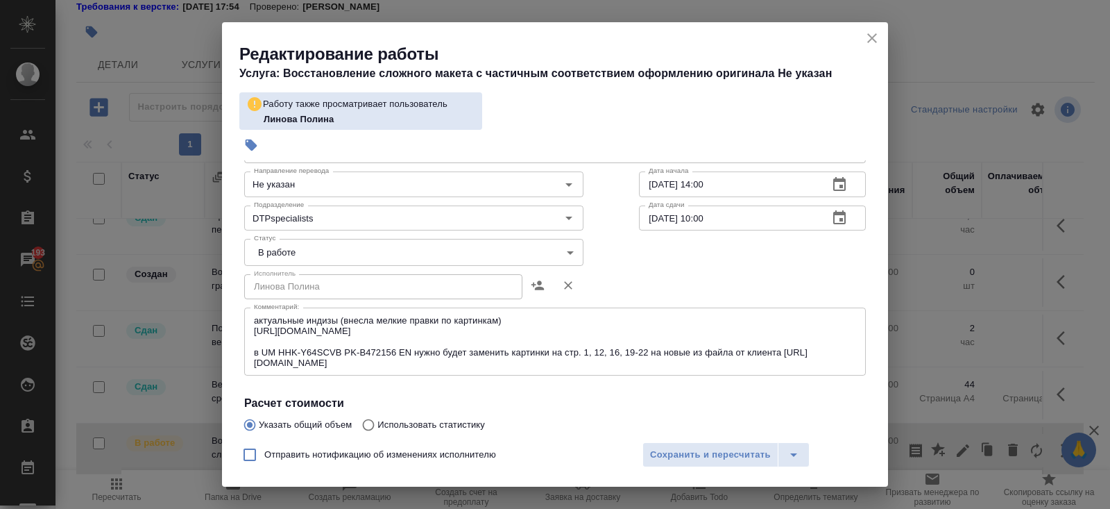
scroll to position [71, 0]
click at [870, 38] on icon "close" at bounding box center [872, 38] width 17 height 17
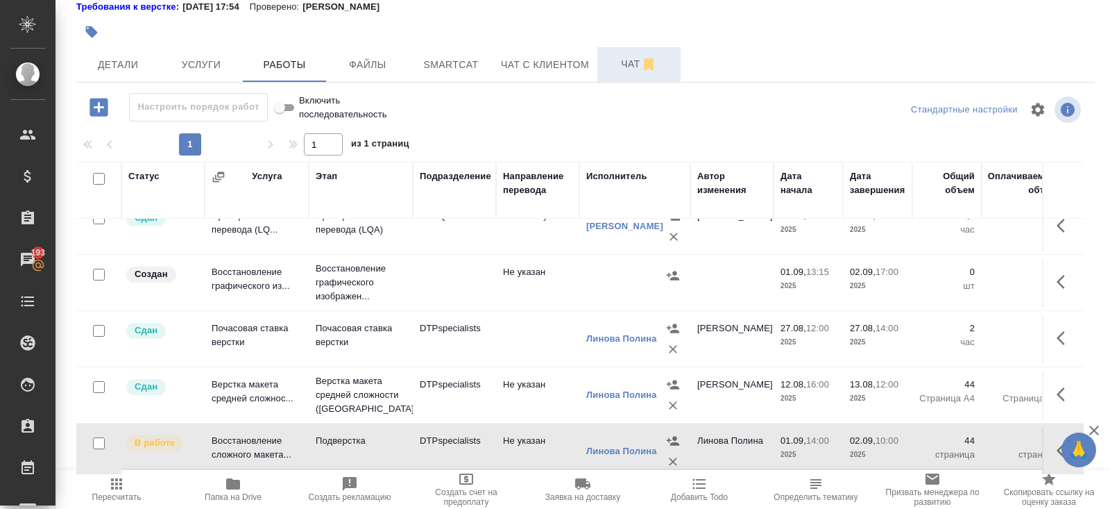
click at [656, 68] on icon "button" at bounding box center [649, 64] width 17 height 17
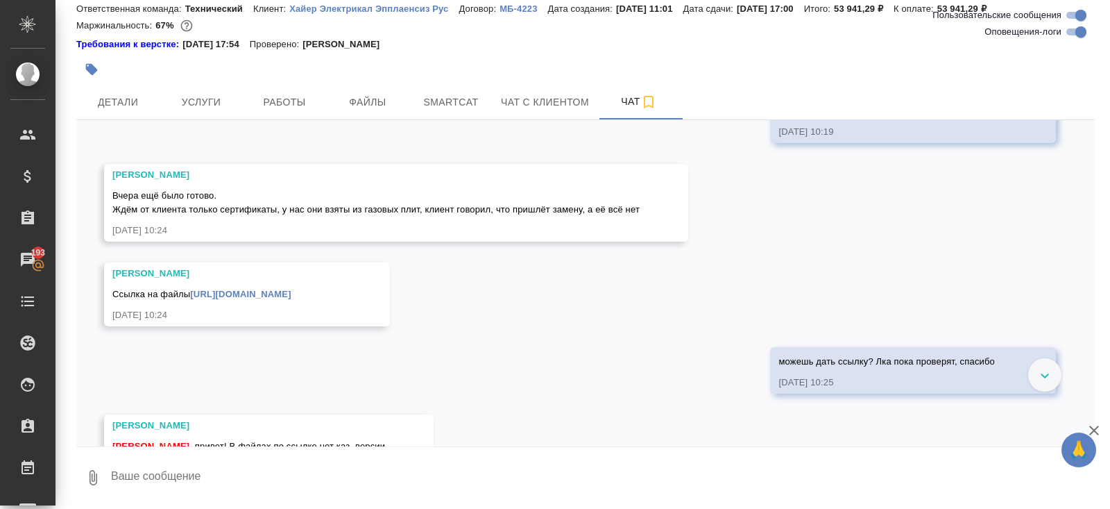
scroll to position [32243, 0]
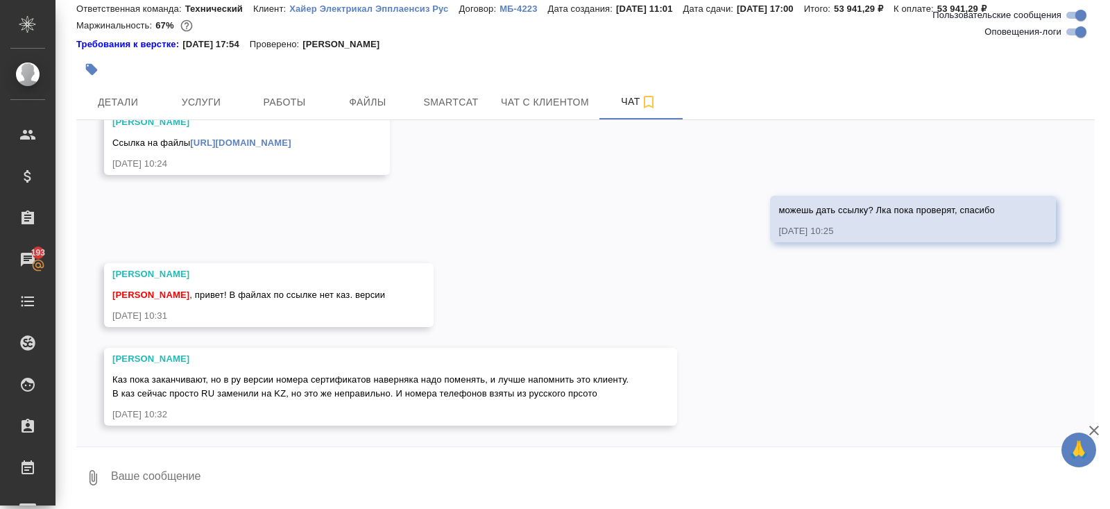
click at [1073, 35] on input "Оповещения-логи" at bounding box center [1081, 32] width 50 height 17
checkbox input "false"
click at [222, 479] on textarea at bounding box center [602, 477] width 985 height 47
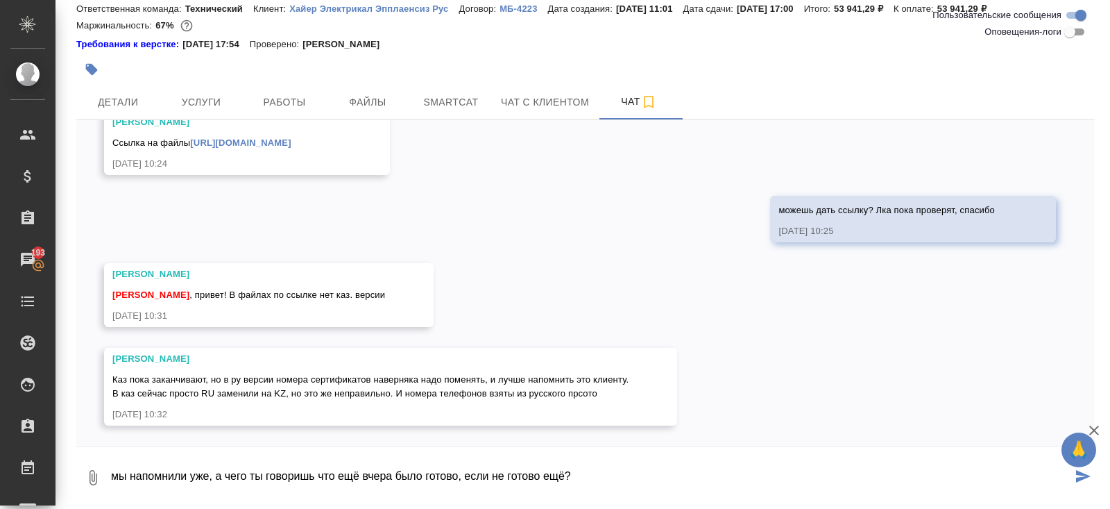
type textarea "мы напомнили уже, а чего ты говоришь что ещё вчера было готово, если не готово …"
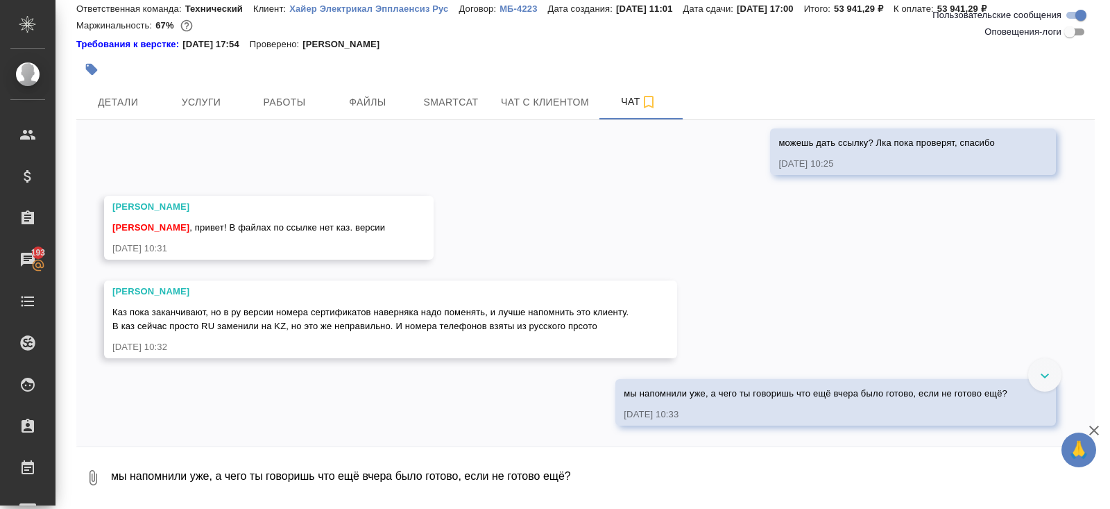
scroll to position [16184, 0]
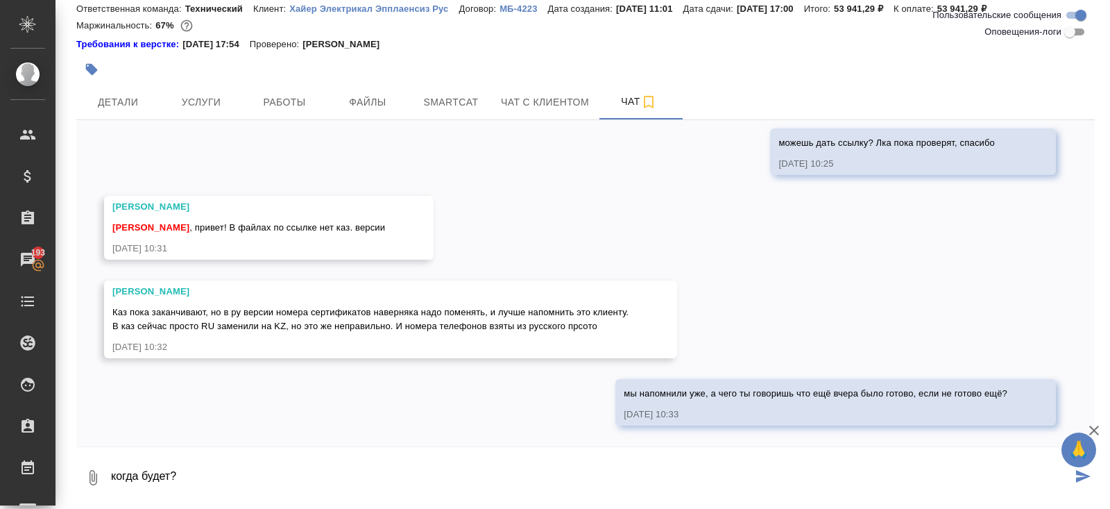
type textarea "когда будет?"
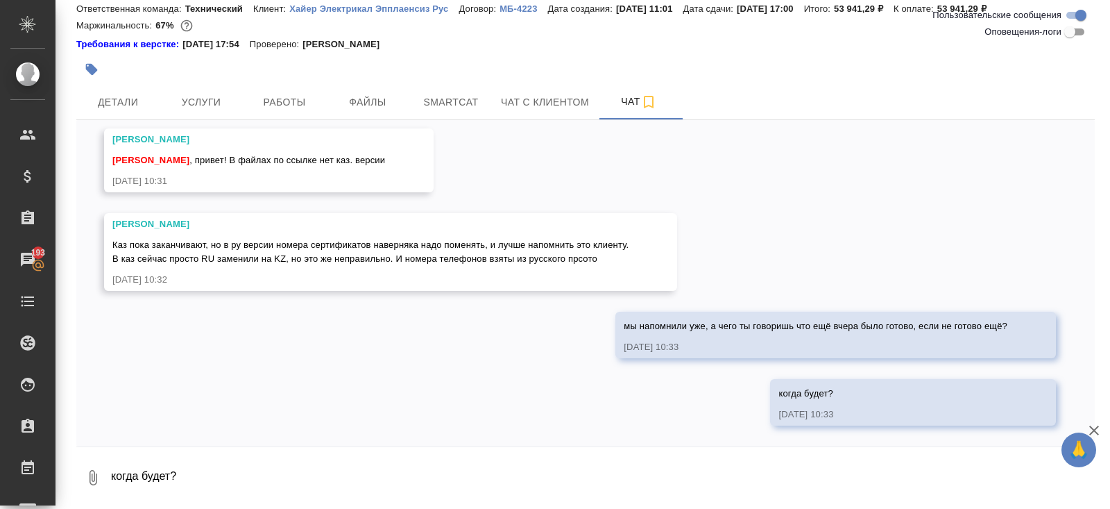
scroll to position [16251, 0]
click at [262, 454] on textarea "когда будет?" at bounding box center [602, 477] width 985 height 47
paste textarea "Вы имеете в виду номера сертификатов? Их пока нет еще. Как получим – попросим в…"
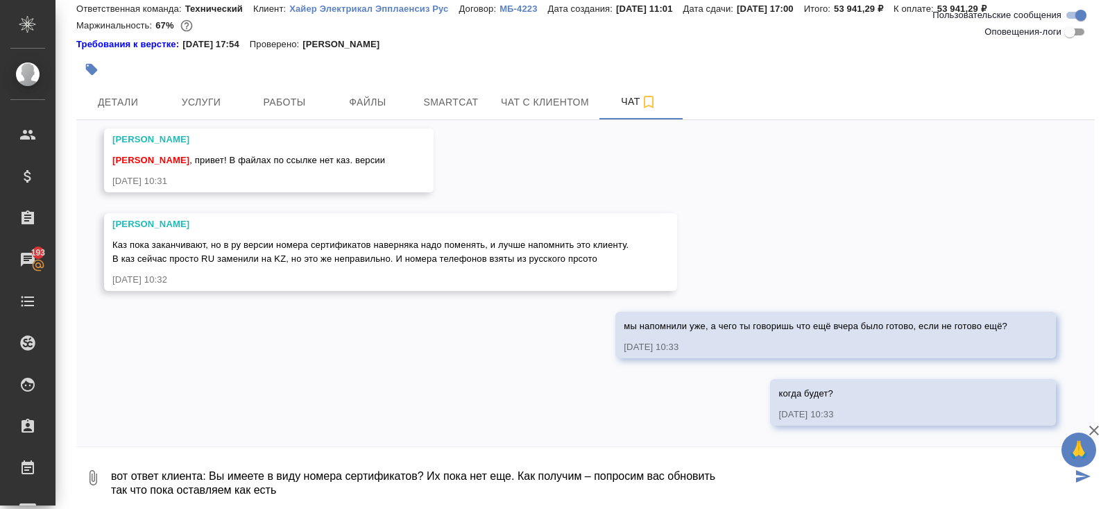
type textarea "вот ответ клиента: Вы имеете в виду номера сертификатов? Их пока нет еще. Как п…"
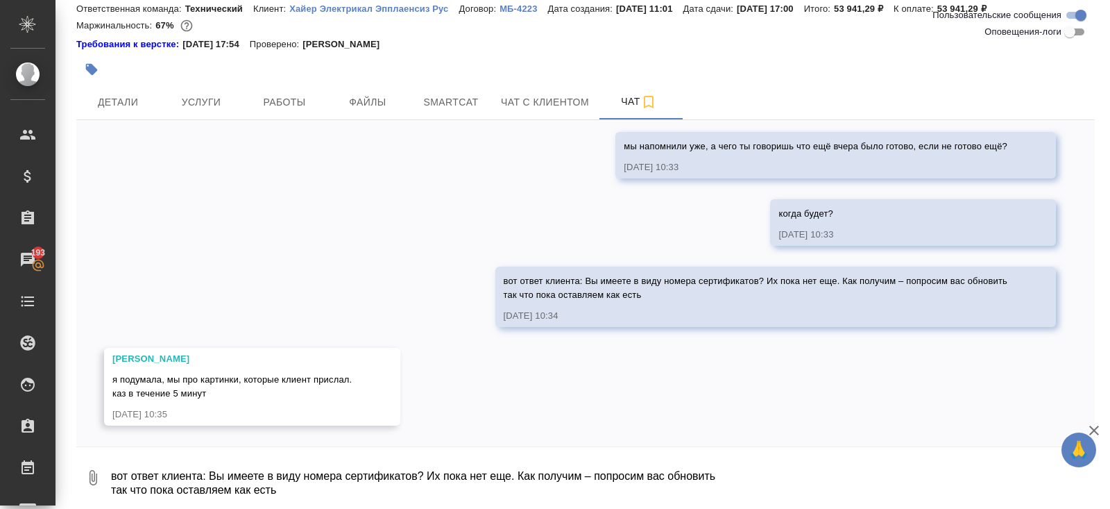
scroll to position [16431, 0]
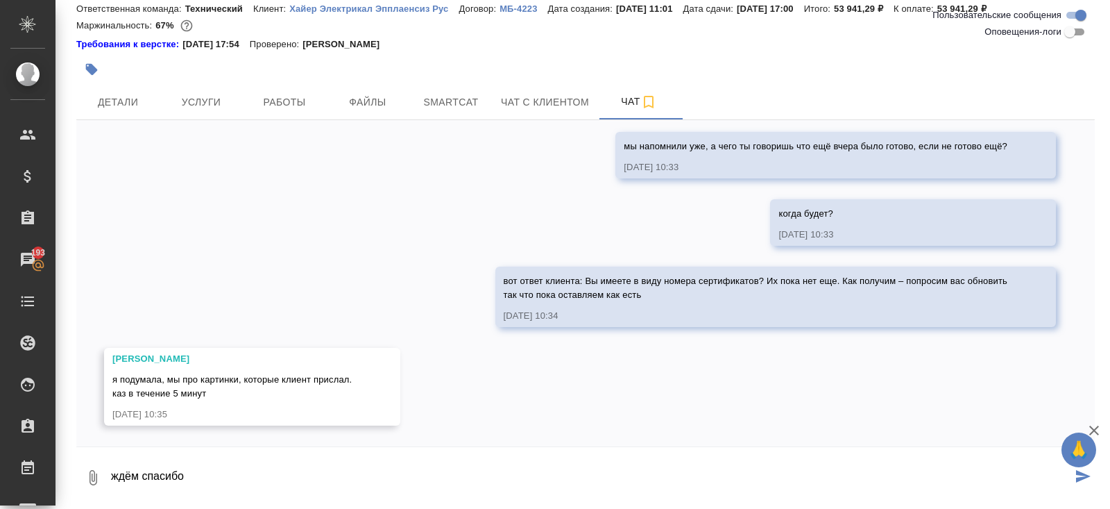
type textarea "ждём спасибо"
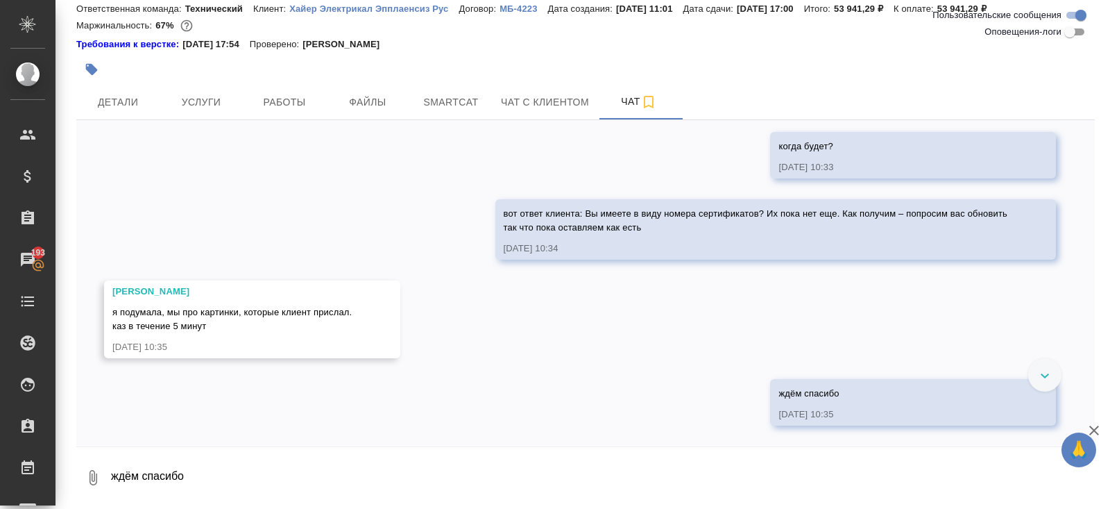
scroll to position [16498, 0]
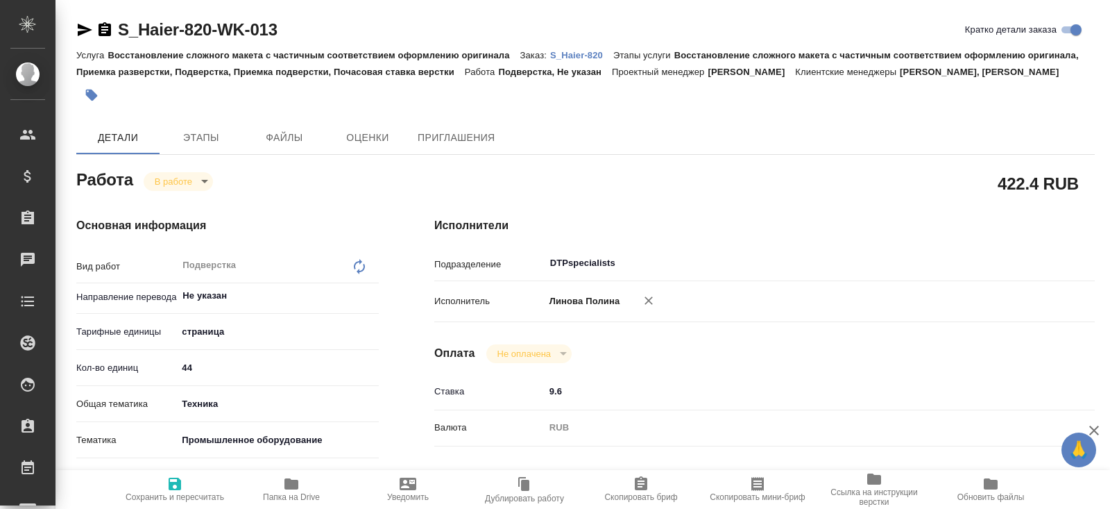
type textarea "x"
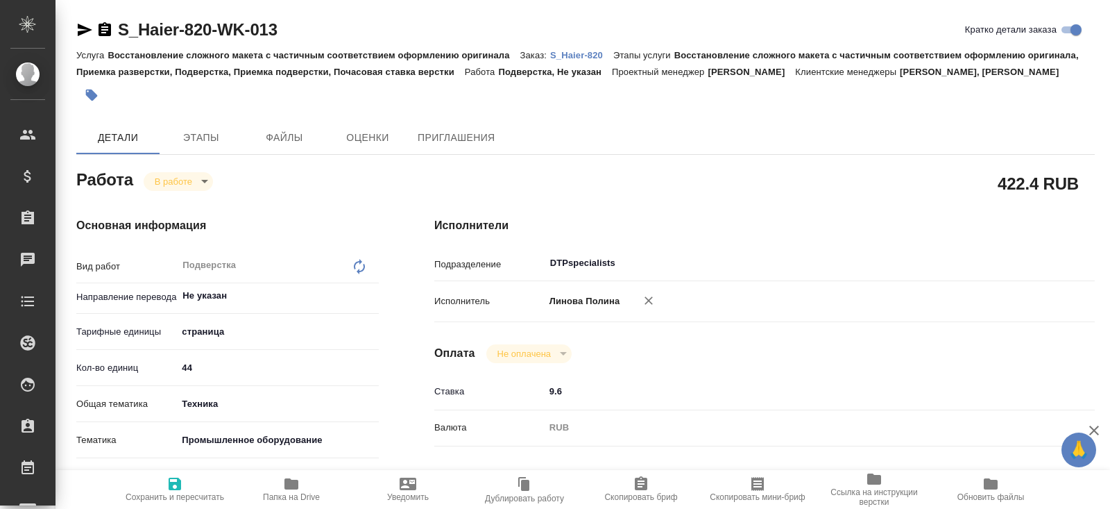
type textarea "x"
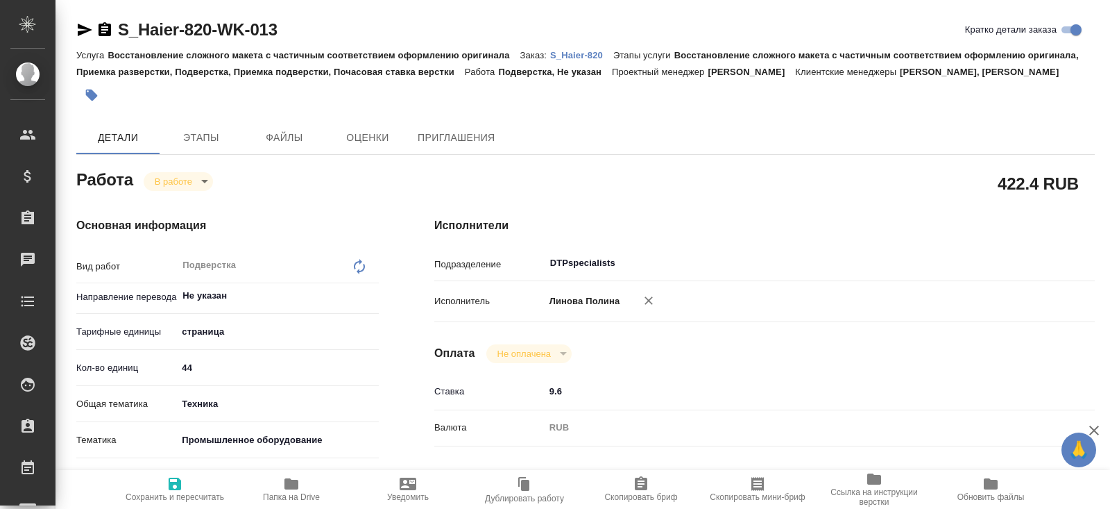
type textarea "x"
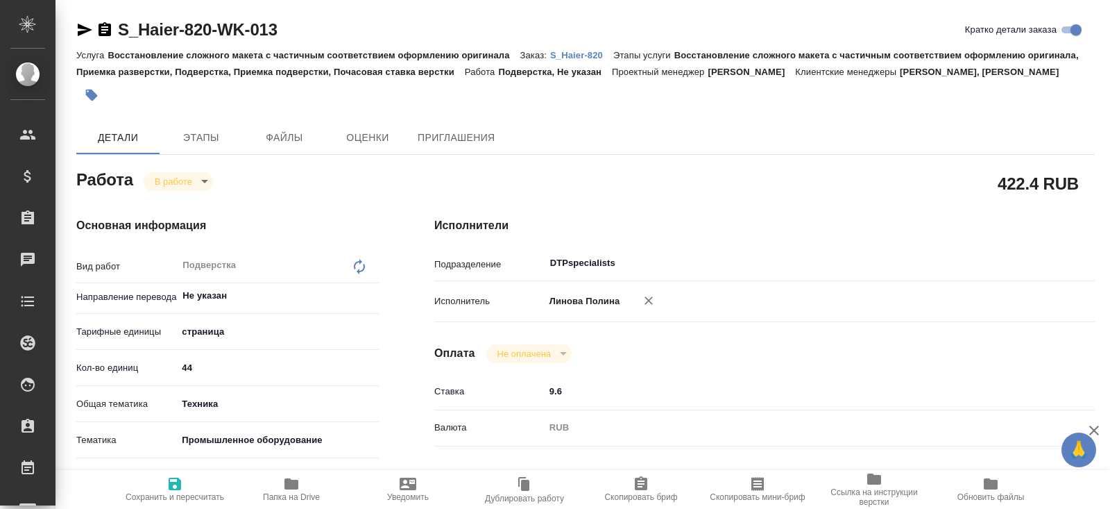
type textarea "x"
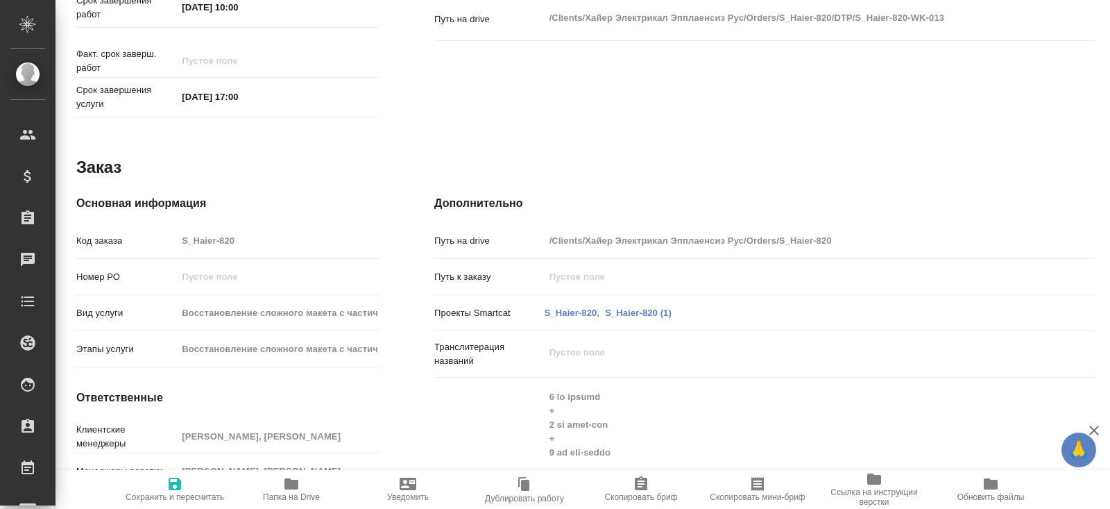
type textarea "x"
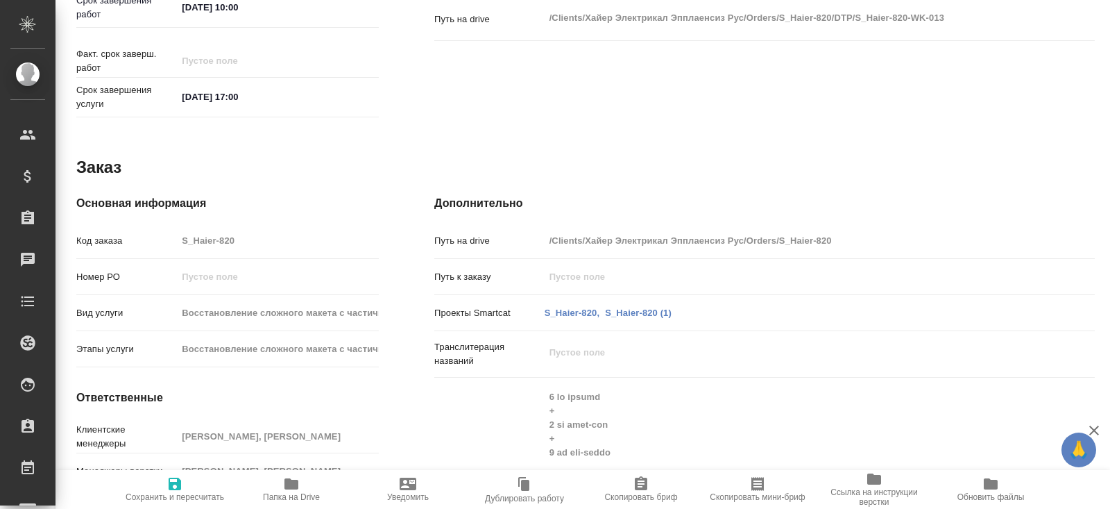
type textarea "x"
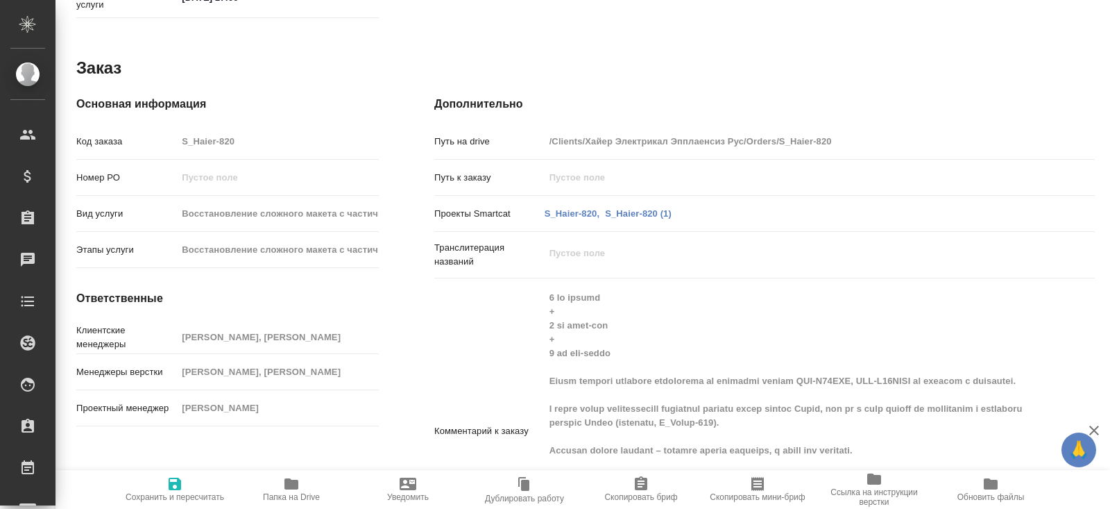
type textarea "x"
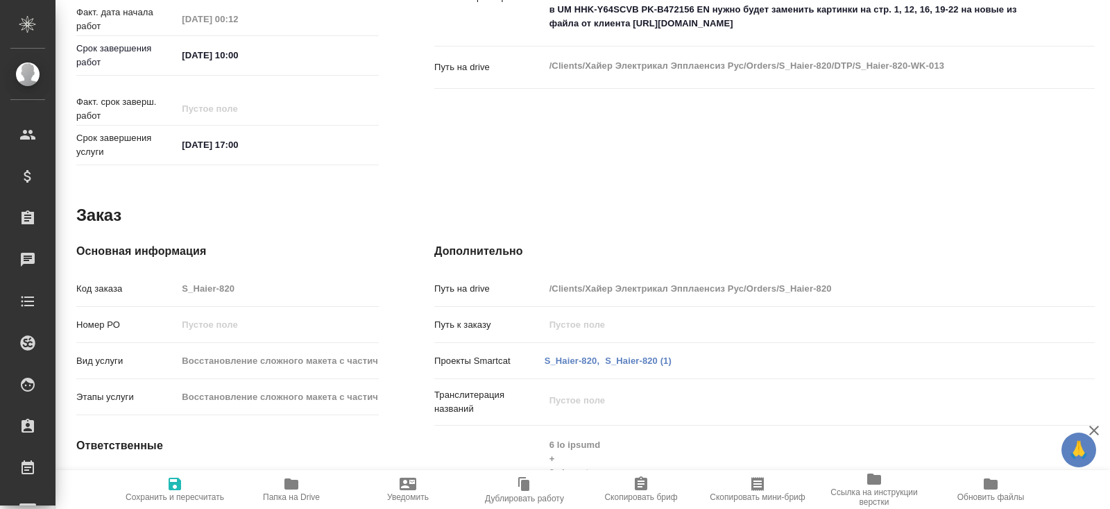
type textarea "x"
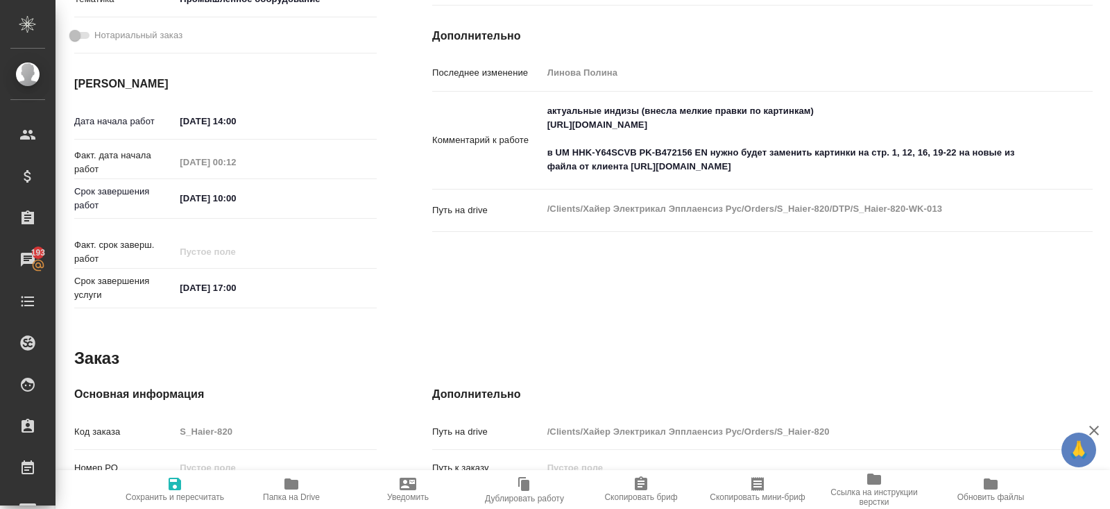
scroll to position [441, 3]
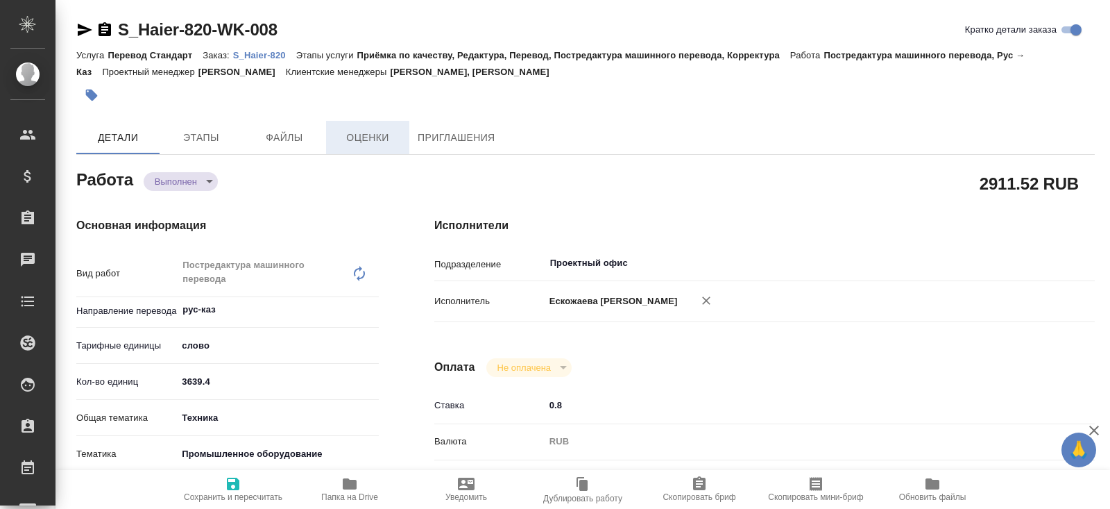
type textarea "x"
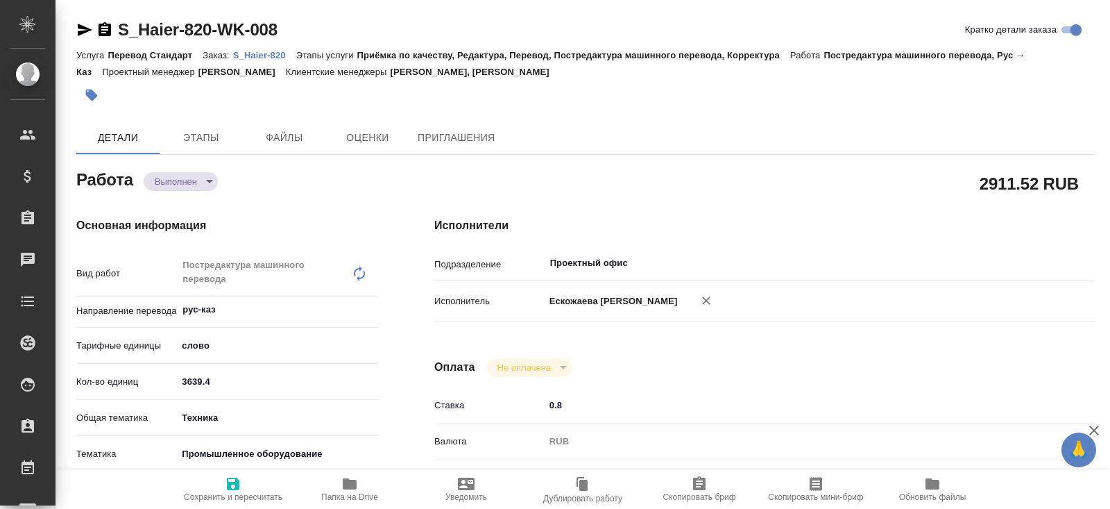
type textarea "x"
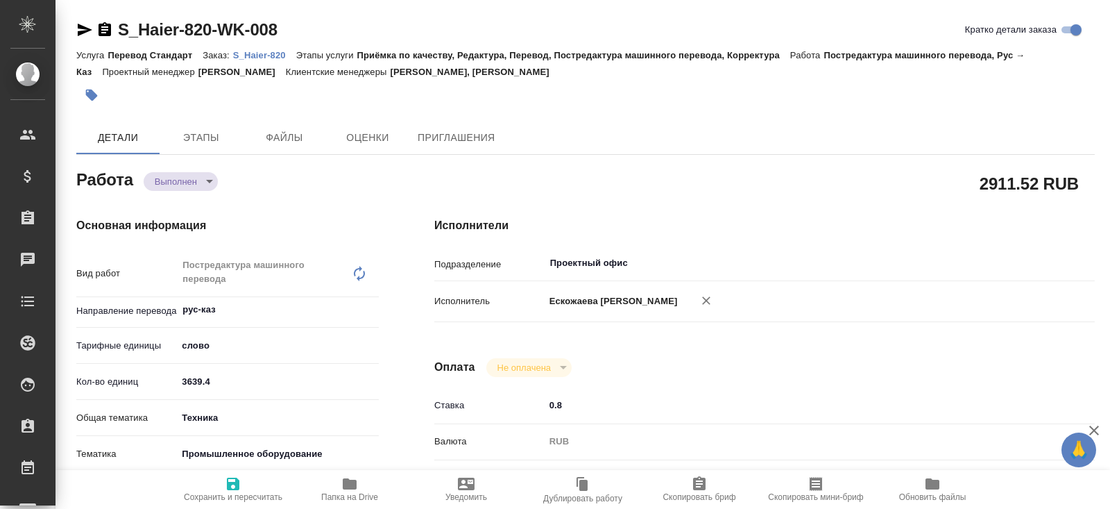
type textarea "x"
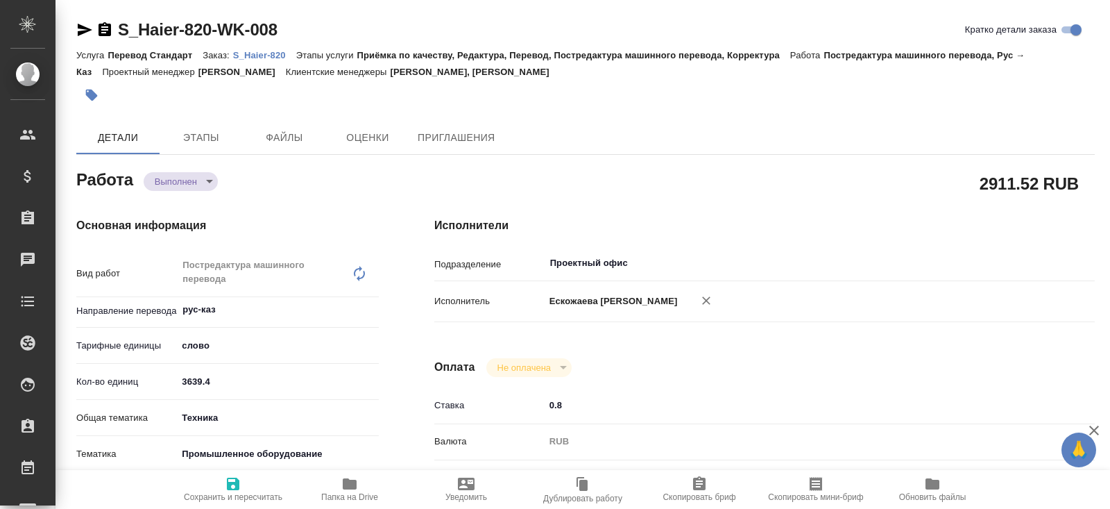
type textarea "x"
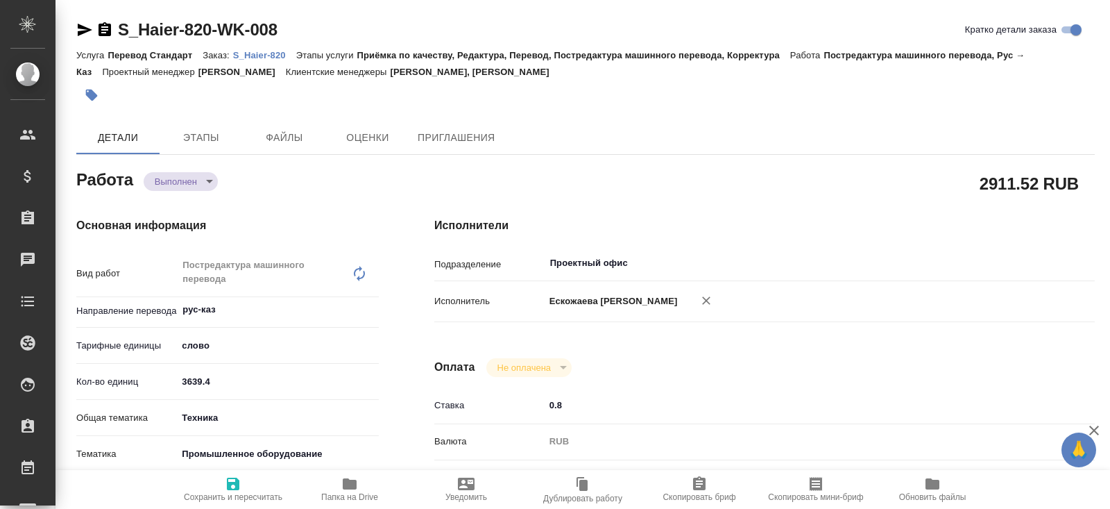
type textarea "x"
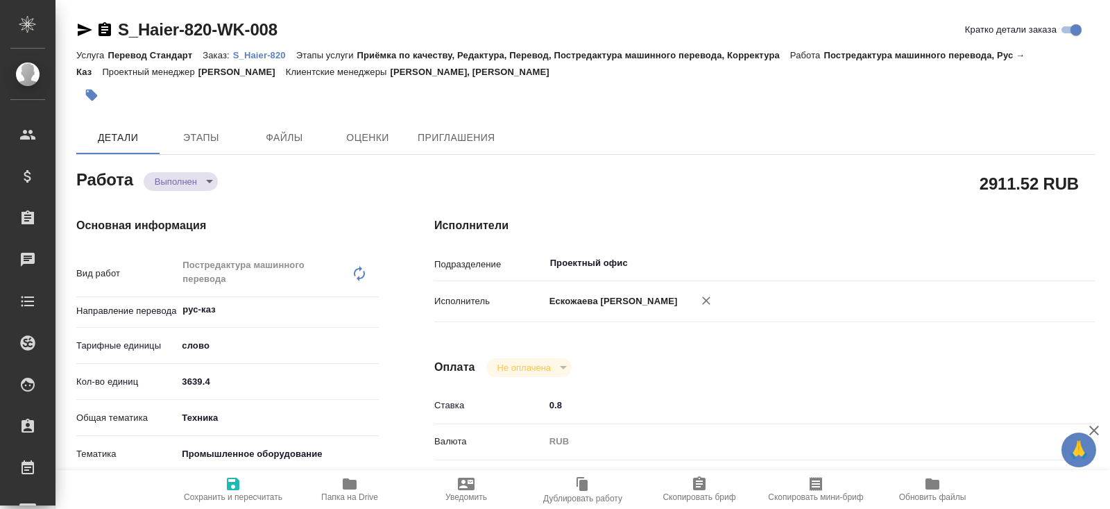
type textarea "x"
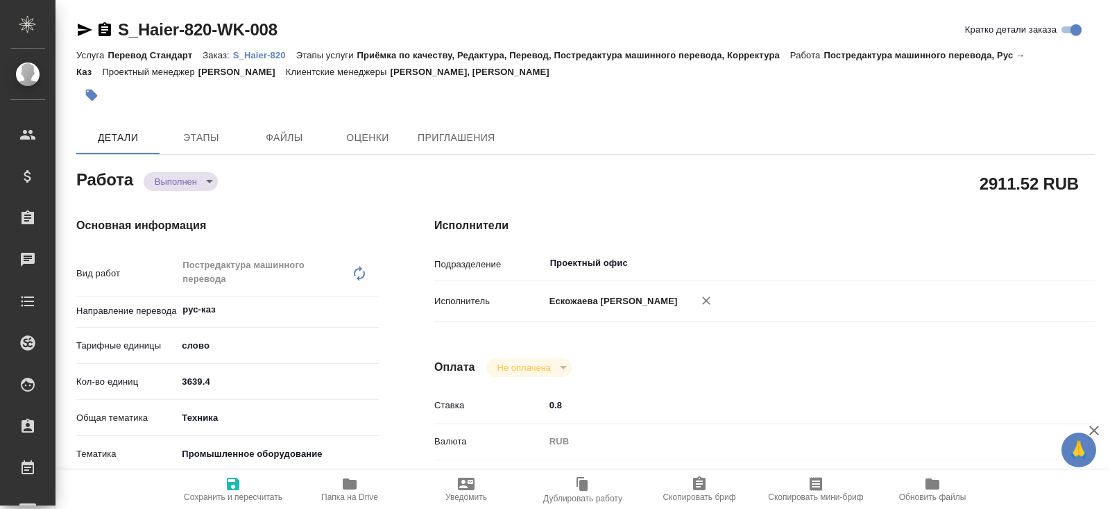
click at [339, 473] on button "Папка на Drive" at bounding box center [349, 489] width 117 height 39
type textarea "x"
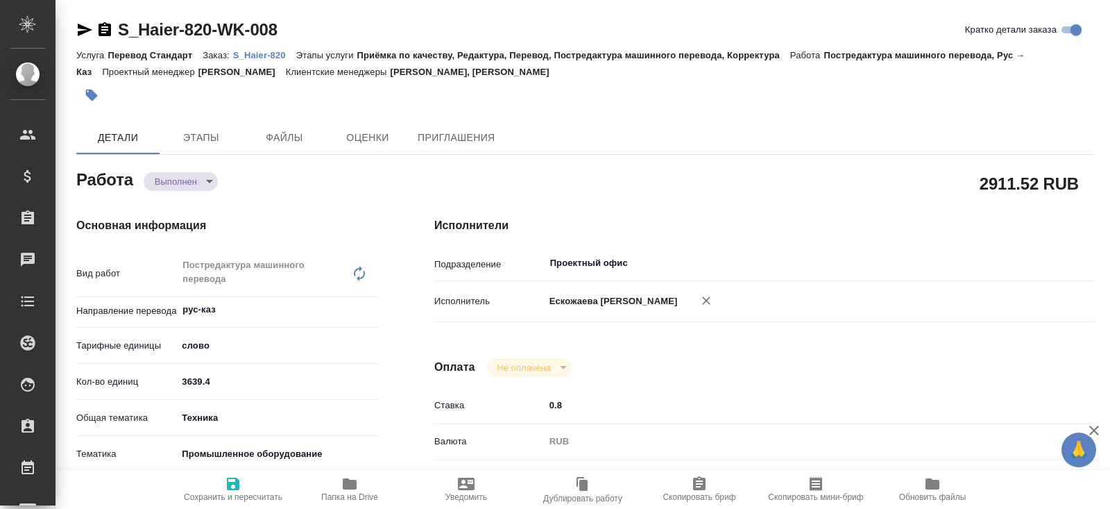
type textarea "x"
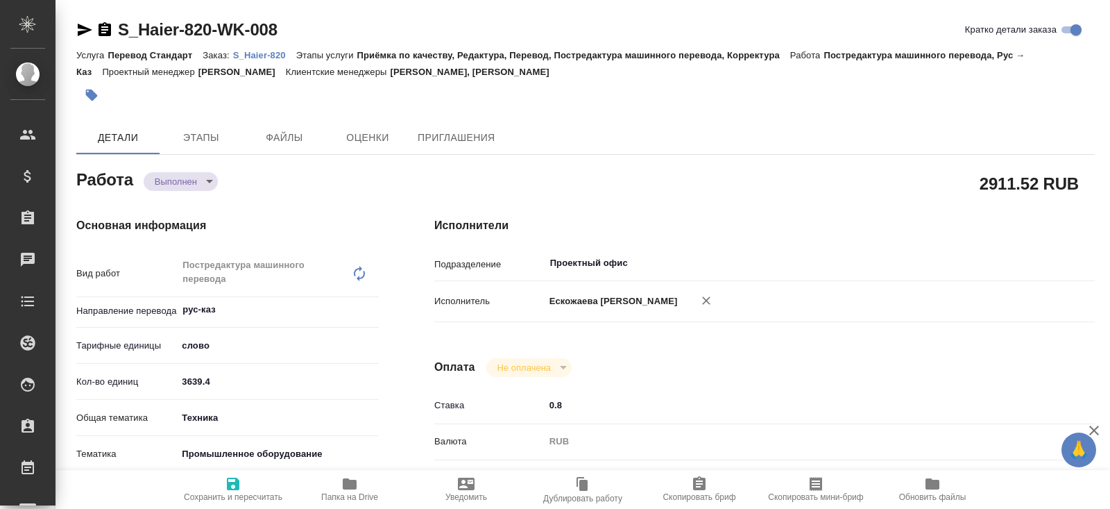
type textarea "x"
